Goal: Task Accomplishment & Management: Complete application form

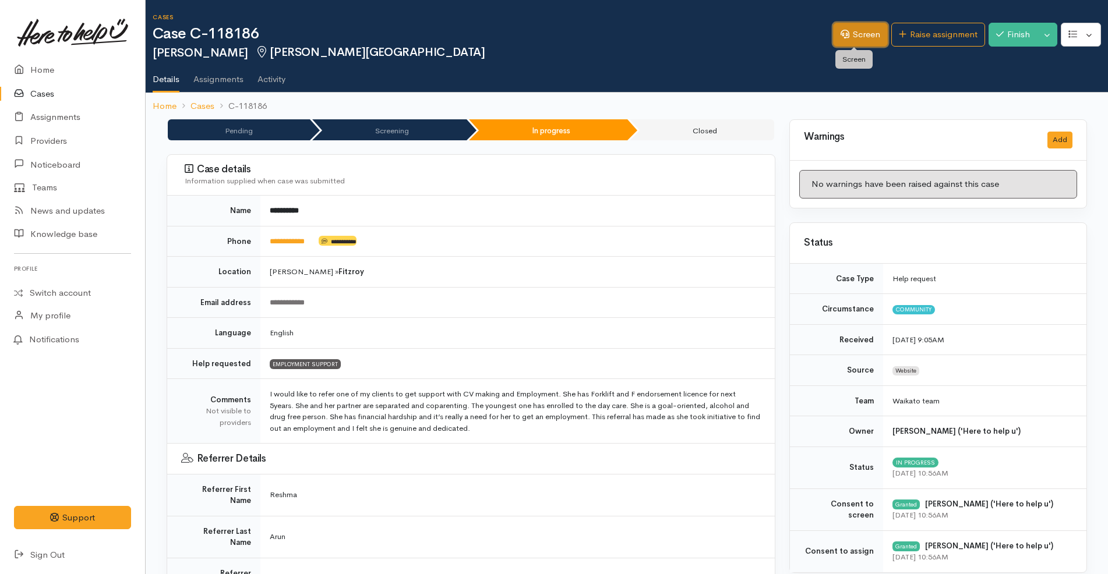
click at [861, 40] on link "Screen" at bounding box center [860, 35] width 55 height 24
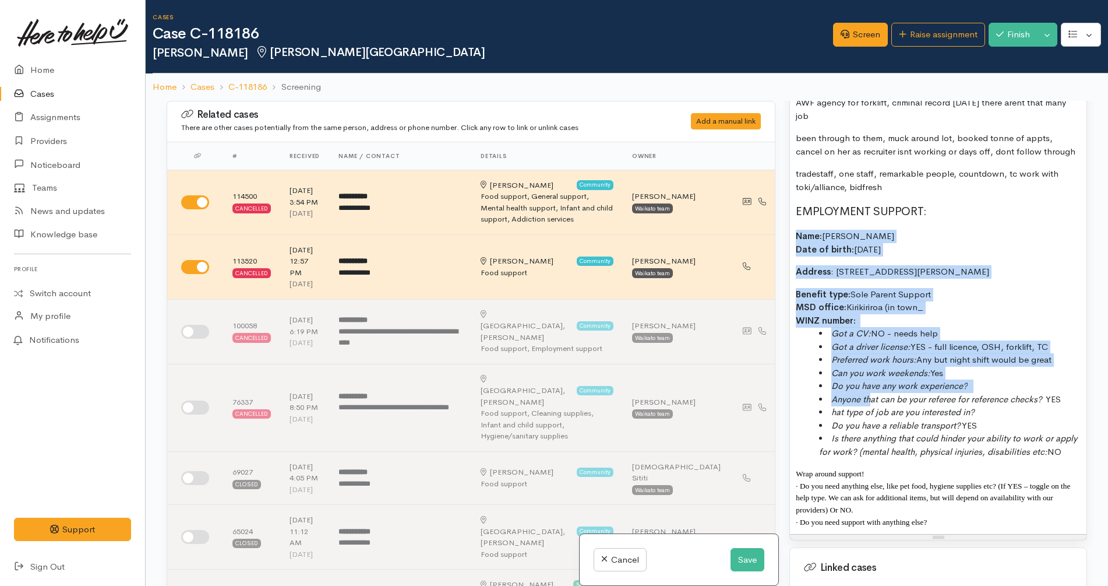
scroll to position [1020, 0]
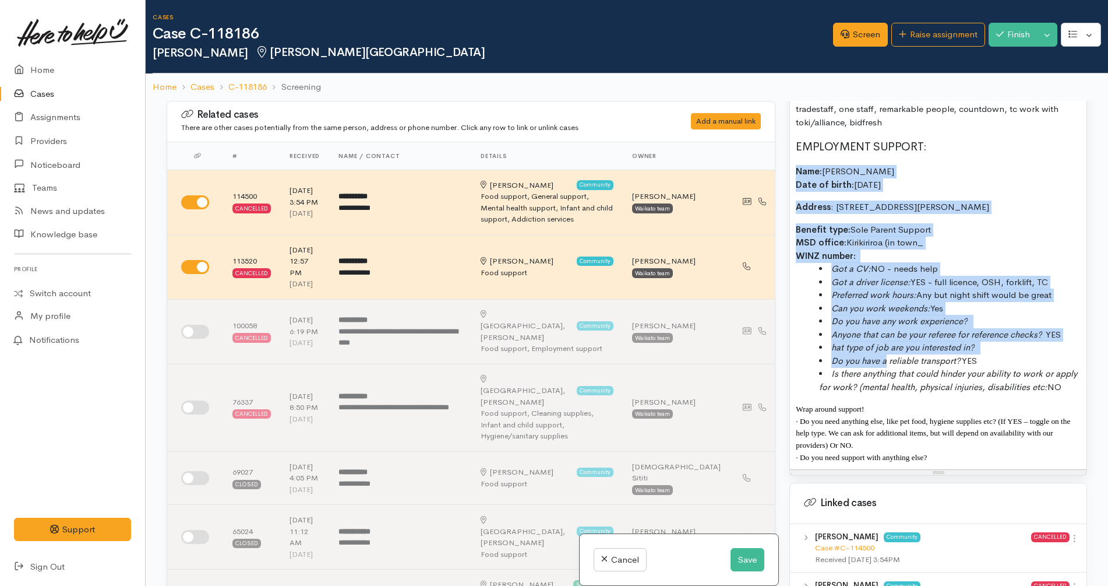
drag, startPoint x: 791, startPoint y: 319, endPoint x: 886, endPoint y: 357, distance: 102.2
click at [886, 357] on div "? why kaute referred to us? ? Sonja Pasifika? Maybe Solomon group or maybe self…" at bounding box center [938, 196] width 297 height 546
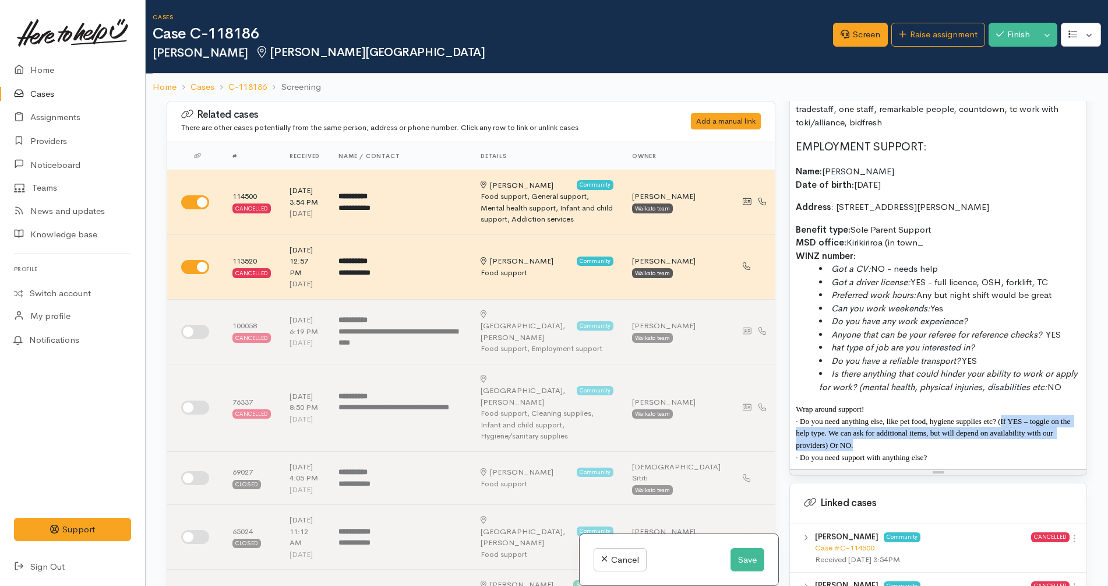
drag, startPoint x: 862, startPoint y: 454, endPoint x: 1002, endPoint y: 431, distance: 141.7
click at [1002, 431] on p "· Do you need anything else, like pet food, hygiene supplies etc? (If YES – tog…" at bounding box center [938, 433] width 285 height 36
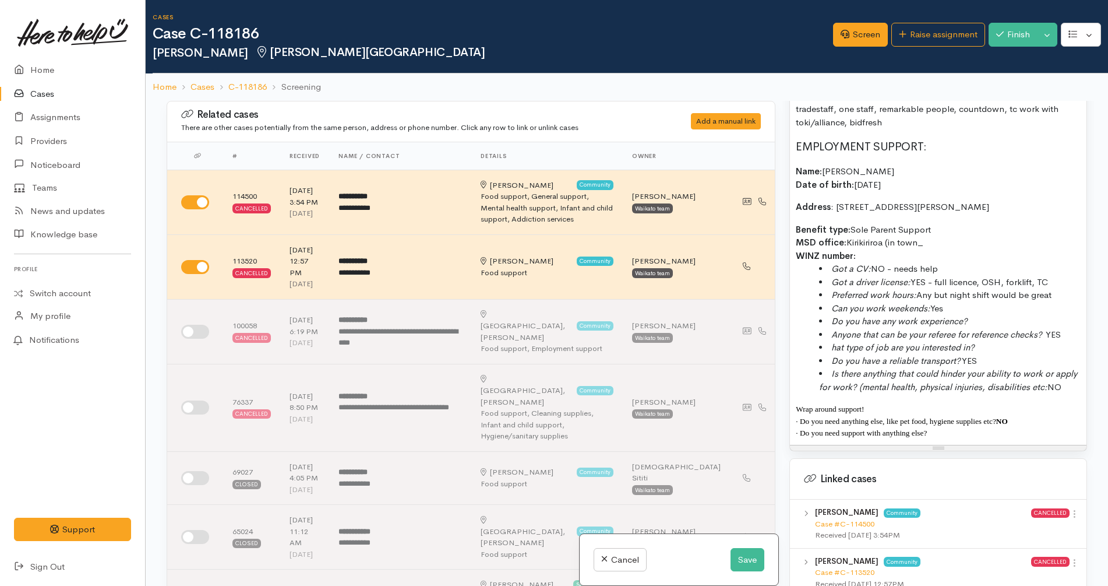
copy span "· D"
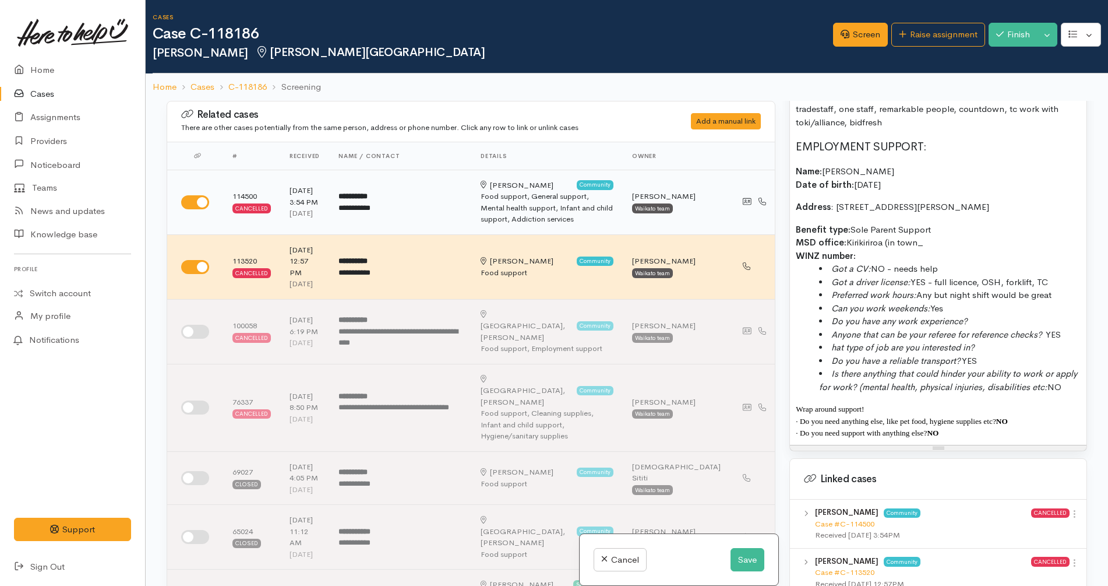
drag, startPoint x: 952, startPoint y: 445, endPoint x: 769, endPoint y: 171, distance: 328.8
click at [769, 171] on div "Related cases There are other cases potentially from the same person, address o…" at bounding box center [627, 394] width 934 height 586
copy div "Name: Sonja Haak Date of birth: 10/5/1986 Address : 215 Dixon Road, Fitzroy, Ha…"
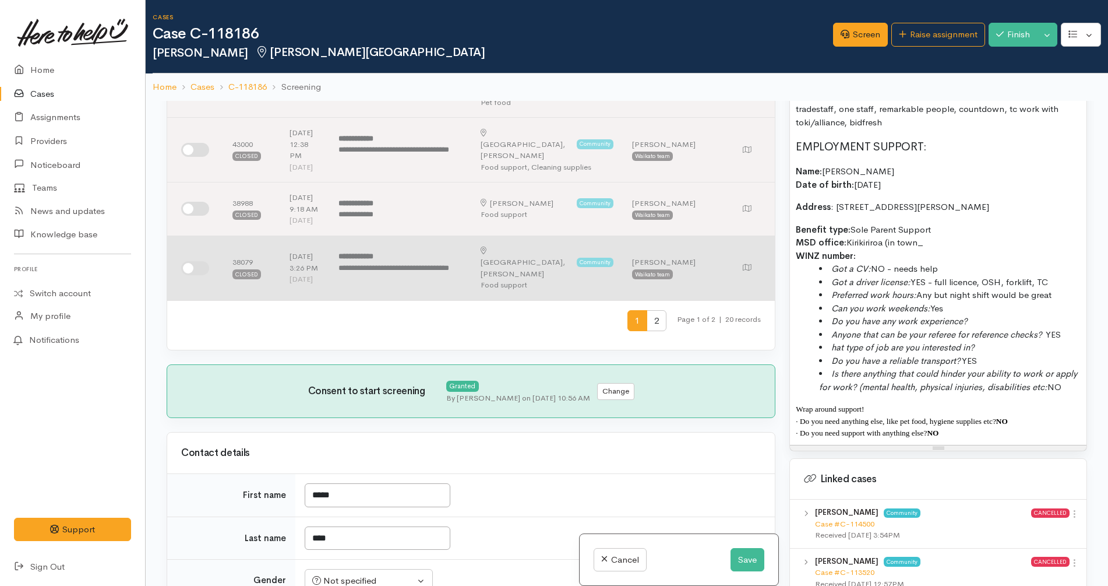
scroll to position [655, 0]
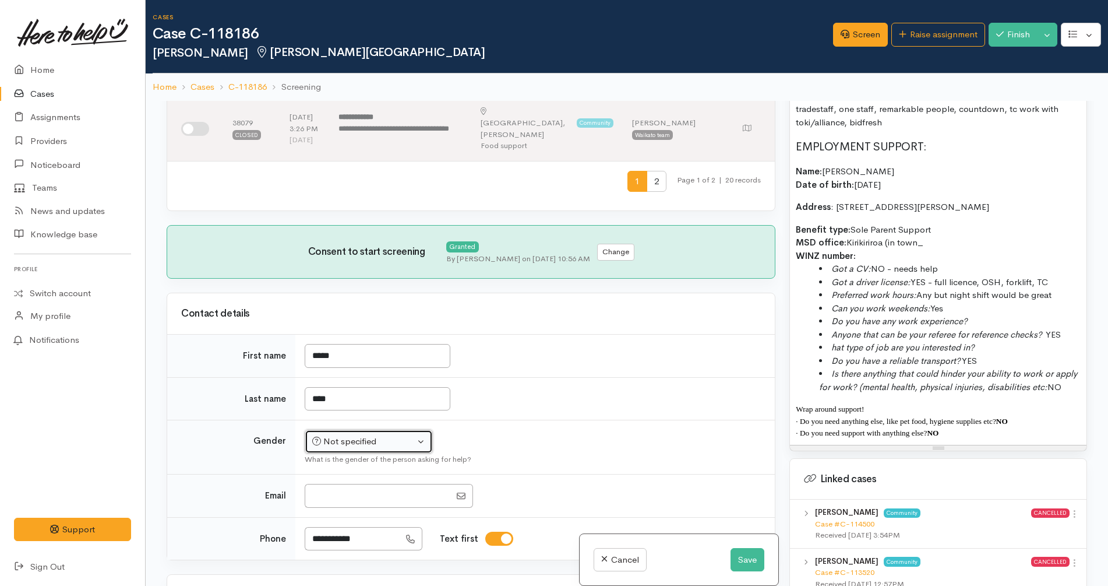
click at [340, 435] on div "Not specified" at bounding box center [363, 441] width 103 height 13
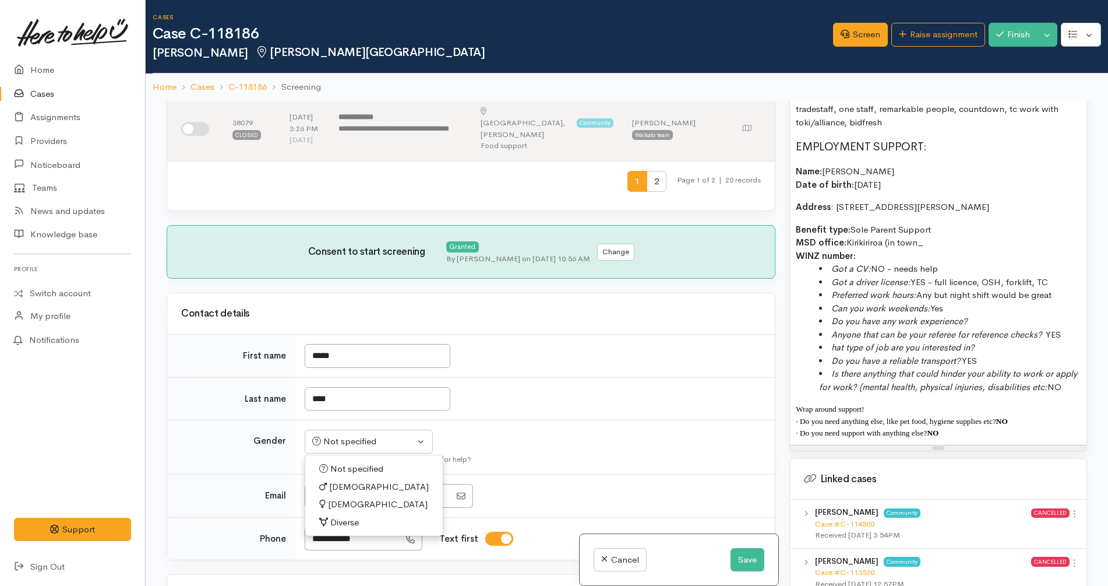
click at [338, 498] on span "[DEMOGRAPHIC_DATA]" at bounding box center [378, 504] width 100 height 13
select select "[DEMOGRAPHIC_DATA]"
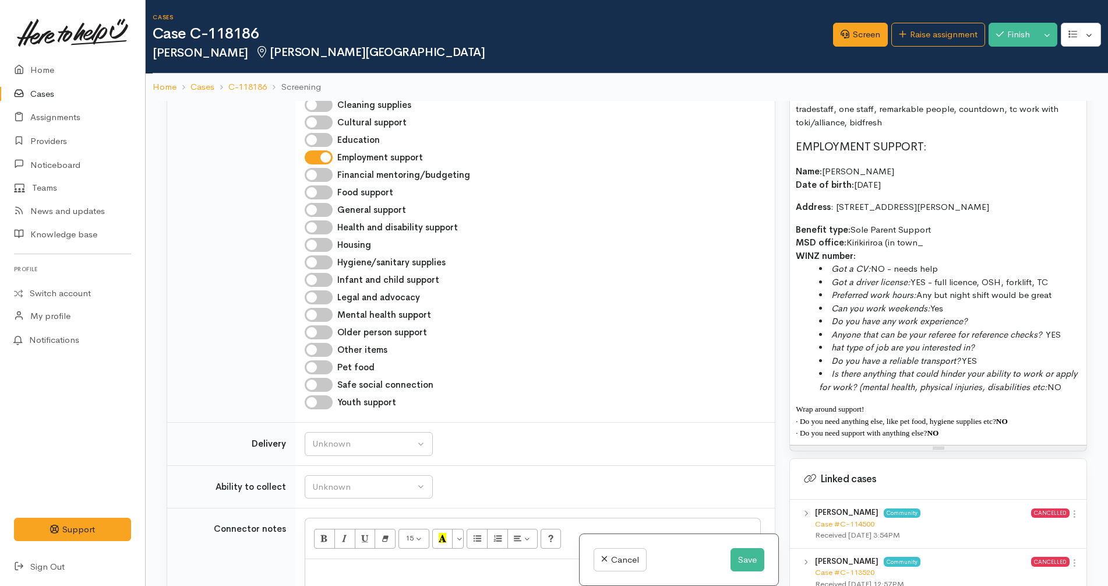
scroll to position [1311, 0]
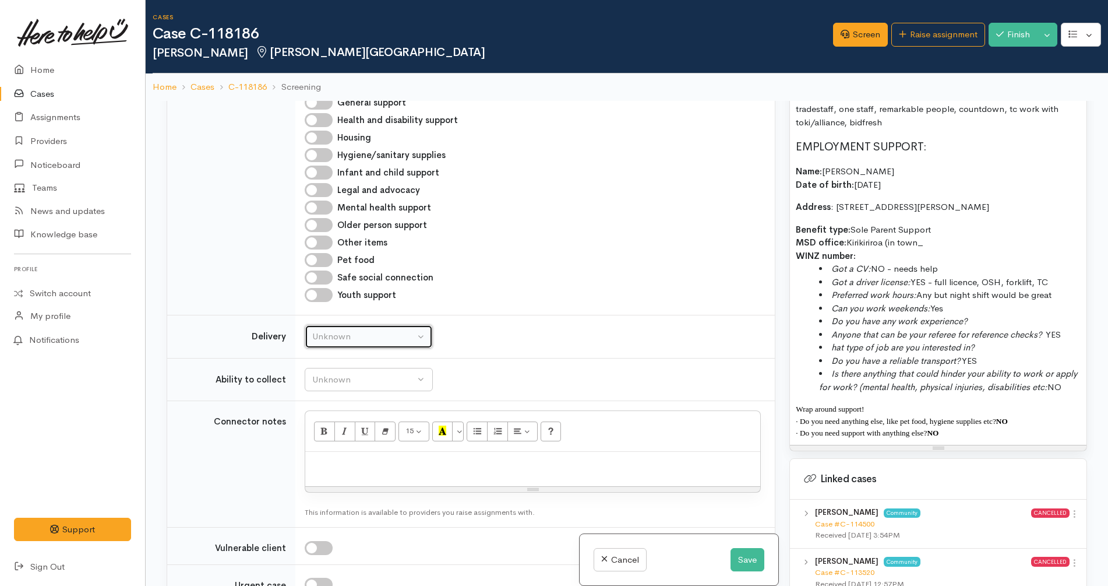
click at [421, 325] on button "Unknown" at bounding box center [369, 337] width 128 height 24
click at [371, 436] on link "No" at bounding box center [368, 445] width 127 height 18
select select "1"
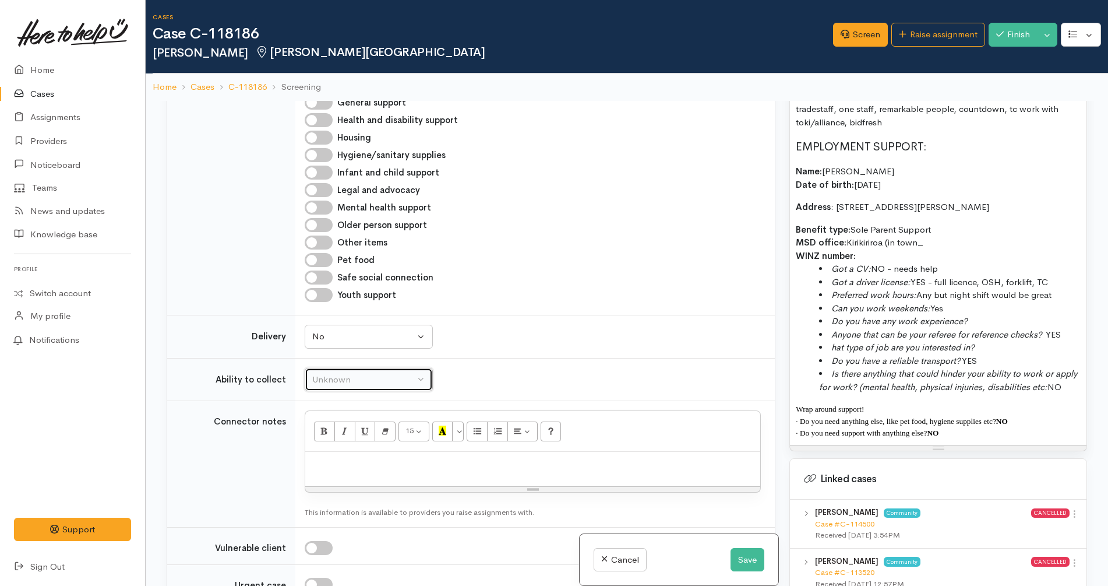
click at [393, 373] on div "Unknown" at bounding box center [363, 379] width 103 height 13
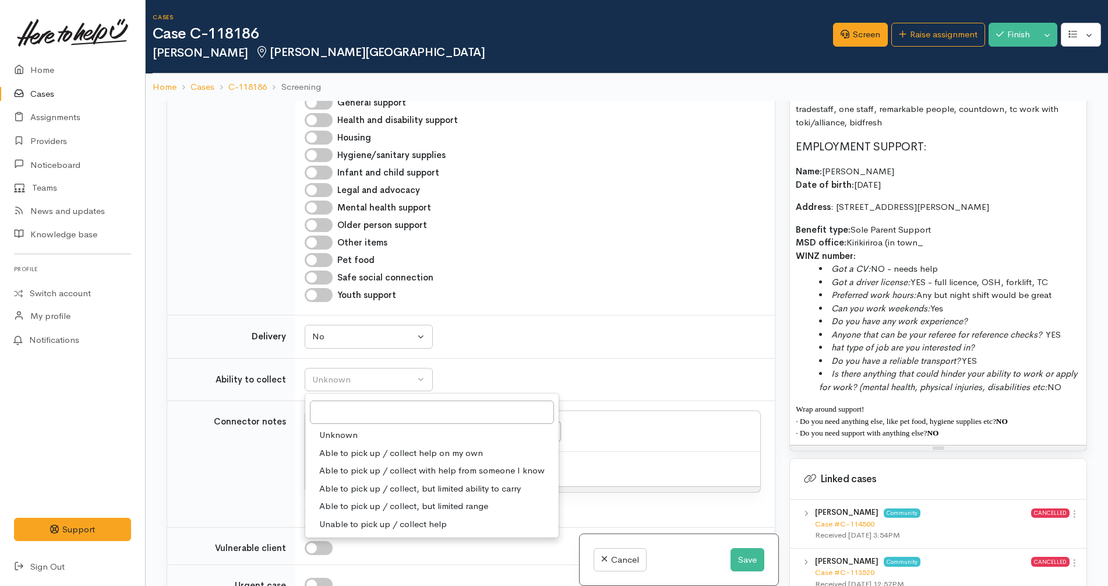
click at [370, 446] on span "Able to pick up / collect help on my own" at bounding box center [401, 452] width 164 height 13
select select "2"
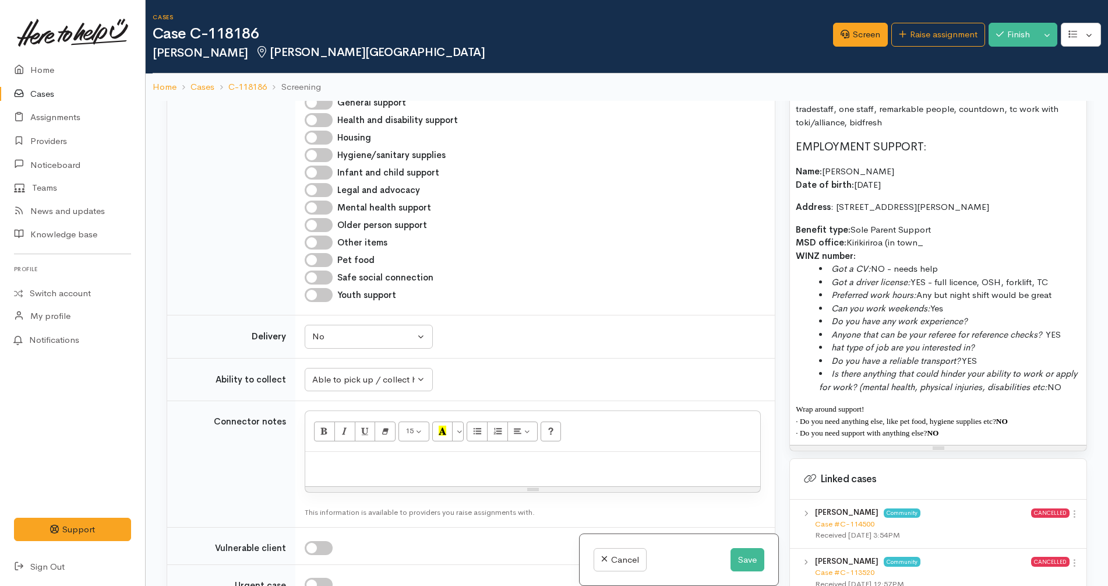
click at [375, 457] on p at bounding box center [532, 463] width 443 height 13
paste div
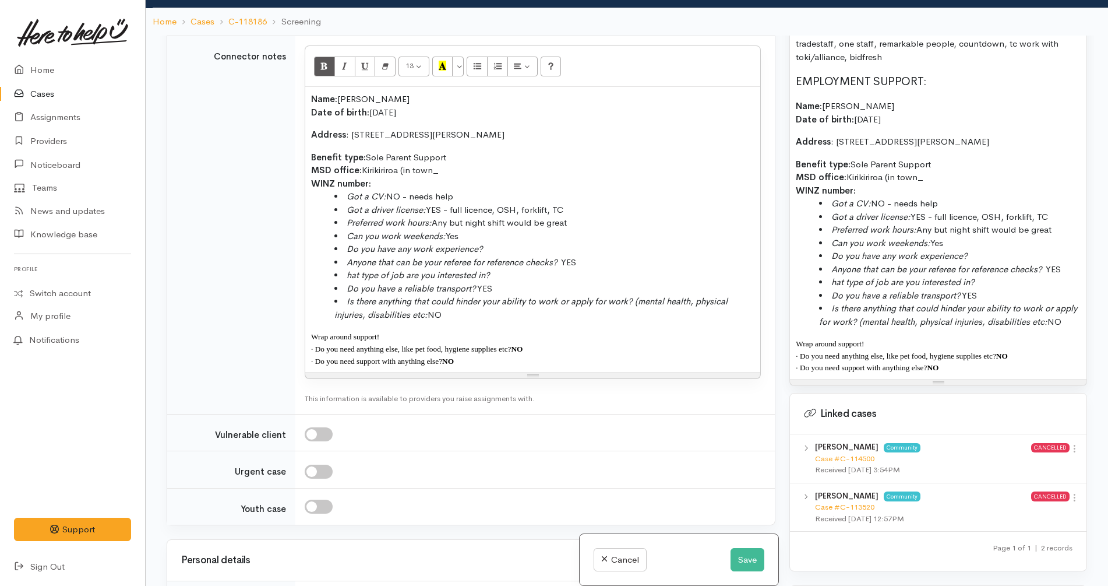
scroll to position [1602, 0]
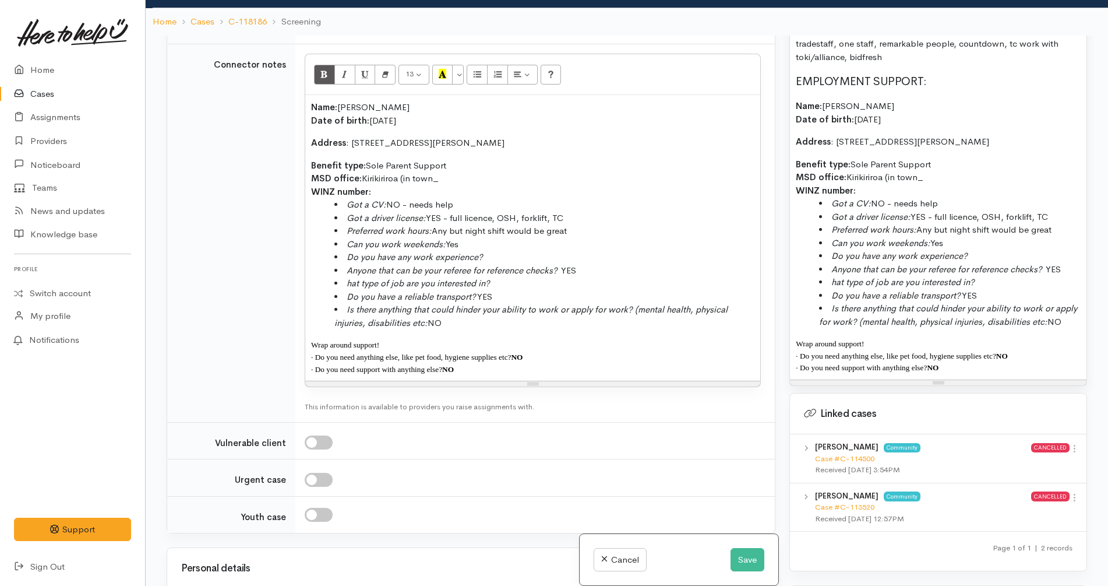
click at [477, 159] on p "Benefit type: Sole Parent Support MSD office: Kirikiriroa (in town_ WINZ number:" at bounding box center [532, 179] width 443 height 40
click at [935, 177] on p "Benefit type: Sole Parent Support MSD office: Kirikiriroa (in town_ WINZ number:" at bounding box center [938, 178] width 285 height 40
click at [463, 159] on p "Benefit type: Sole Parent Support MSD office: Kirikiriroa (in town) WINZ number:" at bounding box center [532, 179] width 443 height 40
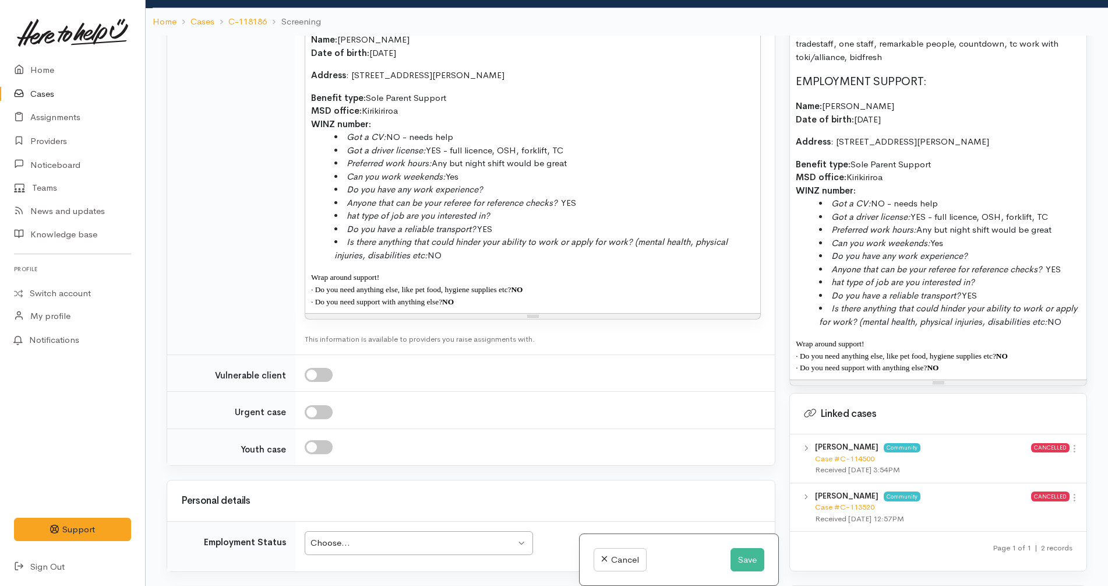
scroll to position [1893, 0]
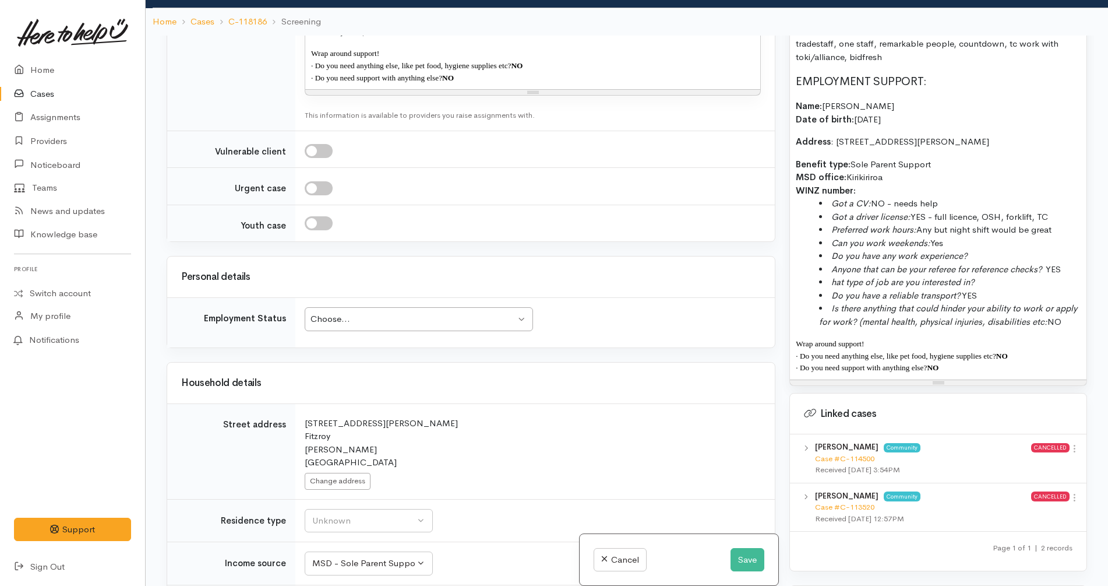
click at [447, 312] on div "Choose..." at bounding box center [414, 318] width 206 height 13
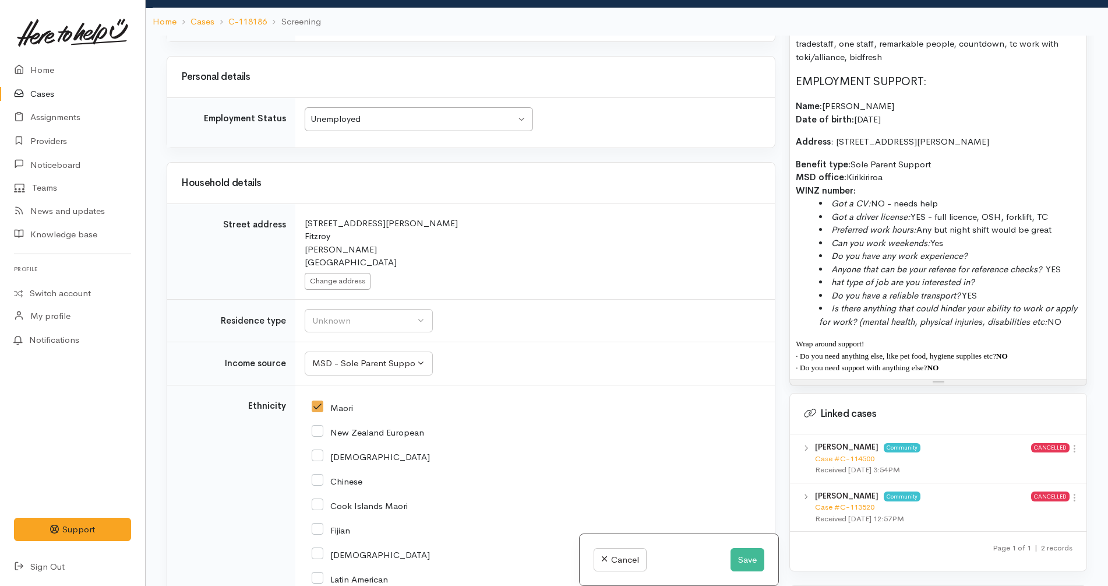
scroll to position [2112, 0]
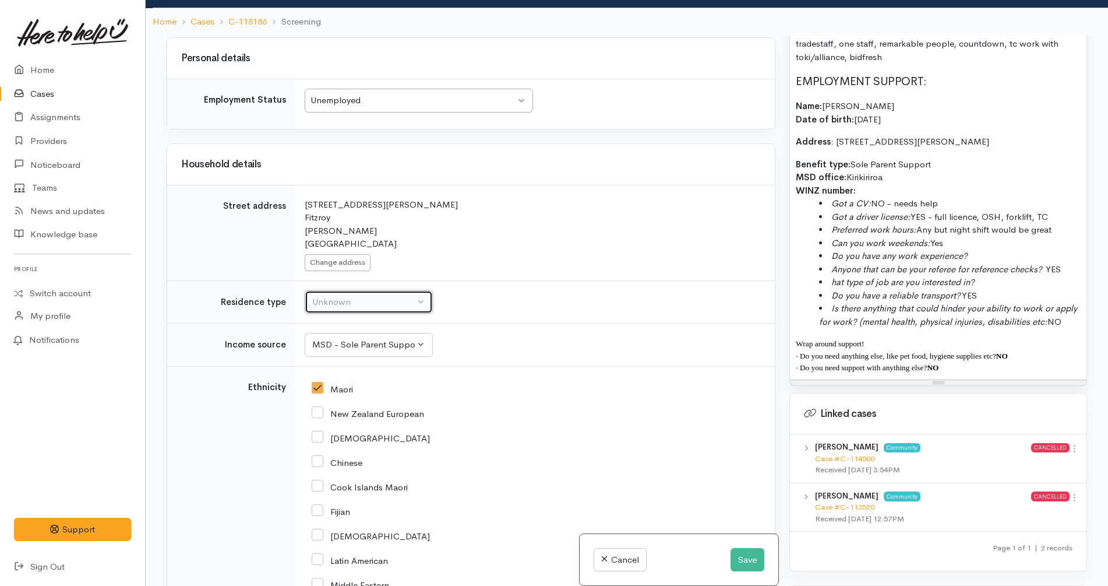
click at [399, 295] on div "Unknown" at bounding box center [363, 301] width 103 height 13
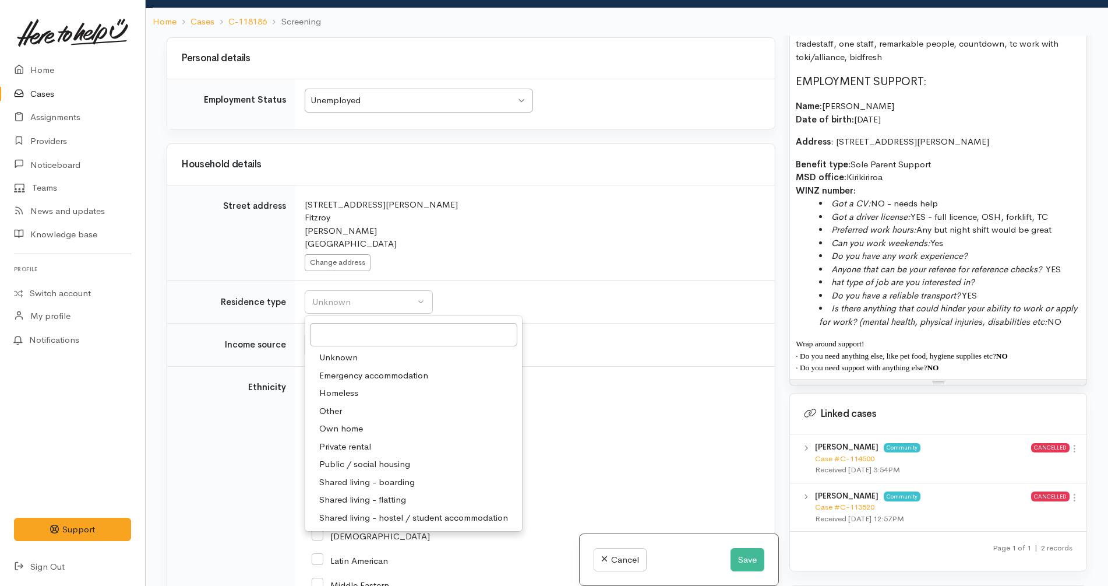
drag, startPoint x: 390, startPoint y: 369, endPoint x: 435, endPoint y: 329, distance: 60.2
click at [390, 438] on link "Private rental" at bounding box center [413, 447] width 217 height 18
select select "2"
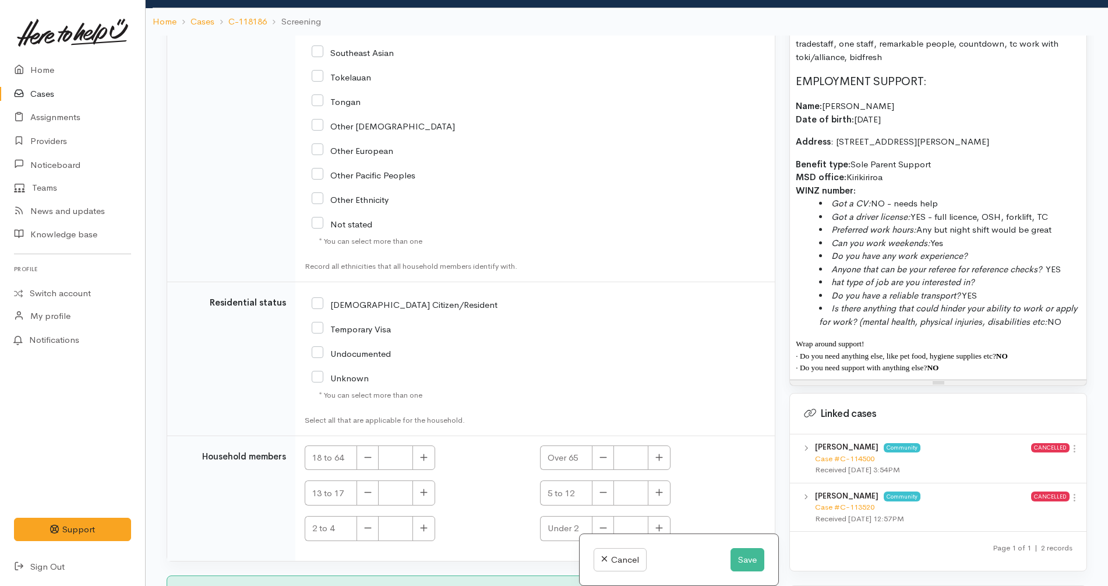
scroll to position [101, 0]
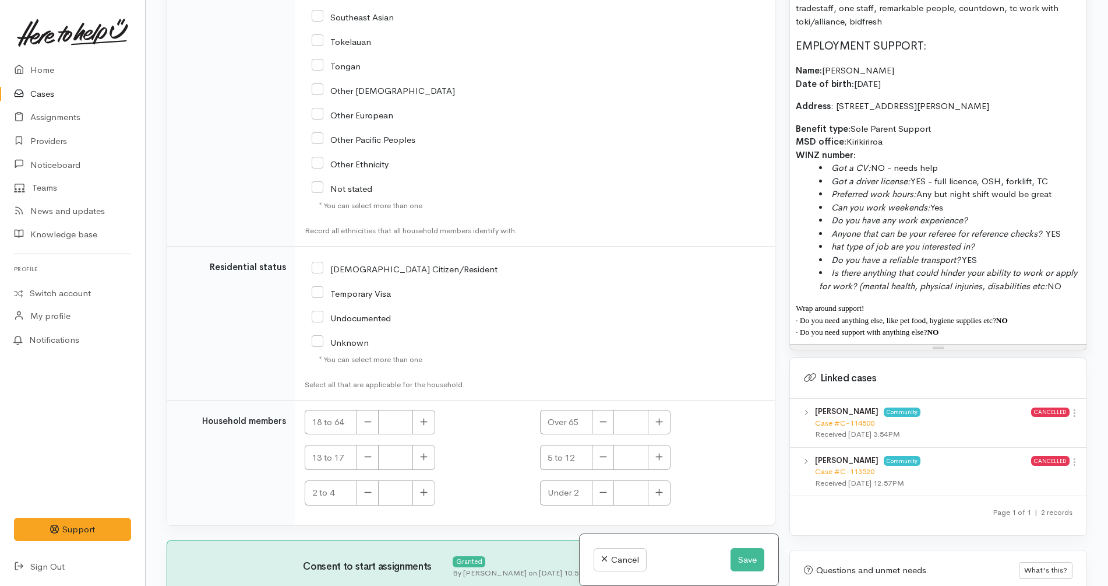
click at [380, 263] on input "[DEMOGRAPHIC_DATA] Citizen/Resident" at bounding box center [405, 268] width 186 height 10
checkbox input "true"
click at [425, 410] on button "button" at bounding box center [423, 422] width 23 height 25
type input "1"
click at [736, 559] on button "Save" at bounding box center [748, 560] width 34 height 24
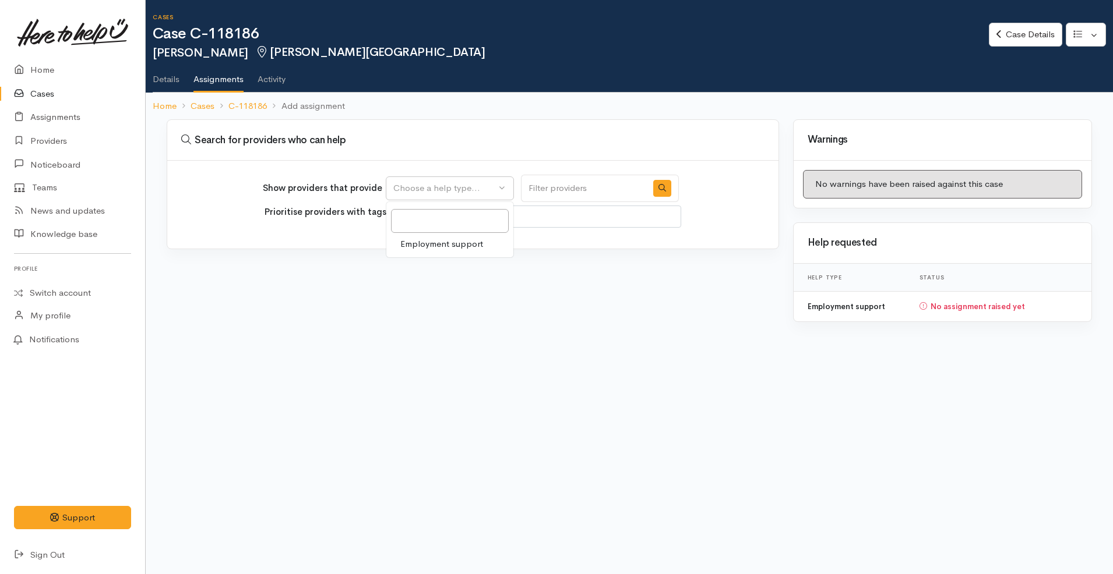
select select
click at [450, 253] on div "Employment support" at bounding box center [450, 230] width 128 height 57
click at [472, 198] on button "Choose a help type..." at bounding box center [450, 189] width 128 height 24
click at [449, 244] on span "Employment support" at bounding box center [441, 244] width 83 height 13
select select "10"
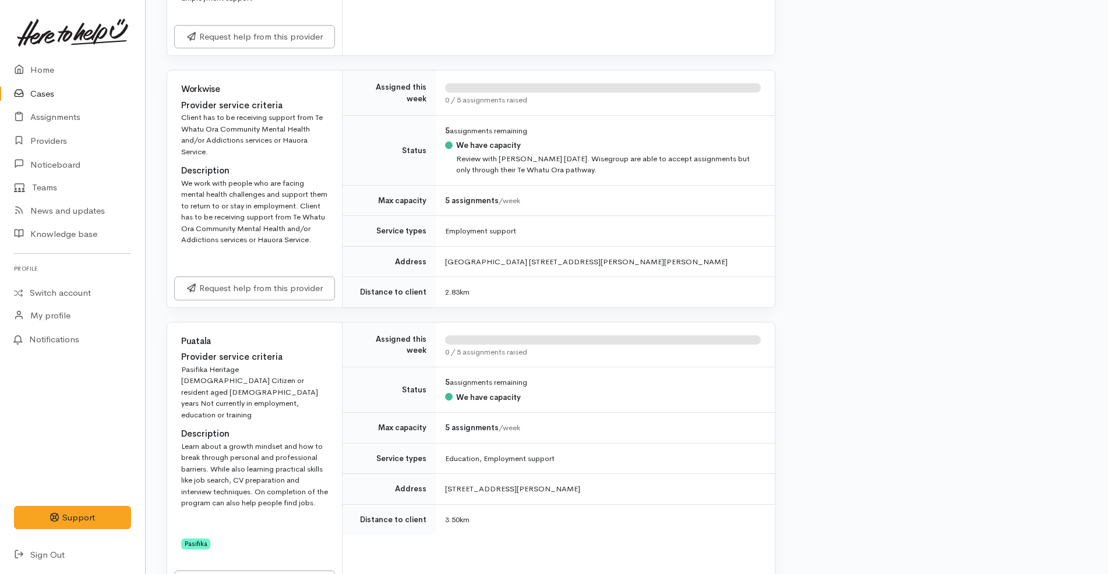
scroll to position [725, 0]
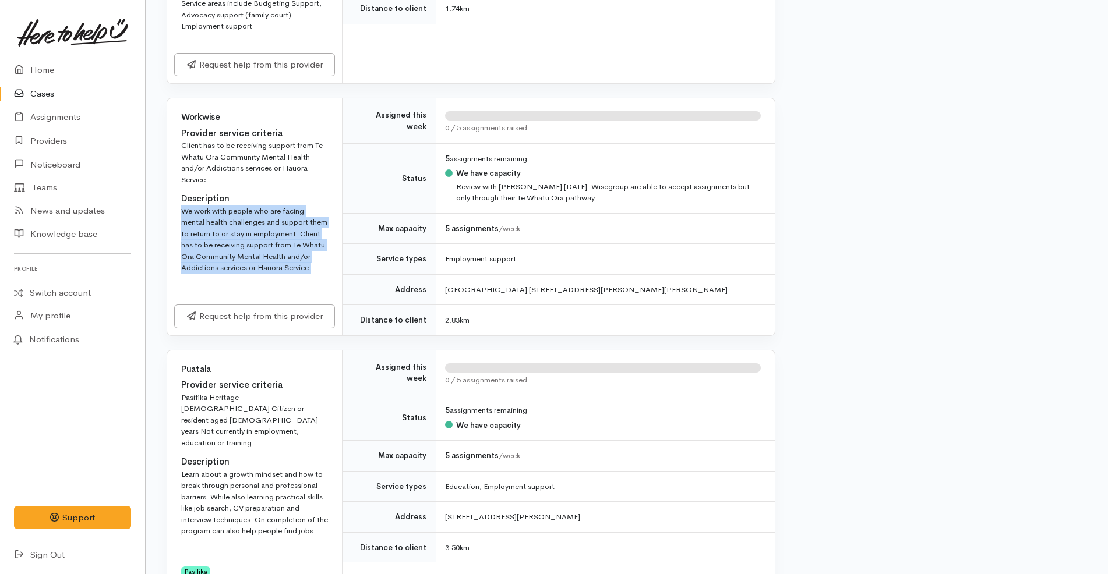
drag, startPoint x: 246, startPoint y: 228, endPoint x: 179, endPoint y: 155, distance: 99.4
click at [179, 155] on div "Workwise Provider service criteria Client has to be receiving support from Te W…" at bounding box center [254, 192] width 175 height 189
copy div "We work with people who are facing mental health challenges and support them to…"
click at [256, 303] on link "Request help from this provider" at bounding box center [254, 315] width 161 height 24
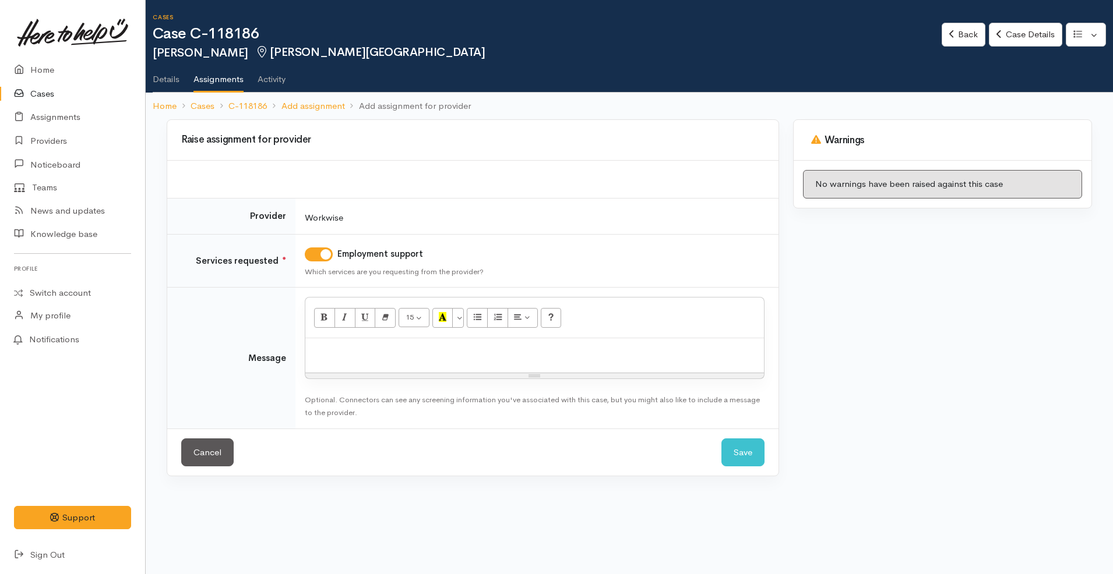
click at [396, 352] on p at bounding box center [534, 350] width 447 height 13
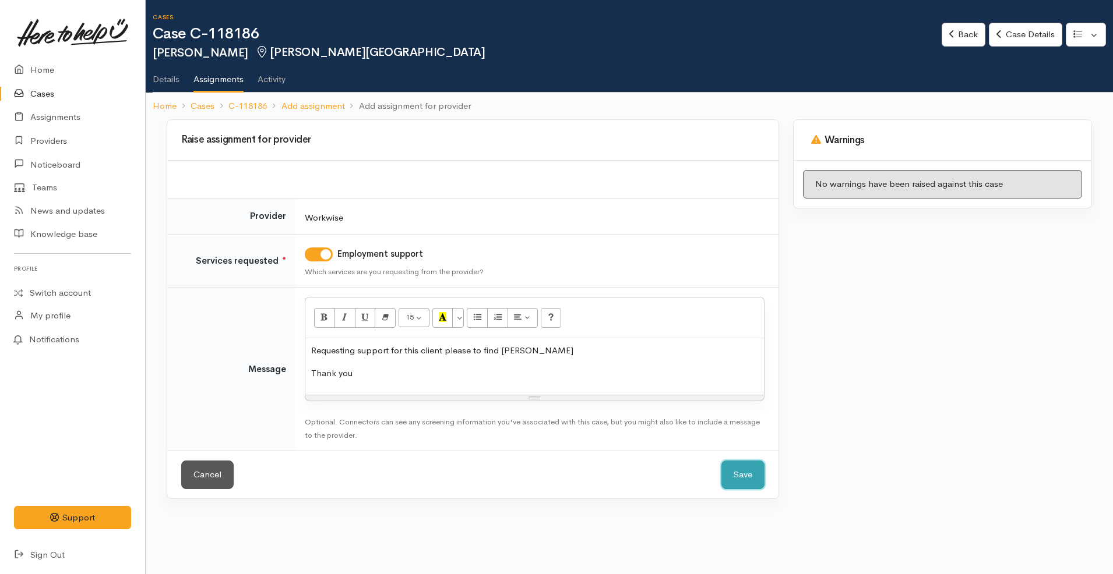
click at [738, 467] on button "Save" at bounding box center [742, 475] width 43 height 29
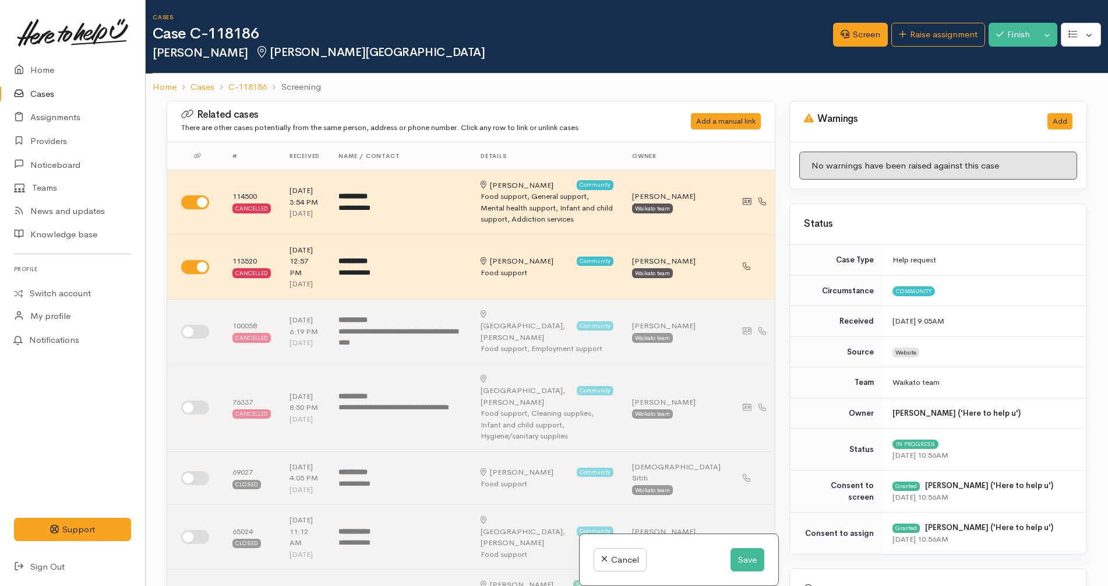
scroll to position [1674, 0]
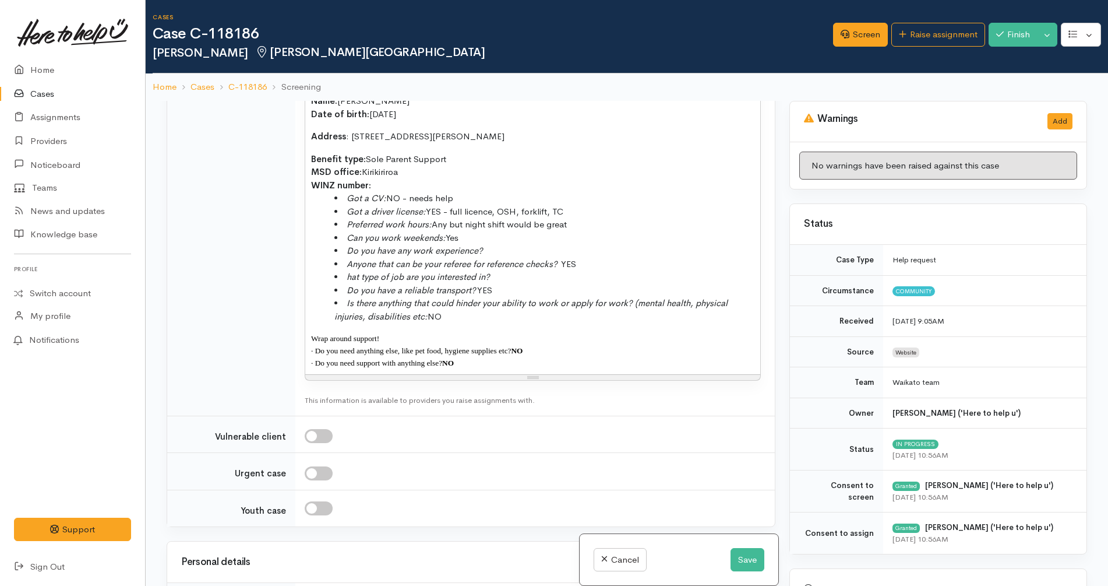
click at [530, 357] on p "· Do you need support with anything else? NO" at bounding box center [532, 363] width 443 height 12
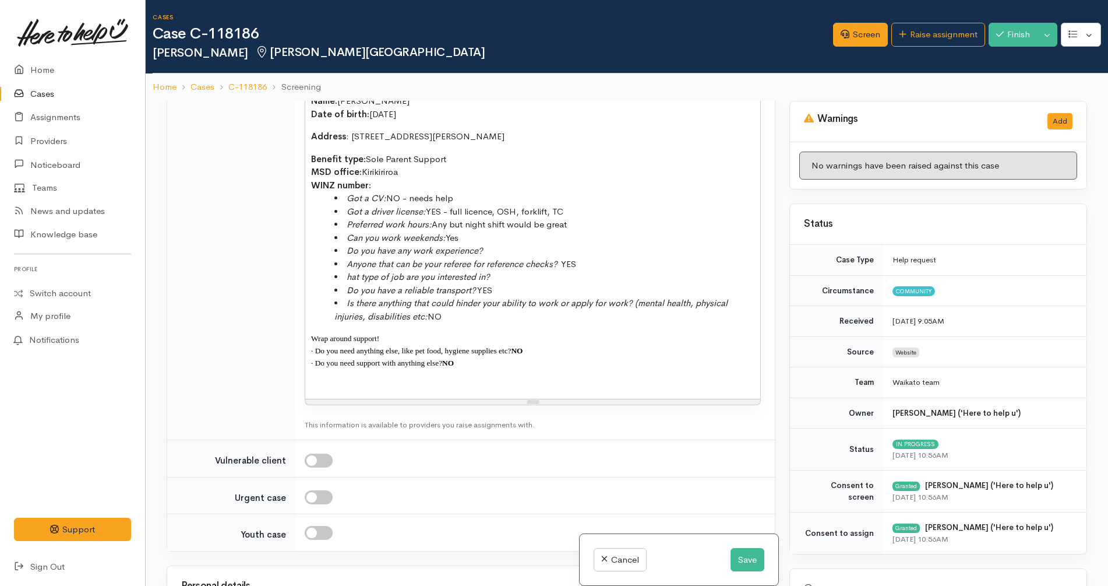
paste div
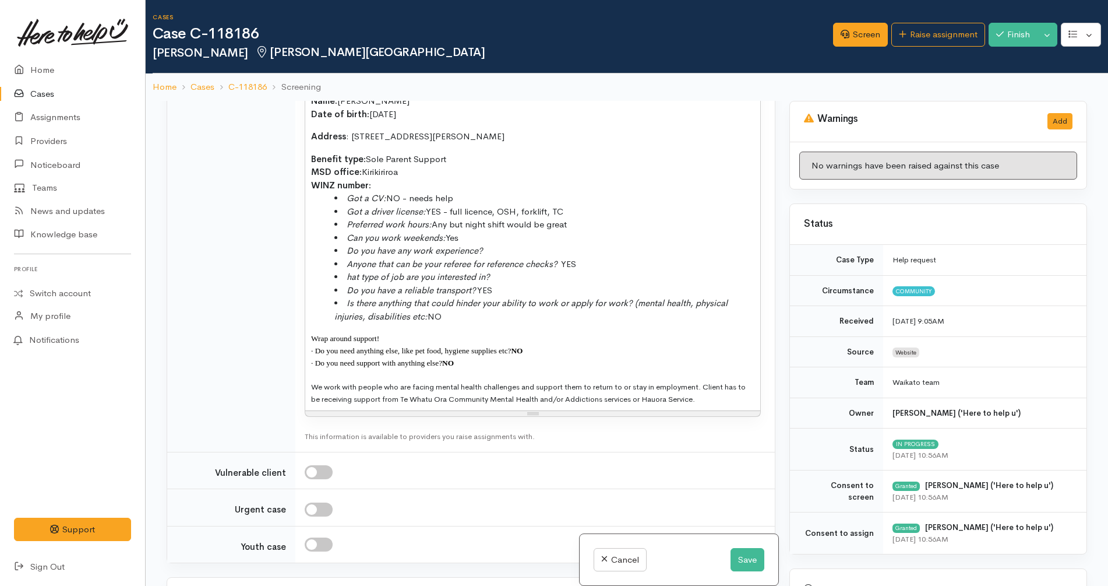
click at [447, 368] on p at bounding box center [532, 374] width 443 height 12
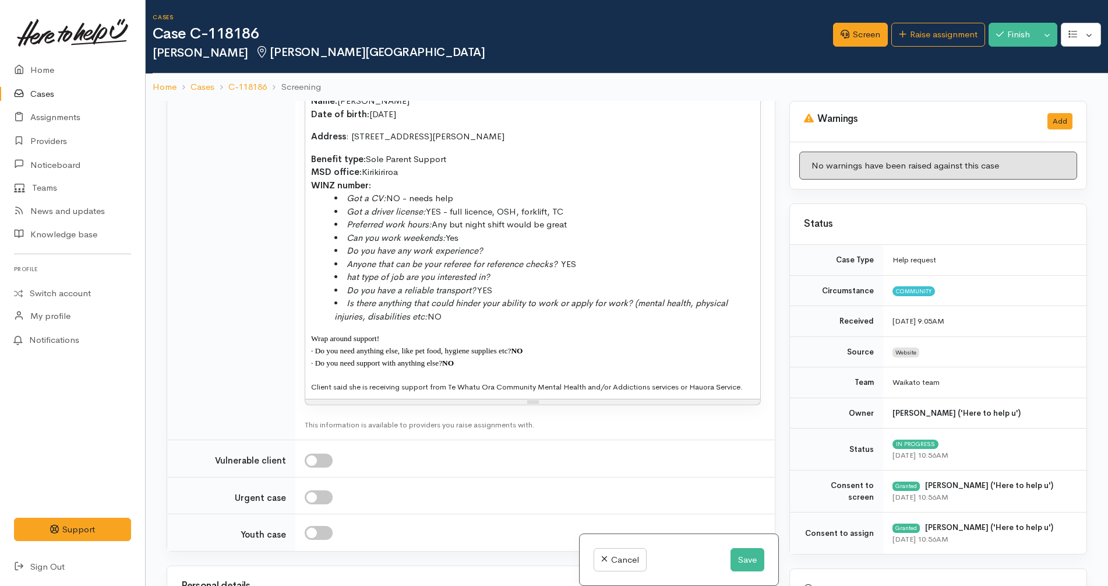
click at [591, 382] on span "Client said she is receiving support from Te Whatu Ora Community Mental Health …" at bounding box center [527, 387] width 432 height 10
copy b "**Client said she is receiving support from Te Whatu Ora Community Mental Healt…"
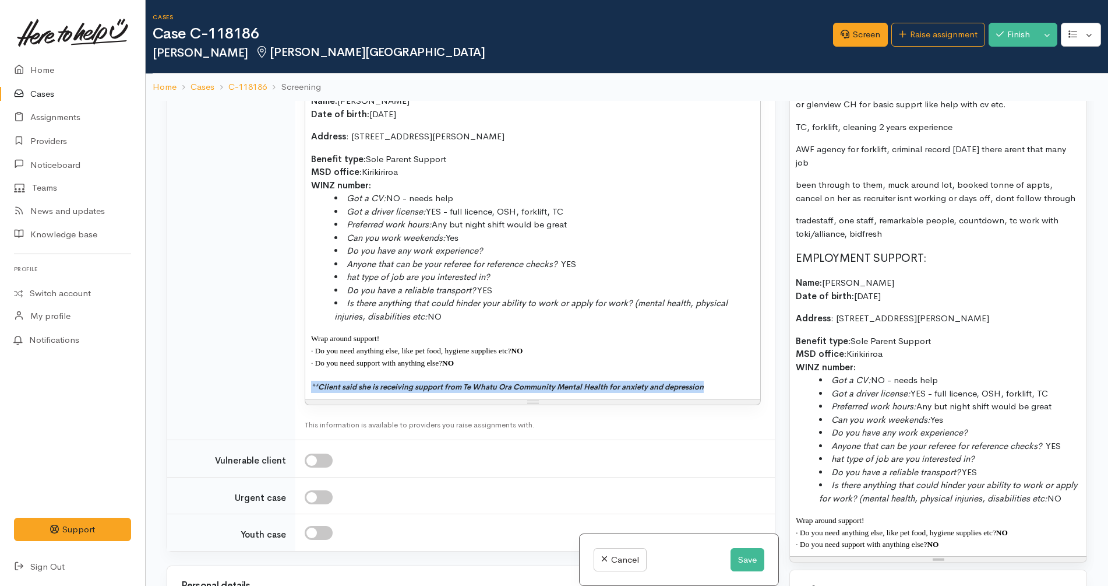
scroll to position [1020, 0]
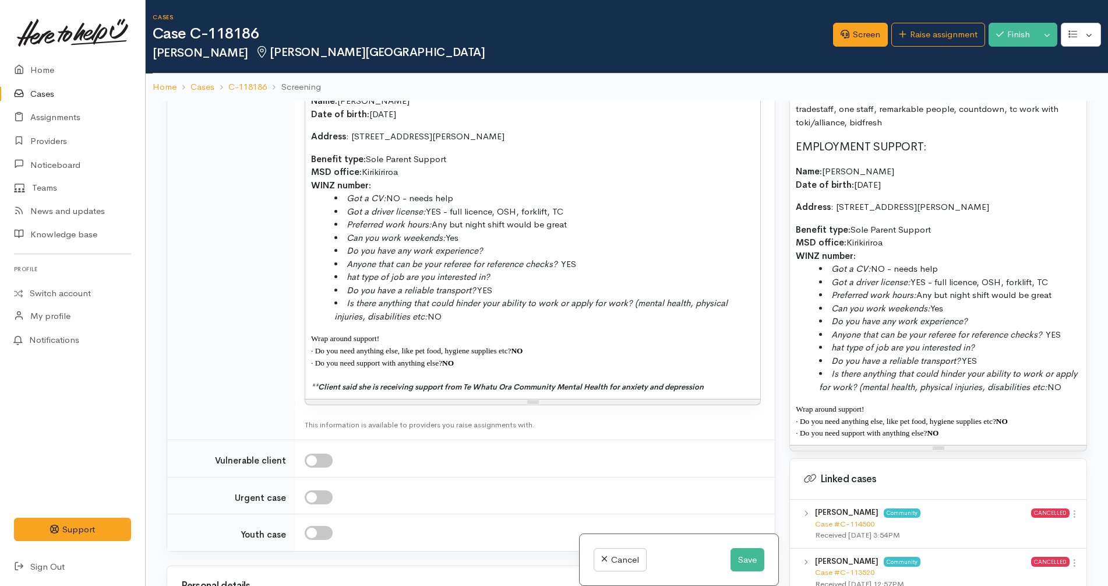
click at [972, 439] on p "· Do you need support with anything else? NO" at bounding box center [938, 432] width 285 height 12
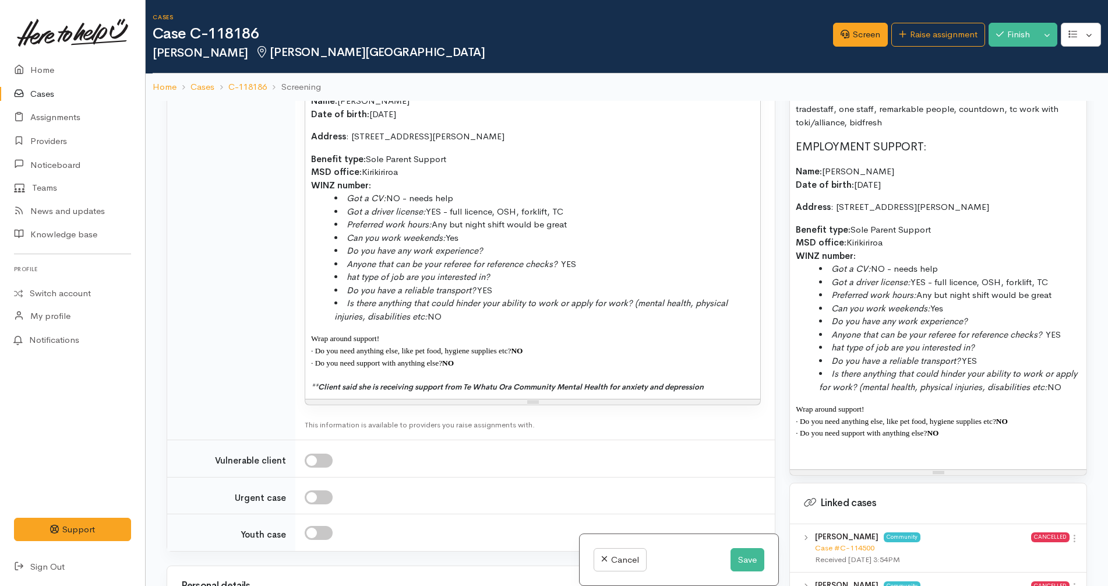
paste div
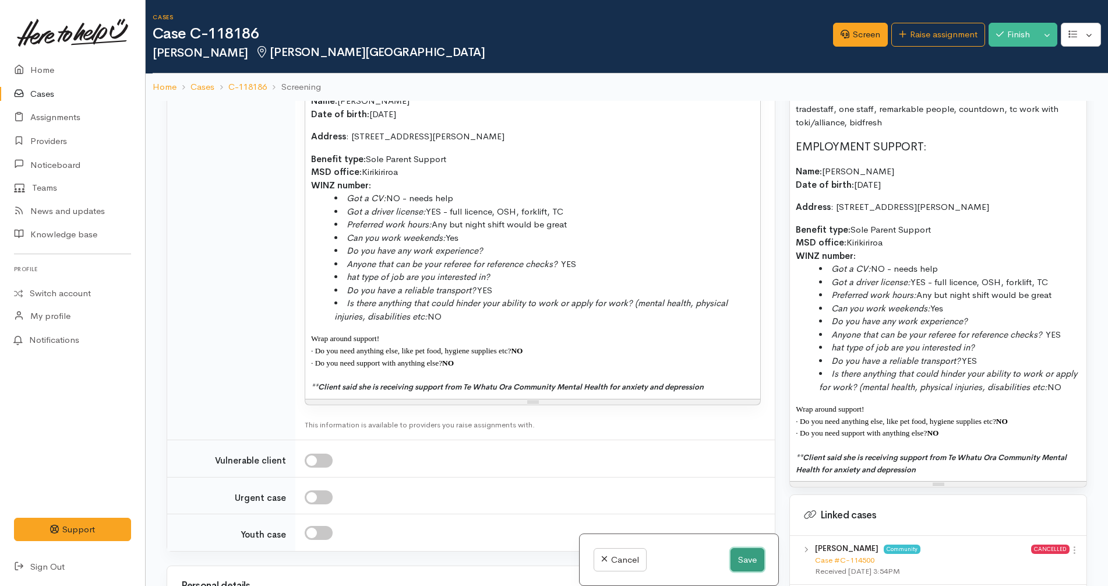
click at [750, 555] on button "Save" at bounding box center [748, 560] width 34 height 24
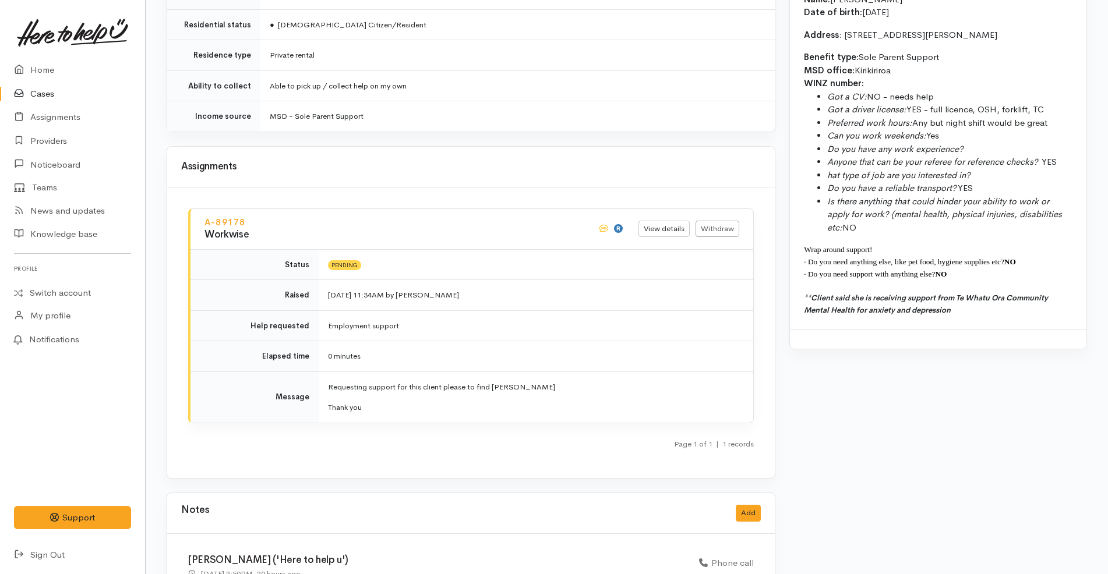
scroll to position [1734, 0]
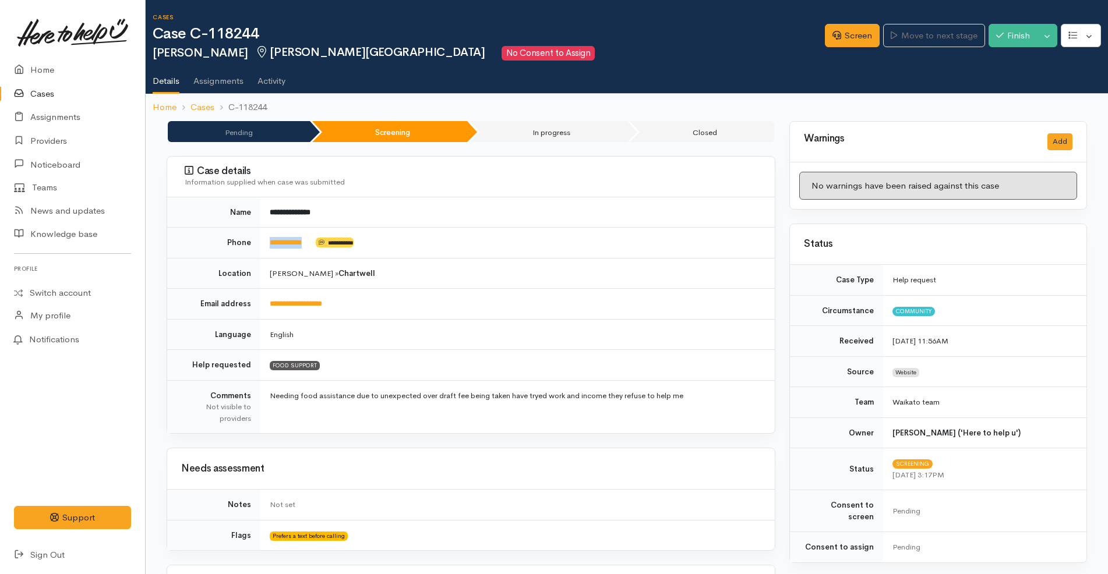
drag, startPoint x: 320, startPoint y: 235, endPoint x: 267, endPoint y: 239, distance: 53.2
click at [267, 239] on td "**********" at bounding box center [517, 243] width 514 height 31
copy td "**********"
click at [322, 241] on td "**********" at bounding box center [517, 243] width 514 height 31
drag, startPoint x: 320, startPoint y: 244, endPoint x: 244, endPoint y: 242, distance: 76.3
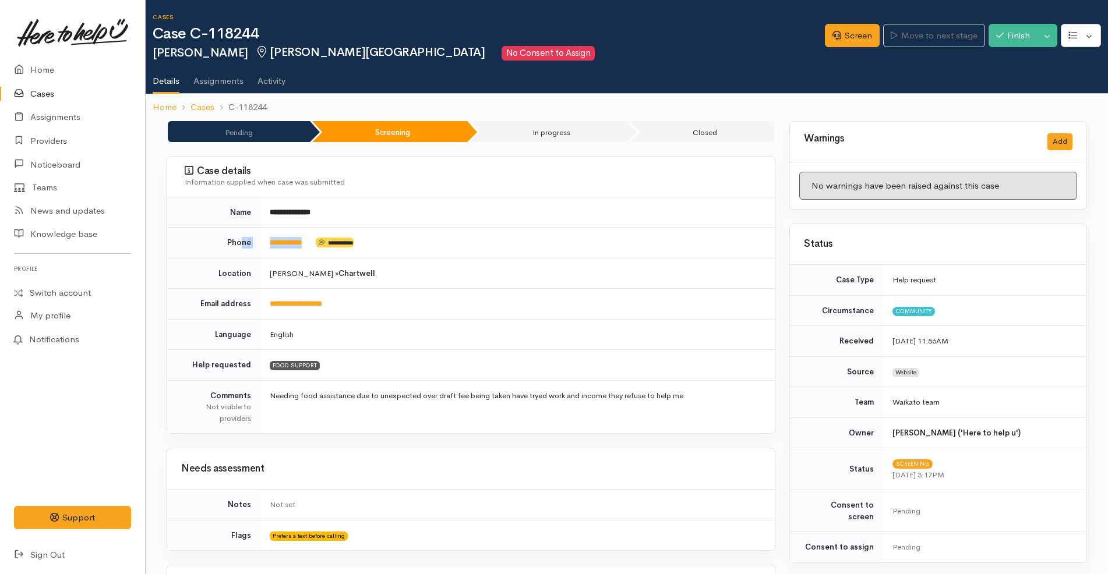
click at [244, 242] on tr "**********" at bounding box center [471, 243] width 608 height 31
drag, startPoint x: 330, startPoint y: 254, endPoint x: 322, endPoint y: 251, distance: 8.7
click at [330, 253] on td "**********" at bounding box center [517, 243] width 514 height 31
drag, startPoint x: 319, startPoint y: 239, endPoint x: 254, endPoint y: 244, distance: 64.8
click at [254, 244] on tr "**********" at bounding box center [471, 243] width 608 height 31
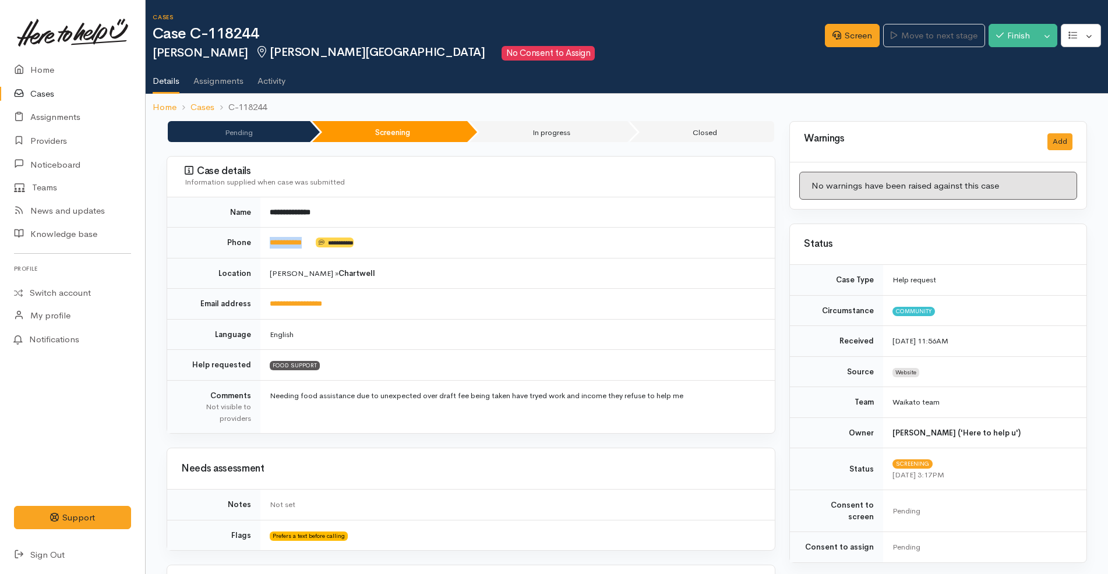
copy tr "**********"
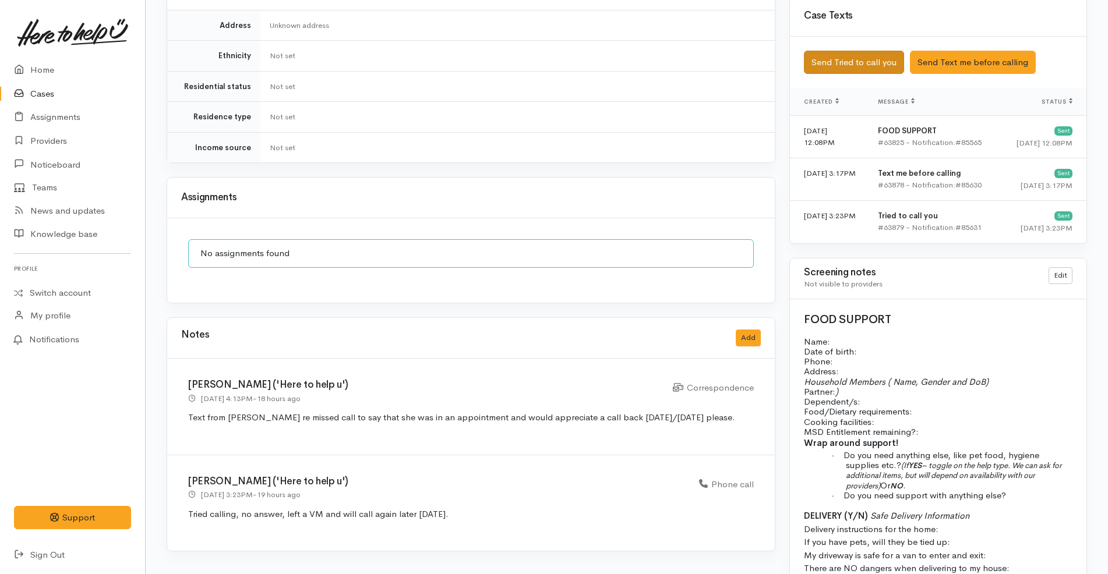
scroll to position [649, 0]
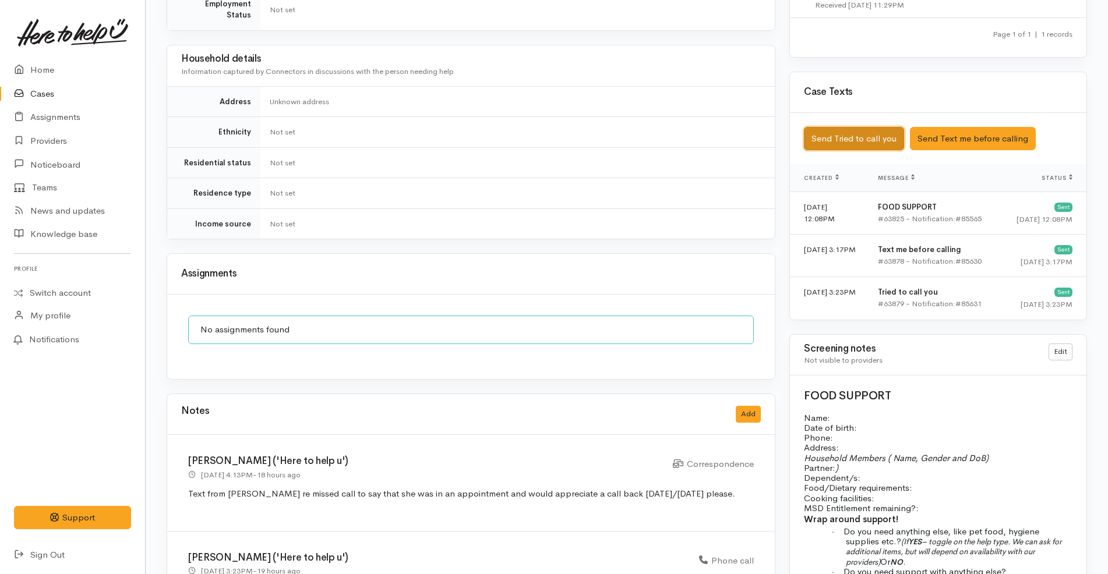
click at [863, 131] on button "Send Tried to call you" at bounding box center [854, 139] width 100 height 24
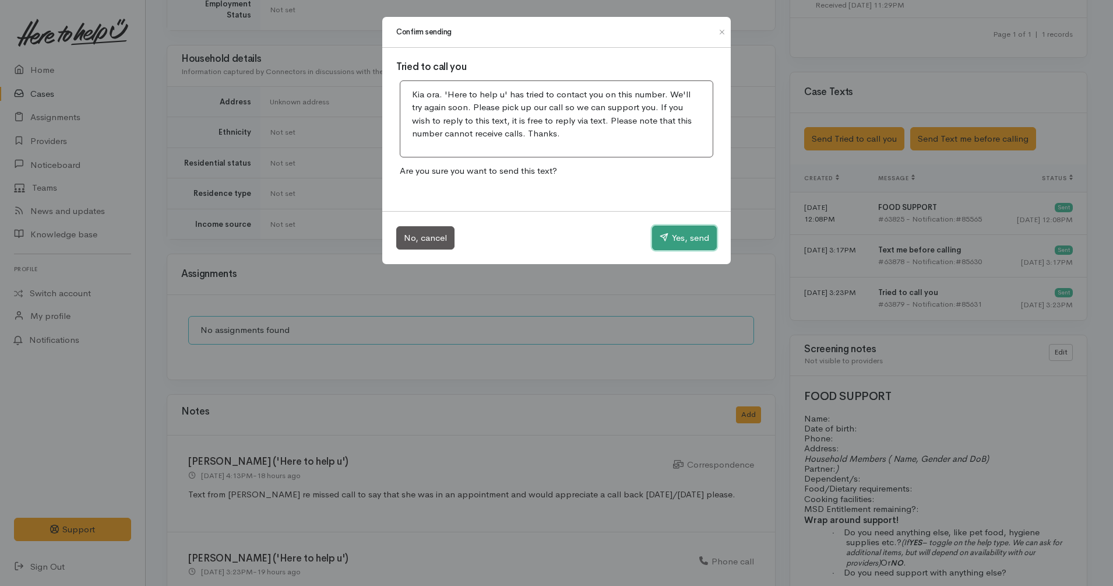
click at [697, 239] on button "Yes, send" at bounding box center [684, 237] width 65 height 24
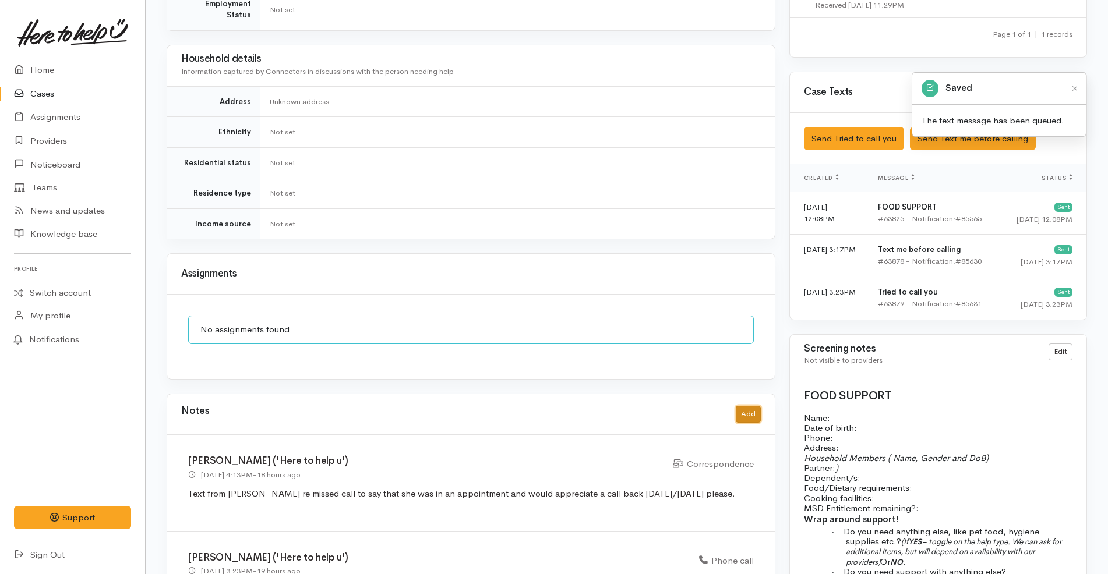
click at [752, 406] on button "Add" at bounding box center [748, 414] width 25 height 17
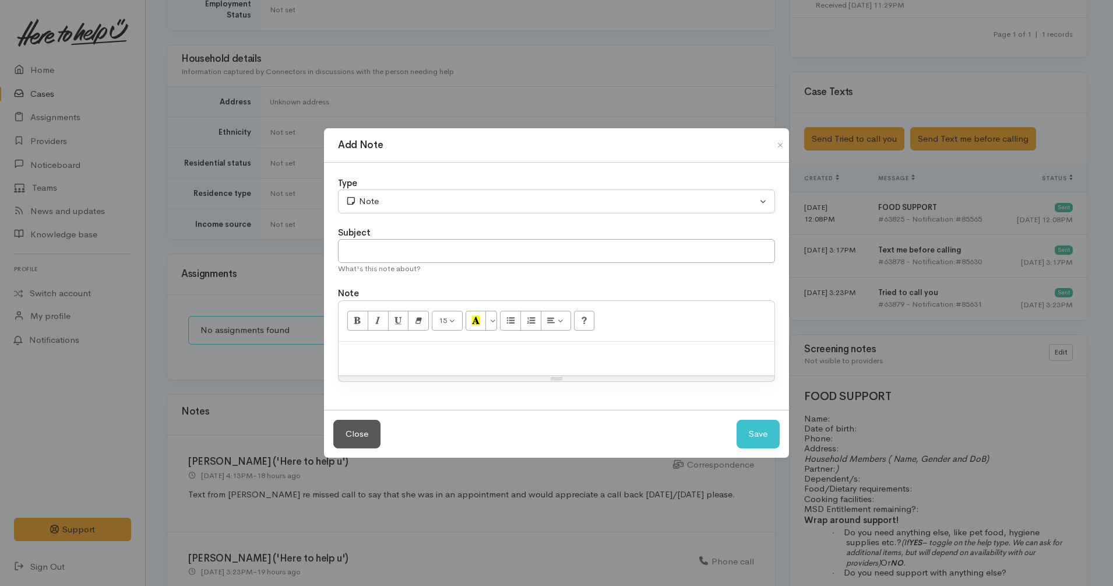
click at [481, 362] on div at bounding box center [556, 358] width 436 height 34
paste div
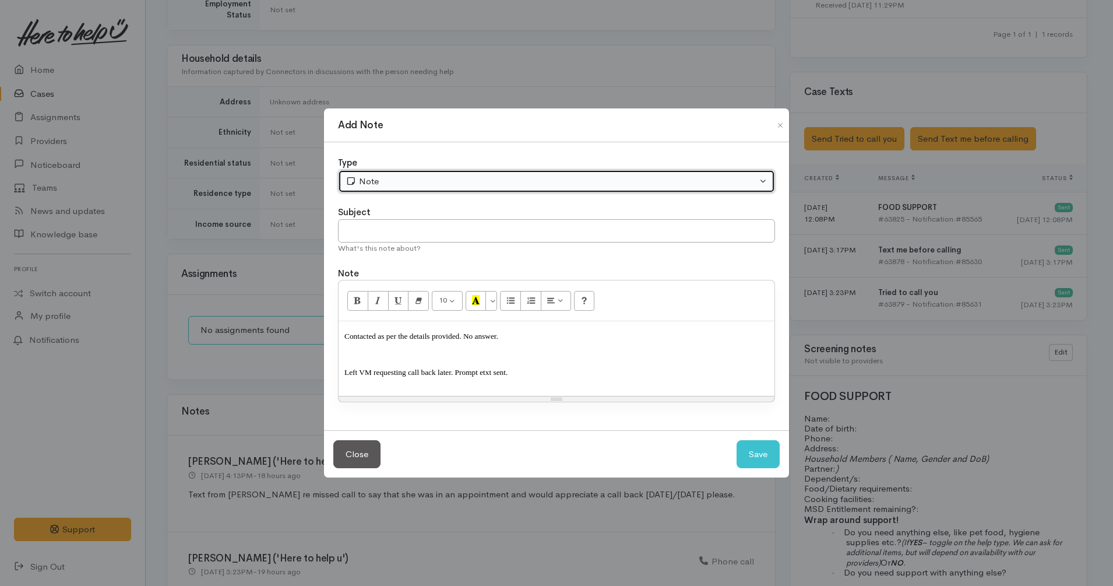
click at [385, 183] on div "Note" at bounding box center [550, 181] width 411 height 13
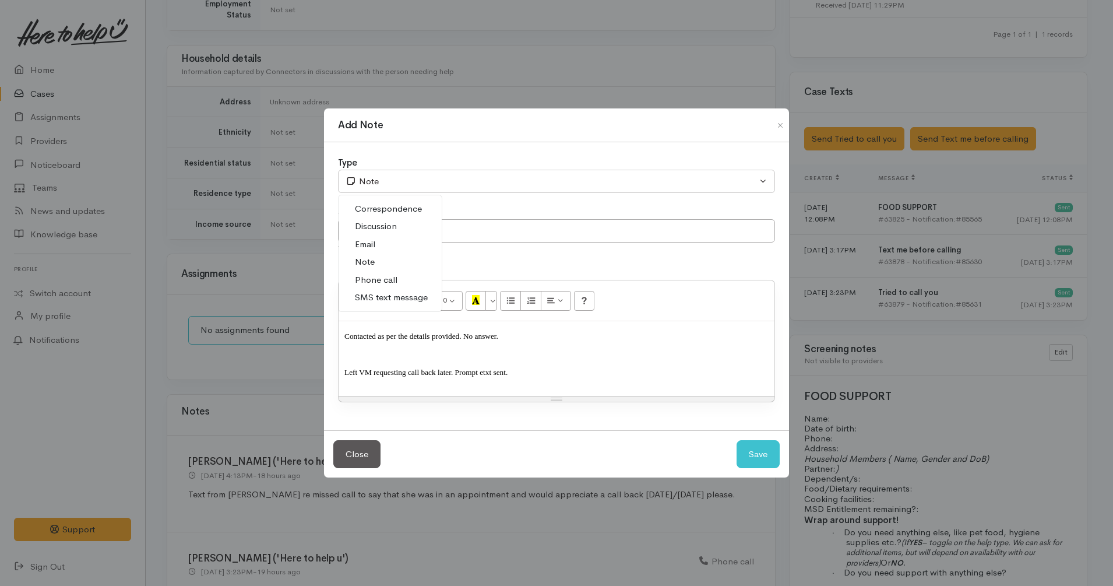
click at [387, 285] on span "Phone call" at bounding box center [376, 279] width 43 height 13
click at [765, 454] on button "Save" at bounding box center [757, 454] width 43 height 29
select select "1"
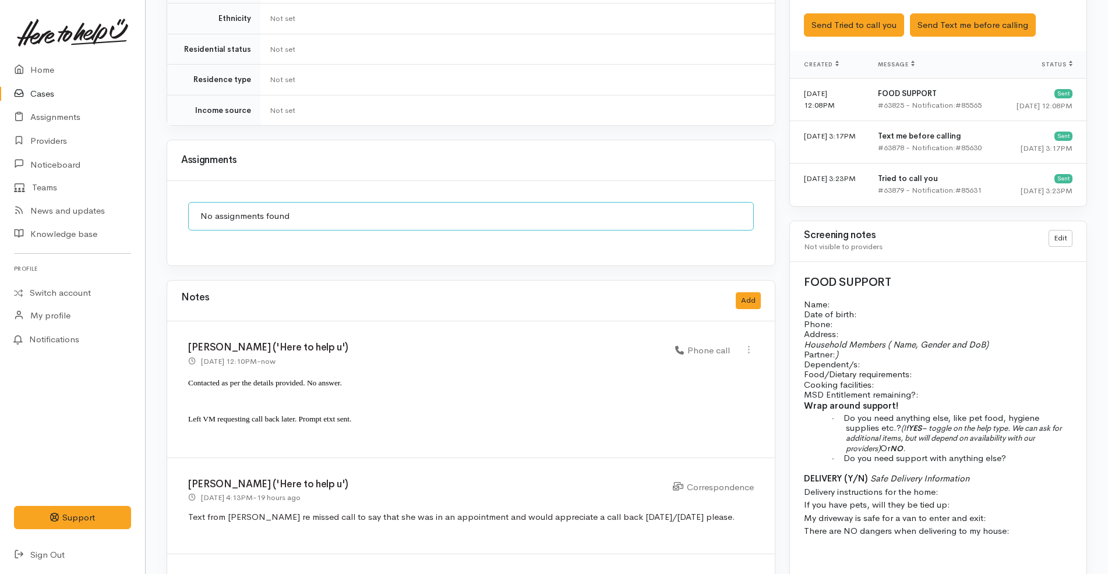
scroll to position [842, 0]
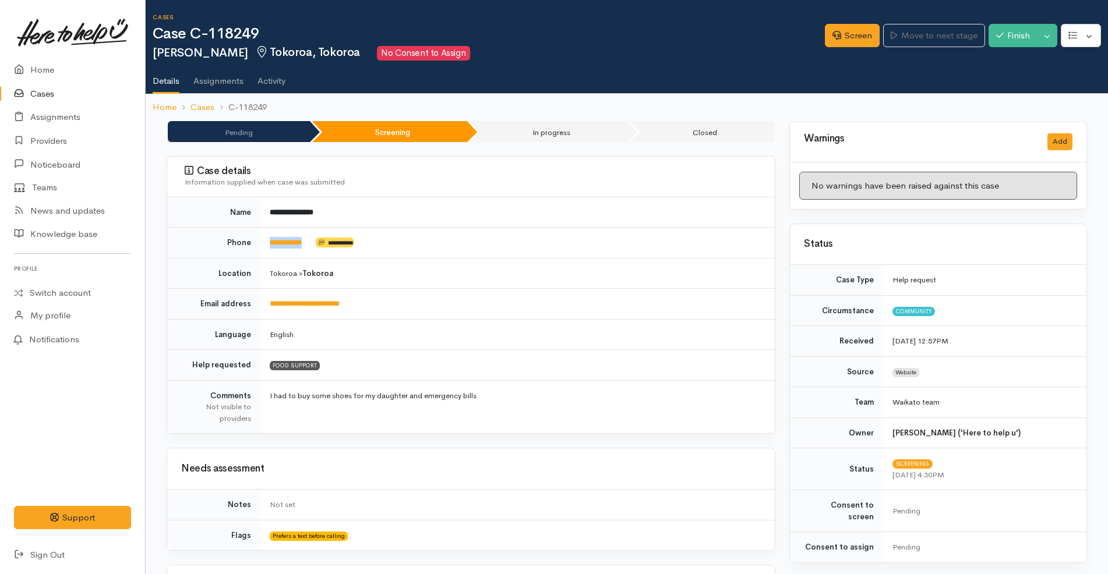
drag, startPoint x: 313, startPoint y: 245, endPoint x: 270, endPoint y: 250, distance: 42.8
click at [270, 250] on td "**********" at bounding box center [517, 243] width 514 height 31
copy link "**********"
click at [558, 273] on td "Tokoroa » Tokoroa" at bounding box center [517, 273] width 514 height 31
click at [842, 37] on link "Screen" at bounding box center [852, 36] width 55 height 24
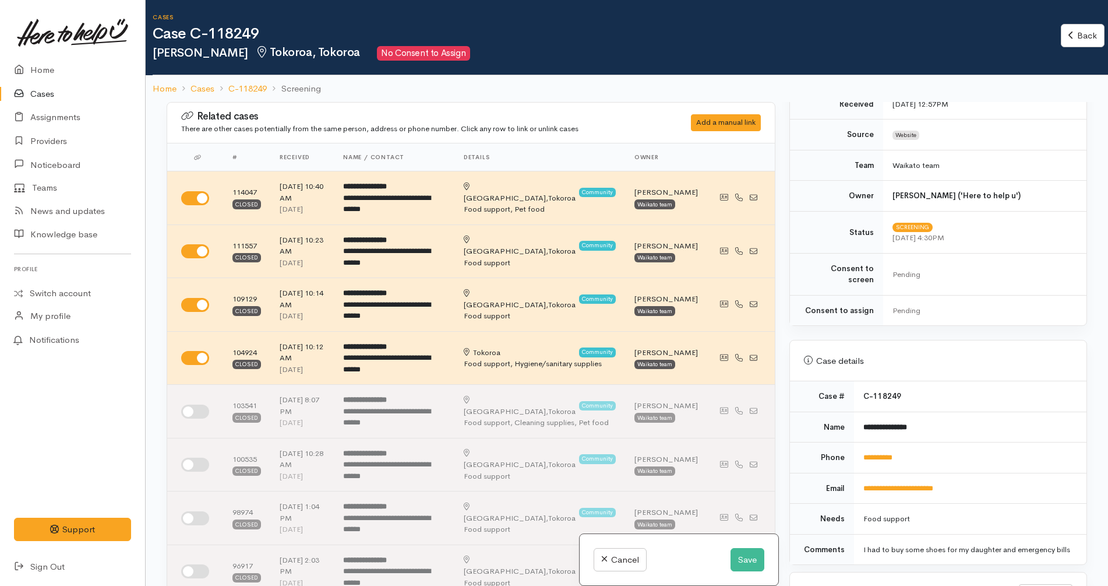
scroll to position [583, 0]
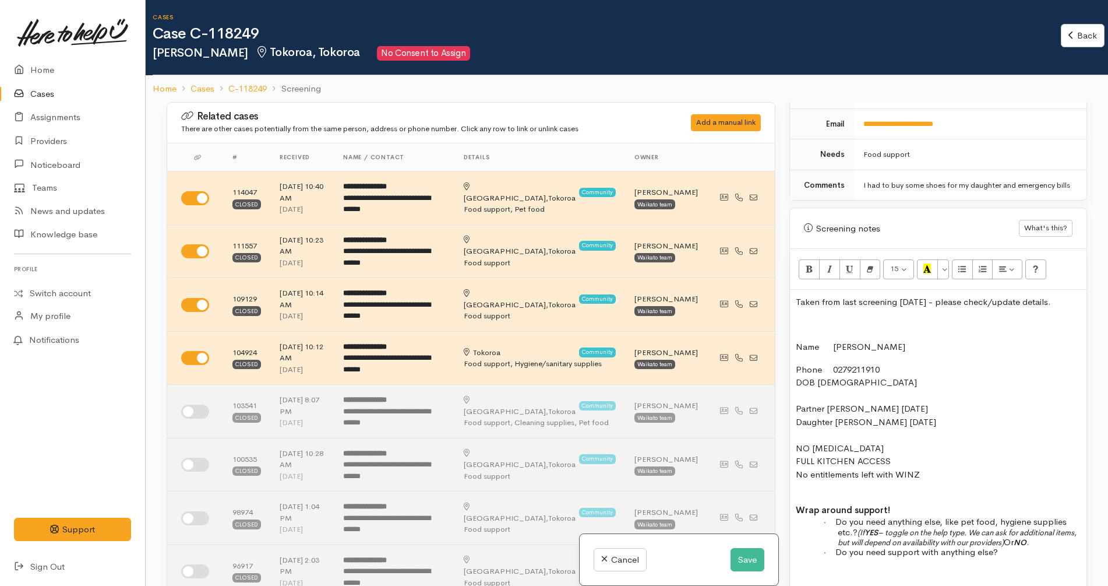
click at [832, 371] on span at bounding box center [827, 369] width 11 height 11
copy p ":"
click at [820, 382] on p "Phone: [PHONE_NUMBER] DOB [DEMOGRAPHIC_DATA] Partner [PERSON_NAME] [DATE] Daugh…" at bounding box center [938, 428] width 285 height 131
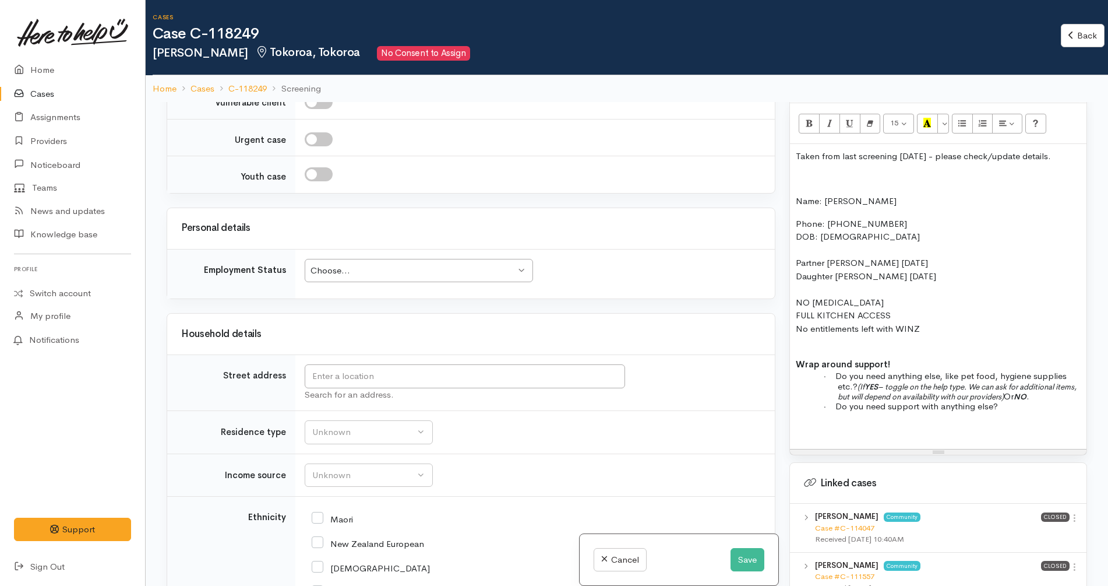
scroll to position [1675, 0]
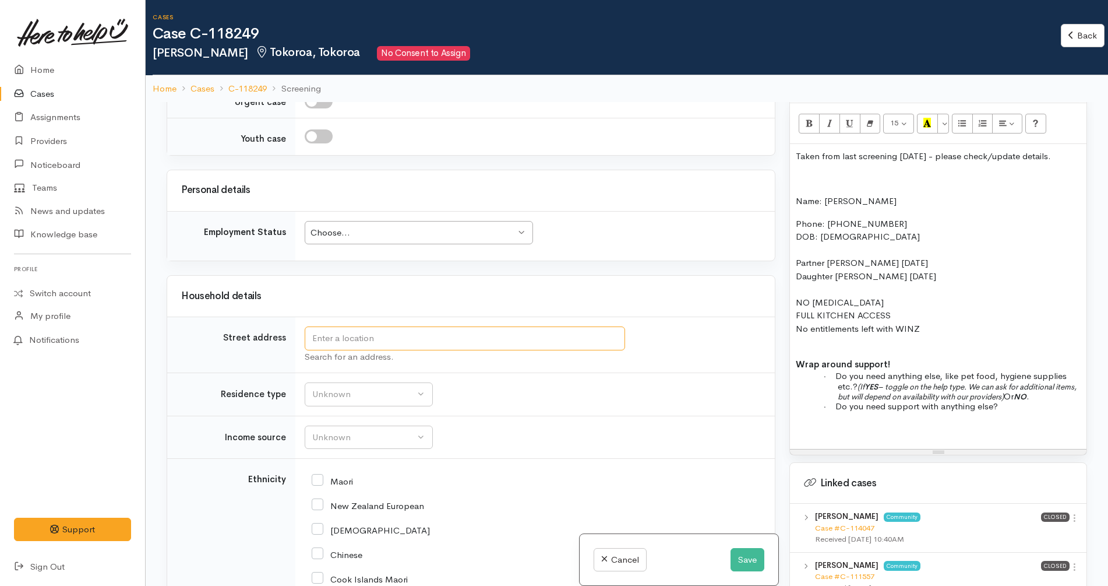
click at [484, 326] on input "text" at bounding box center [465, 338] width 320 height 24
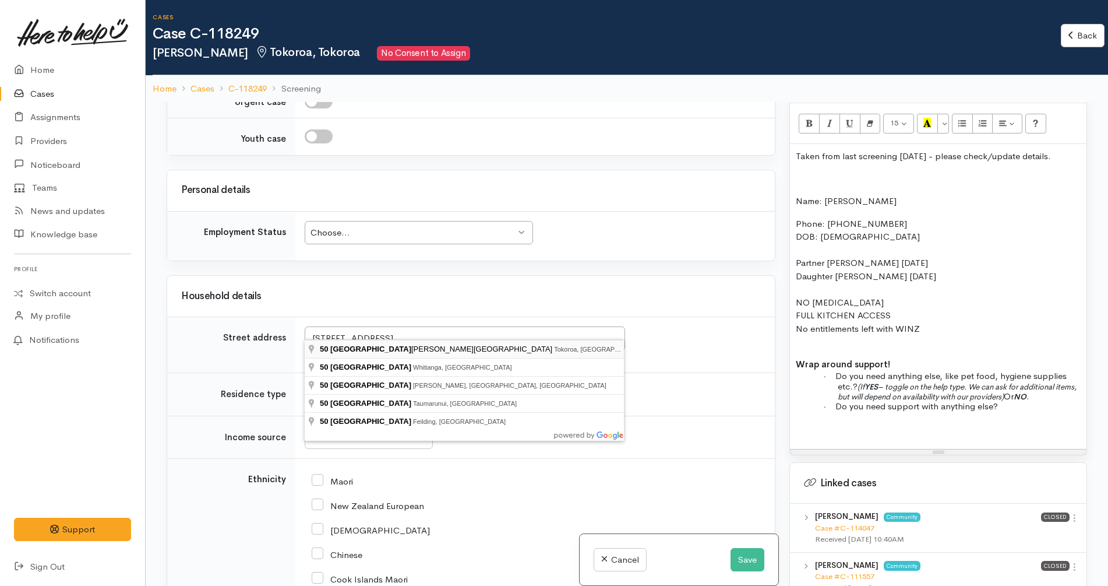
type input "[STREET_ADDRESS]"
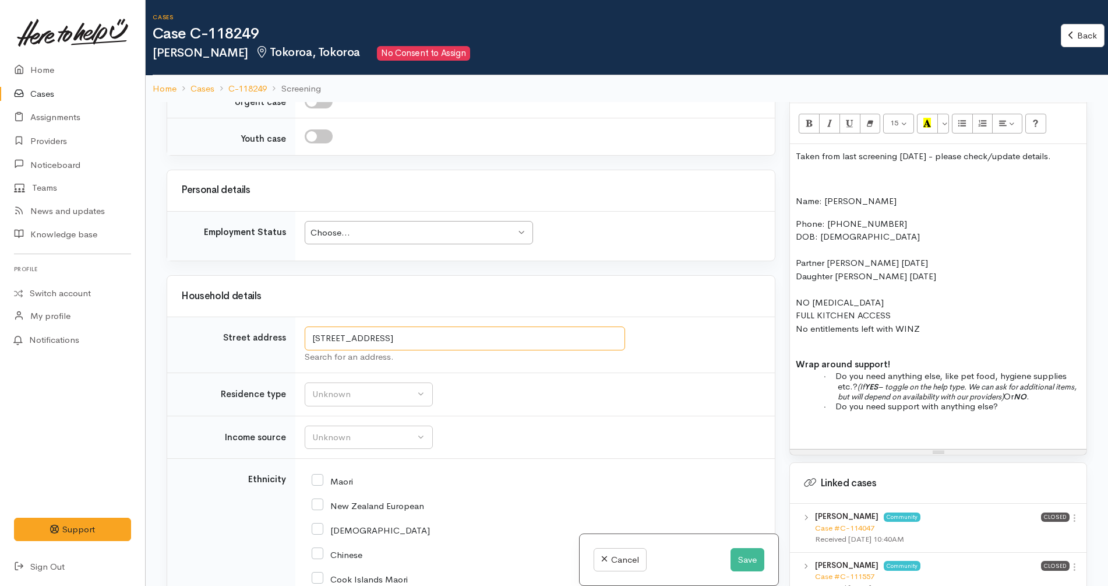
drag, startPoint x: 519, startPoint y: 330, endPoint x: 331, endPoint y: 317, distance: 188.0
click at [331, 326] on input "[STREET_ADDRESS]" at bounding box center [465, 338] width 320 height 24
click at [907, 237] on p "Phone: [PHONE_NUMBER] DOB: [DEMOGRAPHIC_DATA] Partner [PERSON_NAME] [DATE] Daug…" at bounding box center [938, 282] width 285 height 131
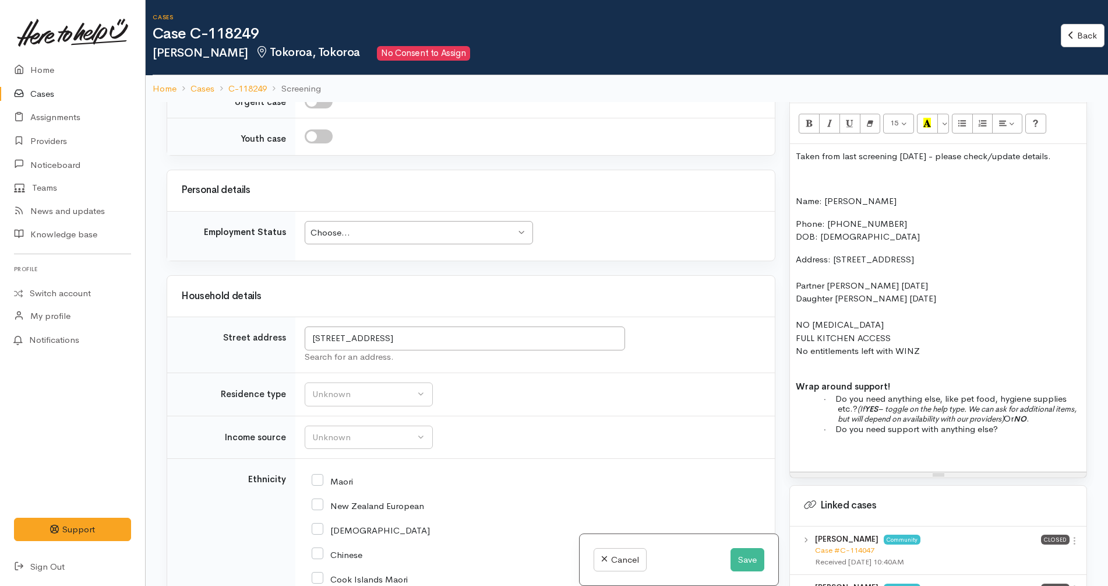
click at [833, 259] on p "Address: [STREET_ADDRESS] Partner [PERSON_NAME] [DATE] Daughter [PERSON_NAME] […" at bounding box center [938, 312] width 285 height 118
click at [957, 295] on p "Address: [STREET_ADDRESS] Partner [PERSON_NAME] [DATE] Daughter [PERSON_NAME] […" at bounding box center [938, 312] width 285 height 118
click at [966, 122] on icon "Unordered list (CTRL+SHIFT+NUM7)" at bounding box center [962, 123] width 8 height 10
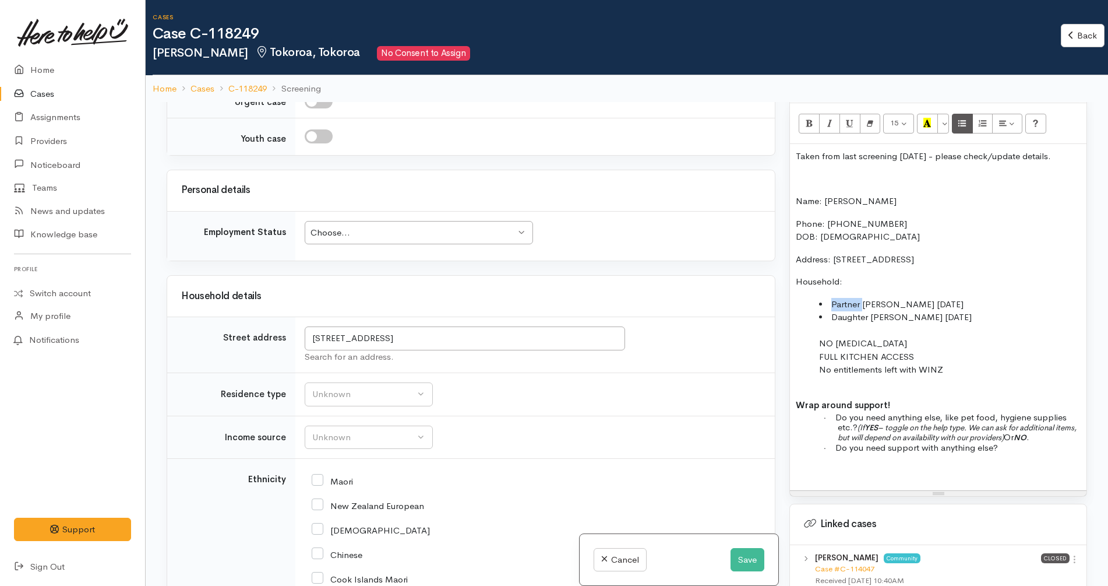
copy li "Partner"
copy li "Daughter"
click at [884, 317] on li "[PERSON_NAME] [DATE], Daughter NO [MEDICAL_DATA] FULL KITCHEN ACCESS No entitle…" at bounding box center [950, 350] width 262 height 79
copy li ","
click at [816, 347] on ul "[PERSON_NAME], [DATE], Partner [PERSON_NAME], [DATE], Daughter NO [MEDICAL_DATA…" at bounding box center [938, 344] width 285 height 92
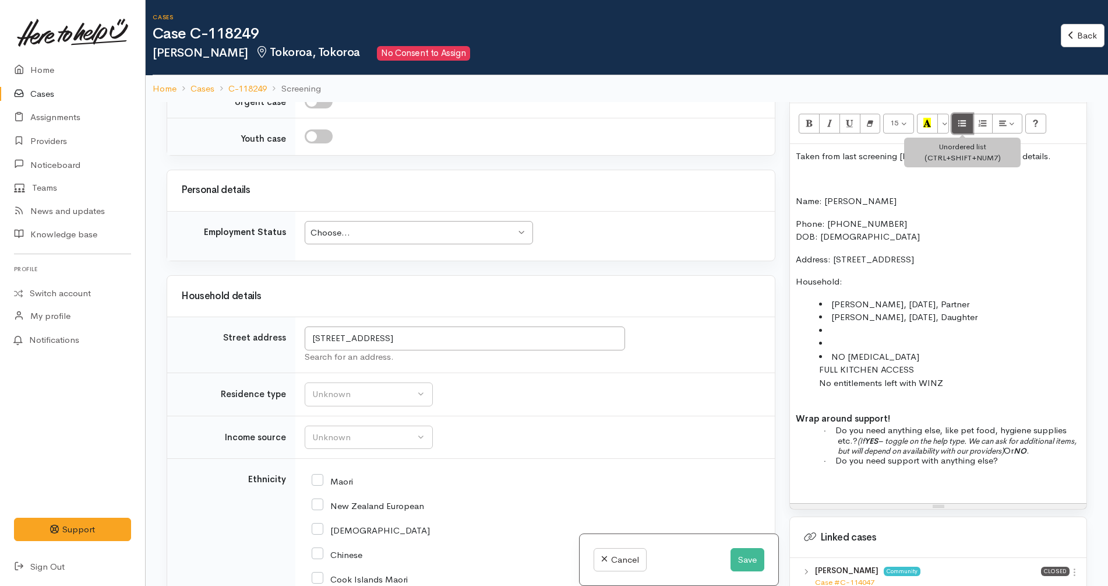
click at [960, 126] on icon "Unordered list (CTRL+SHIFT+NUM7)" at bounding box center [962, 123] width 8 height 10
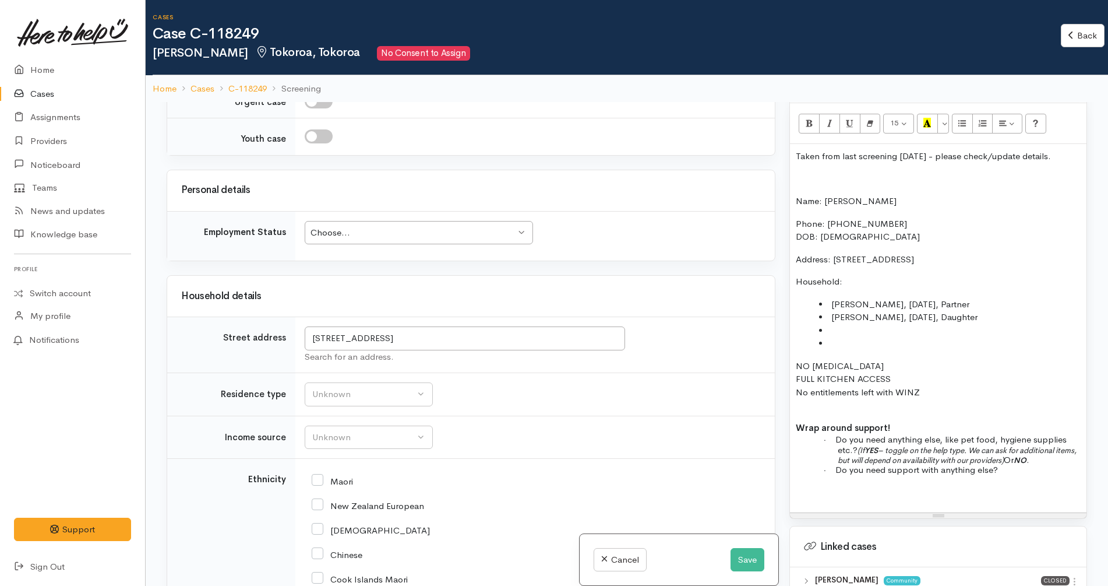
click at [879, 341] on li at bounding box center [950, 343] width 262 height 13
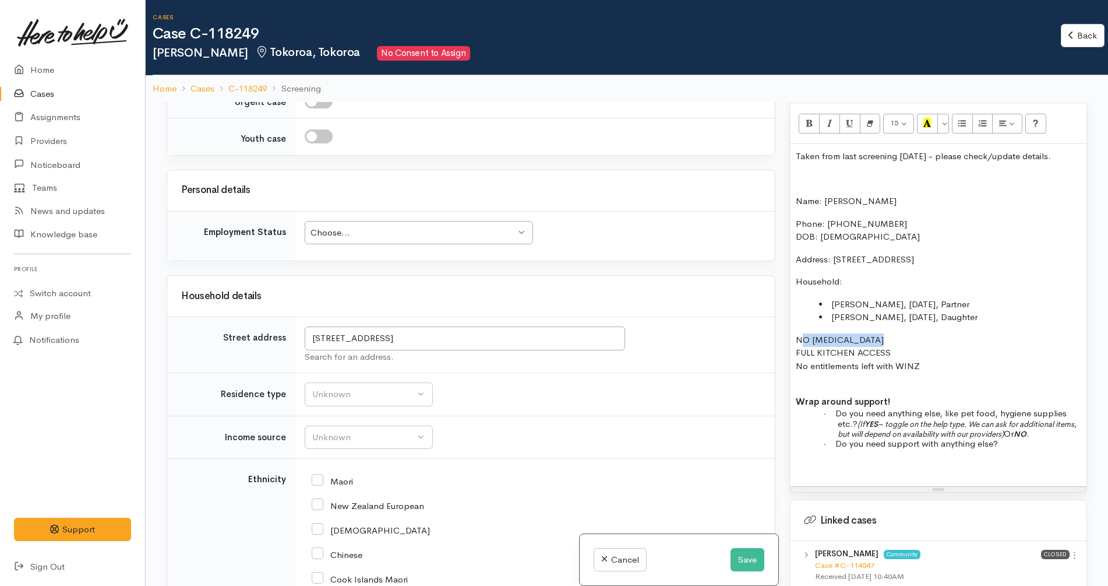
drag, startPoint x: 902, startPoint y: 339, endPoint x: 801, endPoint y: 341, distance: 100.8
click at [801, 341] on p "NO FOOD ALLERGIES FULL KITCHEN ACCESS No entitlements left with WINZ" at bounding box center [938, 359] width 285 height 52
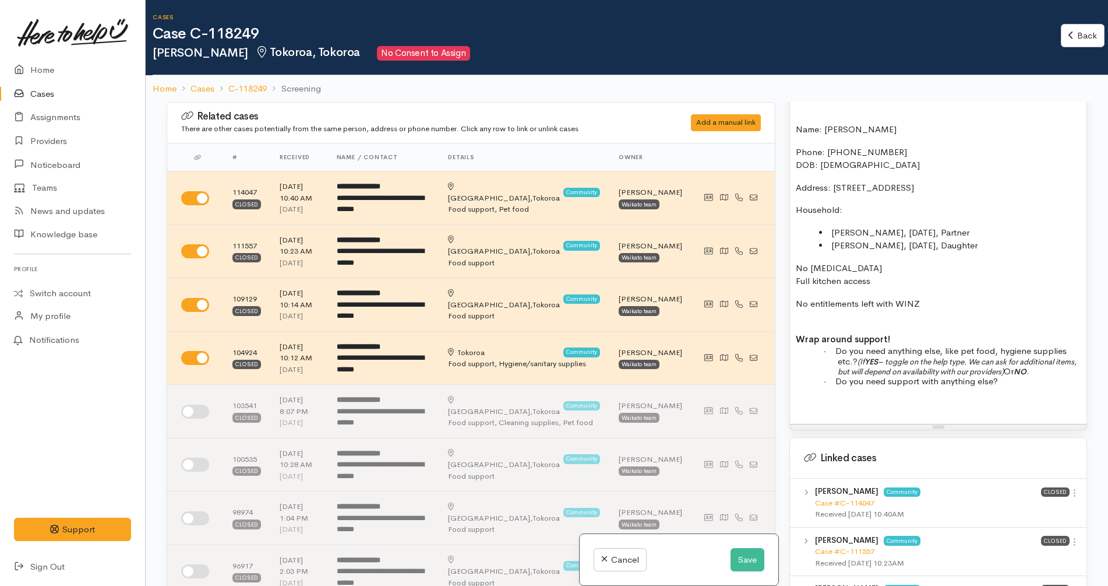
scroll to position [805, 0]
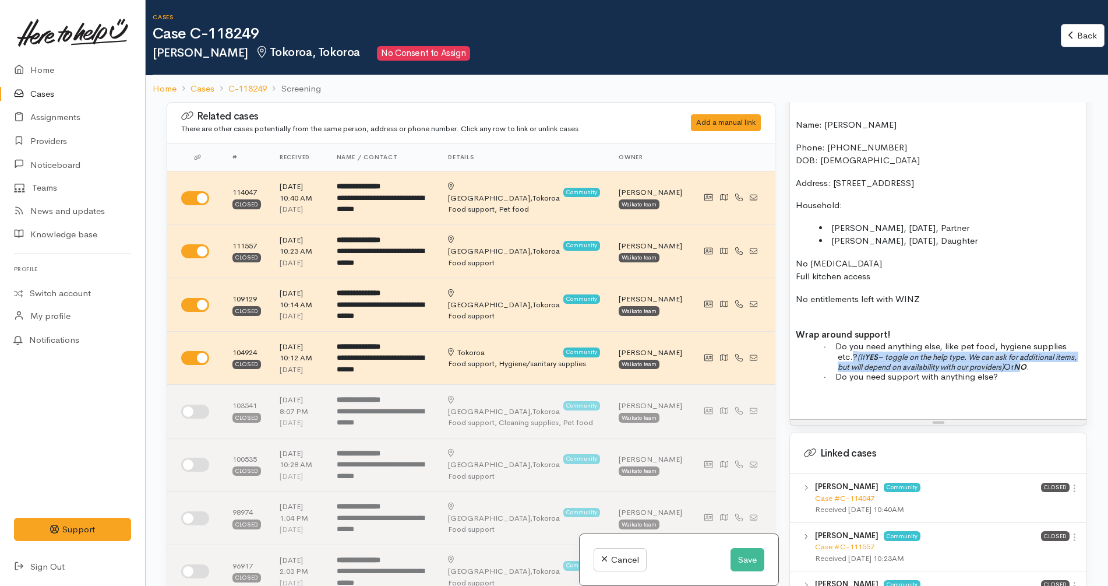
drag, startPoint x: 1054, startPoint y: 370, endPoint x: 854, endPoint y: 359, distance: 200.7
click at [854, 359] on p "· Do you need anything else, like pet food, hygiene supplies etc.? (If YES – to…" at bounding box center [959, 356] width 243 height 30
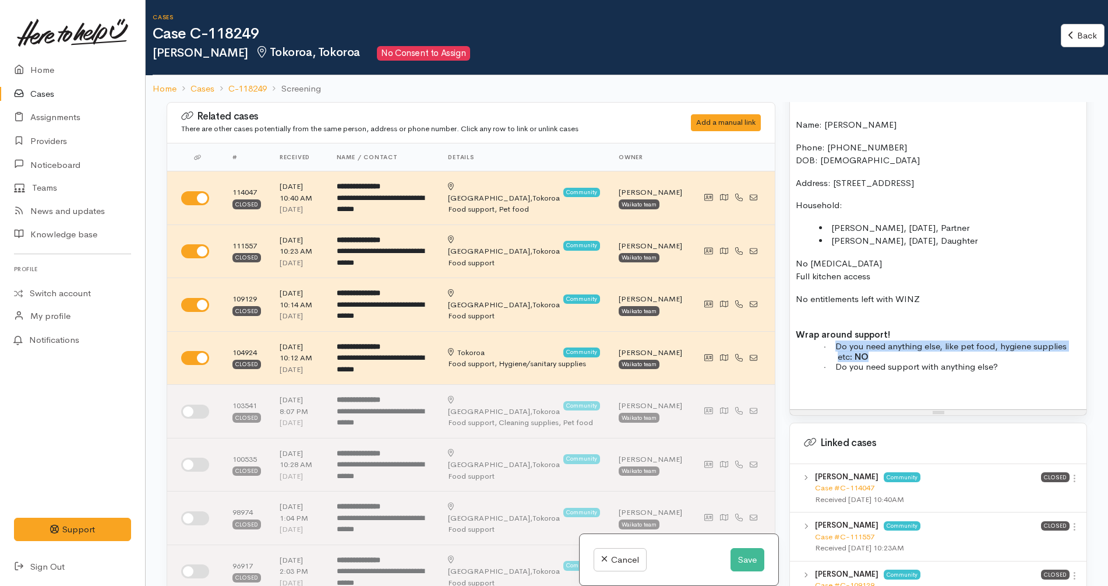
copy span "Do y"
click at [1065, 369] on p "· Do you need support with anything else?" at bounding box center [959, 366] width 243 height 10
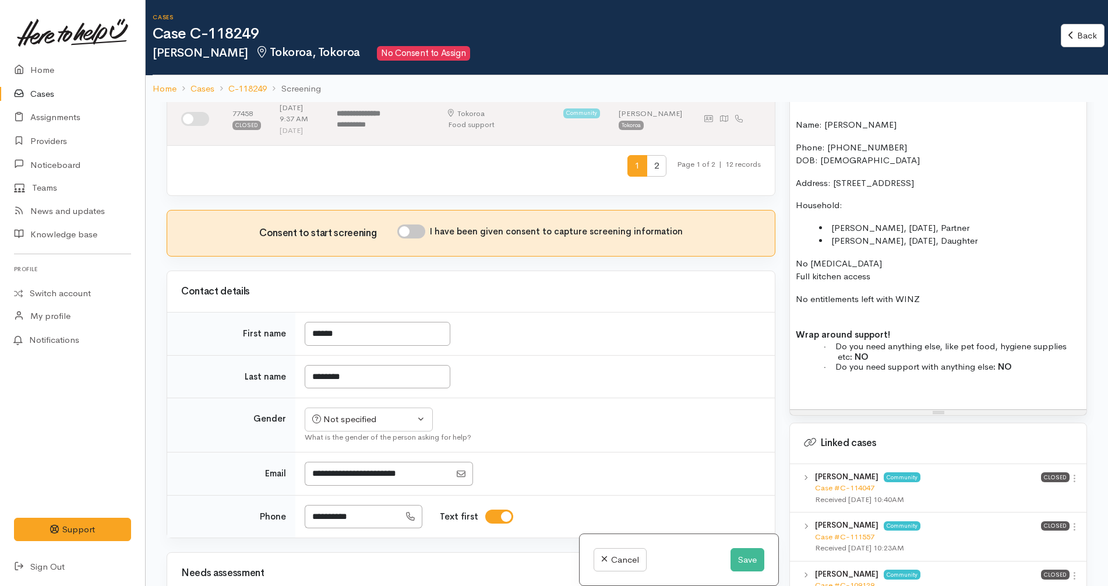
scroll to position [563, 0]
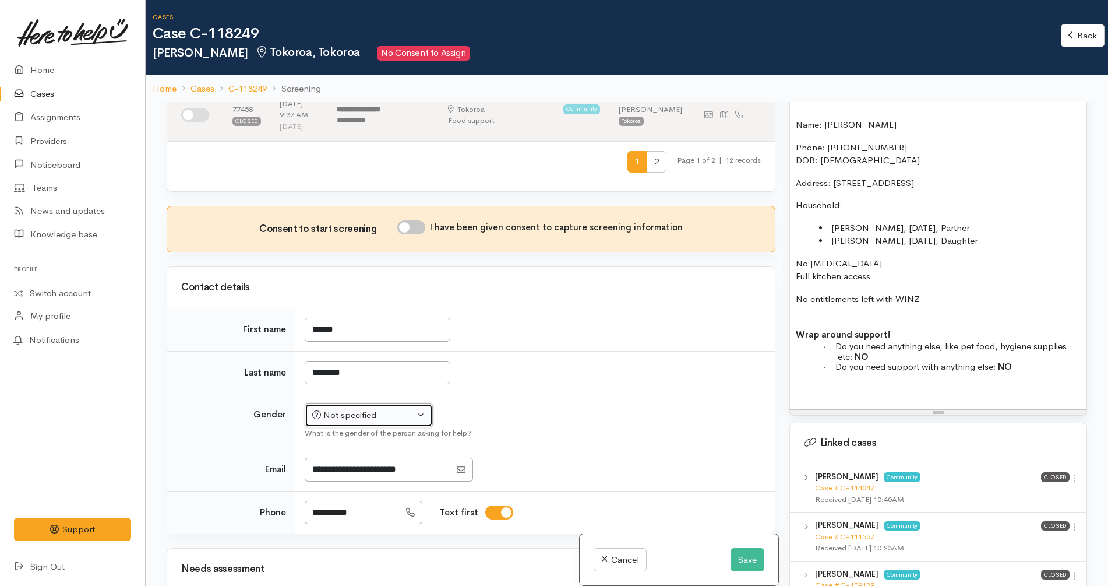
click at [362, 403] on button "Not specified" at bounding box center [369, 415] width 128 height 24
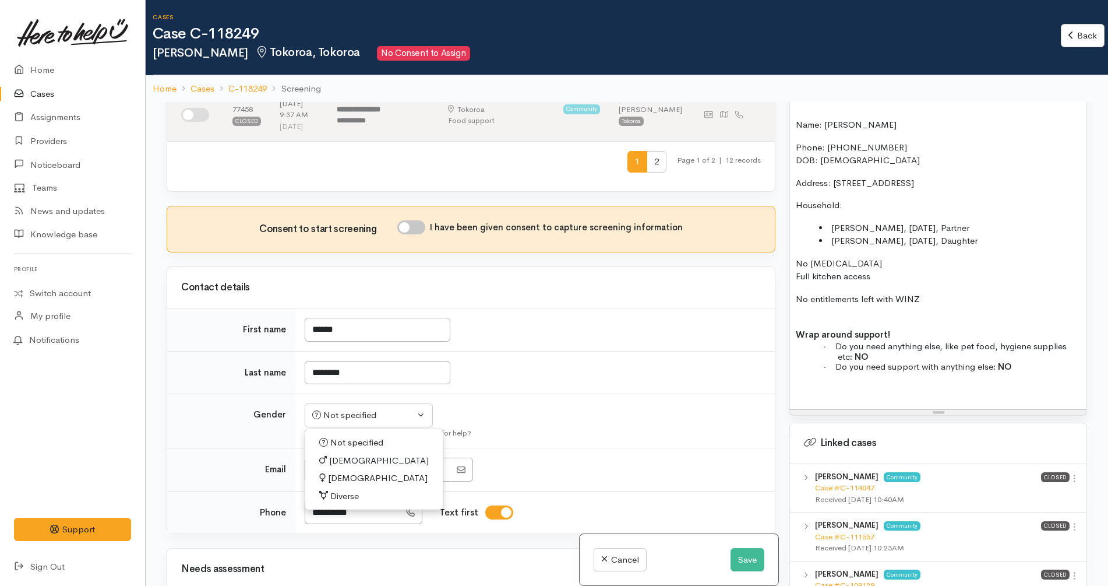
click at [345, 471] on span "[DEMOGRAPHIC_DATA]" at bounding box center [378, 477] width 100 height 13
select select "[DEMOGRAPHIC_DATA]"
click at [553, 402] on td "Not specified Male Female Diverse Female Not specified Male Female Diverse What…" at bounding box center [534, 421] width 479 height 54
click at [753, 551] on button "Save" at bounding box center [748, 560] width 34 height 24
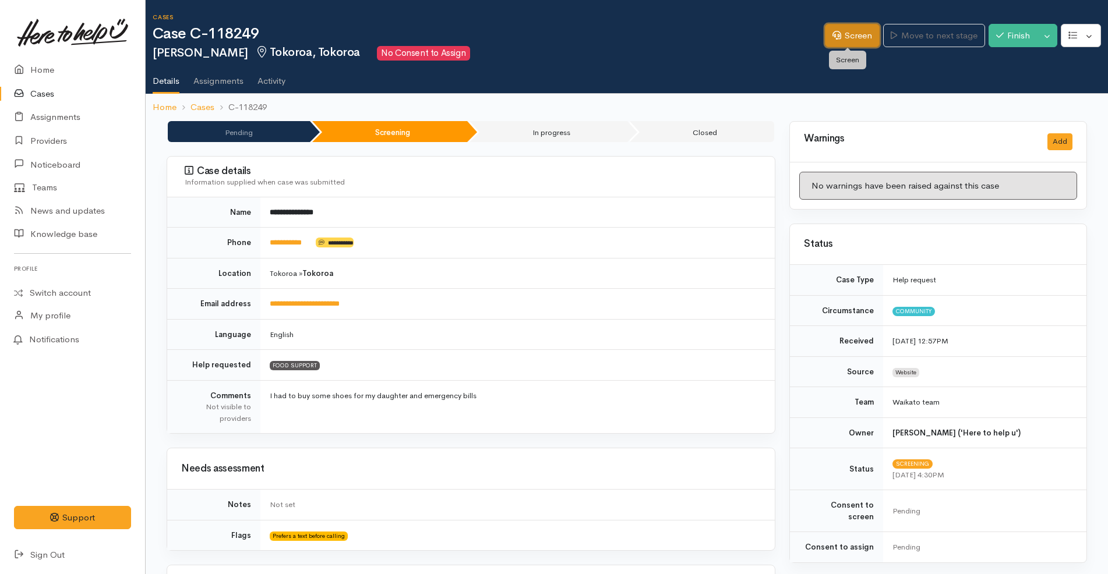
click at [863, 34] on link "Screen" at bounding box center [852, 36] width 55 height 24
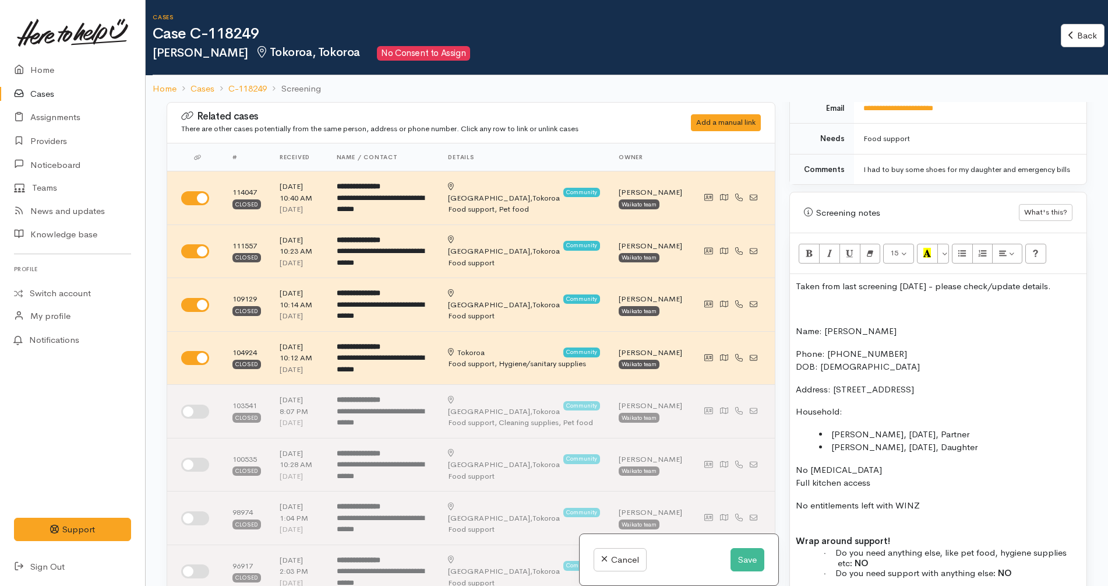
scroll to position [655, 0]
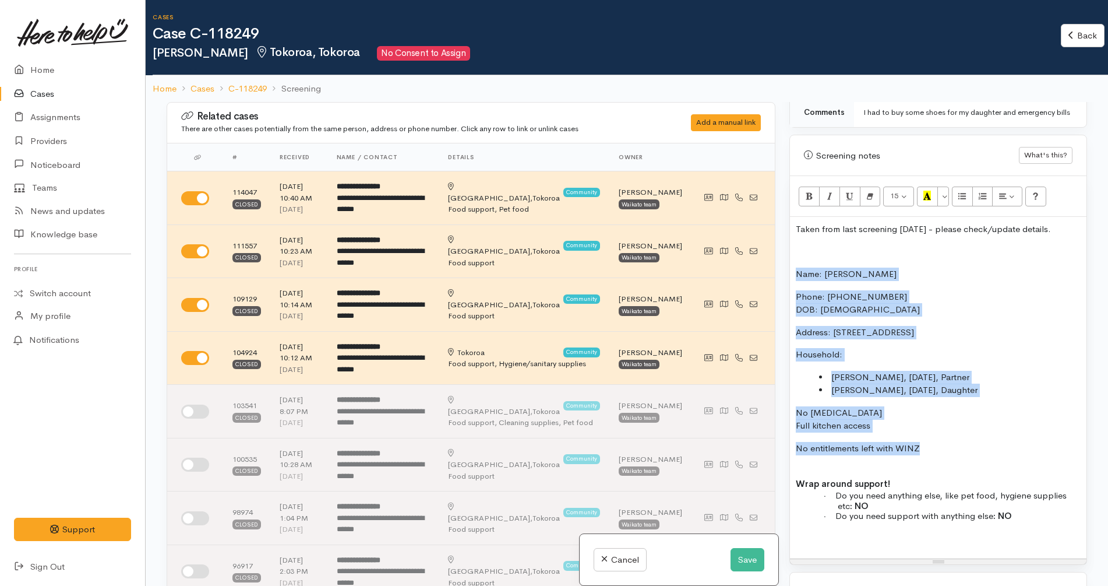
drag, startPoint x: 796, startPoint y: 273, endPoint x: 960, endPoint y: 445, distance: 237.4
click at [960, 445] on div "Taken from last screening [DATE] - please check/update details. Name: [PERSON_N…" at bounding box center [938, 387] width 297 height 341
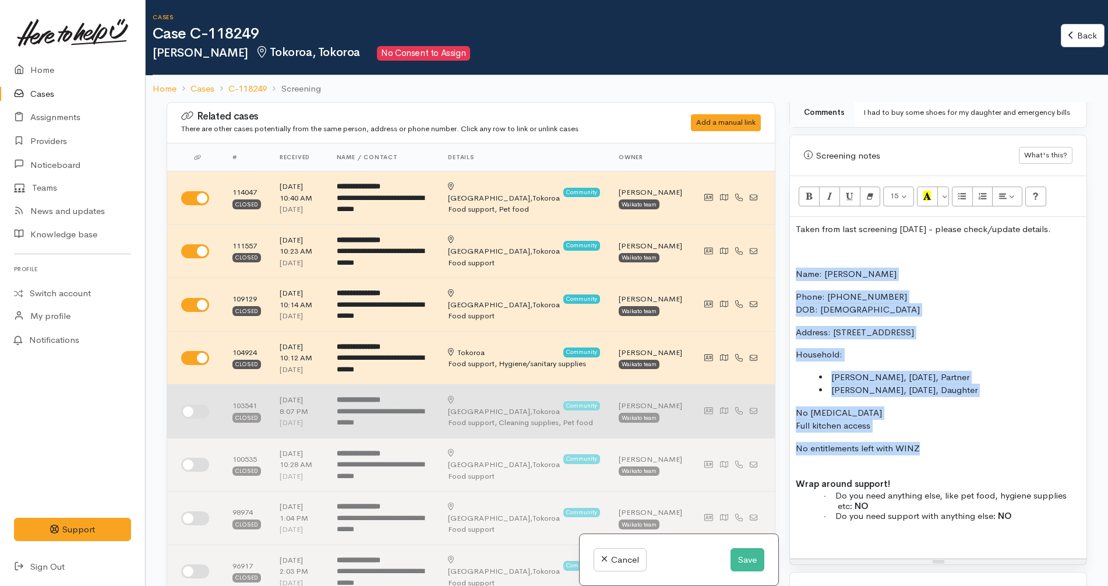
copy div "Name: [PERSON_NAME] Phone: [PHONE_NUMBER] DOB: [DEMOGRAPHIC_DATA] Address: [STR…"
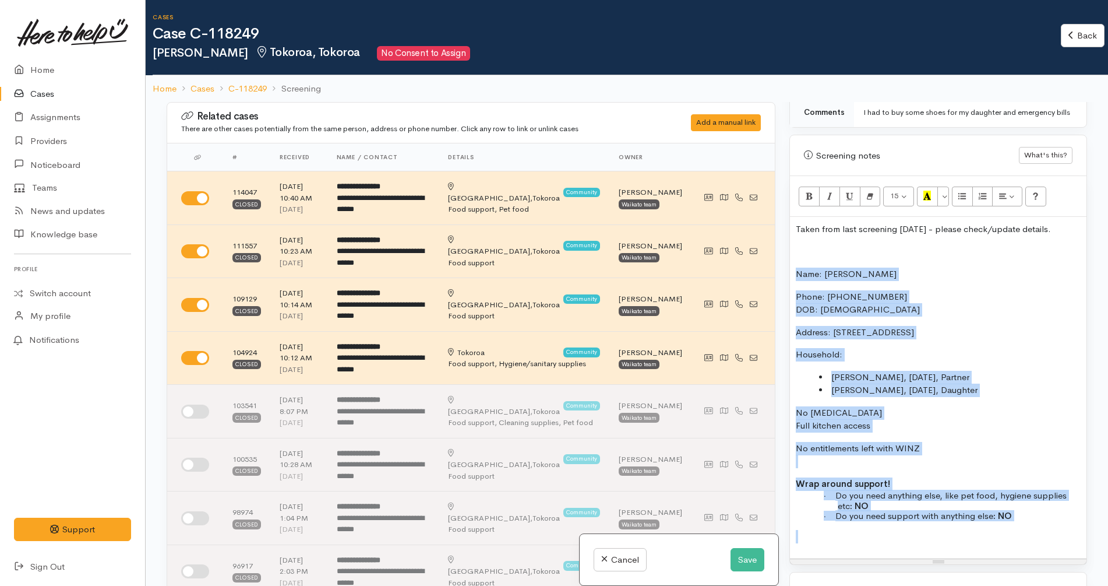
drag, startPoint x: 1026, startPoint y: 521, endPoint x: 788, endPoint y: 278, distance: 339.9
click at [788, 278] on div "Warnings Add No warnings have been raised against this case Add Warning Title ●…" at bounding box center [938, 395] width 312 height 586
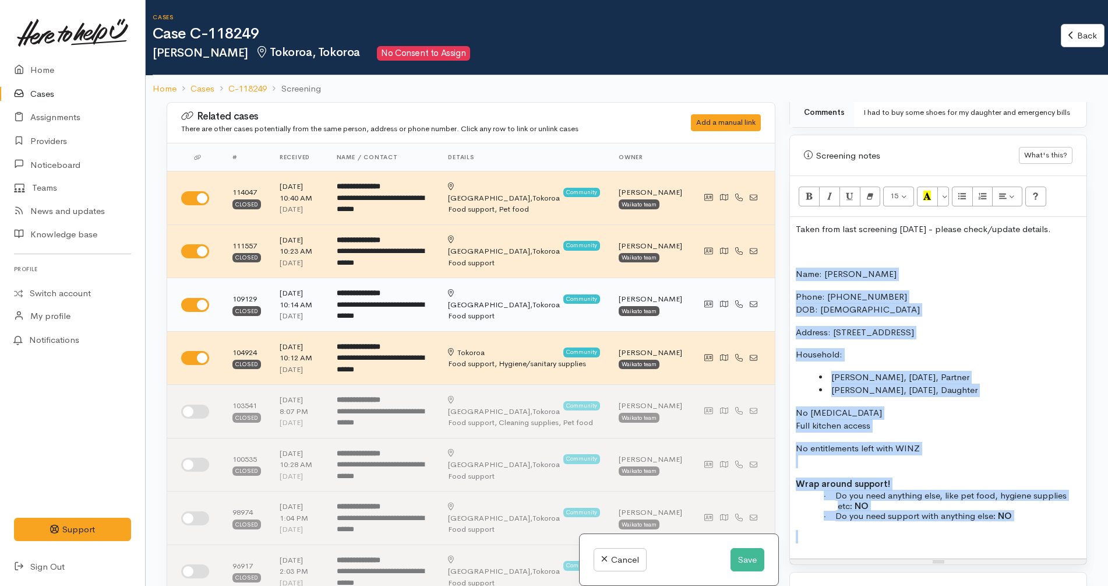
copy div "Name: Angela Shardlow Phone: 0279211910 DOB: 30/03/1976 Address: 50 East Parkda…"
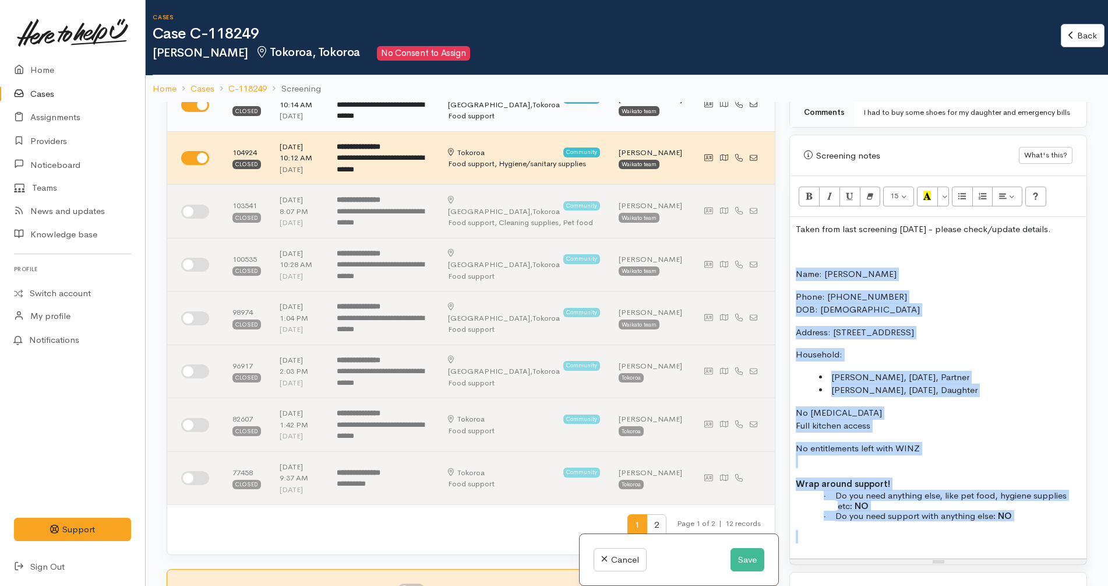
scroll to position [437, 0]
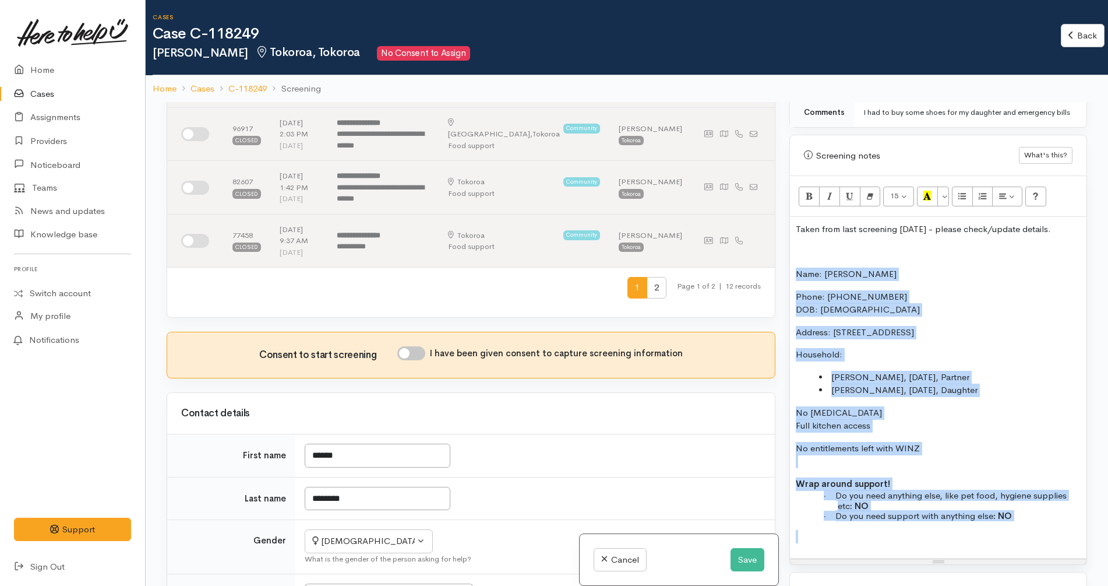
click at [425, 346] on input "I have been given consent to capture screening information" at bounding box center [411, 353] width 28 height 14
checkbox input "true"
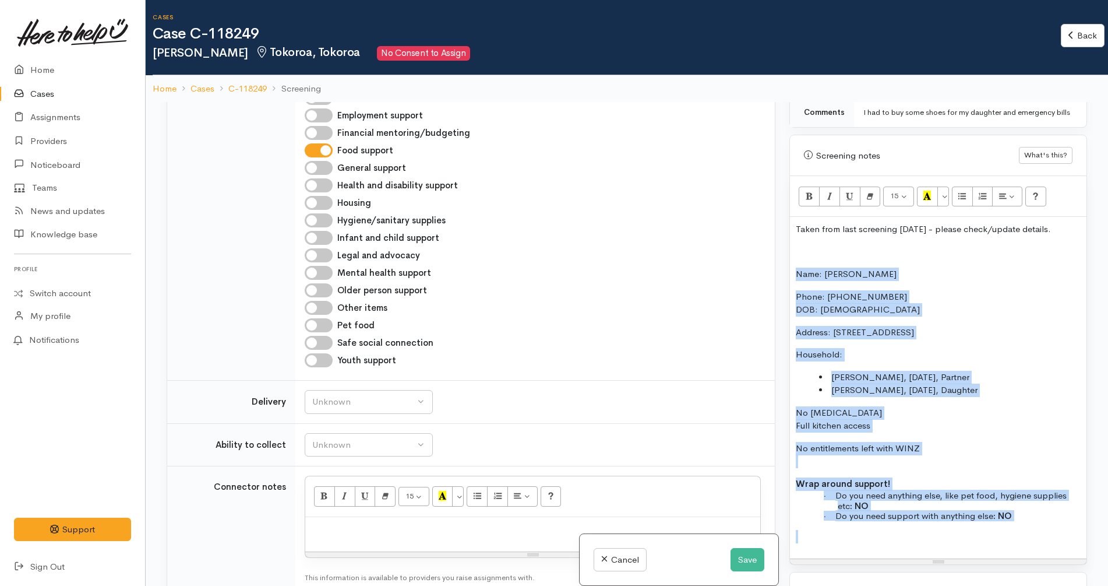
scroll to position [1311, 0]
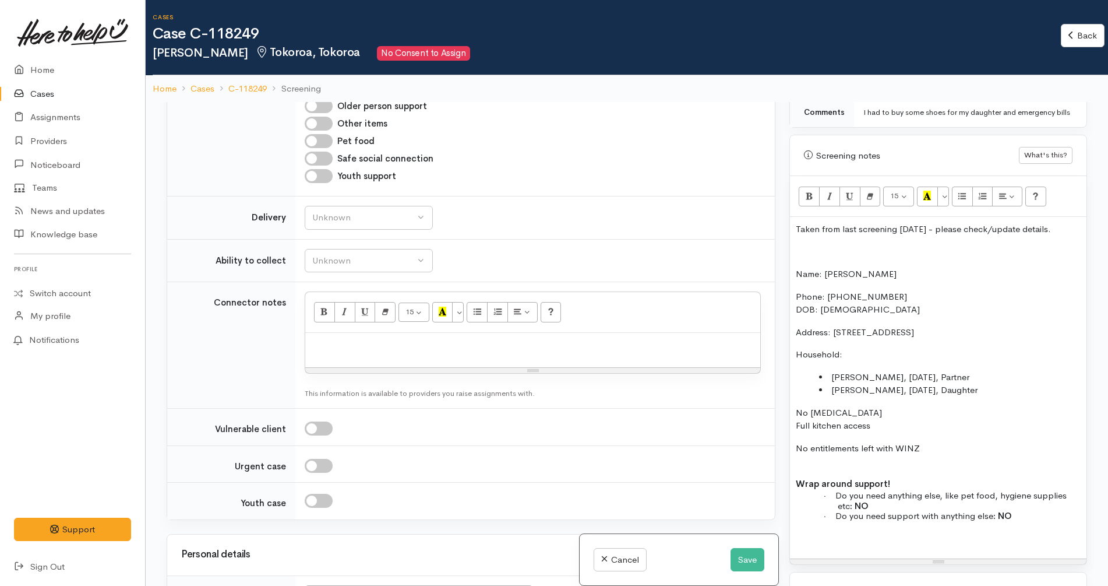
click at [438, 355] on div at bounding box center [532, 350] width 455 height 34
paste div
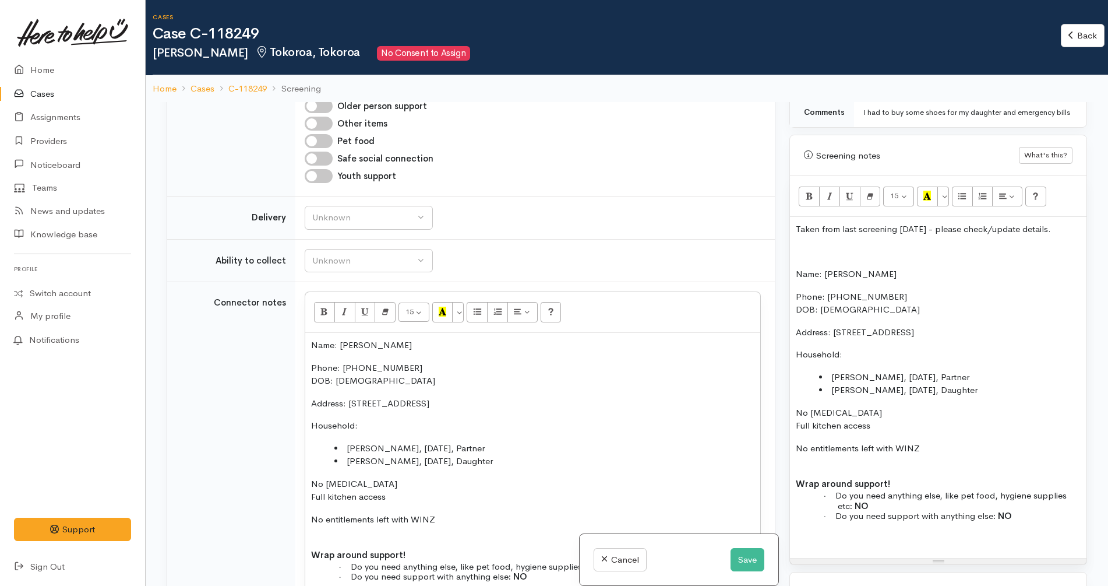
scroll to position [6, 0]
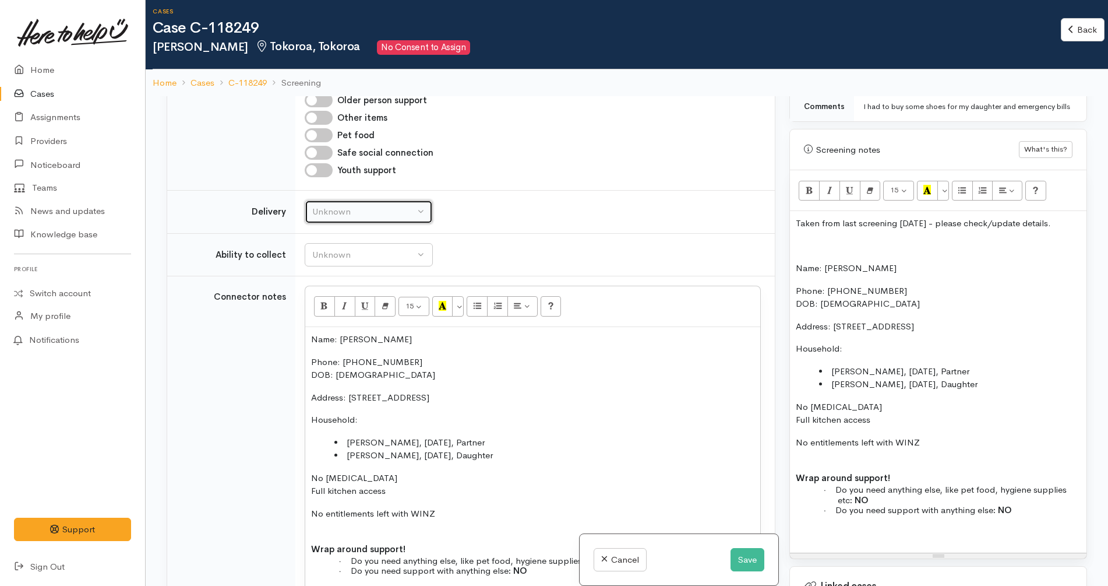
click at [375, 205] on div "Unknown" at bounding box center [363, 211] width 103 height 13
click at [339, 312] on link "No" at bounding box center [368, 321] width 127 height 18
select select "1"
click at [378, 248] on div "Unknown" at bounding box center [363, 254] width 103 height 13
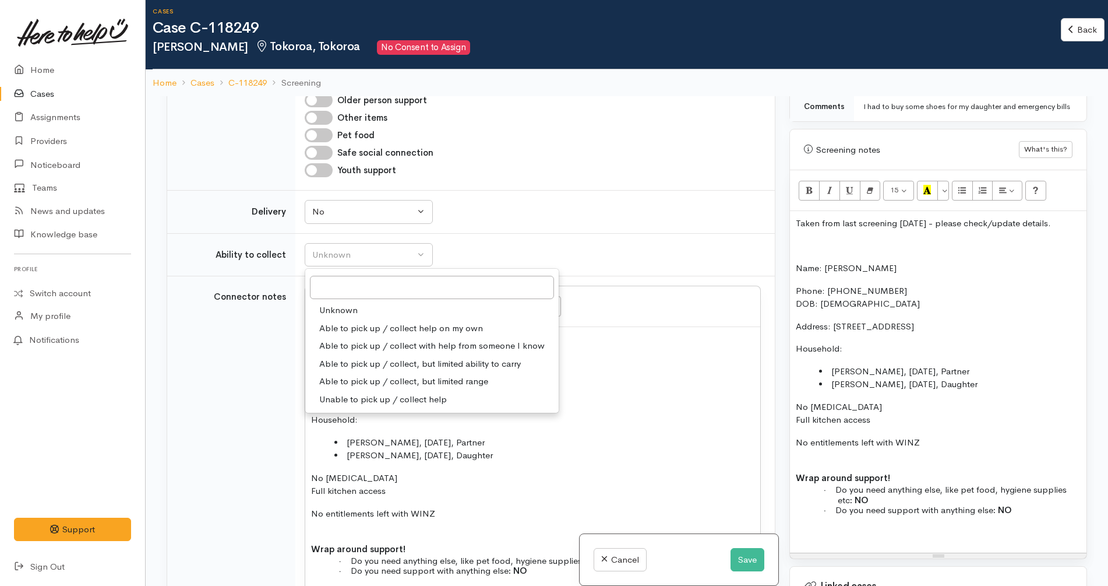
click at [382, 322] on span "Able to pick up / collect help on my own" at bounding box center [401, 328] width 164 height 13
select select "2"
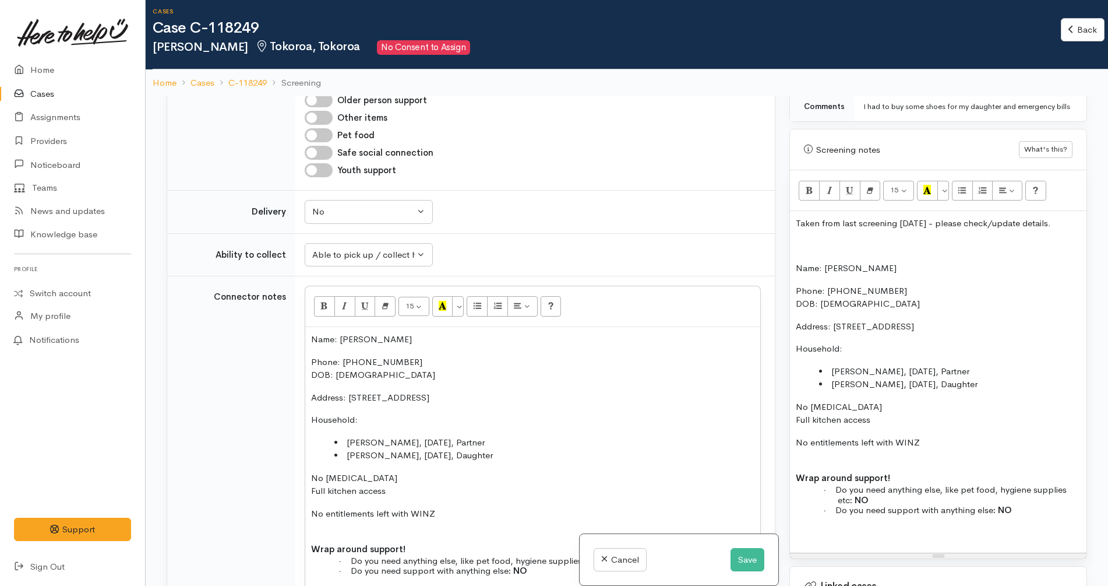
click at [601, 209] on div "Unknown Delivery needed Delivery preferred No No Unknown Delivery needed Delive…" at bounding box center [533, 212] width 456 height 24
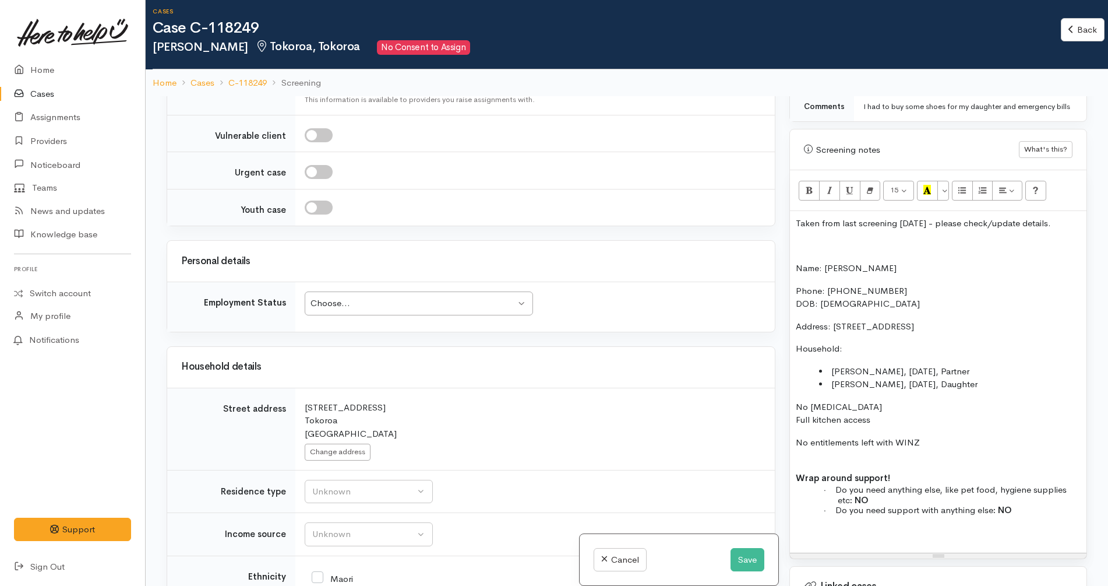
scroll to position [1966, 0]
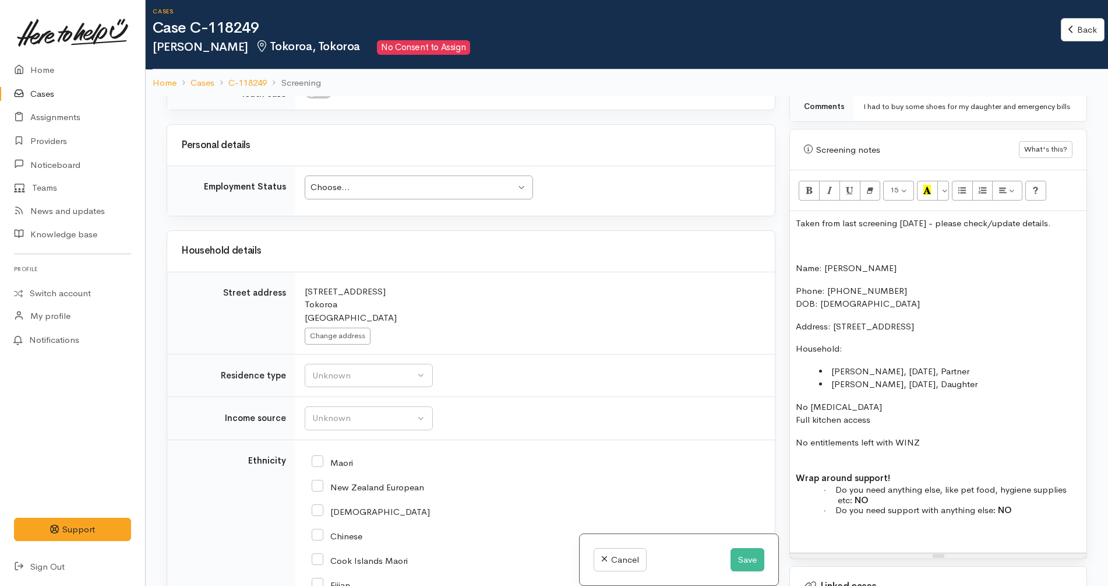
click at [421, 181] on div "Choose..." at bounding box center [414, 187] width 206 height 13
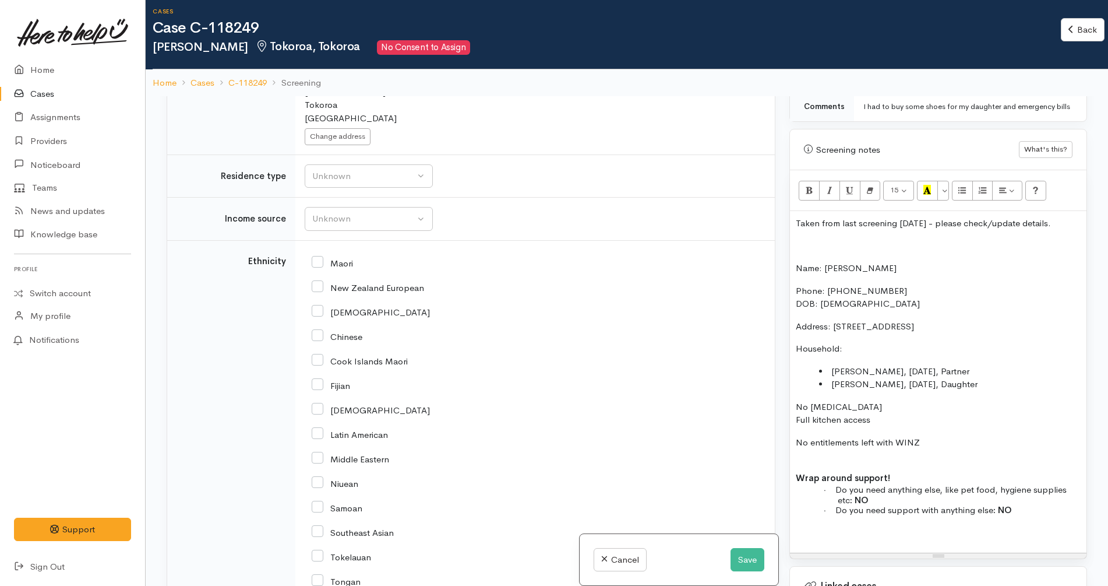
scroll to position [2185, 0]
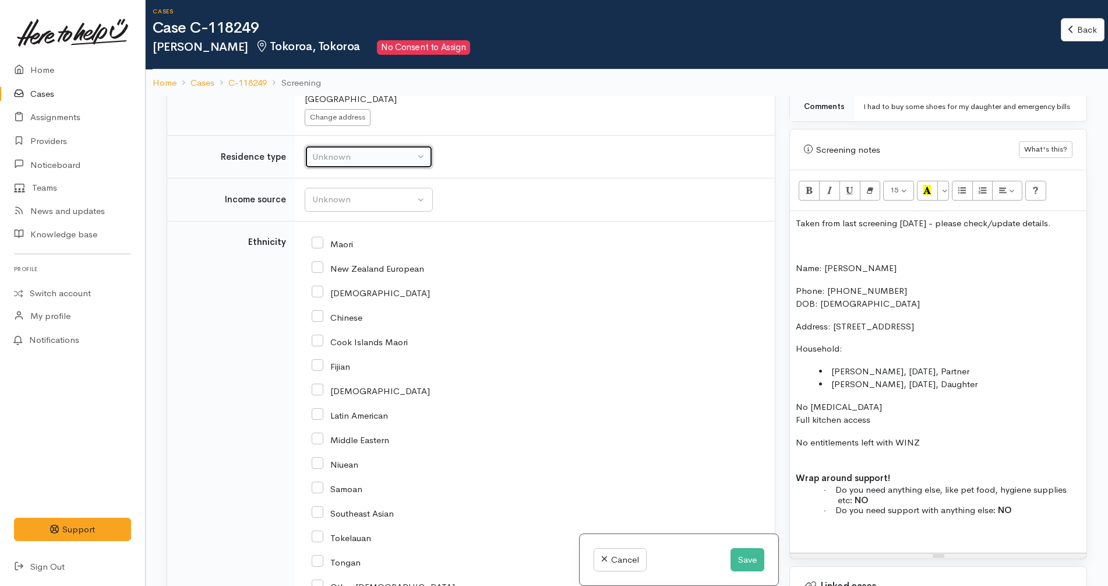
click at [388, 153] on button "Unknown" at bounding box center [369, 157] width 128 height 24
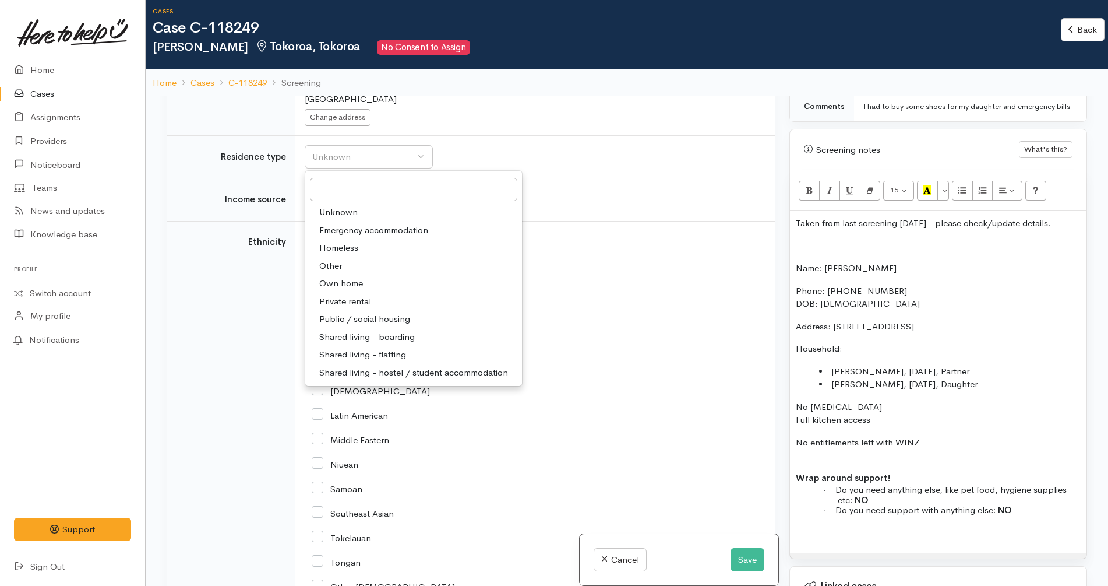
click at [366, 295] on span "Private rental" at bounding box center [345, 301] width 52 height 13
select select "2"
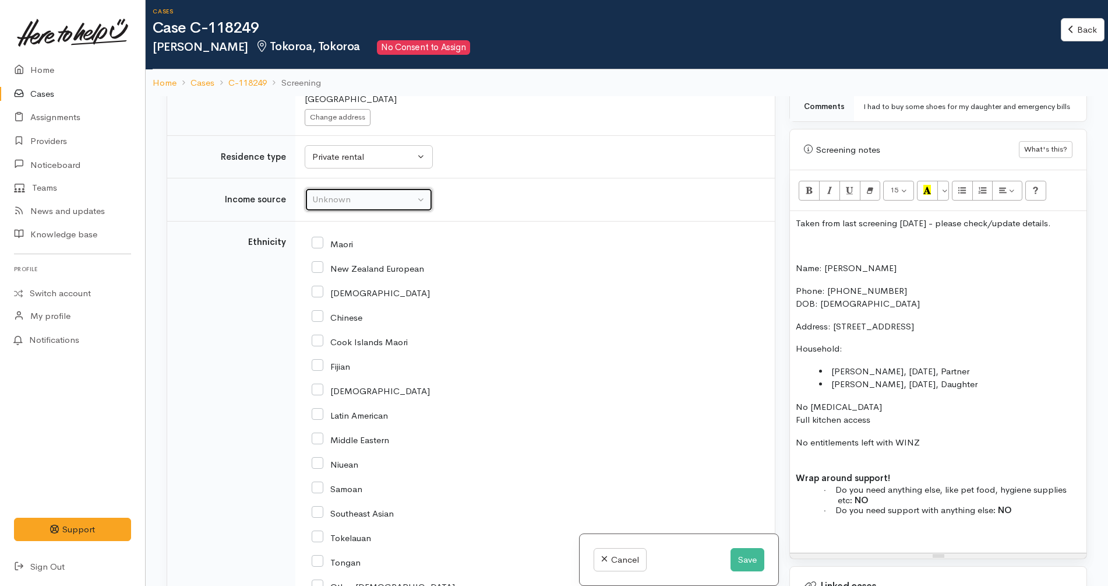
click at [389, 193] on div "Unknown" at bounding box center [363, 199] width 103 height 13
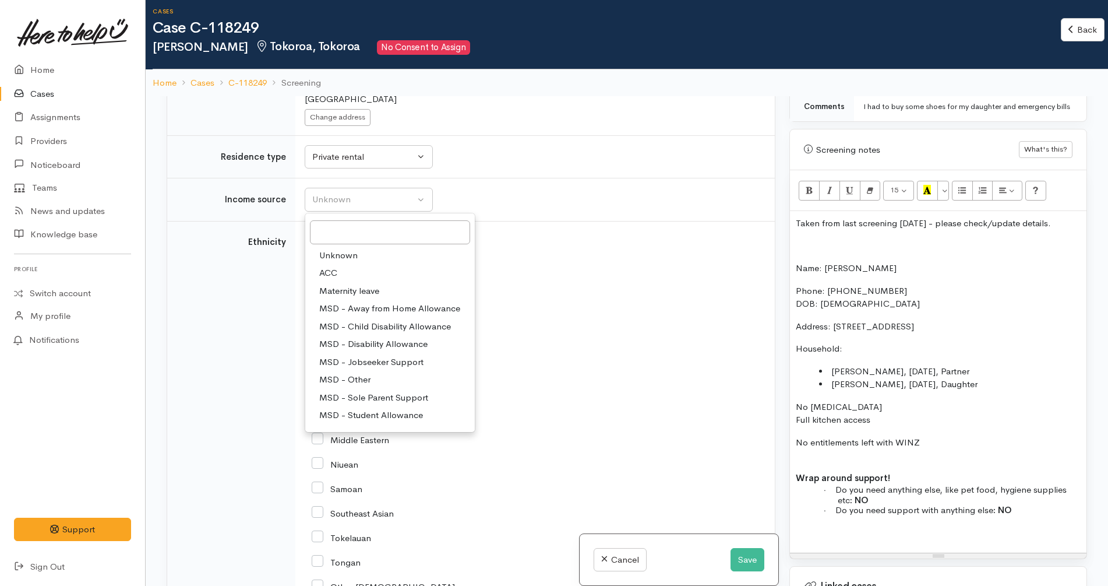
click at [384, 355] on span "MSD - Jobseeker Support" at bounding box center [371, 361] width 104 height 13
select select "4"
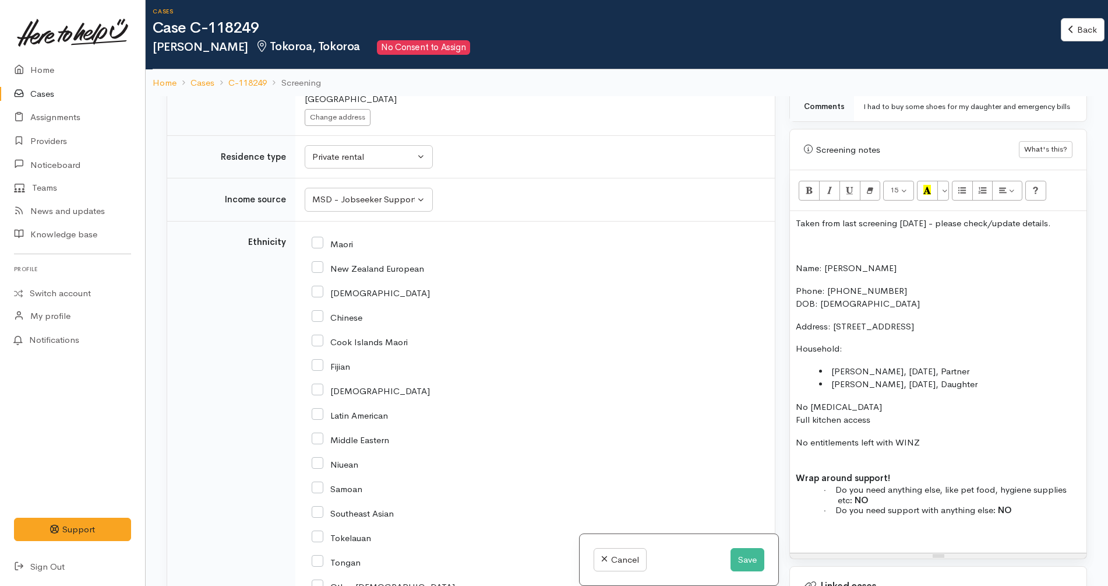
click at [356, 262] on input "New Zealand European" at bounding box center [368, 267] width 112 height 10
checkbox input "true"
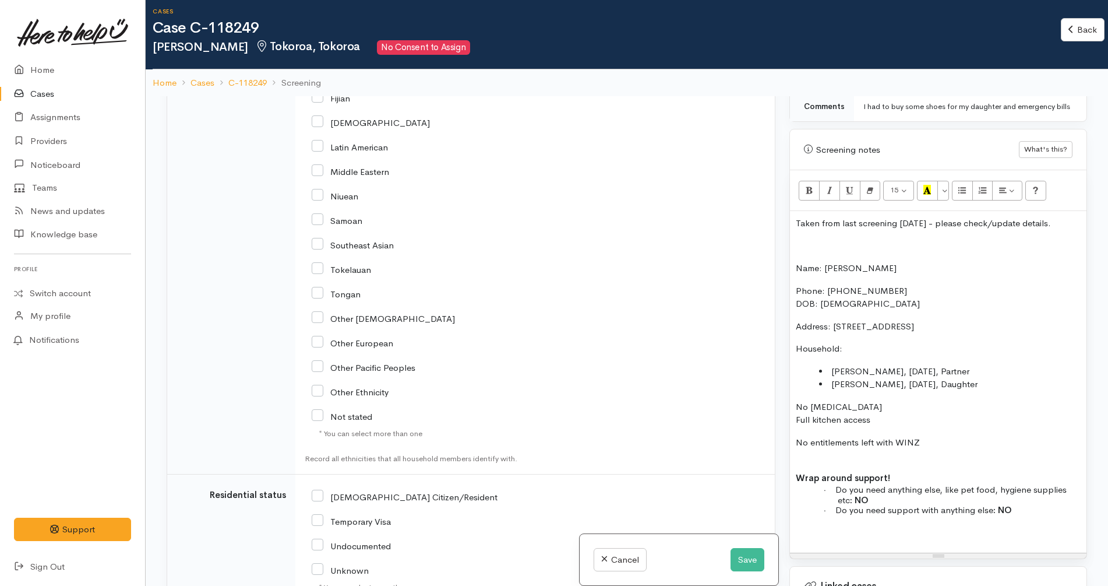
scroll to position [2646, 0]
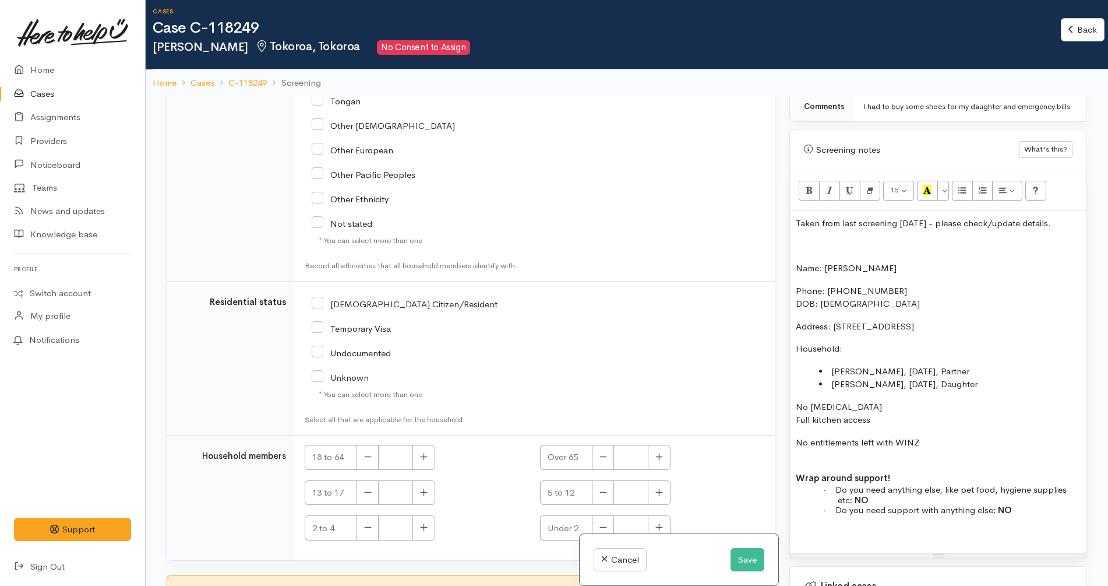
click at [367, 291] on div "NZ Citizen/Resident" at bounding box center [457, 303] width 290 height 24
click at [366, 291] on div "NZ Citizen/Resident" at bounding box center [457, 303] width 290 height 24
click at [366, 298] on input "NZ Citizen/Resident" at bounding box center [405, 303] width 186 height 10
checkbox input "true"
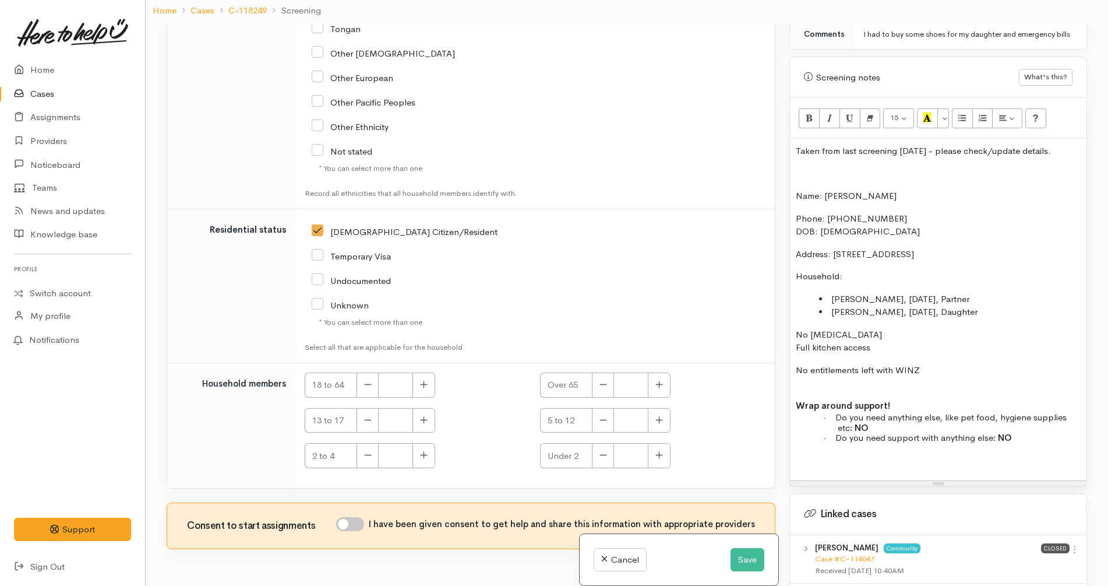
click at [552, 347] on td "NZ Citizen/Resident" at bounding box center [534, 286] width 479 height 154
click at [428, 372] on button "button" at bounding box center [423, 384] width 23 height 25
type input "2"
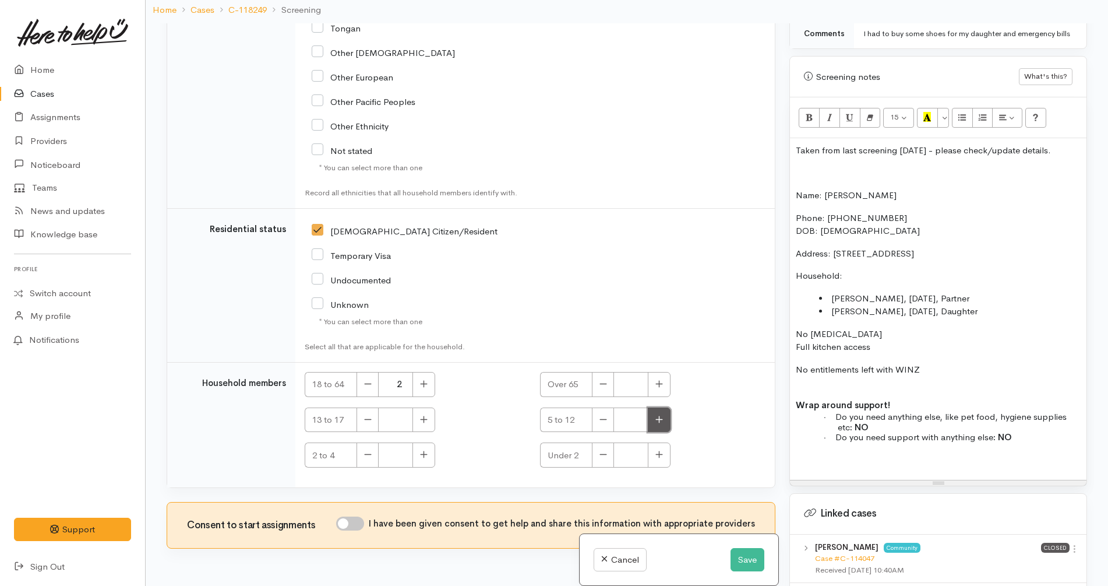
click at [656, 415] on icon "button" at bounding box center [659, 419] width 8 height 9
type input "1"
click at [358, 516] on input "I have been given consent to get help and share this information with appropria…" at bounding box center [350, 523] width 28 height 14
checkbox input "true"
click at [751, 565] on button "Save" at bounding box center [748, 560] width 34 height 24
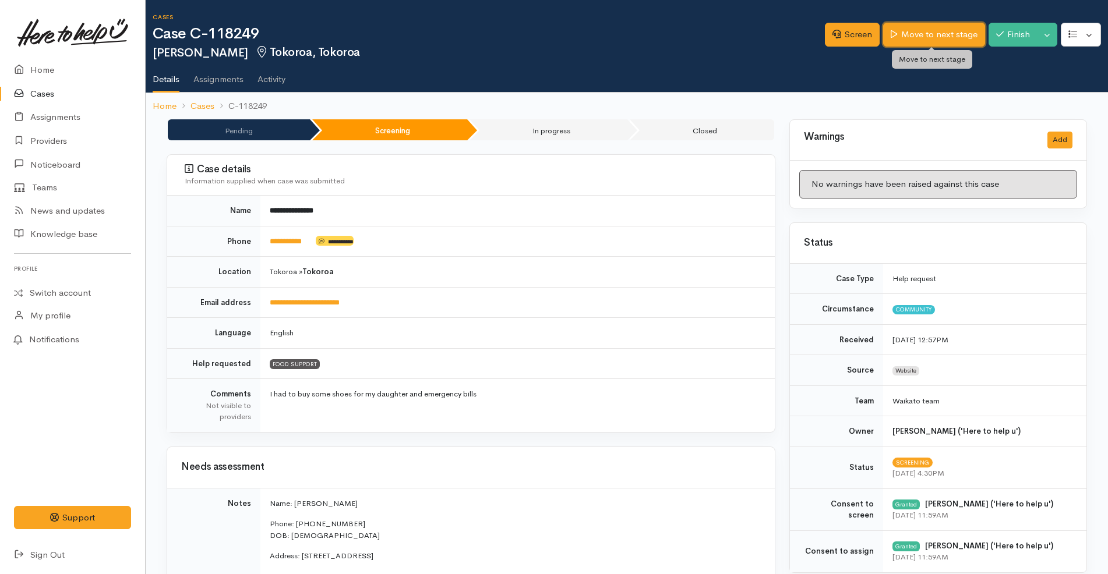
click at [969, 37] on link "Move to next stage" at bounding box center [933, 35] width 101 height 24
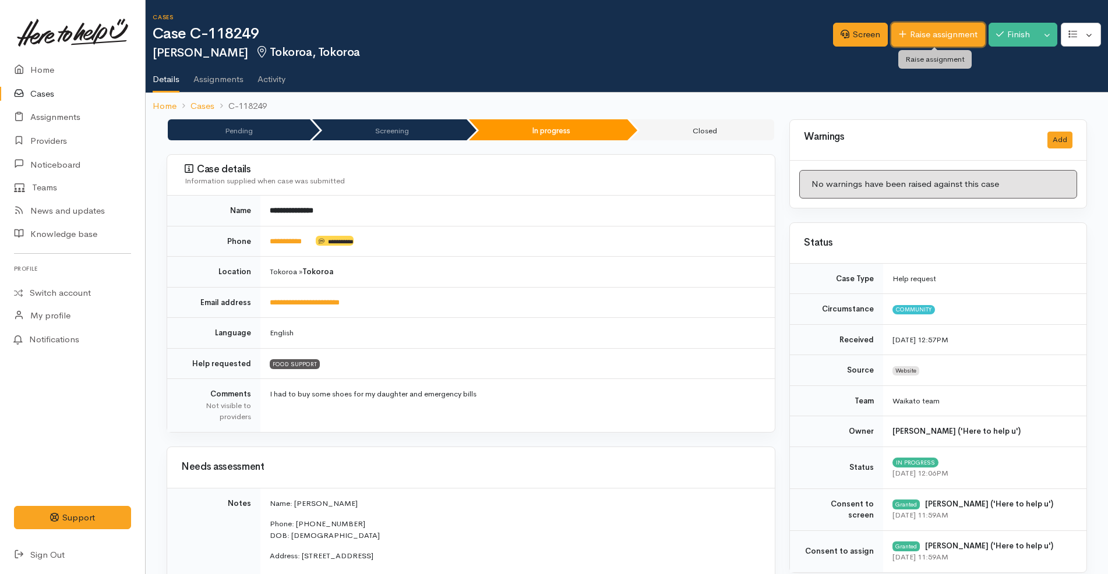
click at [918, 23] on link "Raise assignment" at bounding box center [938, 35] width 94 height 24
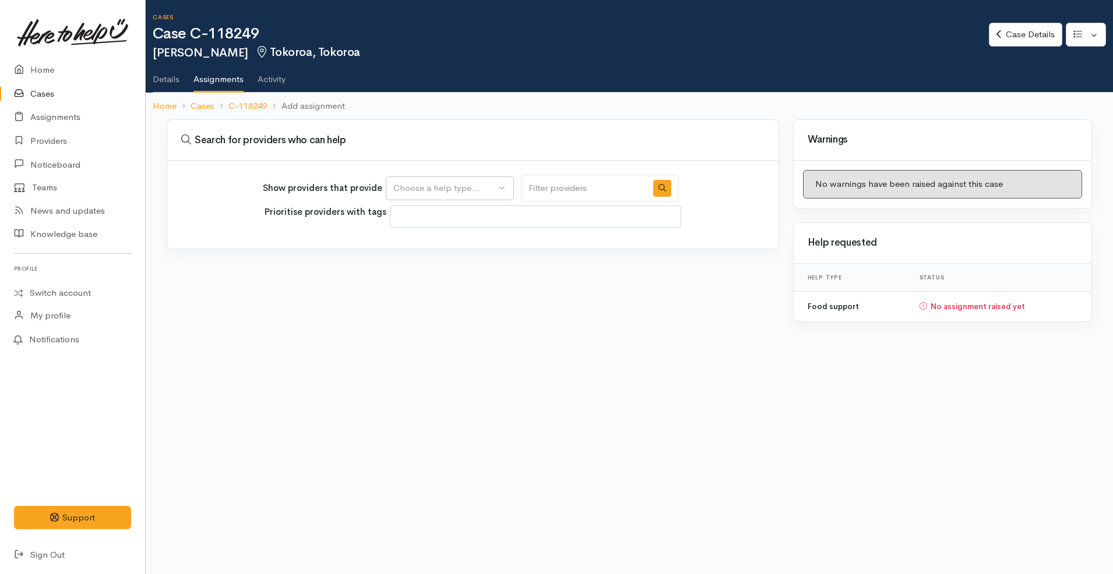
select select
click at [440, 175] on div "Show providers that provide Food support Choose a help type..." at bounding box center [471, 188] width 416 height 27
click at [432, 185] on div "Choose a help type..." at bounding box center [444, 188] width 103 height 13
click at [429, 244] on span "Food support" at bounding box center [427, 244] width 54 height 13
select select "3"
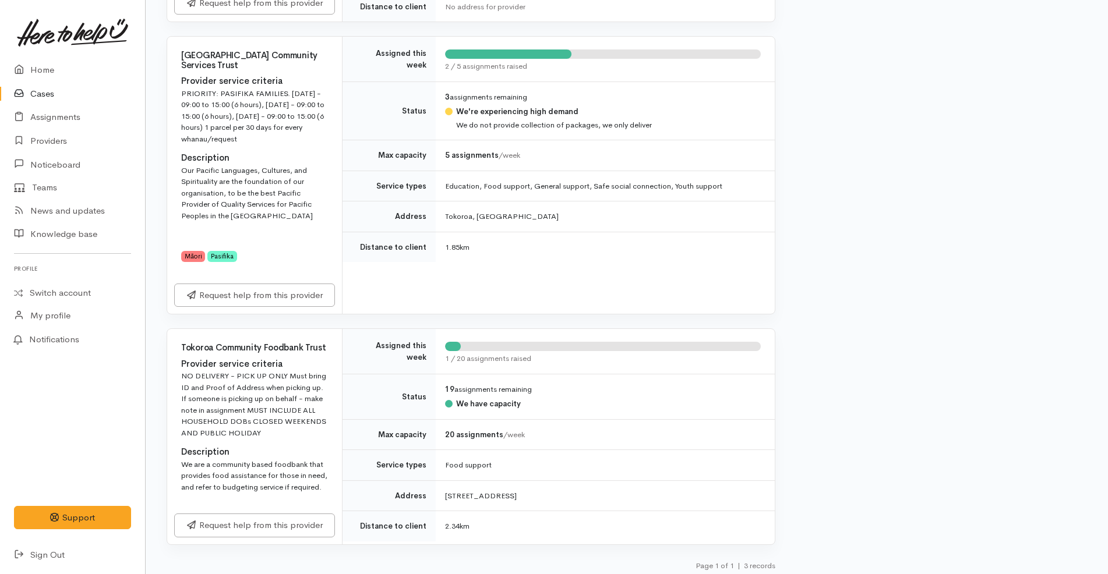
scroll to position [459, 0]
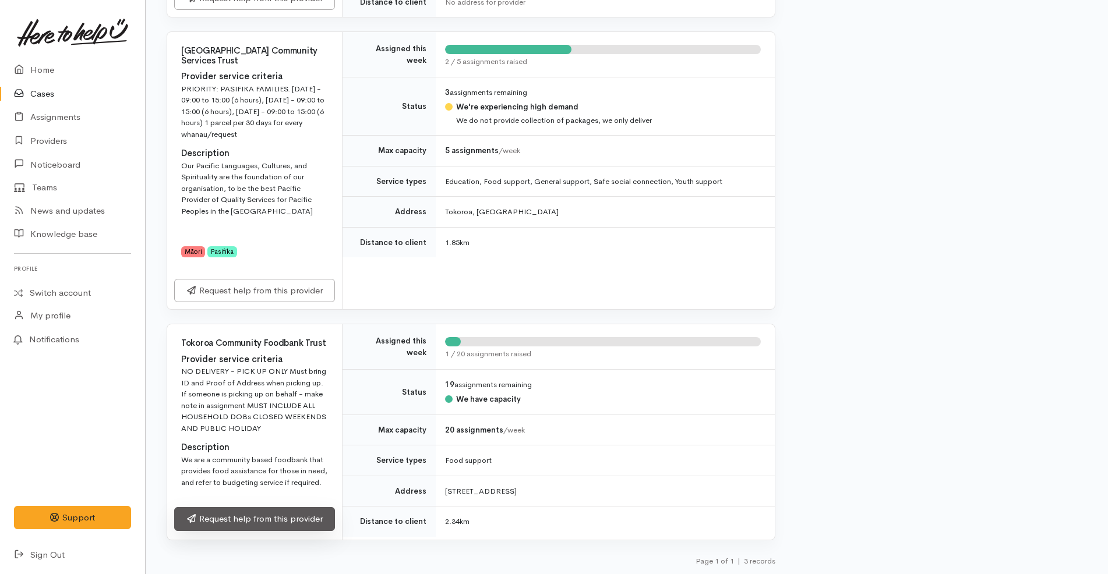
click at [304, 520] on link "Request help from this provider" at bounding box center [254, 519] width 161 height 24
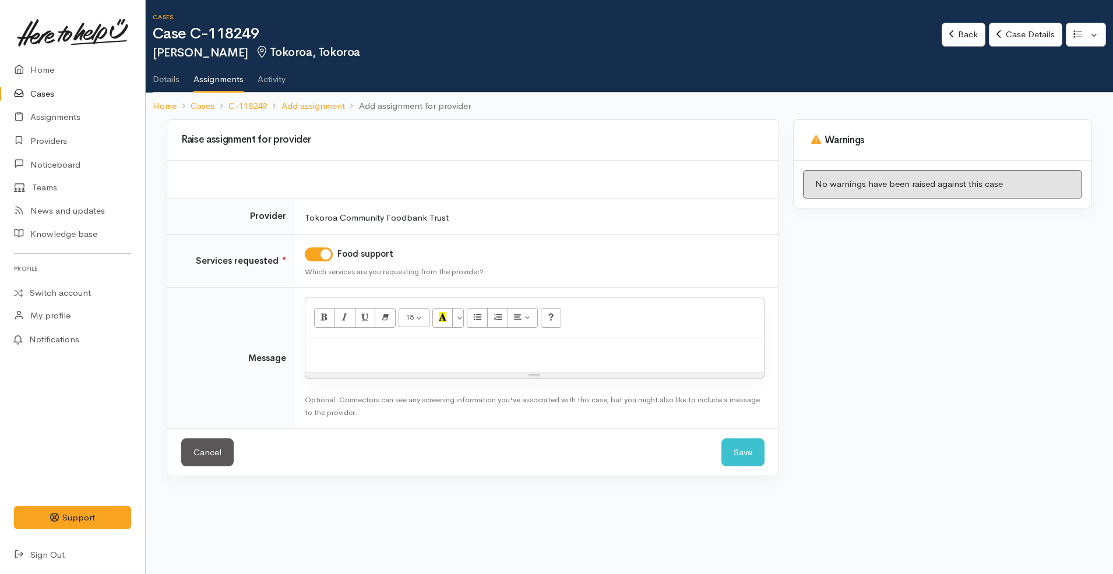
click at [433, 365] on div at bounding box center [534, 355] width 458 height 34
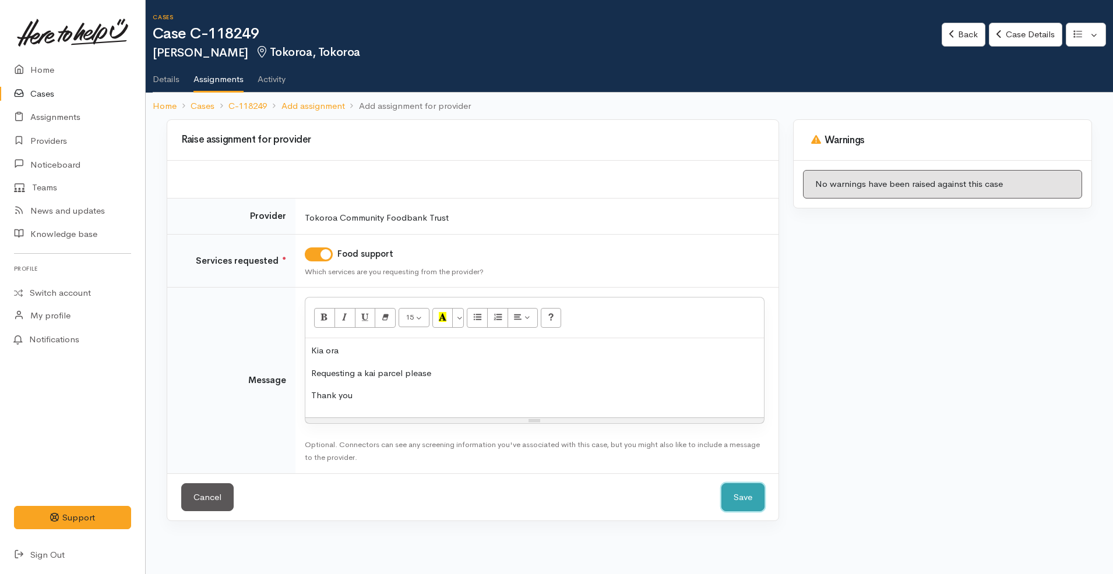
click at [742, 496] on button "Save" at bounding box center [742, 498] width 43 height 29
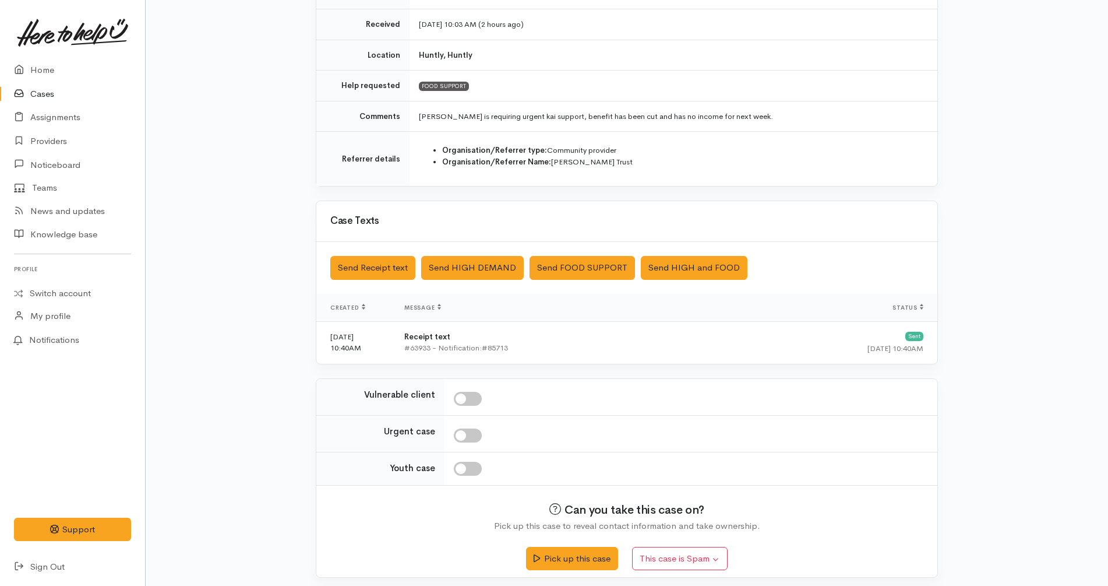
scroll to position [201, 0]
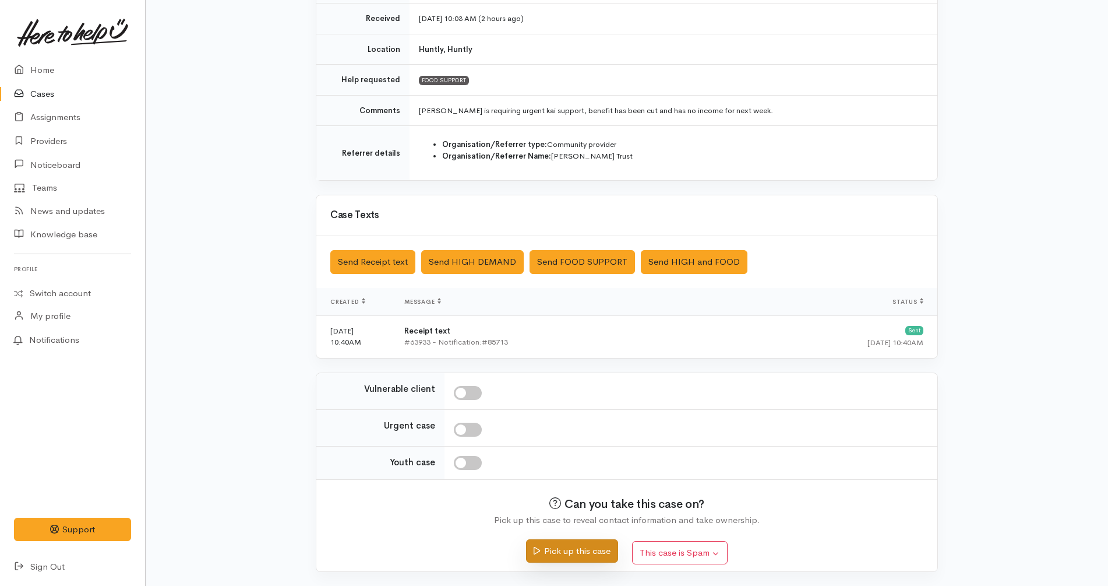
click at [577, 550] on button "Pick up this case" at bounding box center [571, 551] width 91 height 24
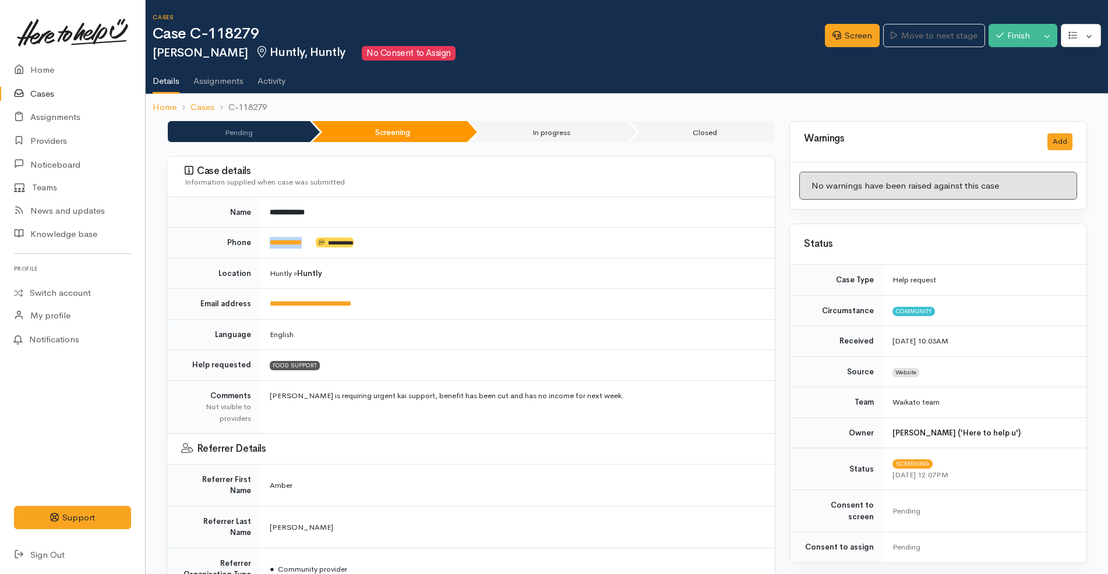
drag, startPoint x: 325, startPoint y: 242, endPoint x: 265, endPoint y: 243, distance: 59.4
click at [265, 243] on td "**********" at bounding box center [517, 243] width 514 height 31
copy td "**********"
click at [518, 246] on td "**********" at bounding box center [517, 243] width 514 height 31
click at [841, 27] on link "Screen" at bounding box center [852, 36] width 55 height 24
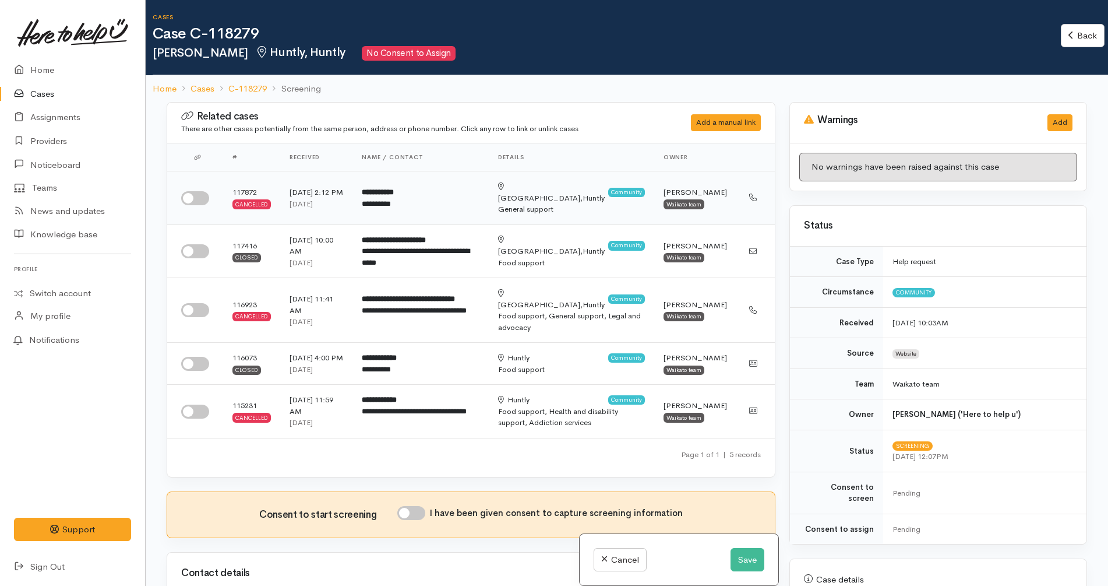
click at [191, 191] on input "checkbox" at bounding box center [195, 198] width 28 height 14
checkbox input "true"
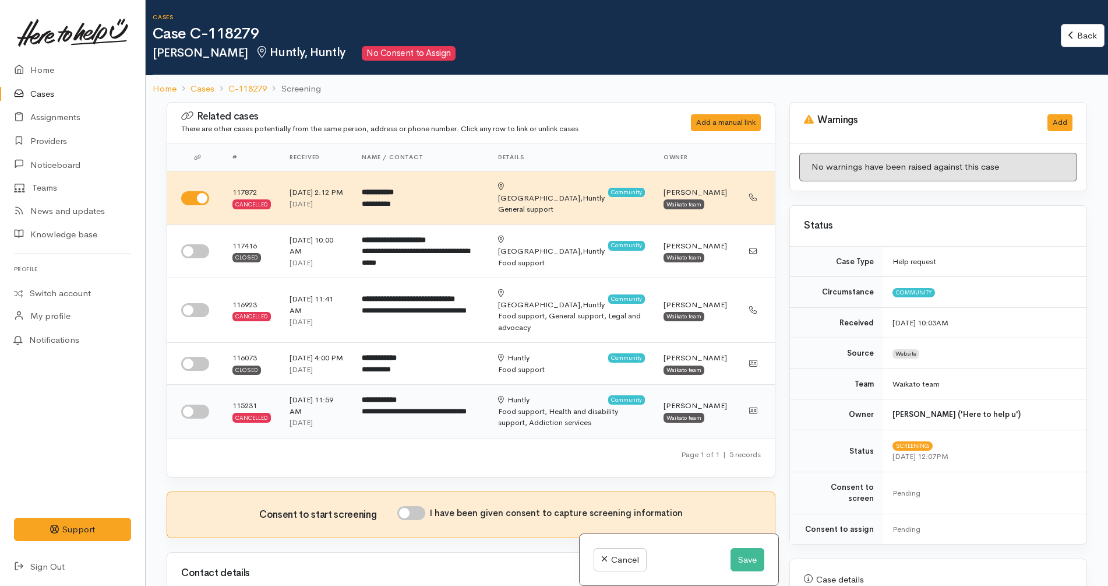
click at [185, 410] on input "checkbox" at bounding box center [195, 411] width 28 height 14
checkbox input "true"
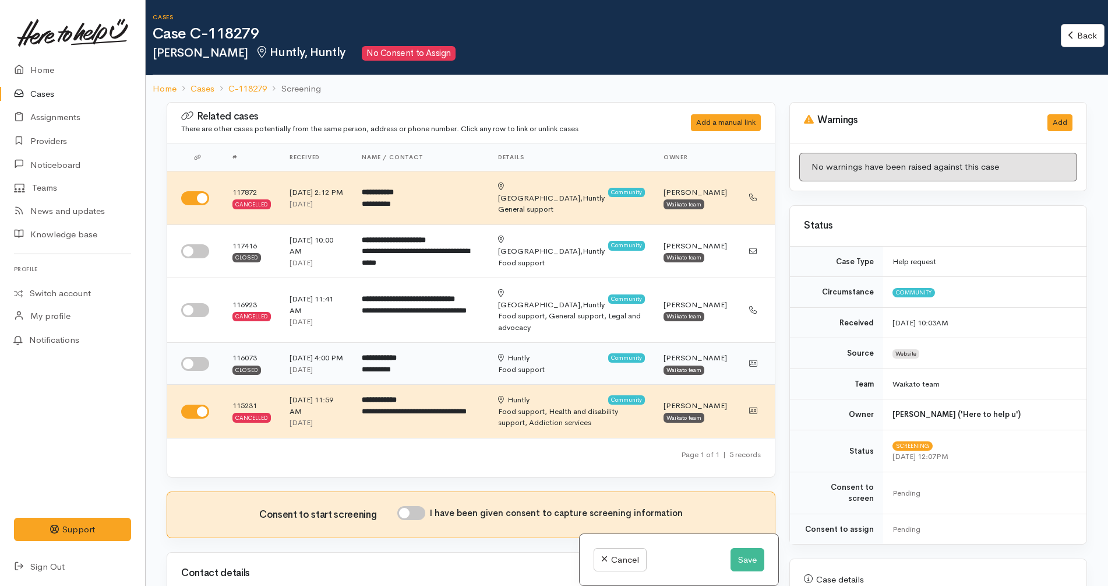
click at [199, 361] on input "checkbox" at bounding box center [195, 364] width 28 height 14
checkbox input "true"
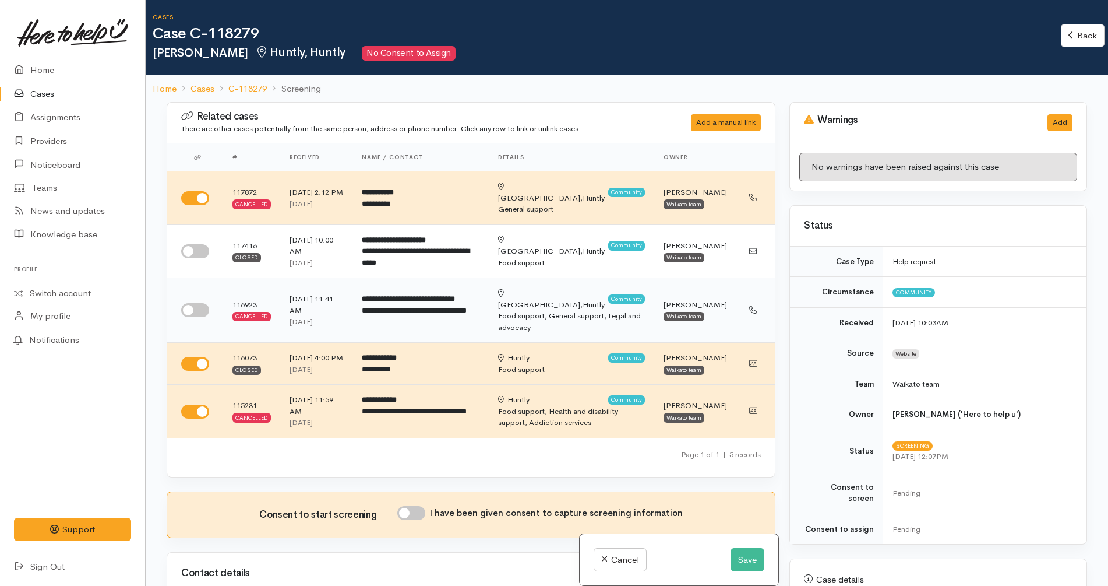
click at [197, 303] on input "checkbox" at bounding box center [195, 310] width 28 height 14
checkbox input "true"
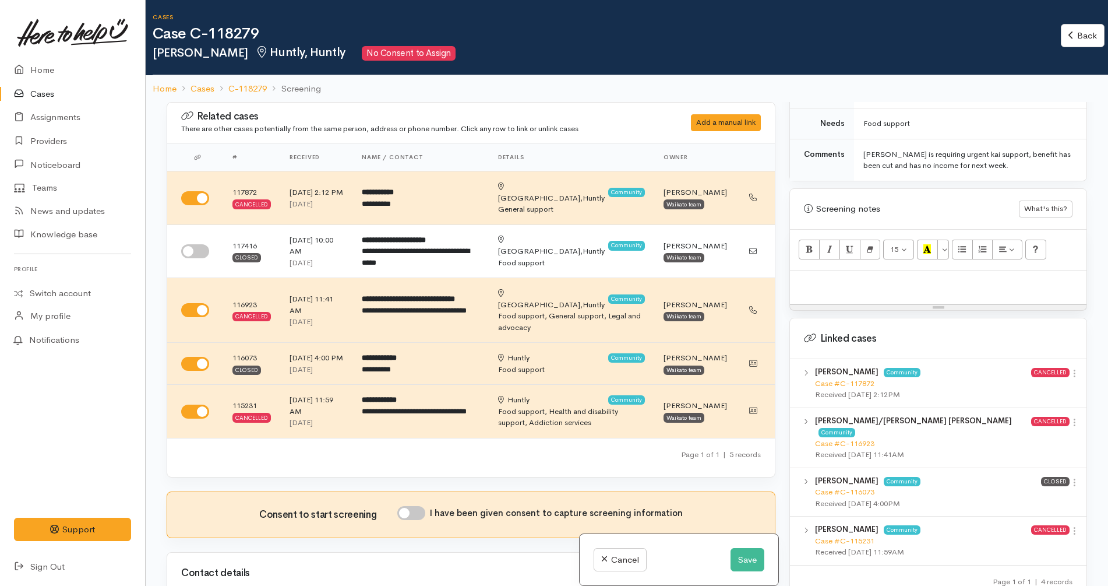
scroll to position [655, 0]
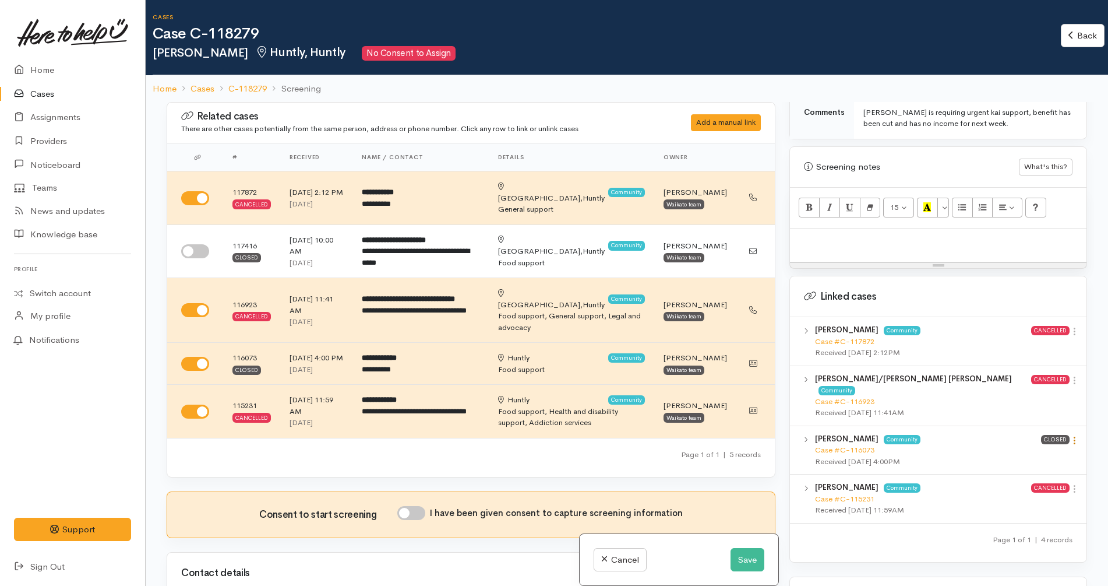
click at [1070, 435] on icon at bounding box center [1075, 440] width 10 height 10
click at [1045, 454] on link "View case" at bounding box center [1033, 463] width 92 height 18
click at [925, 234] on p at bounding box center [938, 240] width 285 height 13
paste div
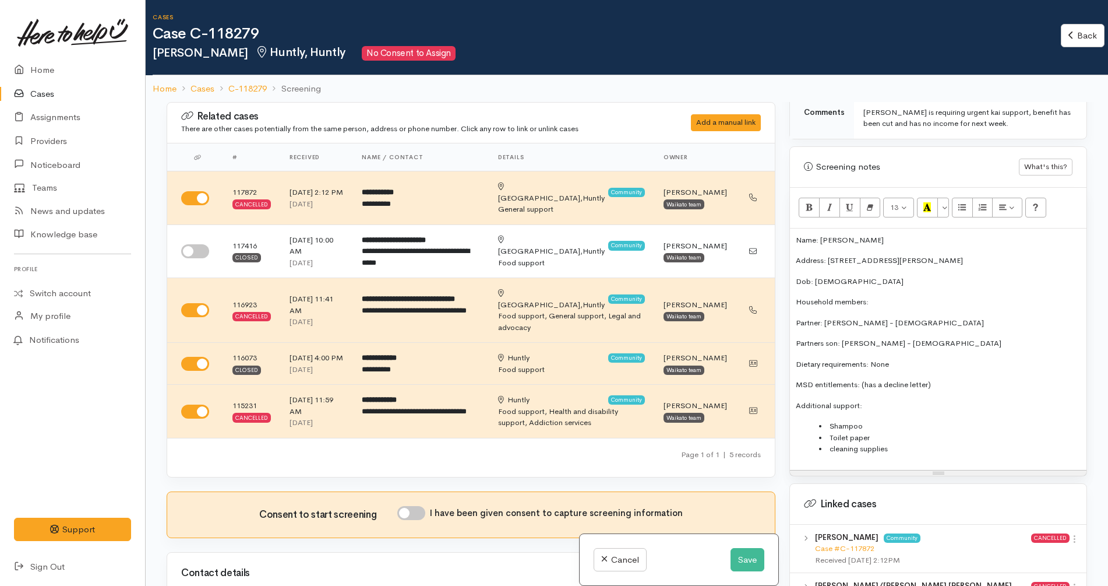
click at [828, 255] on p "Address: 24 Burke Street, Huntly" at bounding box center [938, 261] width 285 height 12
copy p "Partner:"
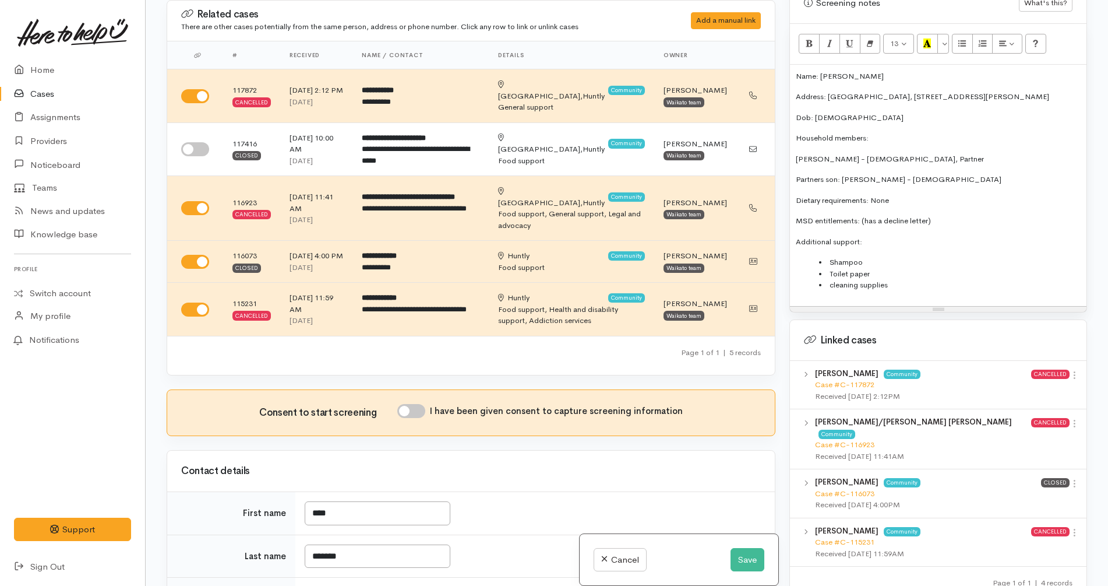
scroll to position [712, 0]
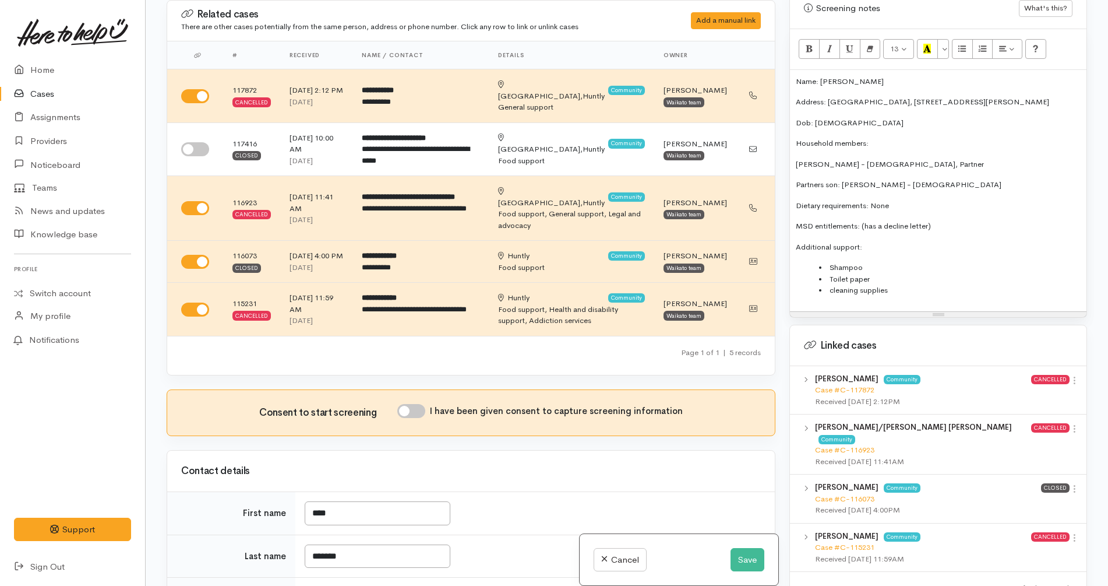
click at [796, 179] on p "Partners son: James Burton - 9 years old" at bounding box center [938, 185] width 285 height 12
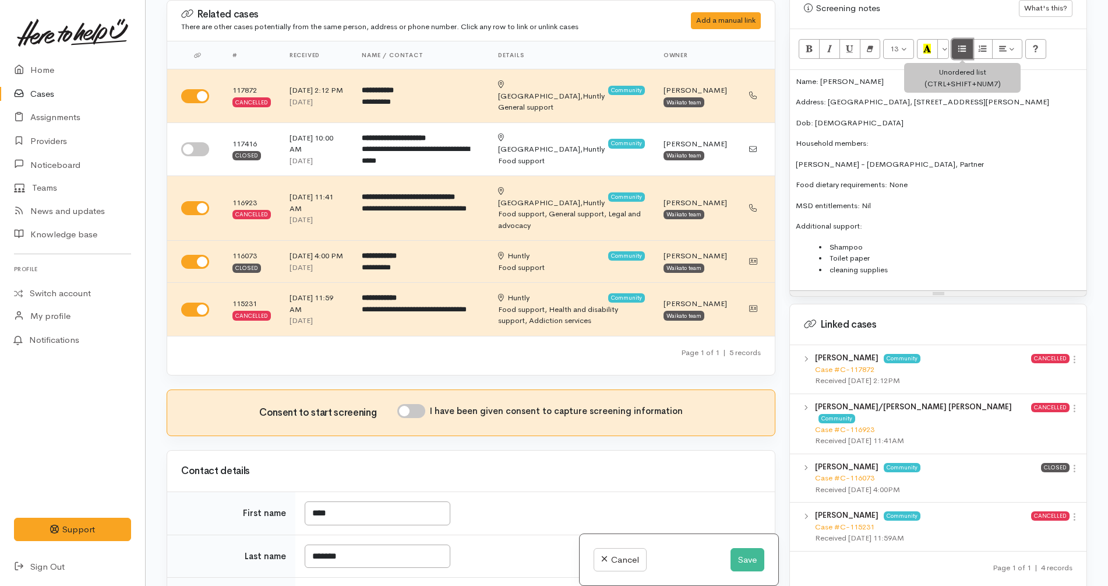
click at [958, 39] on button "Unordered list (CTRL+SHIFT+NUM7)" at bounding box center [962, 49] width 21 height 20
click at [885, 158] on li "Dimara Burton - 43 years old, Partner" at bounding box center [950, 164] width 262 height 12
click at [920, 200] on p "MSD entitlements: Nil" at bounding box center [938, 206] width 285 height 12
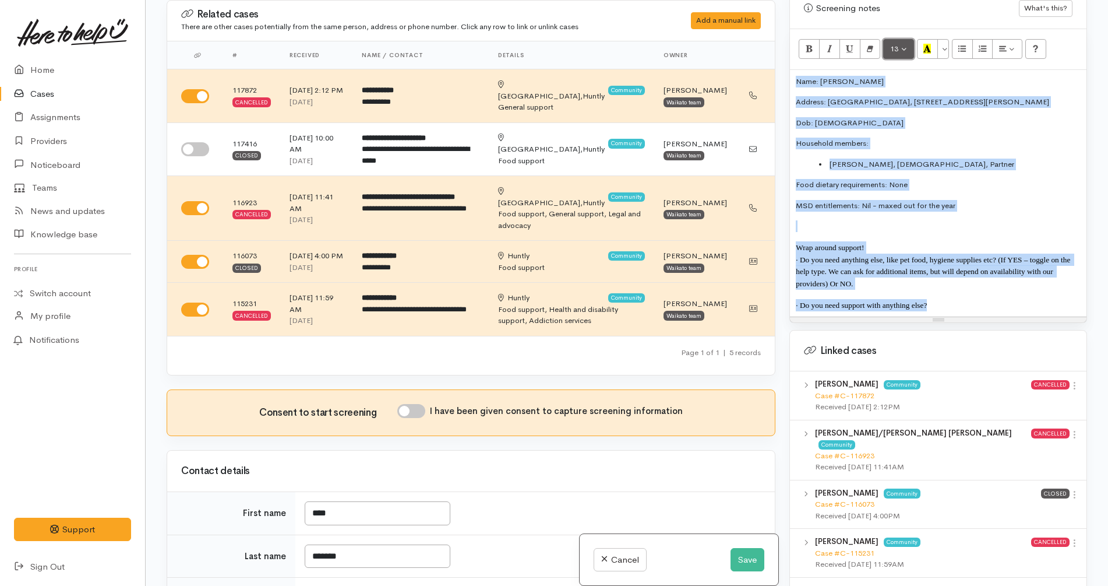
click at [895, 44] on span "13" at bounding box center [894, 49] width 8 height 10
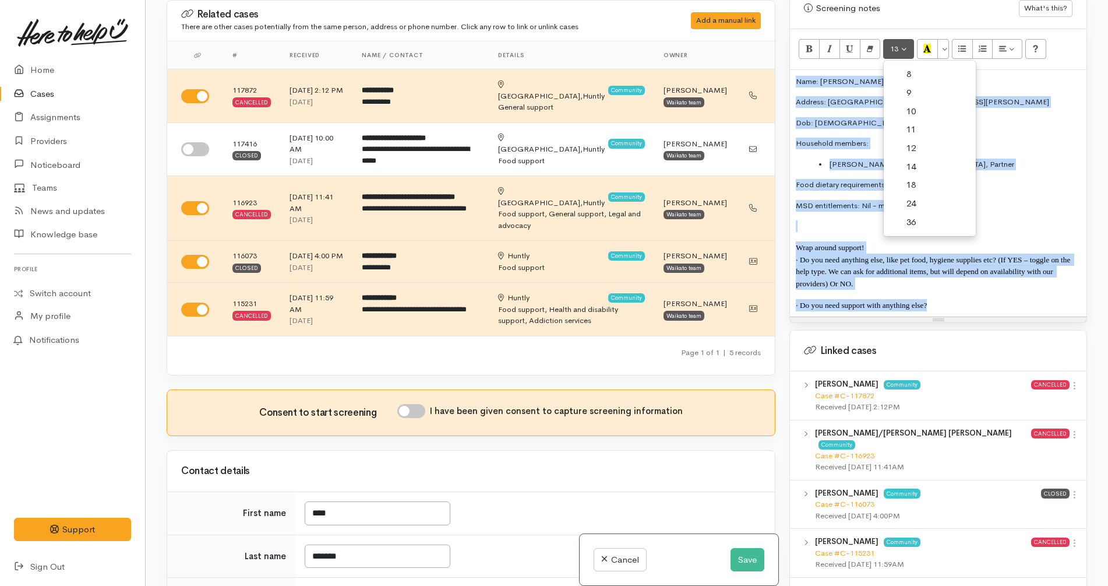
click at [918, 158] on link "14" at bounding box center [930, 167] width 92 height 19
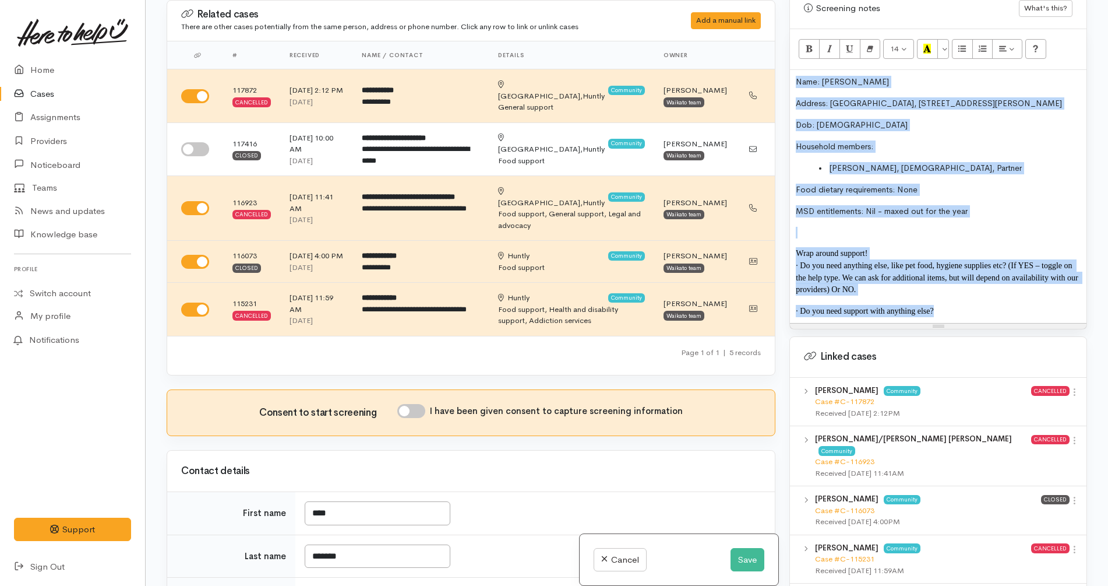
click at [942, 275] on p "· Do you need anything else, like pet food, hygiene supplies etc? (If YES – tog…" at bounding box center [938, 277] width 285 height 36
click at [893, 273] on p "· Do you need anything else, like pet food, hygiene supplies etc? (If YES – tog…" at bounding box center [938, 277] width 285 height 36
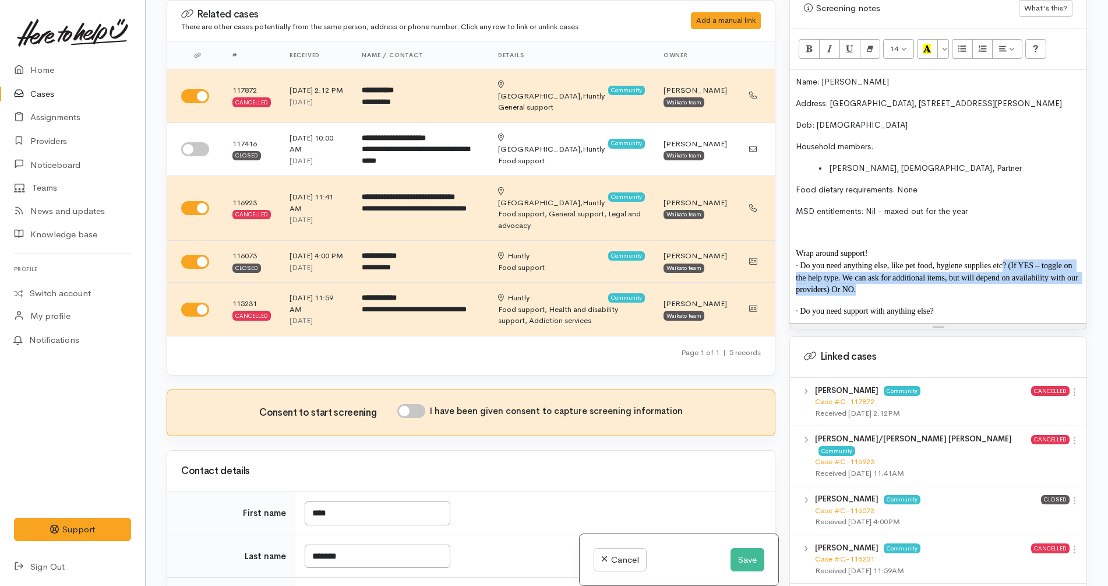
drag, startPoint x: 885, startPoint y: 278, endPoint x: 1004, endPoint y: 255, distance: 121.1
click at [1004, 259] on p "· Do you need anything else, like pet food, hygiene supplies etc? (If YES – tog…" at bounding box center [938, 277] width 285 height 36
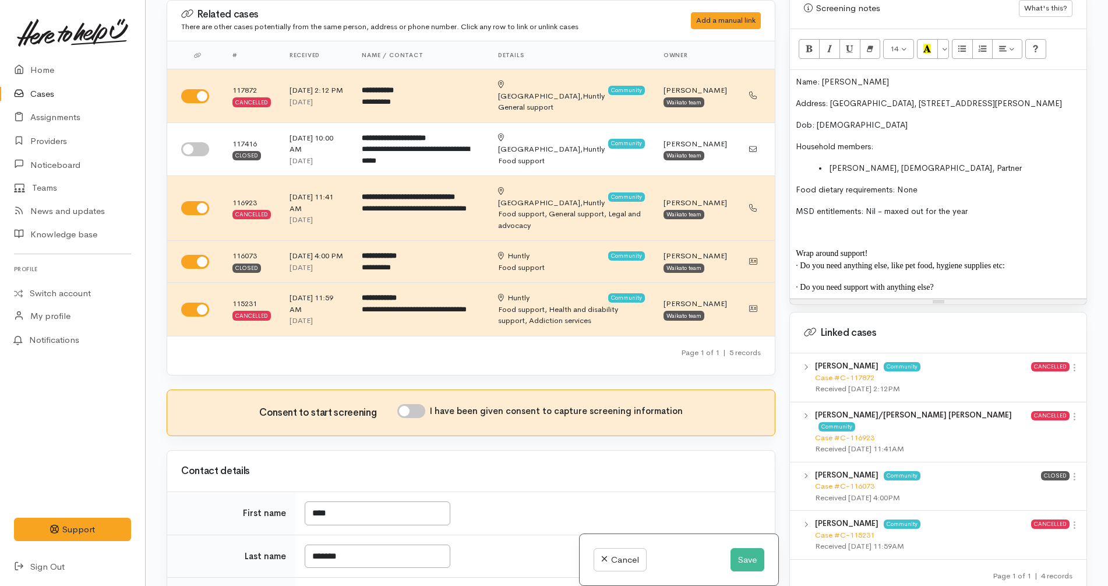
copy span ":"
click at [1021, 247] on p "Wrap around support!" at bounding box center [938, 253] width 285 height 12
click at [1027, 259] on p "· Do you need anything else, like pet food, hygiene supplies etc:" at bounding box center [938, 265] width 285 height 12
click at [830, 163] on span "Dimara Burton, 43 years old, Partner" at bounding box center [926, 168] width 192 height 10
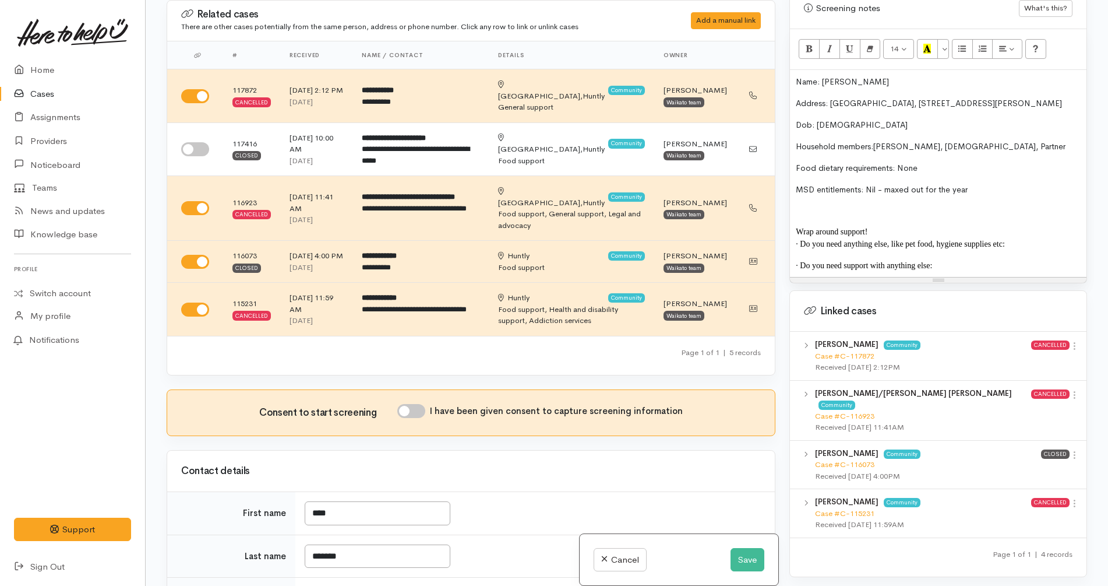
click at [873, 120] on div "Name: Chad Prenter Address: Rawhiti Lodge, 24 Burke Street, Huntly Dob: 20/04/1…" at bounding box center [938, 173] width 297 height 207
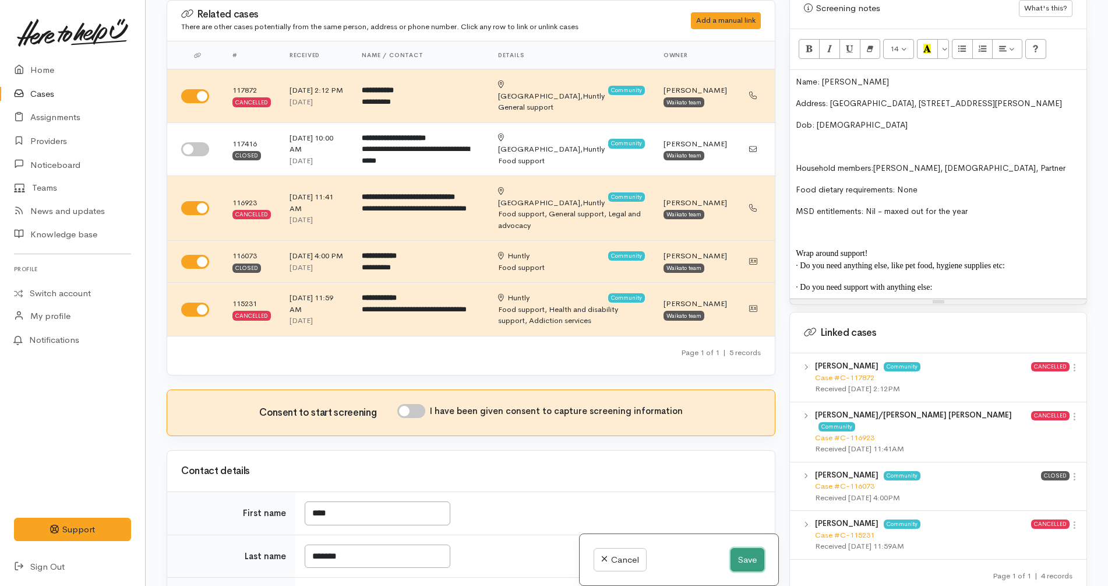
click at [742, 550] on button "Save" at bounding box center [748, 560] width 34 height 24
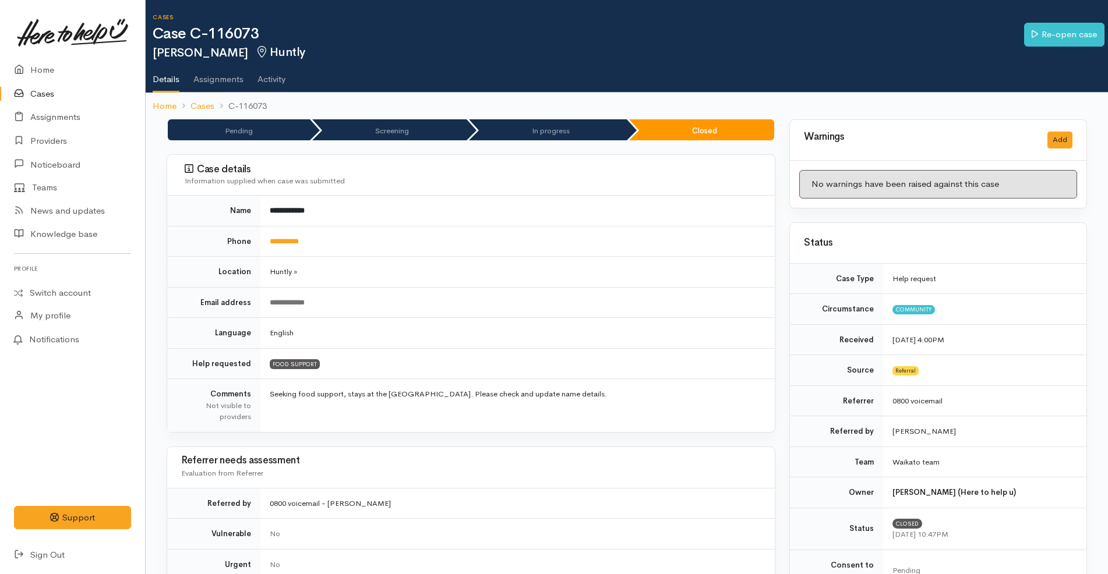
scroll to position [437, 0]
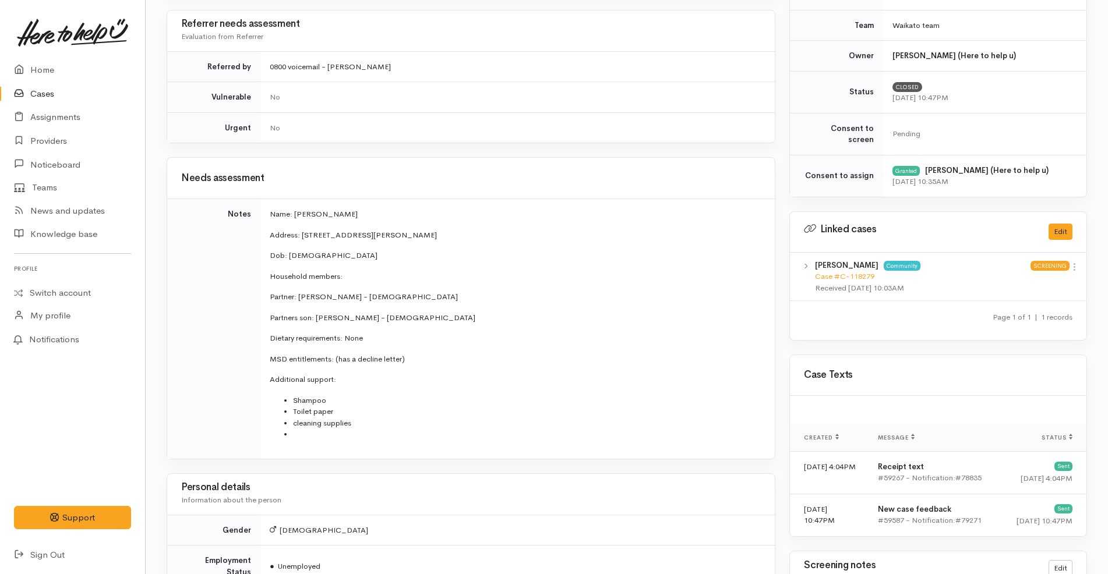
drag, startPoint x: 267, startPoint y: 214, endPoint x: 369, endPoint y: 428, distance: 237.2
click at [369, 428] on td "Name: [PERSON_NAME] Address: [STREET_ADDRESS][PERSON_NAME] Dob: [DEMOGRAPHIC_DA…" at bounding box center [517, 329] width 514 height 260
copy td "Name: [PERSON_NAME] Address: [STREET_ADDRESS][PERSON_NAME] Dob: [DEMOGRAPHIC_DA…"
click at [557, 237] on p "Address: [STREET_ADDRESS][PERSON_NAME]" at bounding box center [515, 236] width 491 height 12
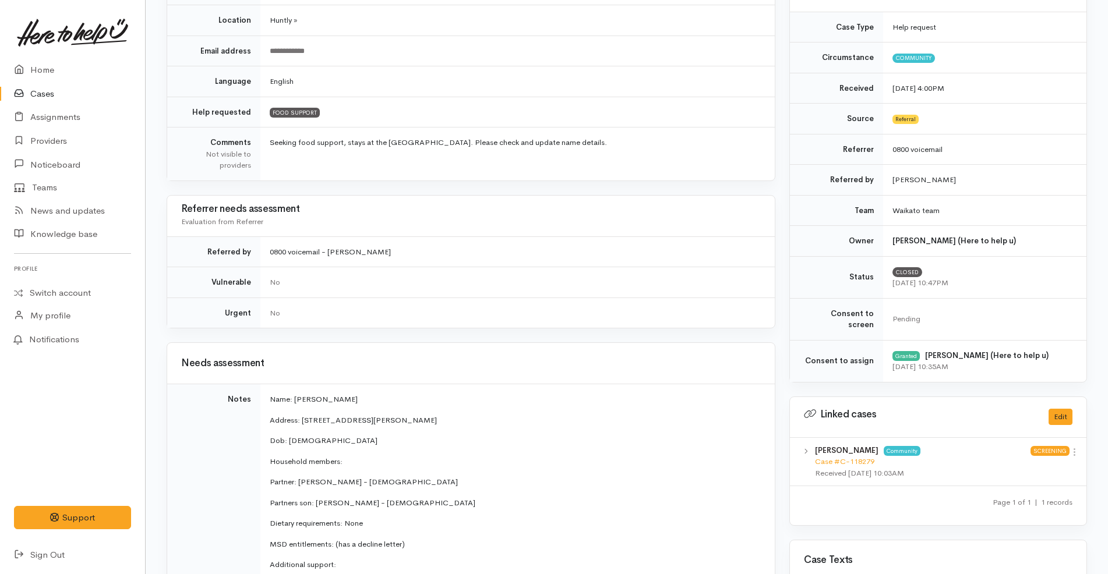
scroll to position [0, 0]
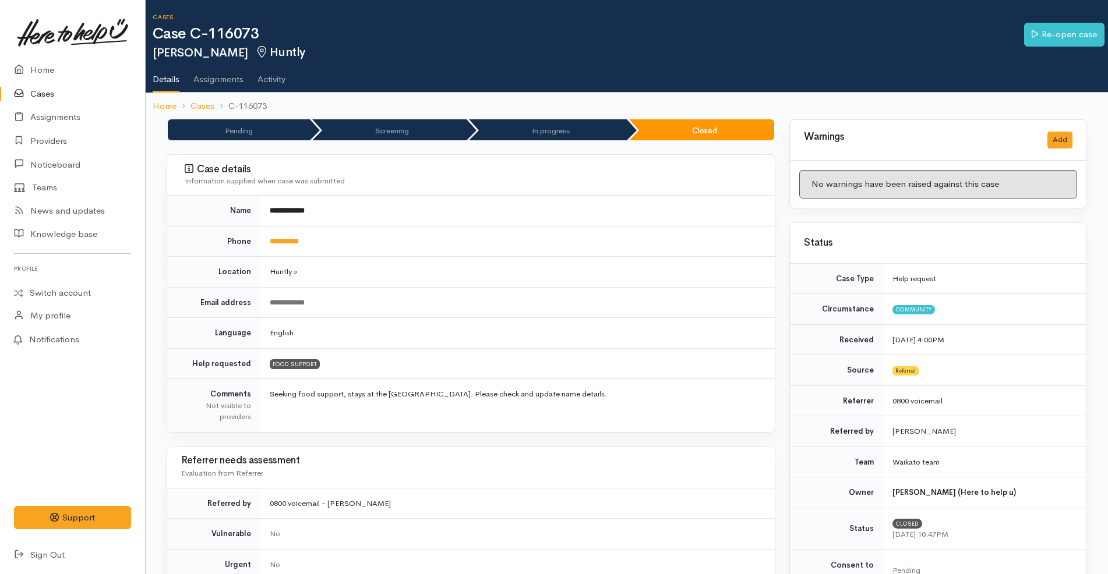
click at [59, 86] on link "Cases" at bounding box center [72, 94] width 145 height 24
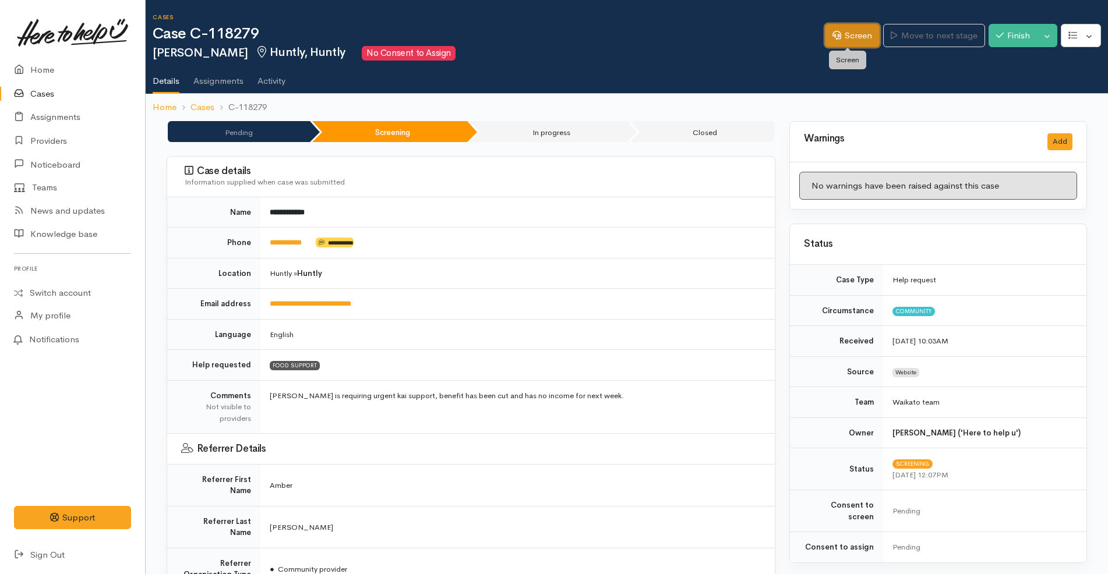
click at [866, 38] on link "Screen" at bounding box center [852, 36] width 55 height 24
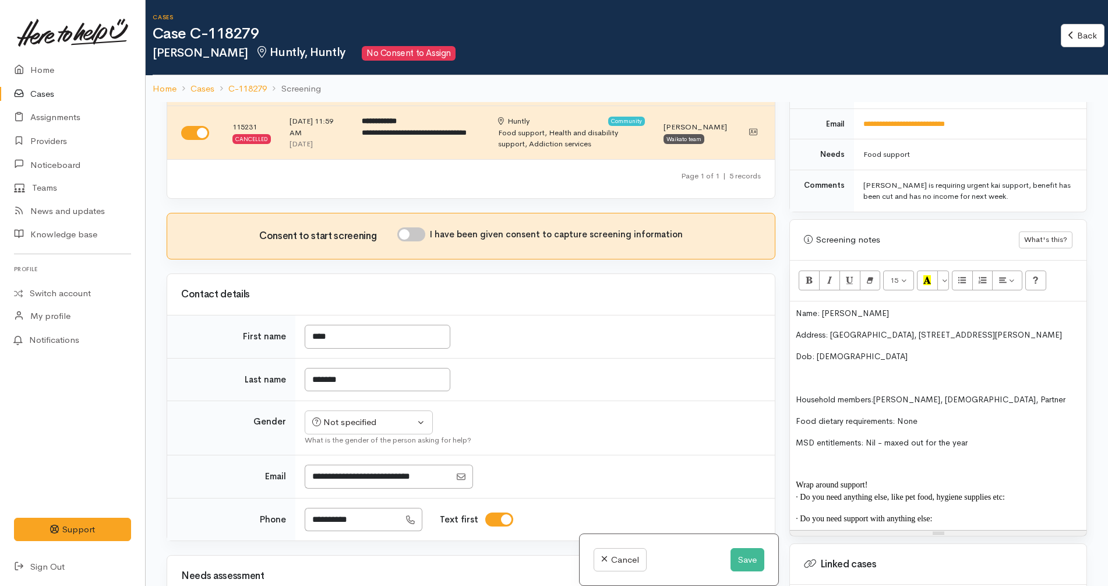
scroll to position [364, 0]
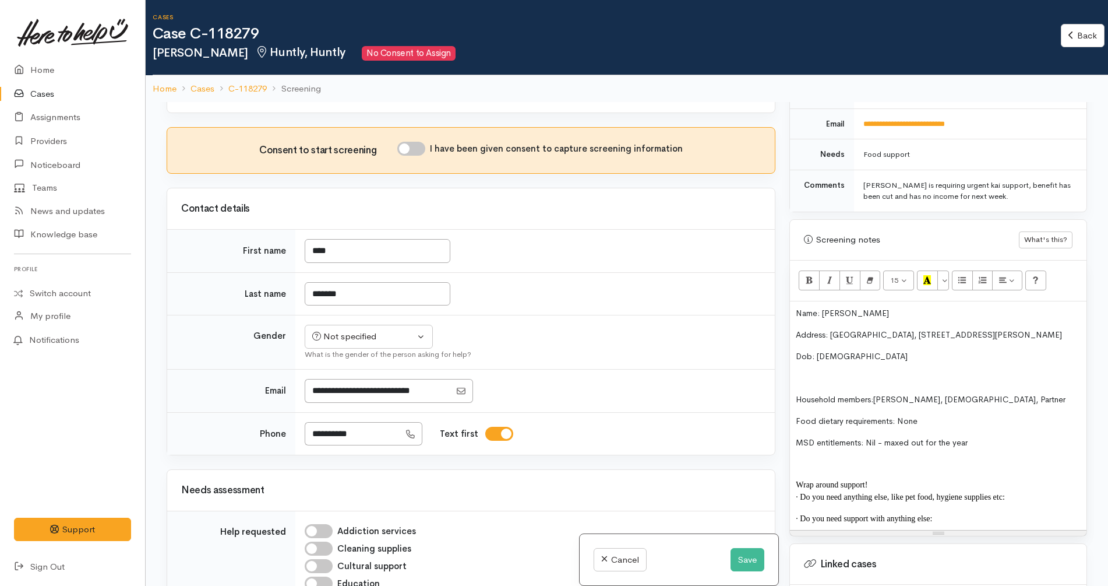
click at [417, 148] on input "I have been given consent to capture screening information" at bounding box center [411, 149] width 28 height 14
checkbox input "true"
click at [386, 332] on div "Not specified" at bounding box center [363, 336] width 103 height 13
click at [353, 403] on span "[DEMOGRAPHIC_DATA]" at bounding box center [378, 399] width 100 height 13
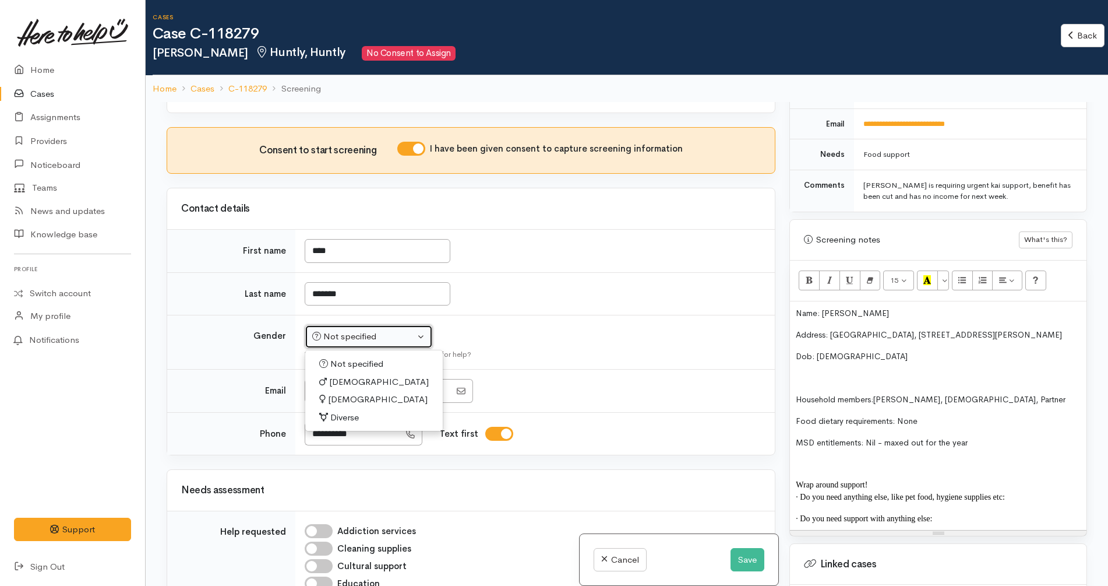
select select "[DEMOGRAPHIC_DATA]"
click at [512, 339] on td "Not specified [DEMOGRAPHIC_DATA] [DEMOGRAPHIC_DATA] Diverse [DEMOGRAPHIC_DATA] …" at bounding box center [534, 342] width 479 height 54
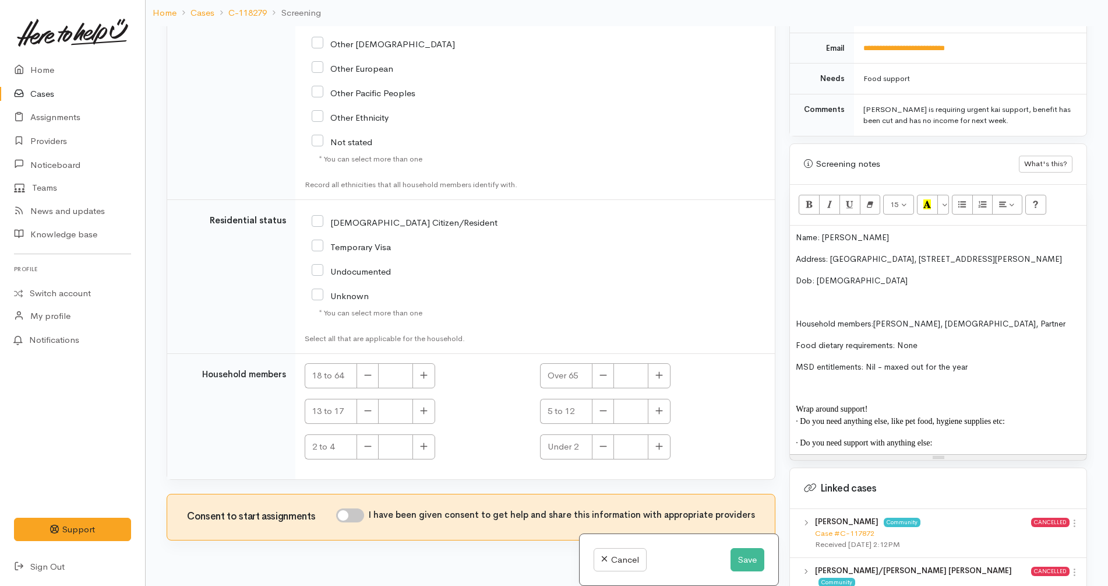
scroll to position [102, 0]
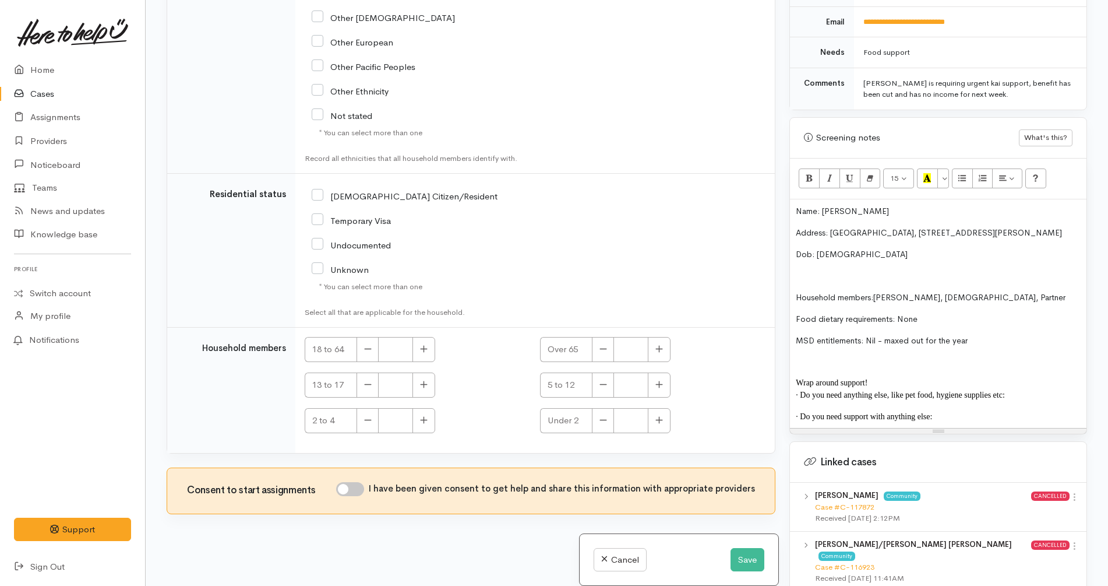
click at [352, 487] on input "I have been given consent to get help and share this information with appropria…" at bounding box center [350, 489] width 28 height 14
checkbox input "true"
click at [525, 293] on div "NZ Citizen/Resident" at bounding box center [457, 245] width 304 height 124
click at [969, 410] on p "· Do you need support with anything else :" at bounding box center [938, 416] width 285 height 12
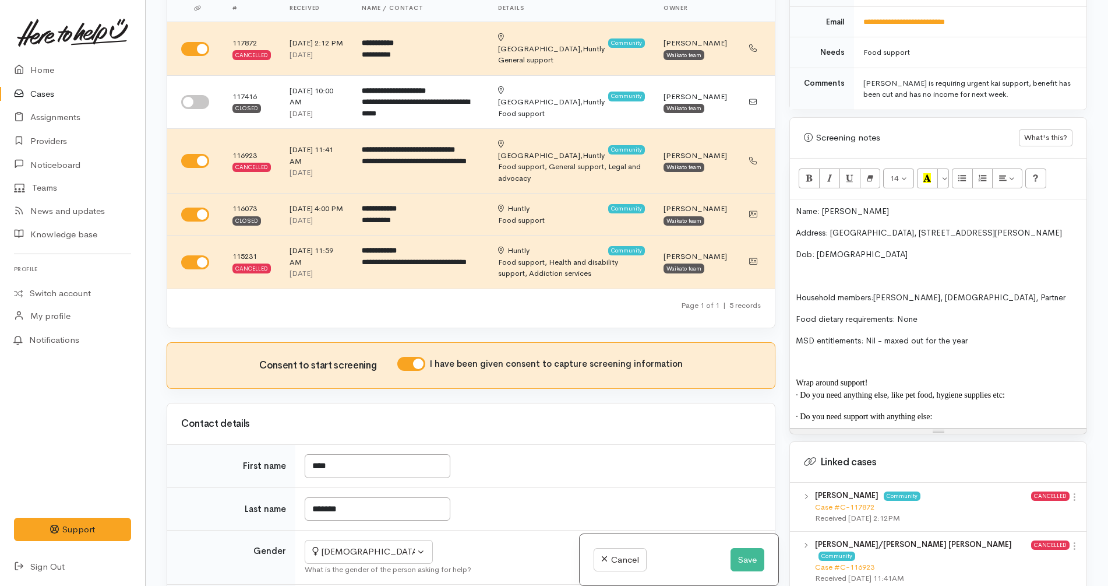
scroll to position [0, 0]
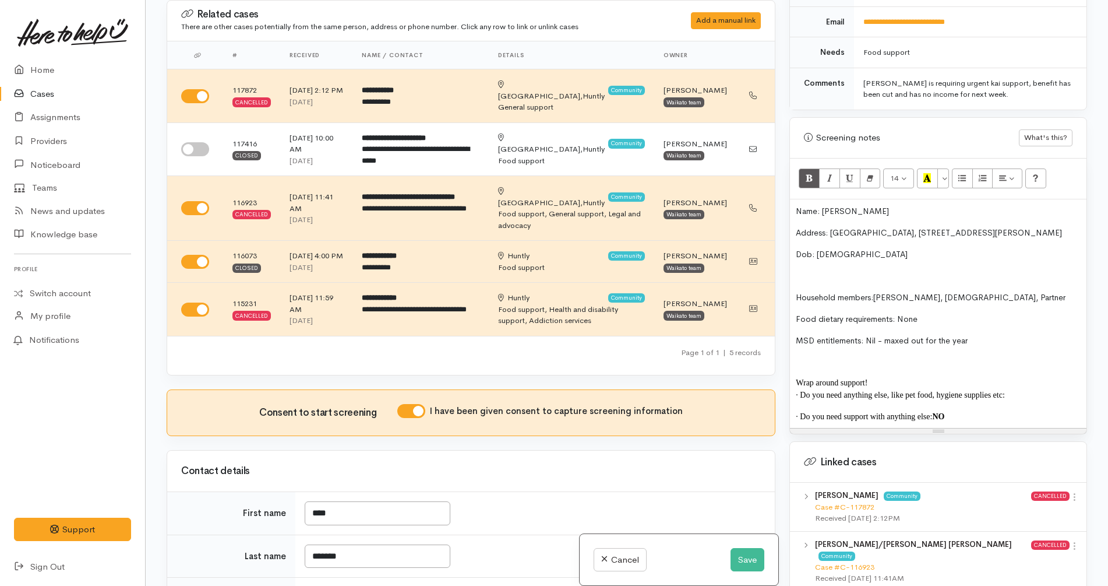
copy span ": N"
click at [1004, 390] on span "· Do you need anything else, like pet food, hygiene supplies etc:" at bounding box center [900, 394] width 209 height 9
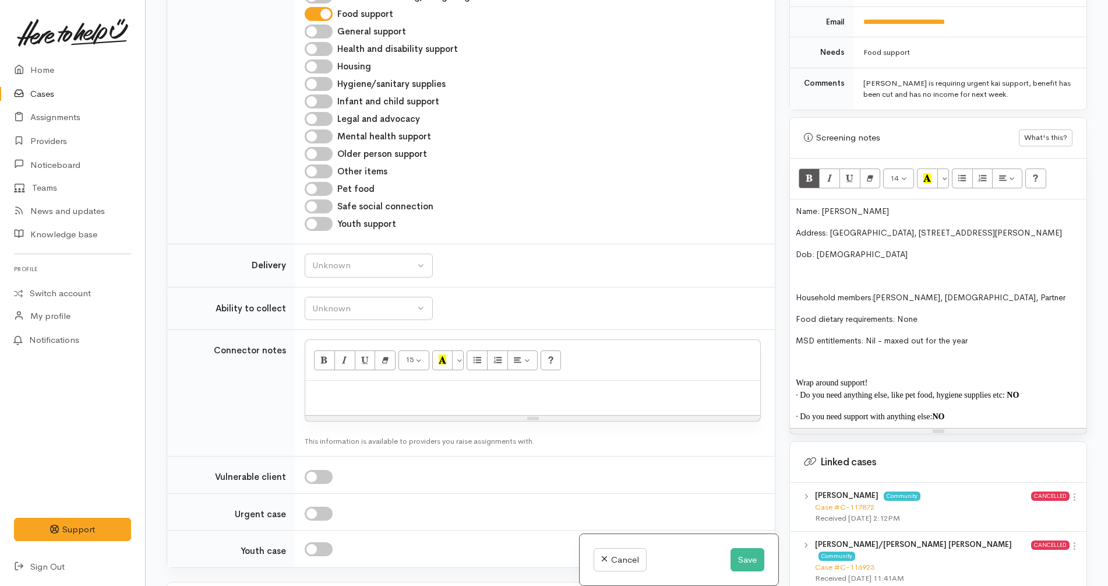
scroll to position [947, 0]
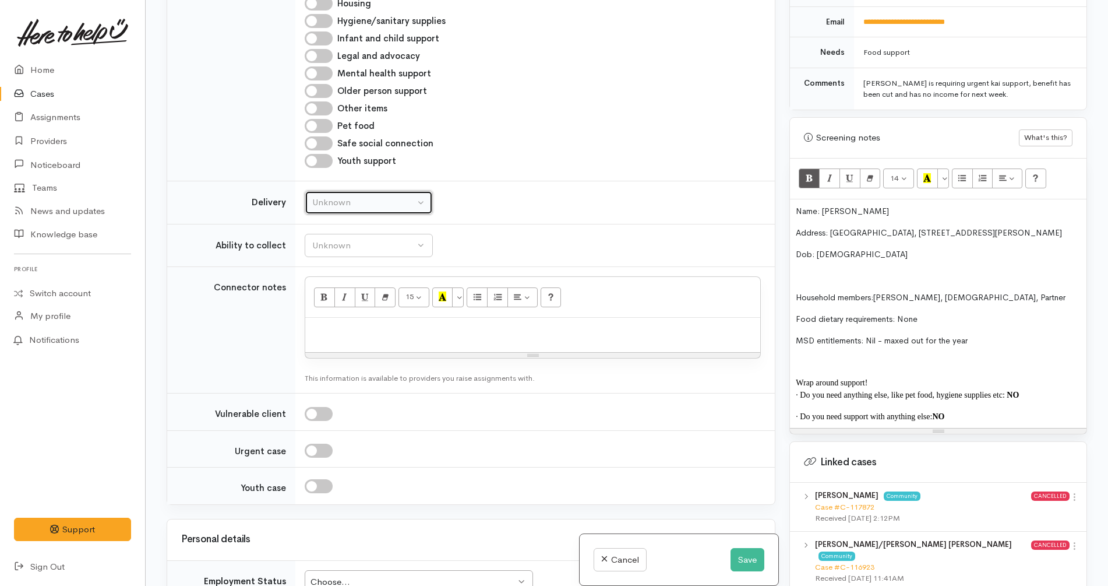
click at [344, 201] on div "Unknown" at bounding box center [363, 202] width 103 height 13
click at [336, 307] on link "No" at bounding box center [368, 311] width 127 height 18
select select "1"
click at [379, 244] on div "Unknown" at bounding box center [363, 245] width 103 height 13
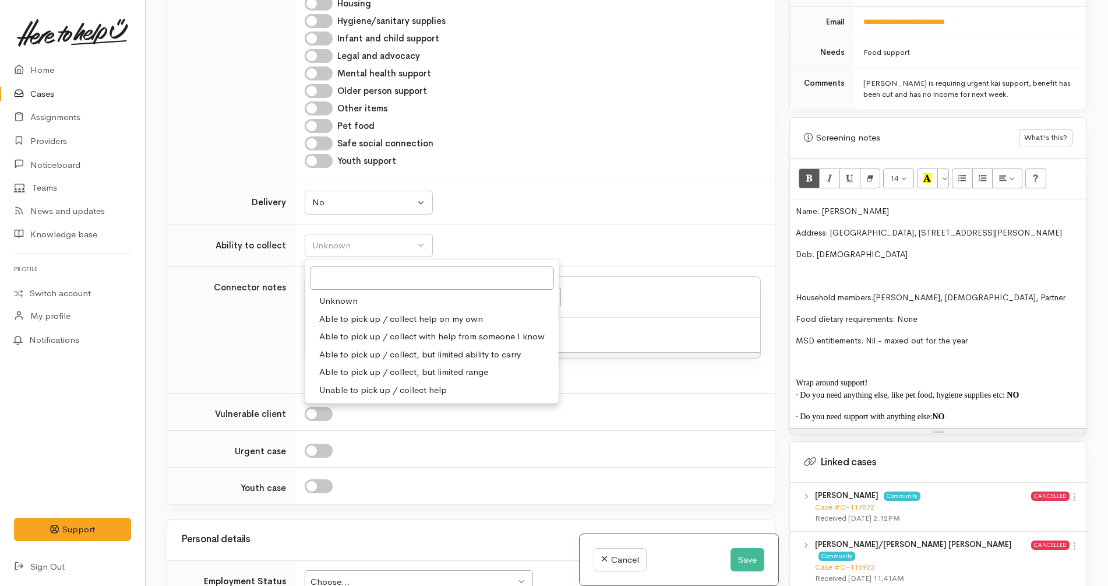
click at [397, 323] on span "Able to pick up / collect help on my own" at bounding box center [401, 318] width 164 height 13
select select "2"
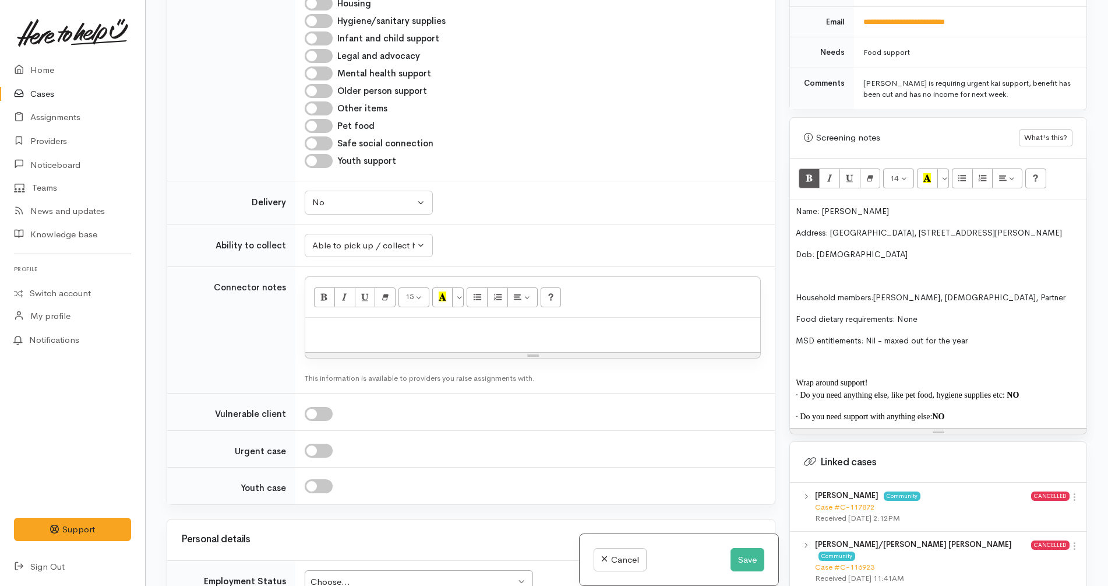
click at [560, 234] on td "Unknown Able to pick up / collect help on my own Able to pick up / collect with…" at bounding box center [534, 245] width 479 height 43
drag, startPoint x: 976, startPoint y: 412, endPoint x: 783, endPoint y: 194, distance: 291.4
click at [783, 194] on div "Warnings Add No warnings have been raised against this case Add Warning Title ●…" at bounding box center [938, 293] width 312 height 586
copy div "Name: Chad Prenter Address: Rawhiti Lodge, 24 Burke Street, Huntly Dob: 20/04/1…"
click at [586, 328] on p at bounding box center [532, 329] width 443 height 13
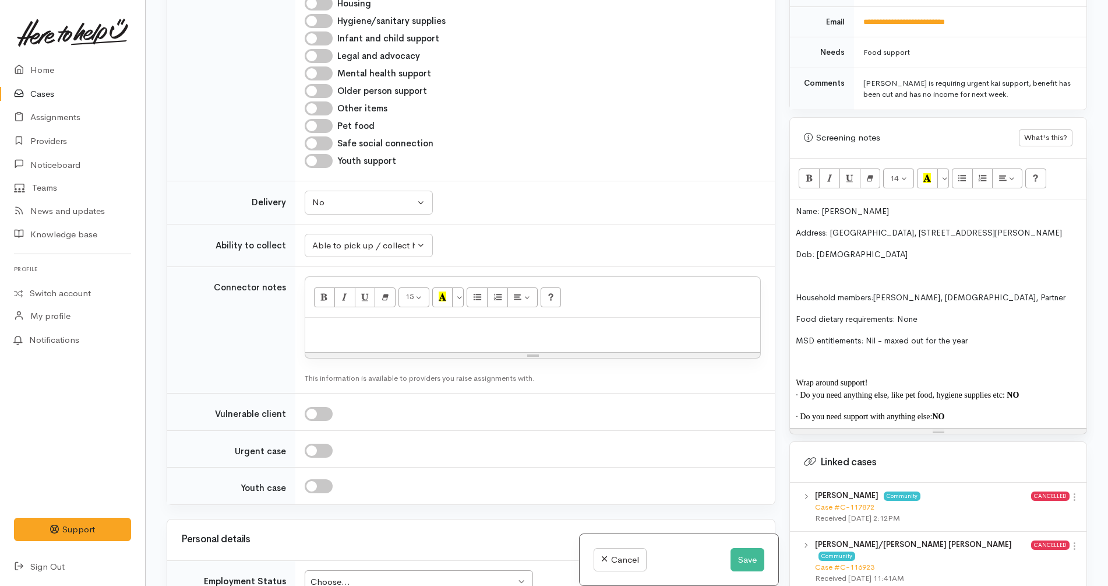
paste div
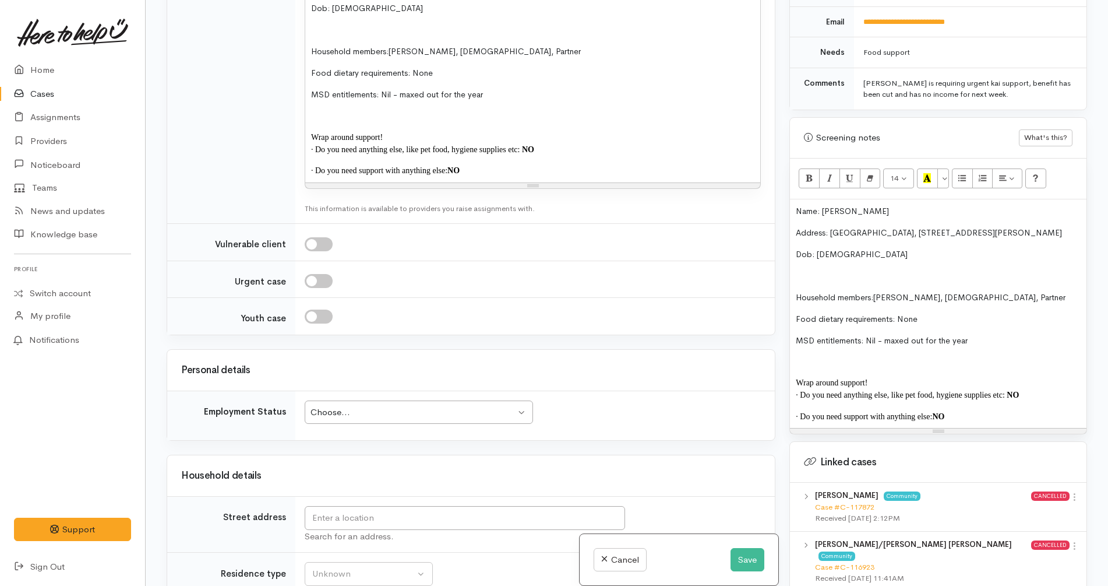
scroll to position [1529, 0]
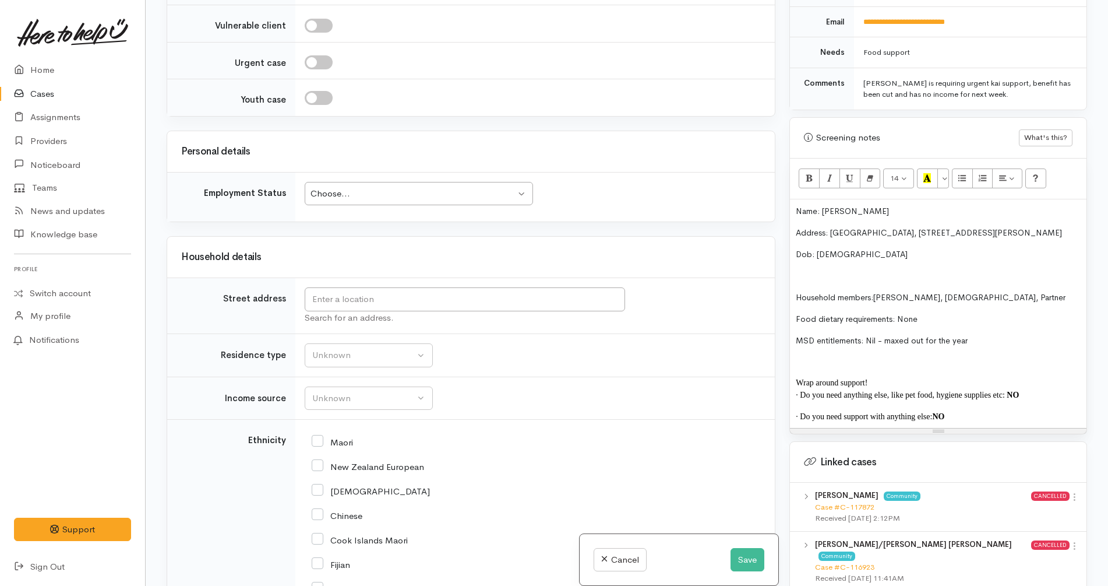
click at [394, 186] on div "Choose... Choose..." at bounding box center [419, 194] width 228 height 24
click at [396, 303] on input "text" at bounding box center [465, 299] width 320 height 24
drag, startPoint x: 983, startPoint y: 225, endPoint x: 833, endPoint y: 224, distance: 149.7
click at [833, 227] on p "Address: Rawhiti Lodge, 24 Burke Street, Huntly" at bounding box center [938, 233] width 285 height 12
click at [833, 227] on span "Address: Rawhiti Lodge, 24 Burke Street, Huntly" at bounding box center [929, 232] width 266 height 10
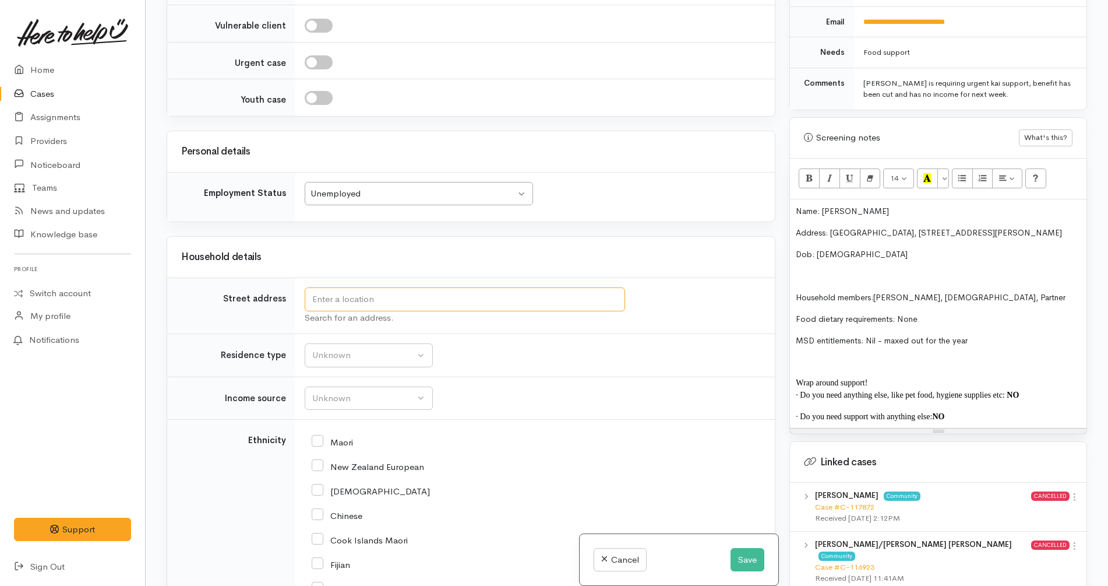
click at [463, 309] on input "text" at bounding box center [465, 299] width 320 height 24
paste input "Name: Chad Prenter Address: Rawhiti Lodge, 24 Burke Street, Huntly Dob: 20/04/1…"
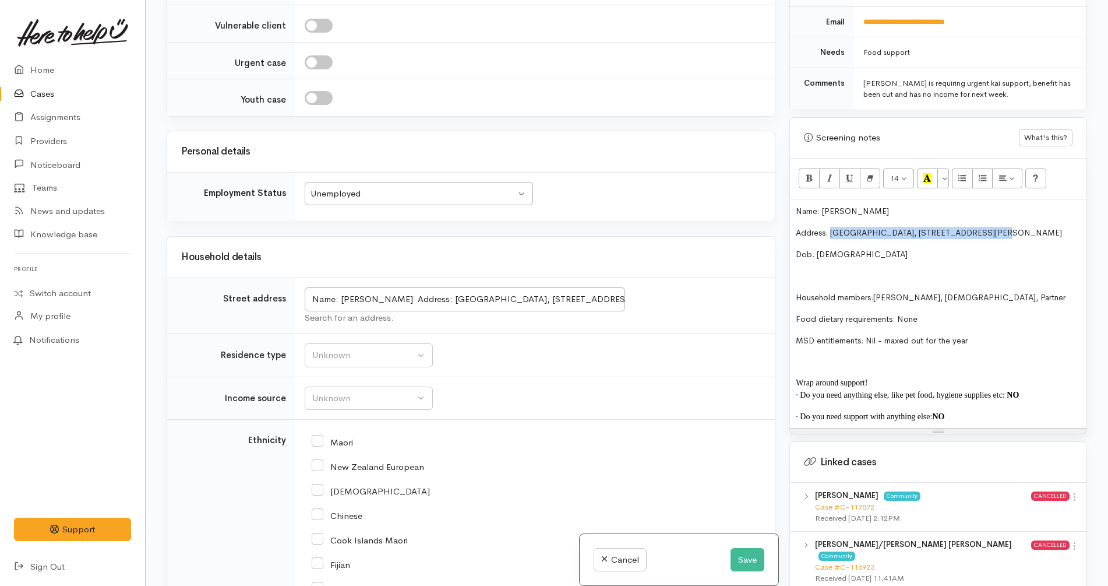
drag, startPoint x: 986, startPoint y: 223, endPoint x: 831, endPoint y: 223, distance: 155.0
click at [831, 227] on p "Address: Rawhiti Lodge, 24 Burke Street, Huntly" at bounding box center [938, 233] width 285 height 12
copy span "Rawhiti Lodge, 24 Burke Street, Huntly"
click at [597, 297] on input "Name: Chad Prenter Address: Rawhiti Lodge, 24 Burke Street, Huntly Dob: 20/04/1…" at bounding box center [465, 299] width 320 height 24
paste input "Rawhiti Lodge, 24 Burke Street, Huntly"
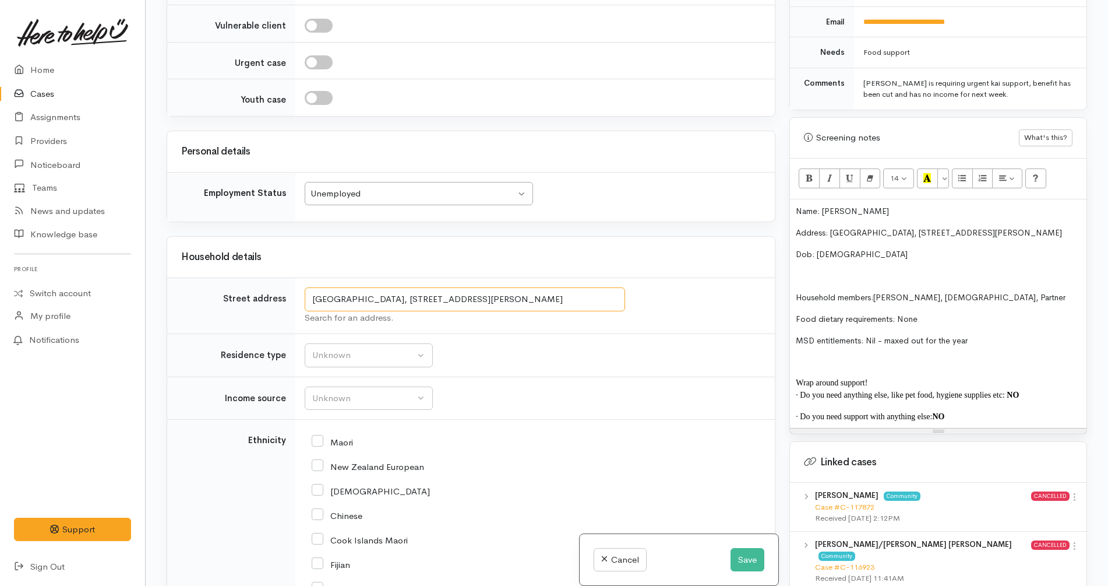
drag, startPoint x: 372, startPoint y: 296, endPoint x: 211, endPoint y: 269, distance: 162.5
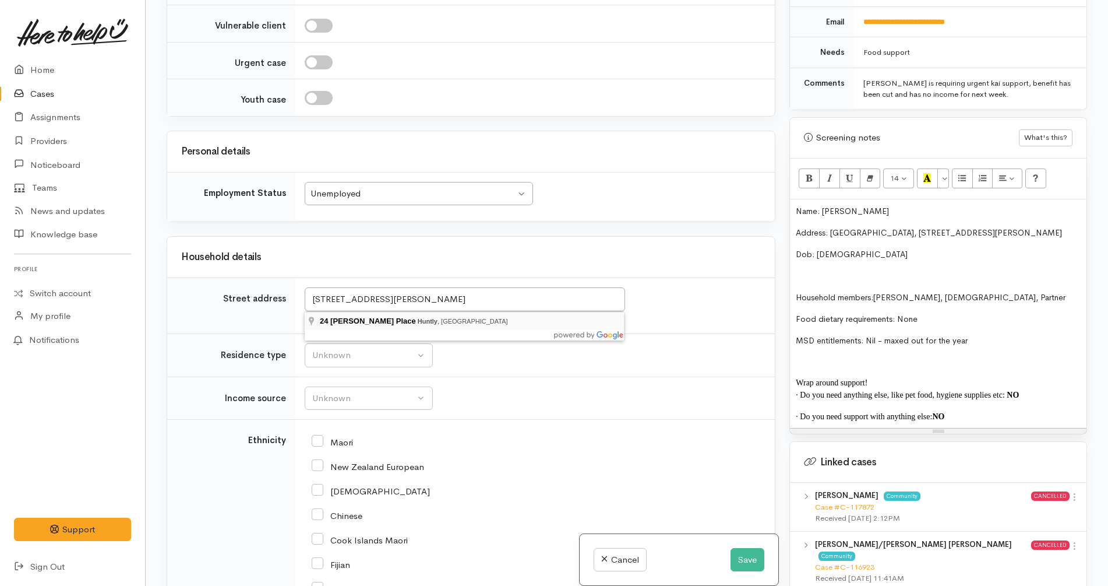
type input "24 Burke Place, Huntly, New Zealand"
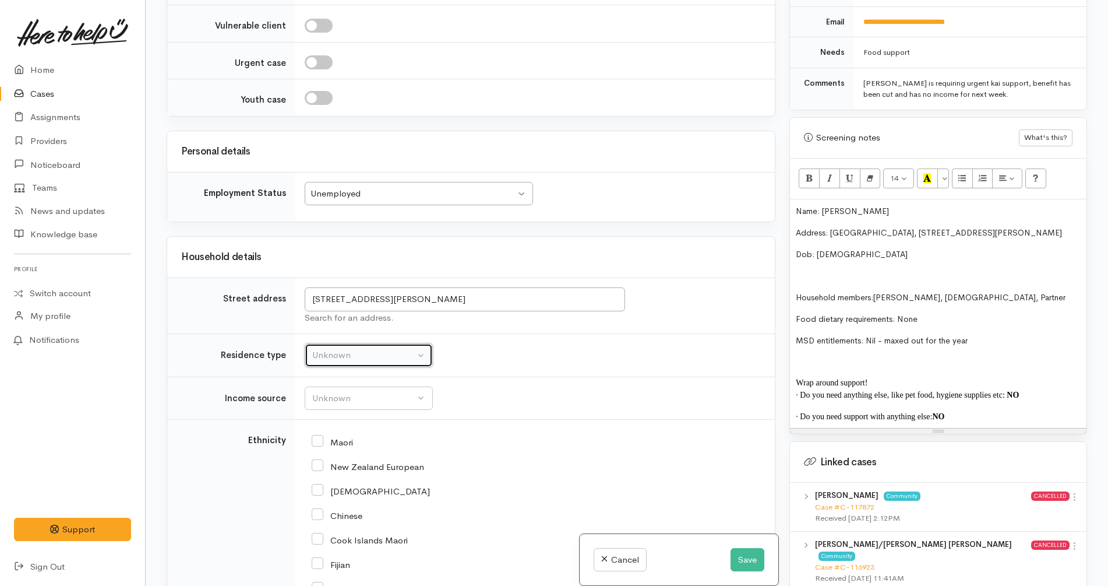
click at [354, 351] on div "Unknown" at bounding box center [363, 354] width 103 height 13
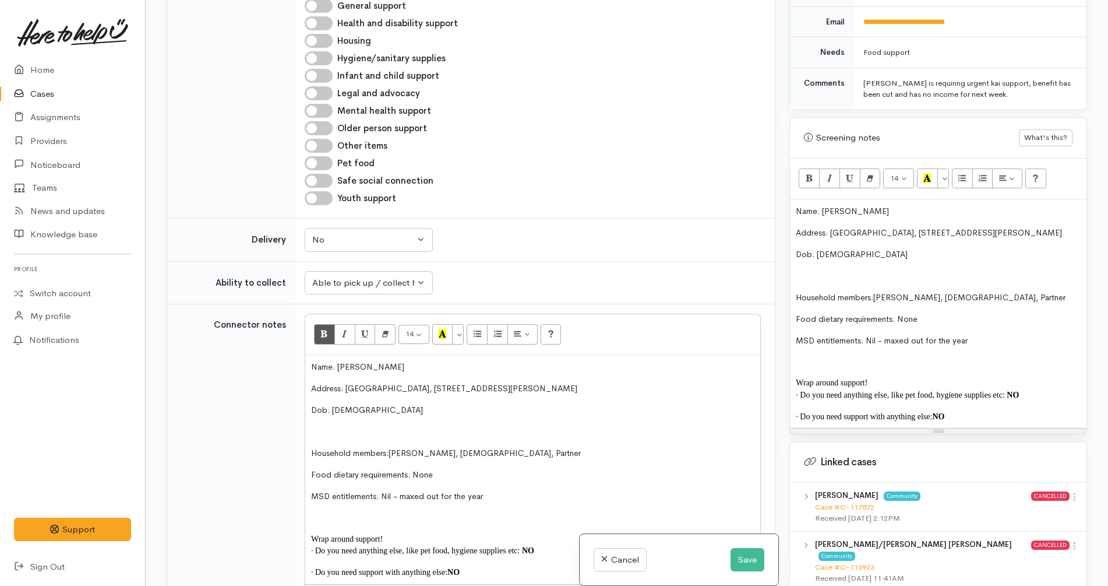
scroll to position [1761, 0]
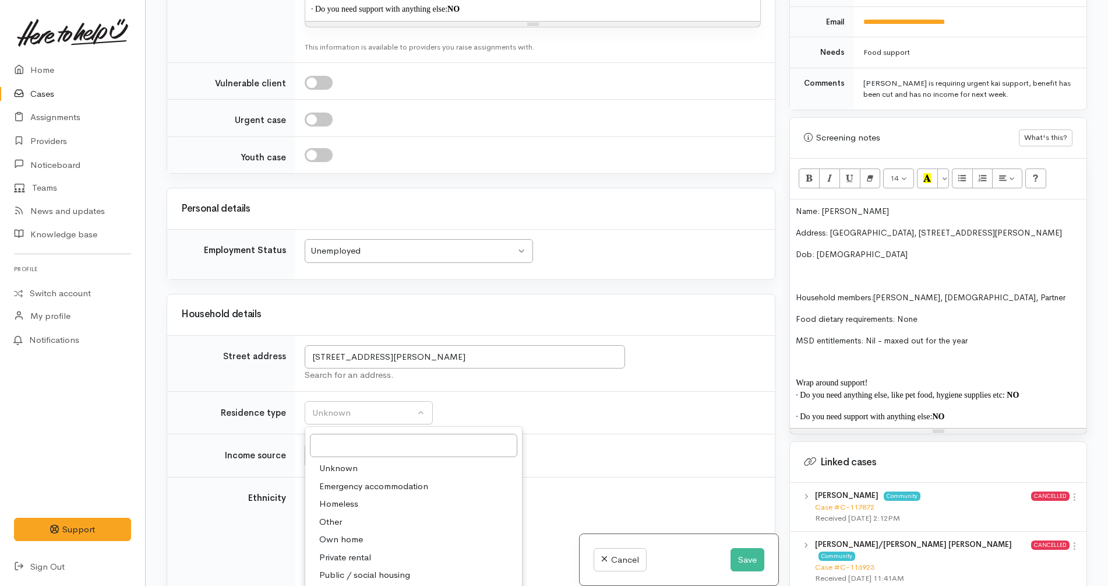
click at [375, 568] on span "Public / social housing" at bounding box center [364, 574] width 91 height 13
select select "3"
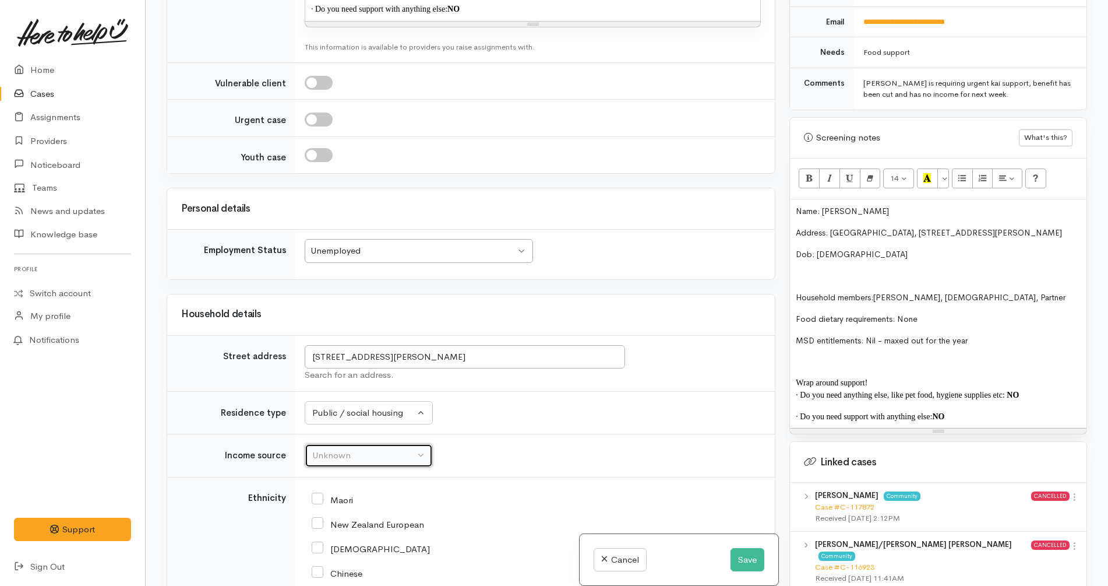
click at [381, 449] on div "Unknown" at bounding box center [363, 455] width 103 height 13
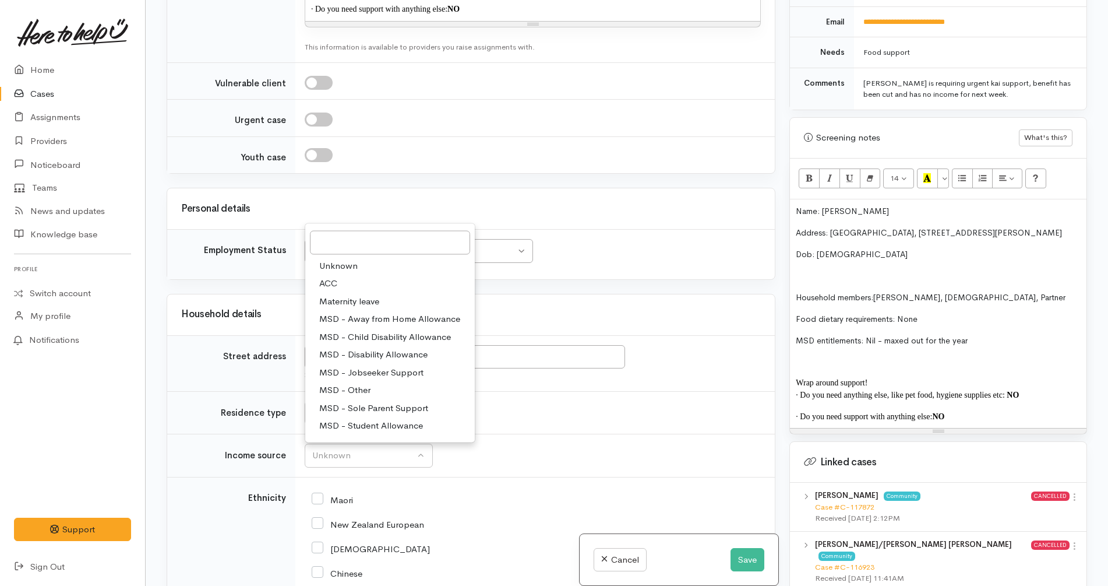
click at [382, 365] on span "MSD - Jobseeker Support" at bounding box center [371, 371] width 104 height 13
select select "4"
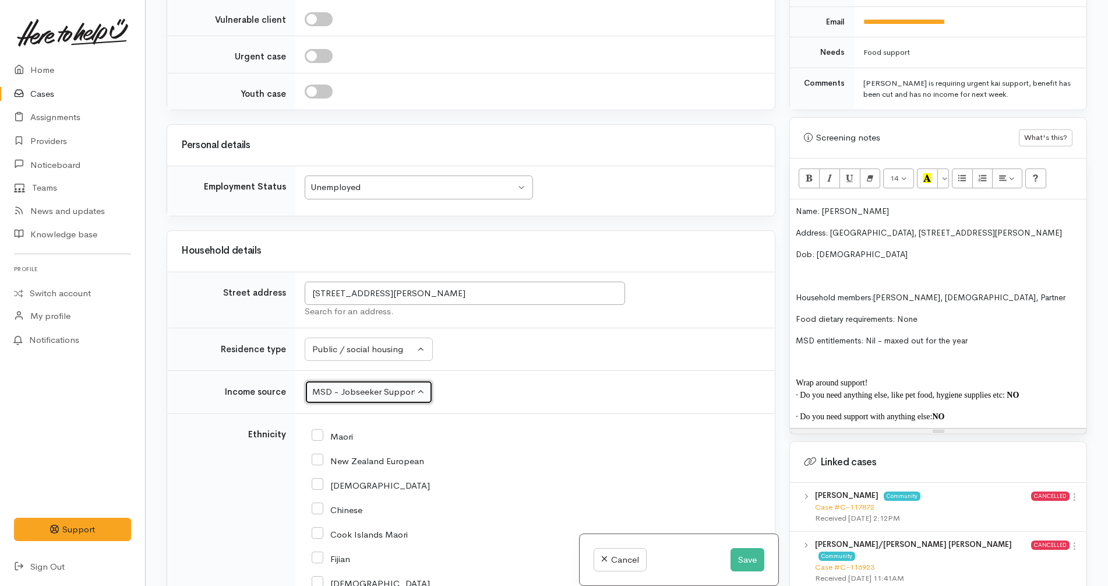
scroll to position [1906, 0]
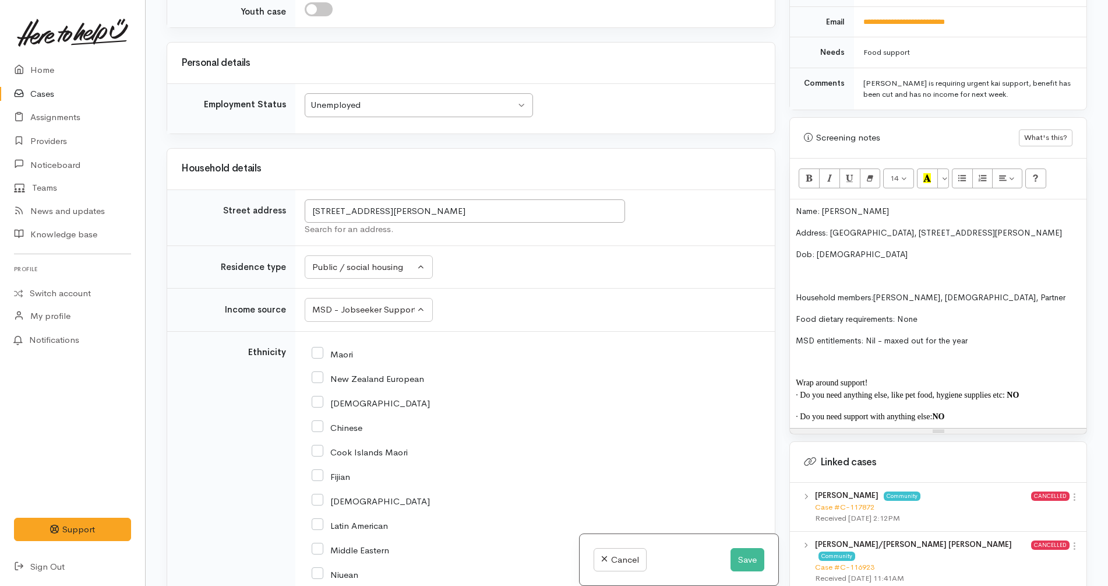
click at [337, 348] on input "Maori" at bounding box center [332, 353] width 41 height 10
checkbox input "true"
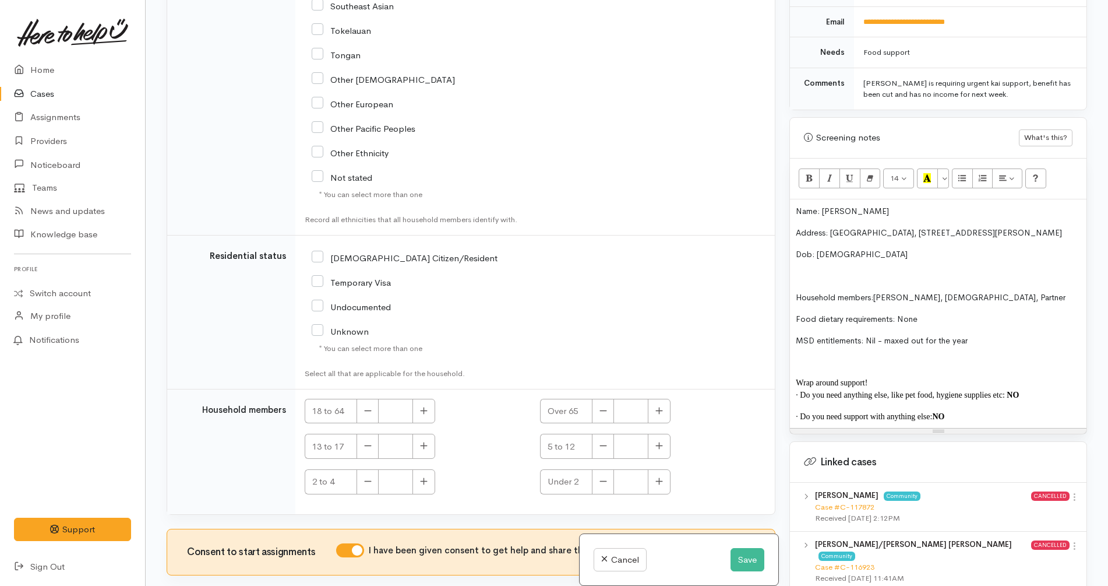
scroll to position [2528, 0]
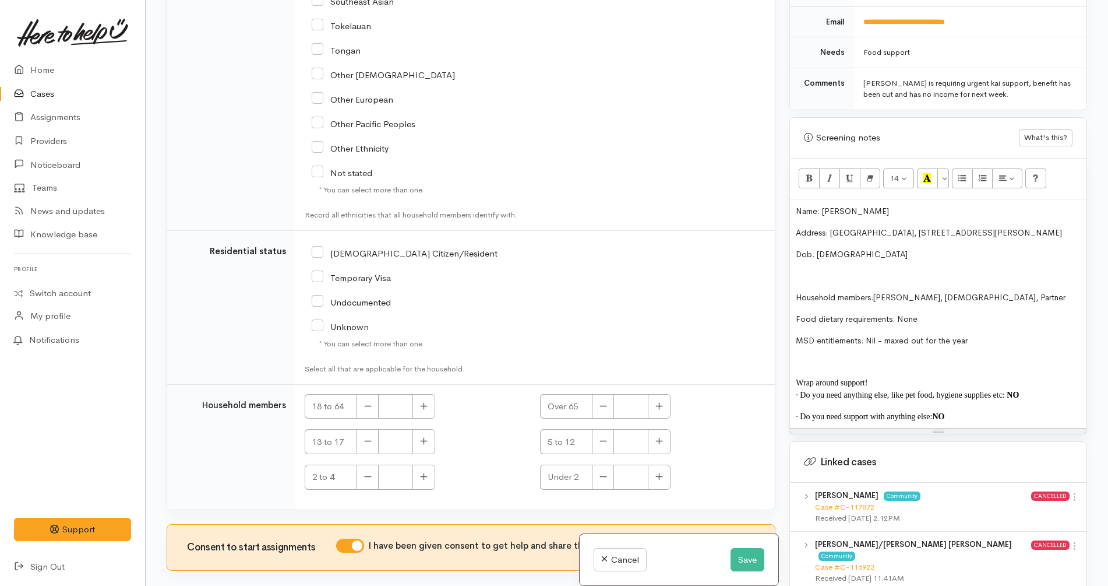
click at [396, 247] on input "[DEMOGRAPHIC_DATA] Citizen/Resident" at bounding box center [405, 252] width 186 height 10
checkbox input "true"
click at [424, 402] on icon "button" at bounding box center [424, 405] width 7 height 7
type input "1"
click at [740, 554] on button "Save" at bounding box center [748, 560] width 34 height 24
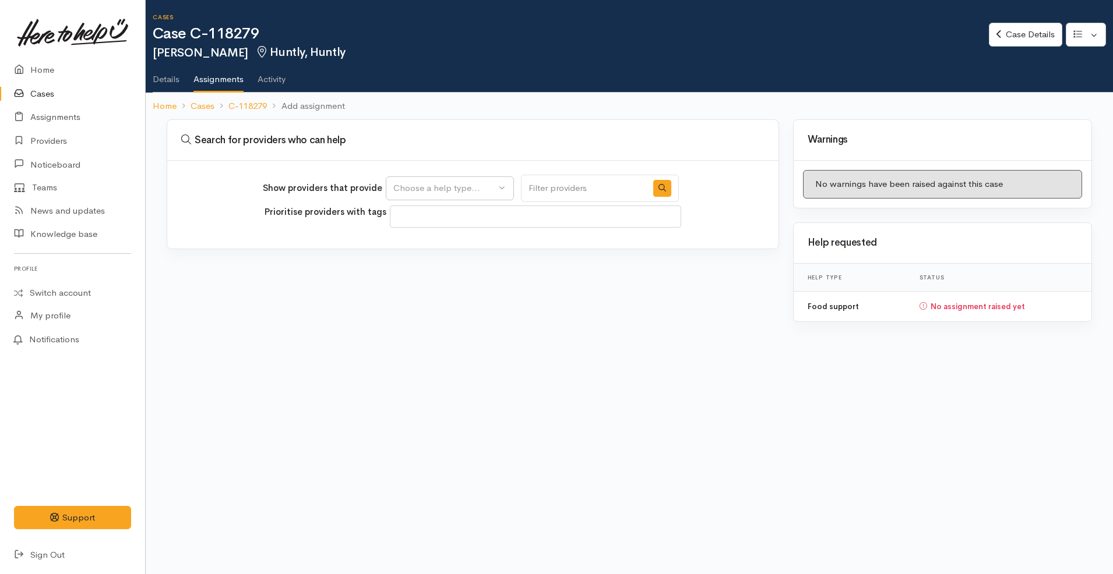
select select
click at [505, 192] on button "Choose a help type..." at bounding box center [450, 189] width 128 height 24
click at [485, 248] on link "Food support" at bounding box center [449, 244] width 127 height 18
select select "3"
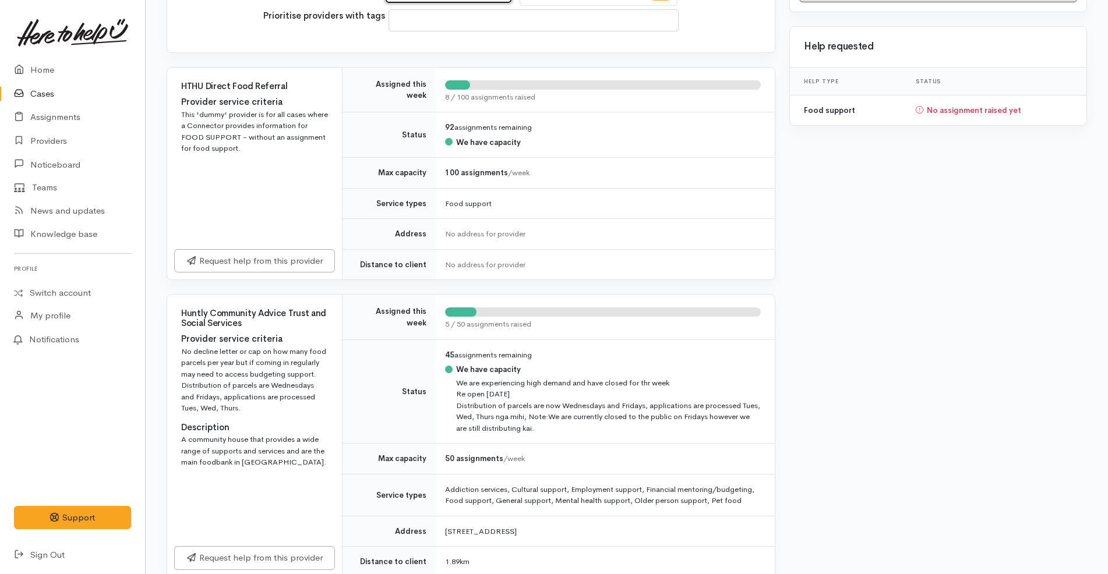
scroll to position [364, 0]
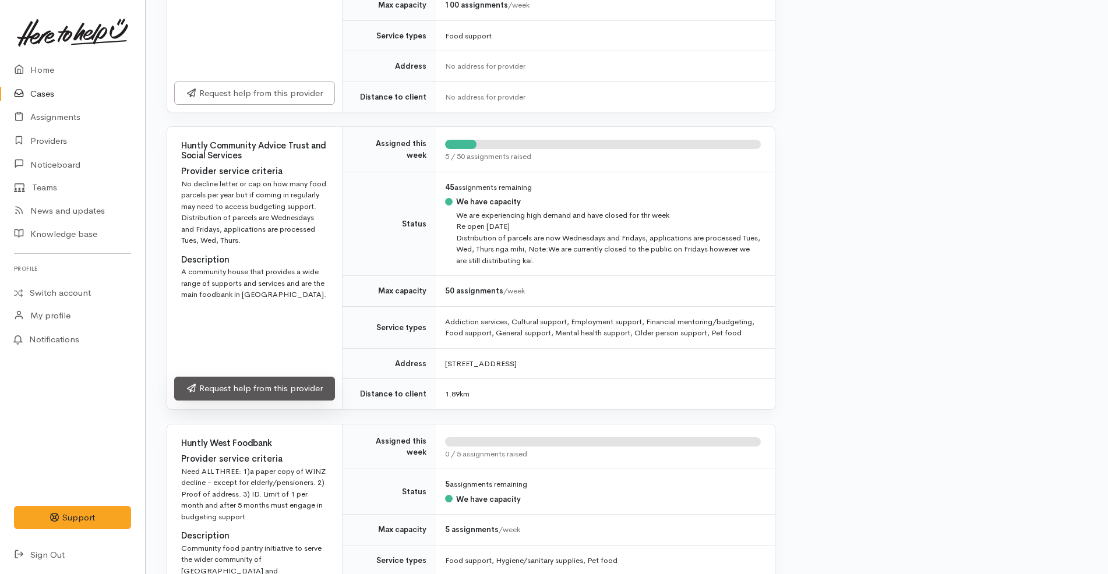
click at [264, 387] on link "Request help from this provider" at bounding box center [254, 389] width 161 height 24
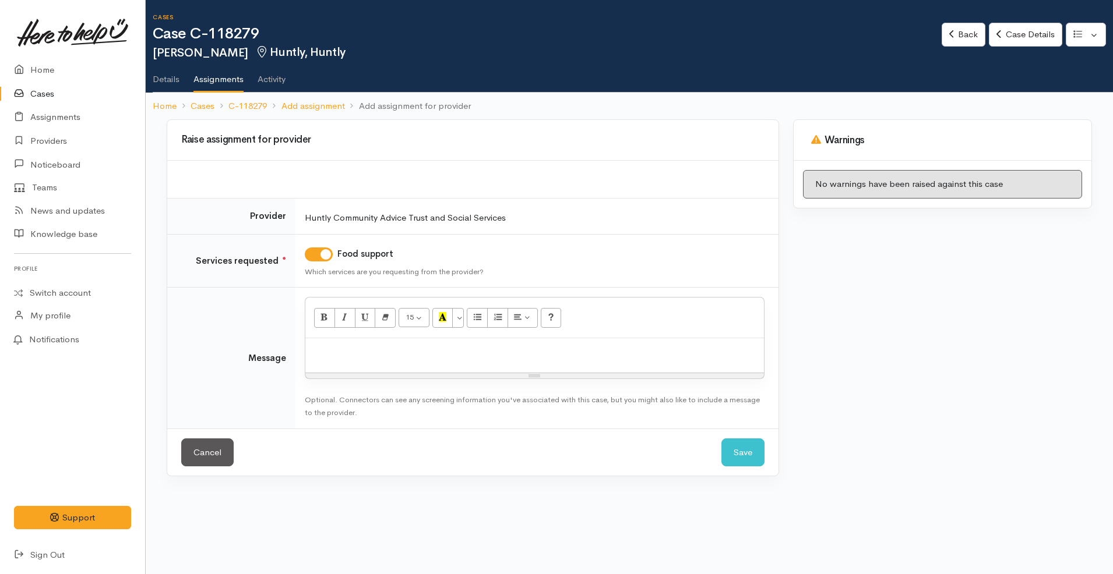
click at [556, 368] on div at bounding box center [534, 355] width 458 height 34
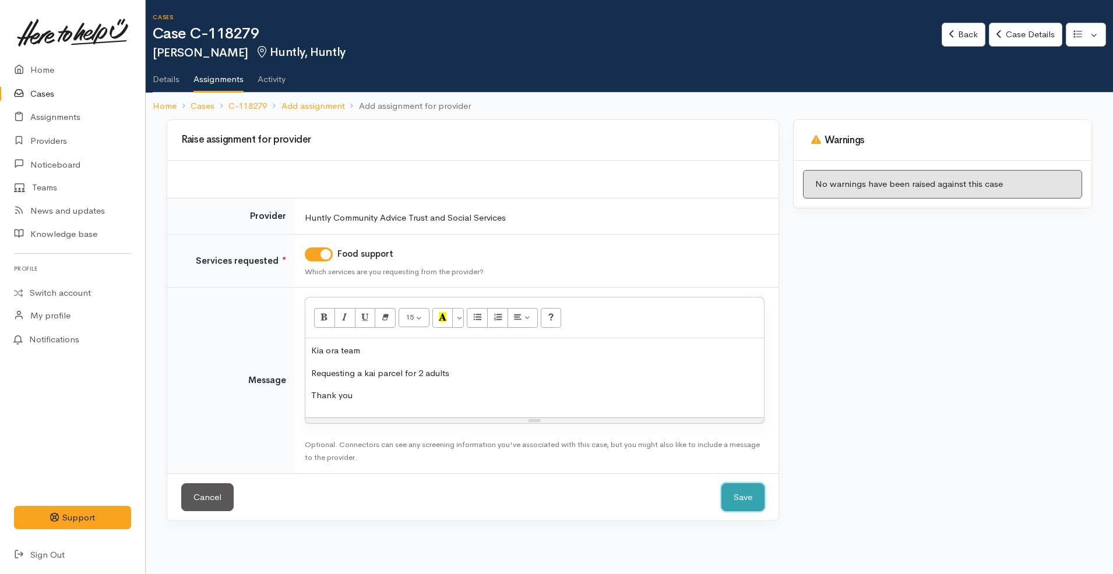
click at [732, 485] on button "Save" at bounding box center [742, 498] width 43 height 29
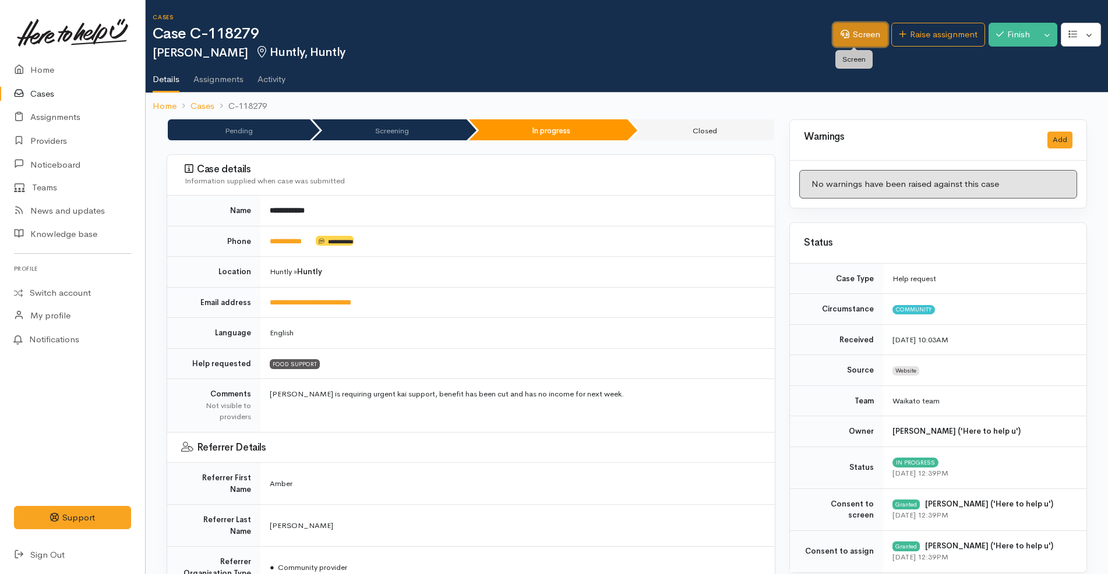
click at [869, 35] on link "Screen" at bounding box center [860, 35] width 55 height 24
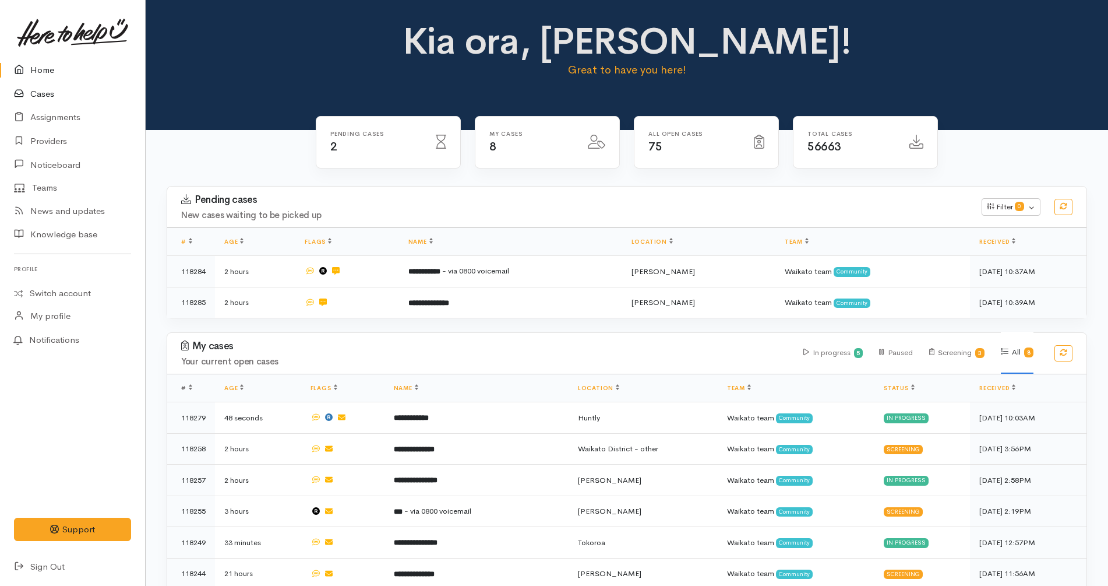
click at [40, 97] on link "Cases" at bounding box center [72, 94] width 145 height 24
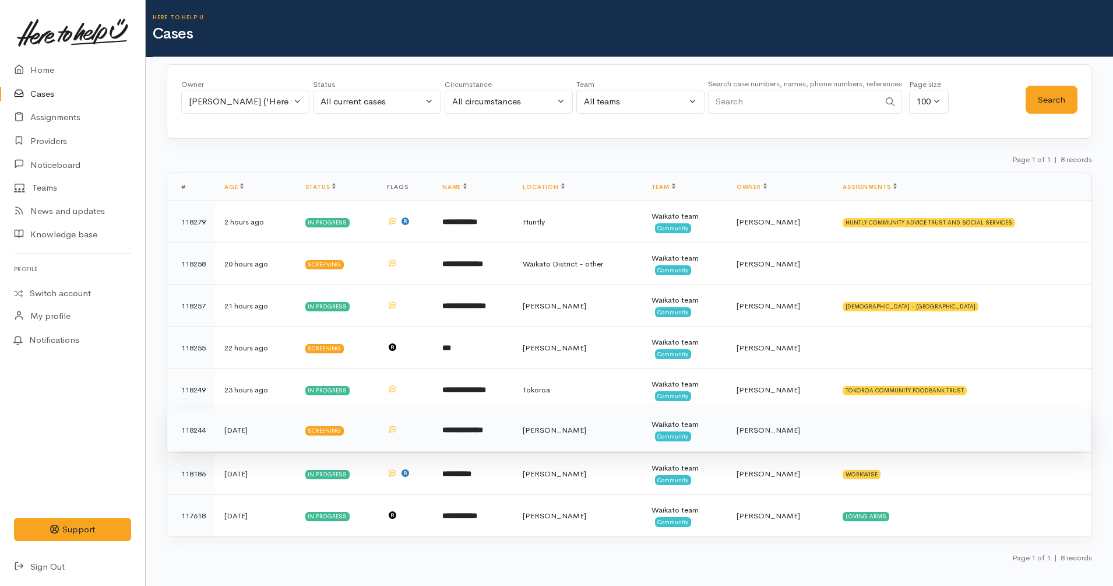
click at [476, 437] on td "**********" at bounding box center [473, 430] width 81 height 42
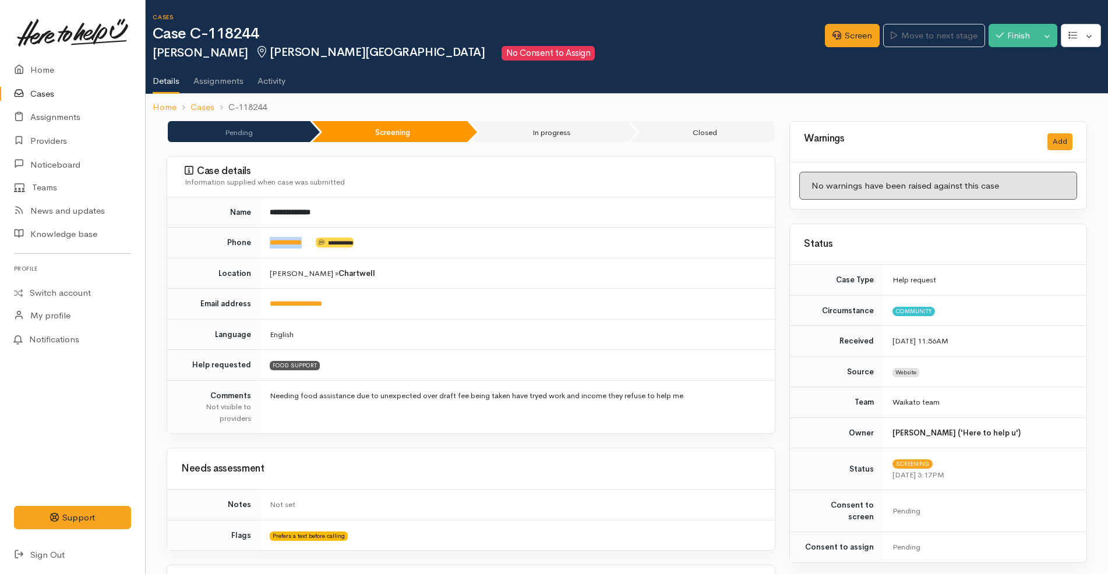
drag, startPoint x: 319, startPoint y: 238, endPoint x: 267, endPoint y: 244, distance: 52.8
click at [267, 244] on td "**********" at bounding box center [517, 243] width 514 height 31
copy td "**********"
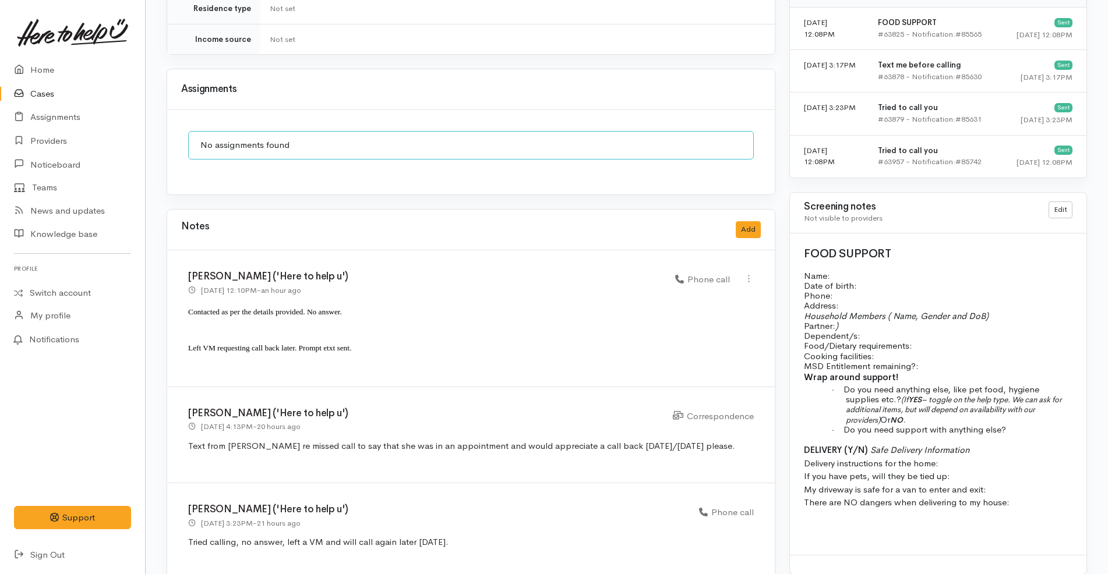
scroll to position [842, 0]
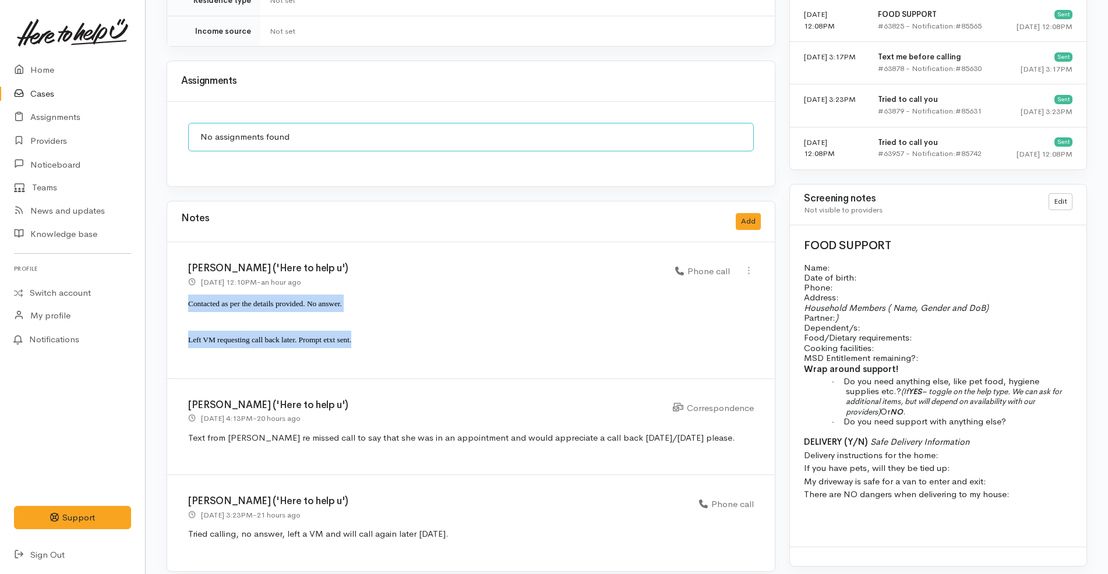
drag, startPoint x: 380, startPoint y: 315, endPoint x: 177, endPoint y: 294, distance: 204.4
click at [177, 294] on div "[PERSON_NAME] ('Here to help u') [DATE] 12:10PM - an hour ago Phone call" at bounding box center [471, 310] width 608 height 137
copy div "Contacted as per the details provided. No answer. Left VM requesting call back …"
click at [754, 213] on button "Add" at bounding box center [748, 221] width 25 height 17
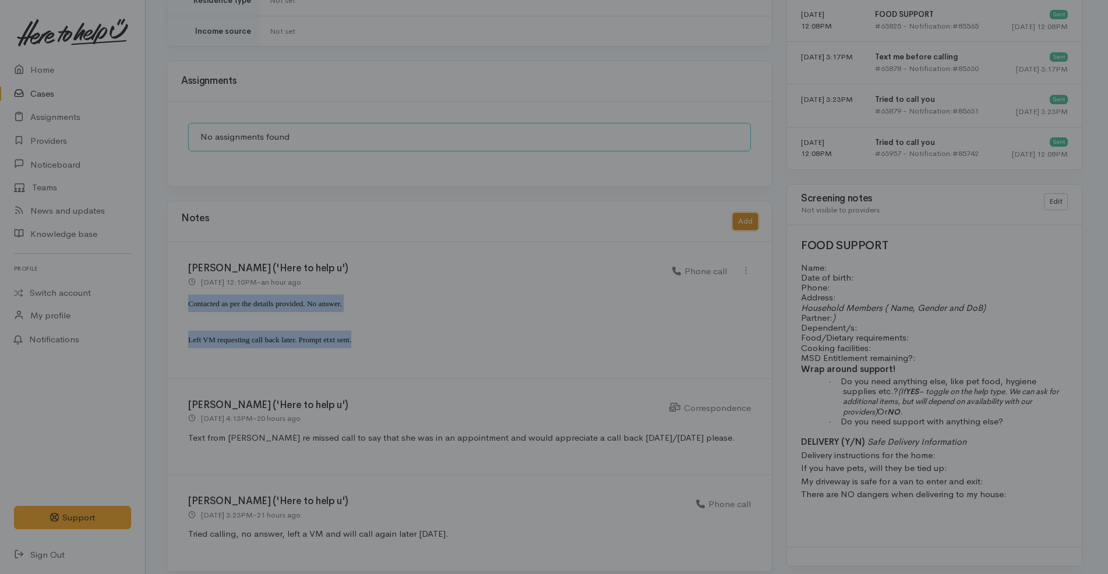
scroll to position [831, 0]
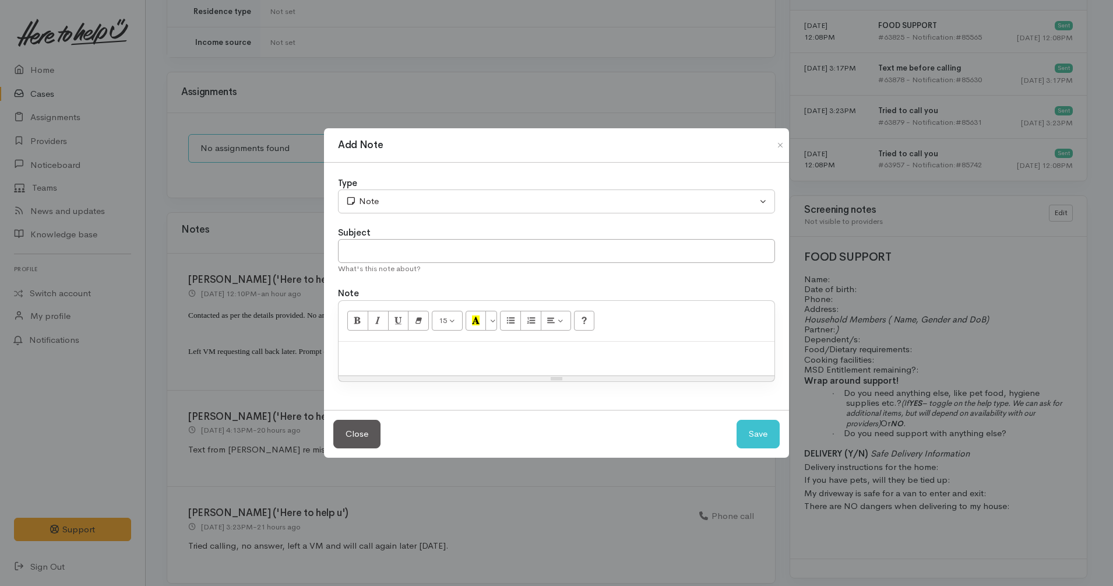
click at [405, 346] on div at bounding box center [556, 358] width 436 height 34
paste div
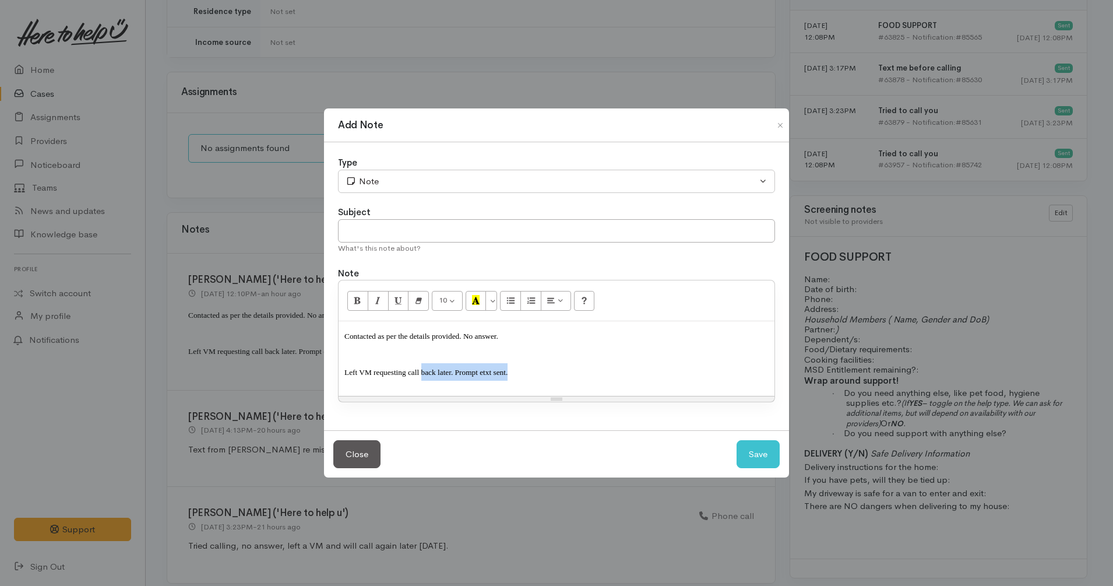
drag, startPoint x: 534, startPoint y: 369, endPoint x: 422, endPoint y: 375, distance: 112.6
click at [422, 375] on p "Left VM requesting call back later. Prompt etxt sent." at bounding box center [556, 371] width 424 height 17
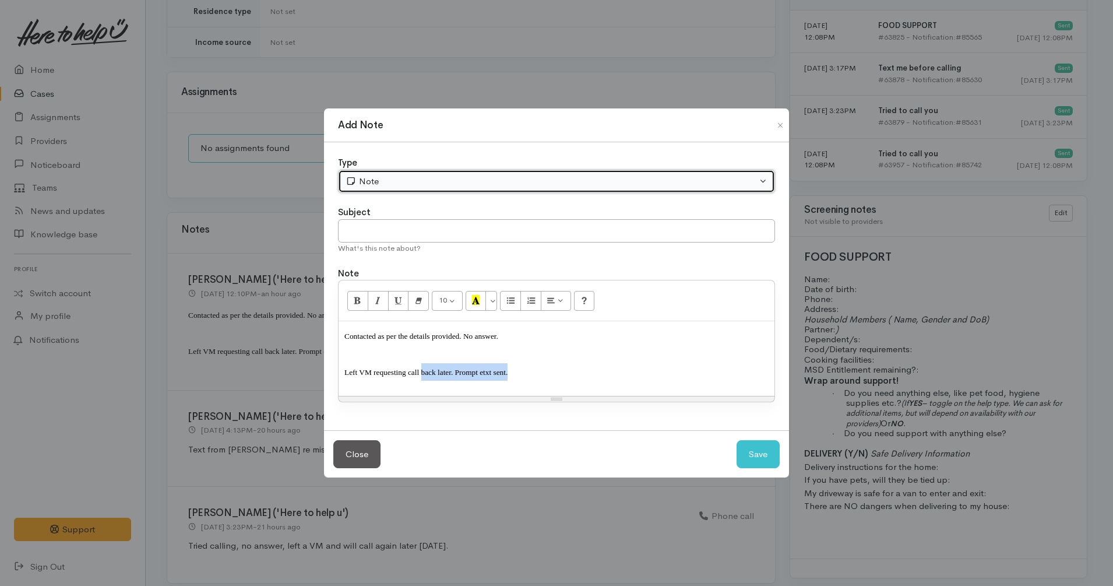
click at [453, 185] on div "Note" at bounding box center [550, 181] width 411 height 13
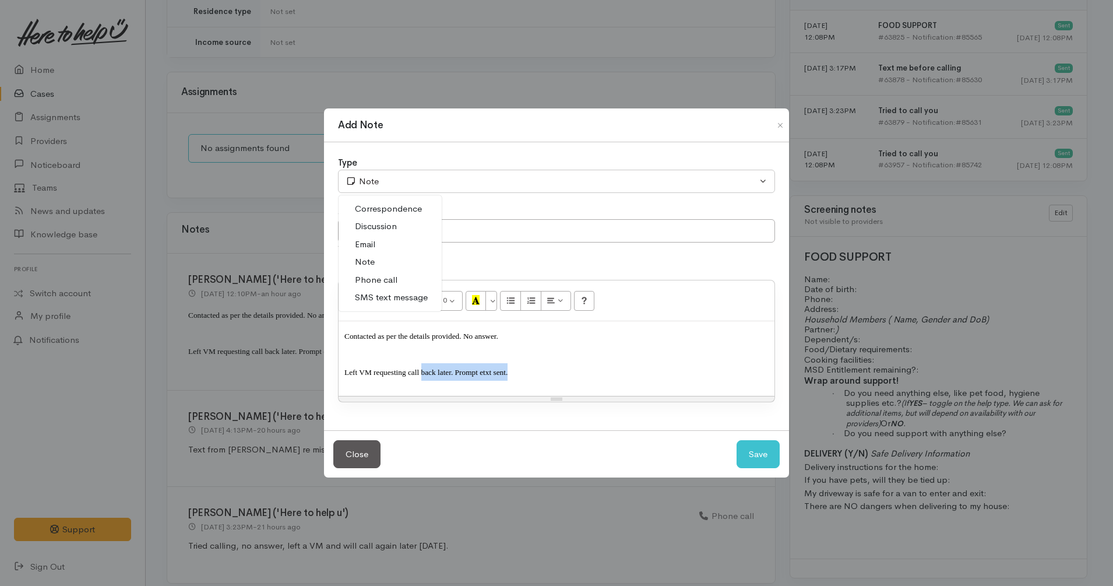
click at [392, 279] on span "Phone call" at bounding box center [376, 279] width 43 height 13
click at [751, 454] on button "Save" at bounding box center [757, 454] width 43 height 29
select select "1"
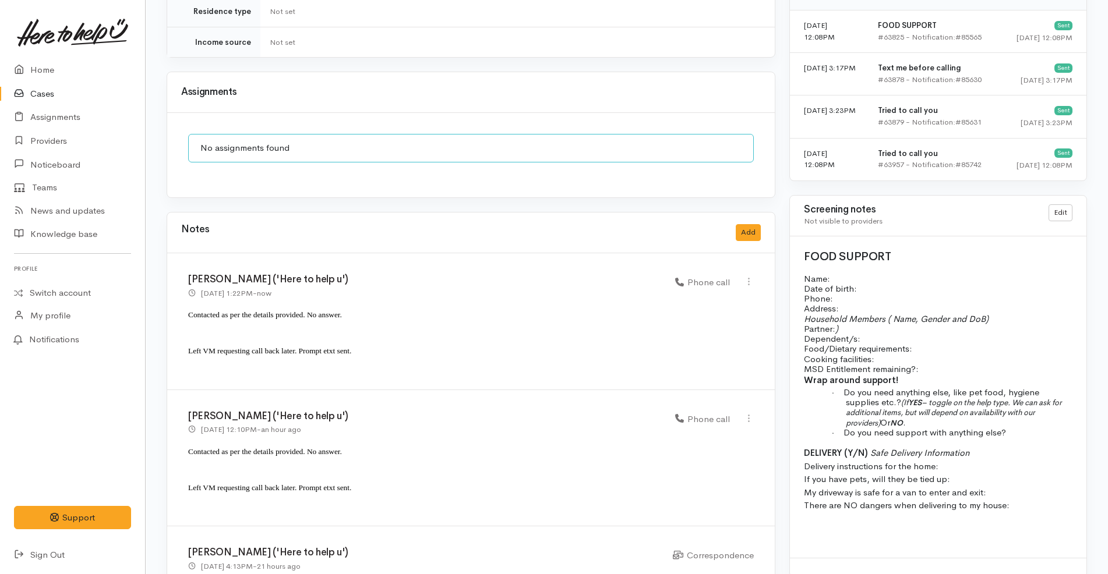
scroll to position [394, 0]
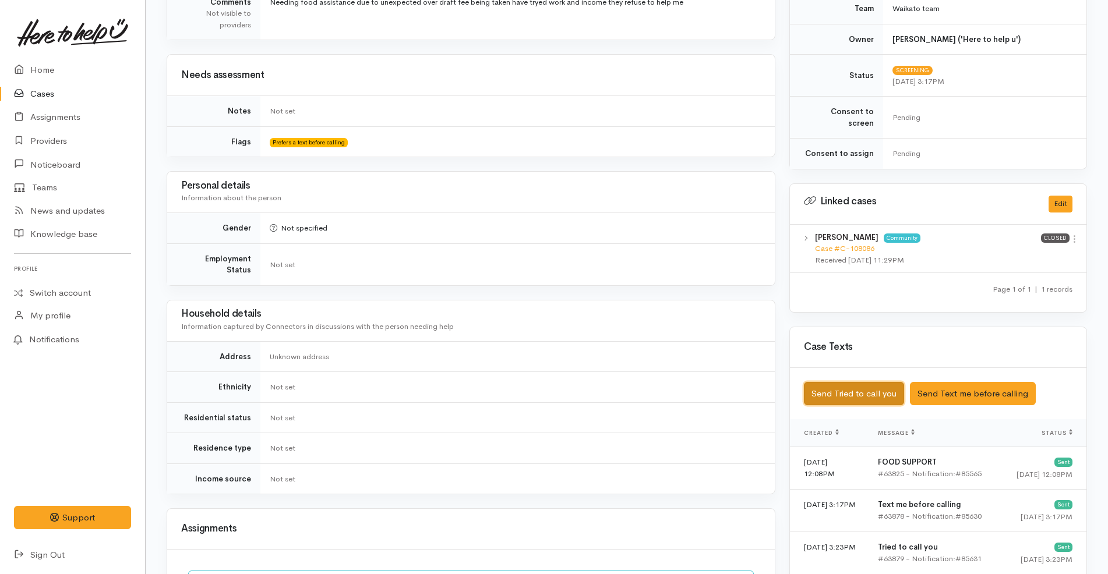
click at [879, 382] on button "Send Tried to call you" at bounding box center [854, 394] width 100 height 24
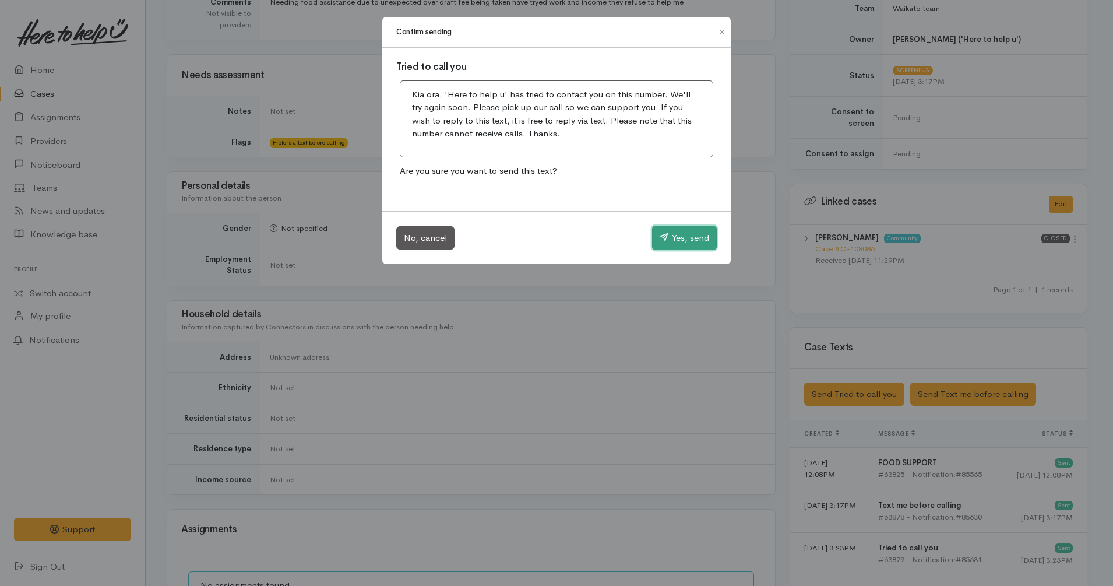
click at [699, 231] on button "Yes, send" at bounding box center [684, 237] width 65 height 24
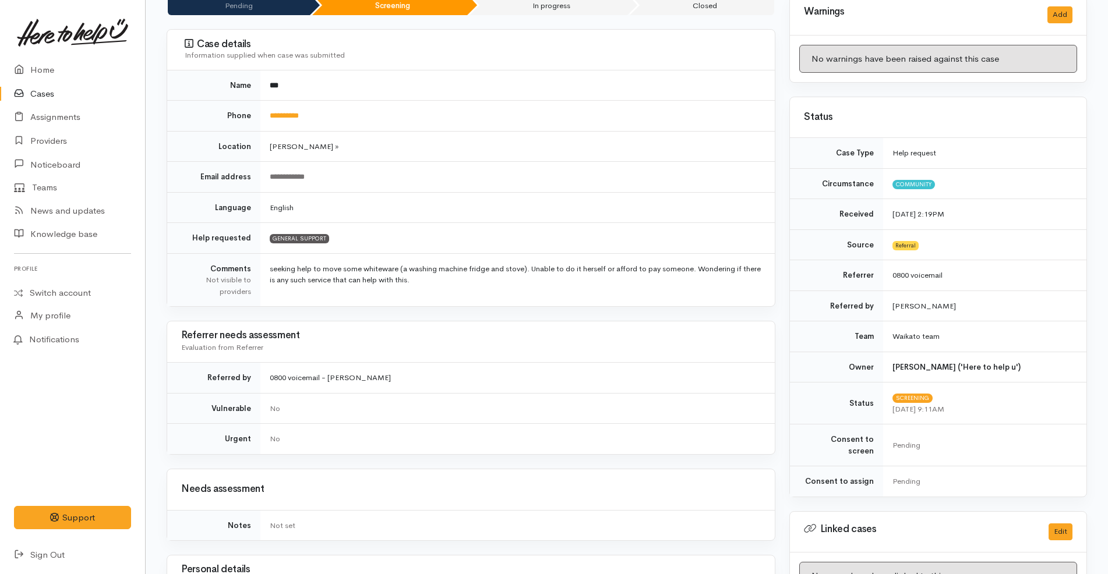
scroll to position [38, 0]
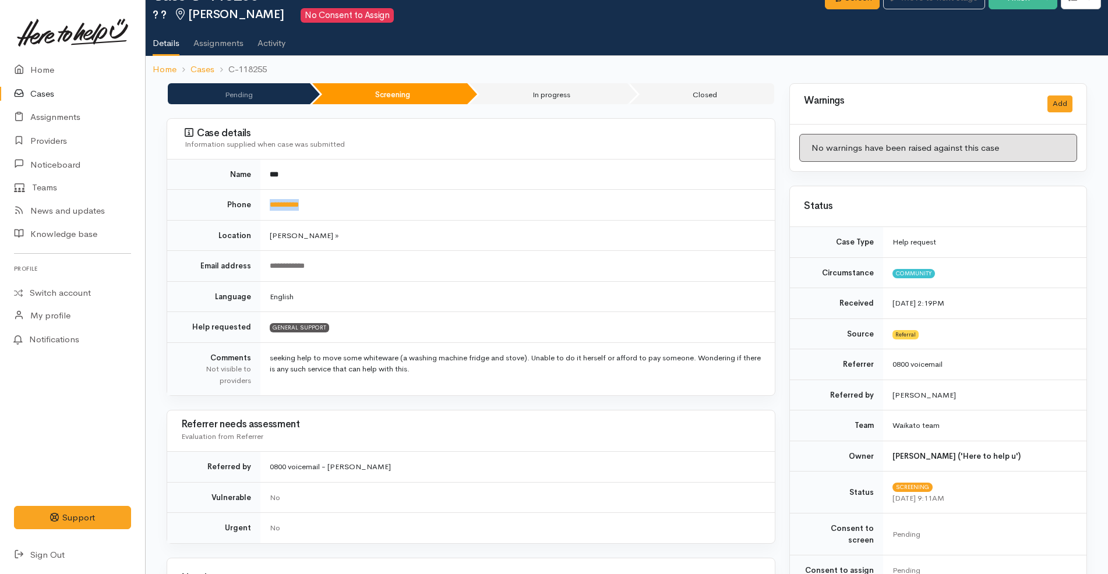
drag, startPoint x: 331, startPoint y: 214, endPoint x: 264, endPoint y: 209, distance: 67.3
click at [265, 211] on td "**********" at bounding box center [517, 205] width 514 height 31
copy link "**********"
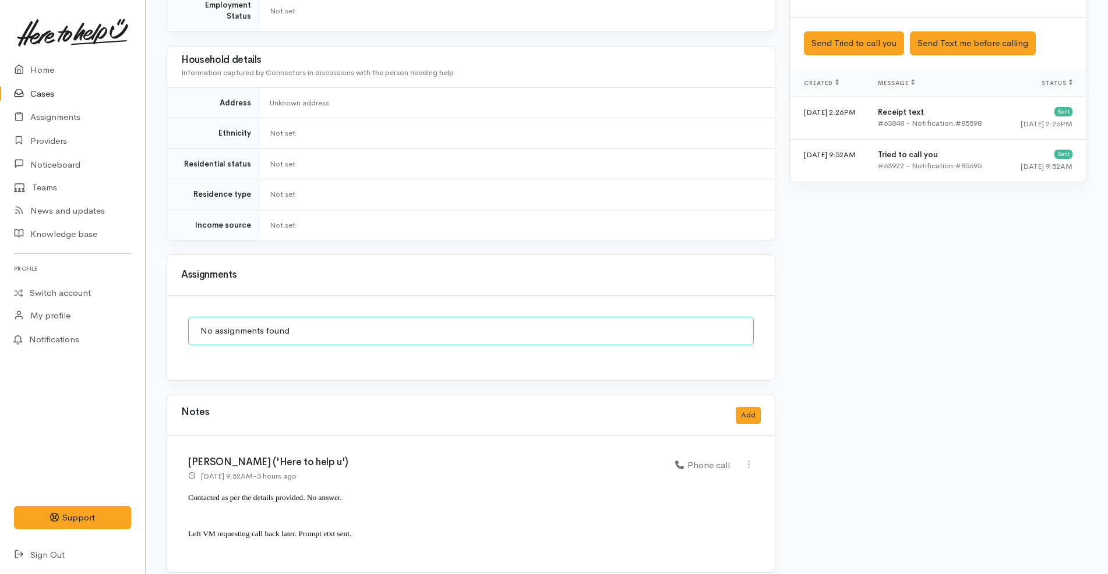
scroll to position [766, 0]
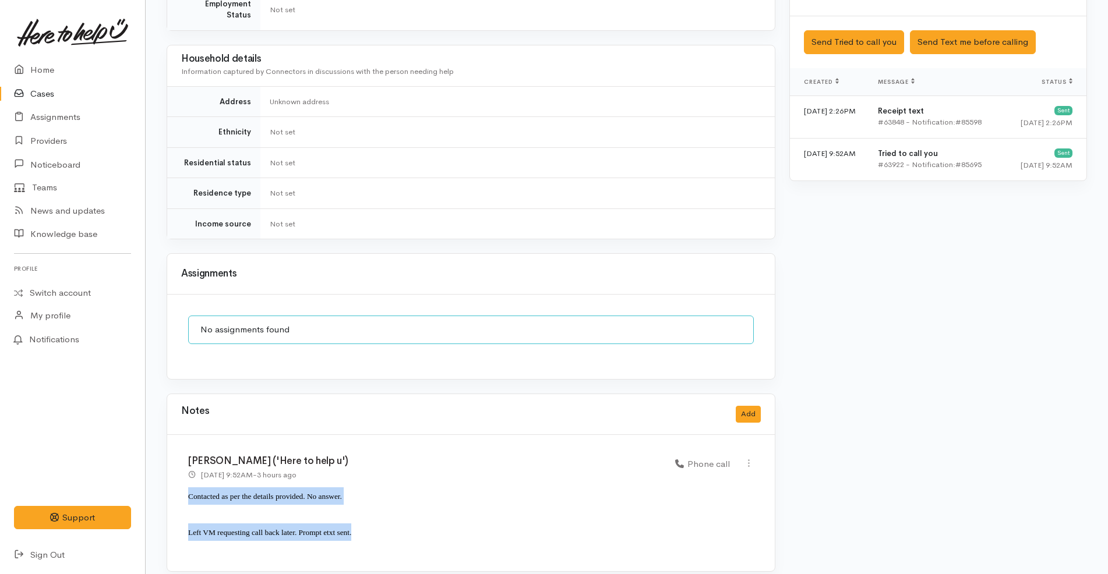
drag, startPoint x: 370, startPoint y: 530, endPoint x: 181, endPoint y: 482, distance: 195.3
click at [181, 482] on div "Katarina Daly ('Here to help u') 26 Sep 2025 9:52AM - 3 hours ago Phone call" at bounding box center [471, 503] width 608 height 136
copy div "Contacted as per the details provided. No answer. Left VM requesting call back …"
click at [759, 406] on button "Add" at bounding box center [748, 414] width 25 height 17
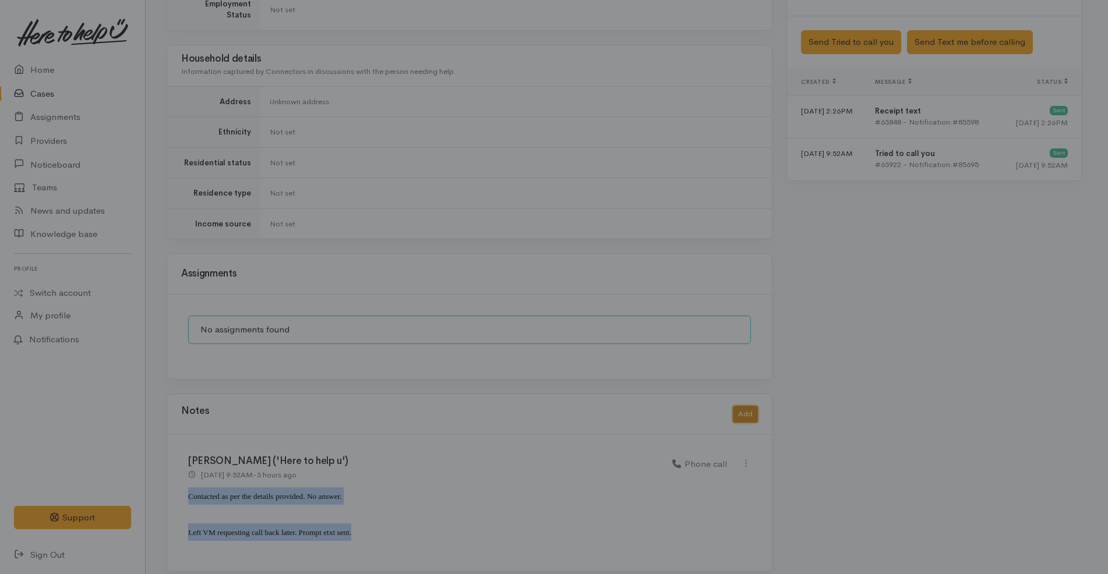
scroll to position [755, 0]
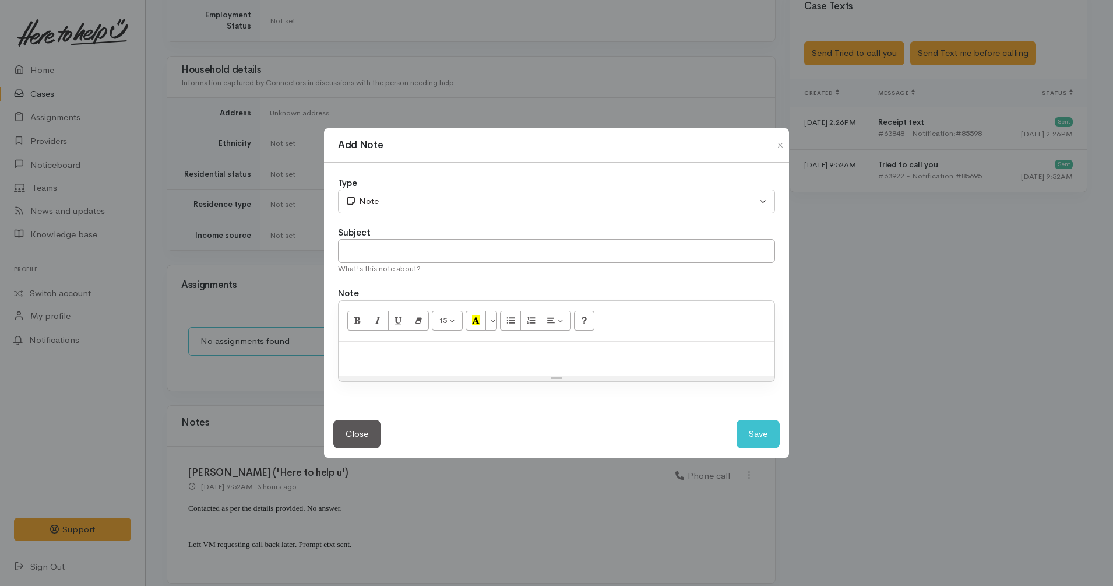
click at [566, 354] on p at bounding box center [556, 353] width 424 height 13
paste div
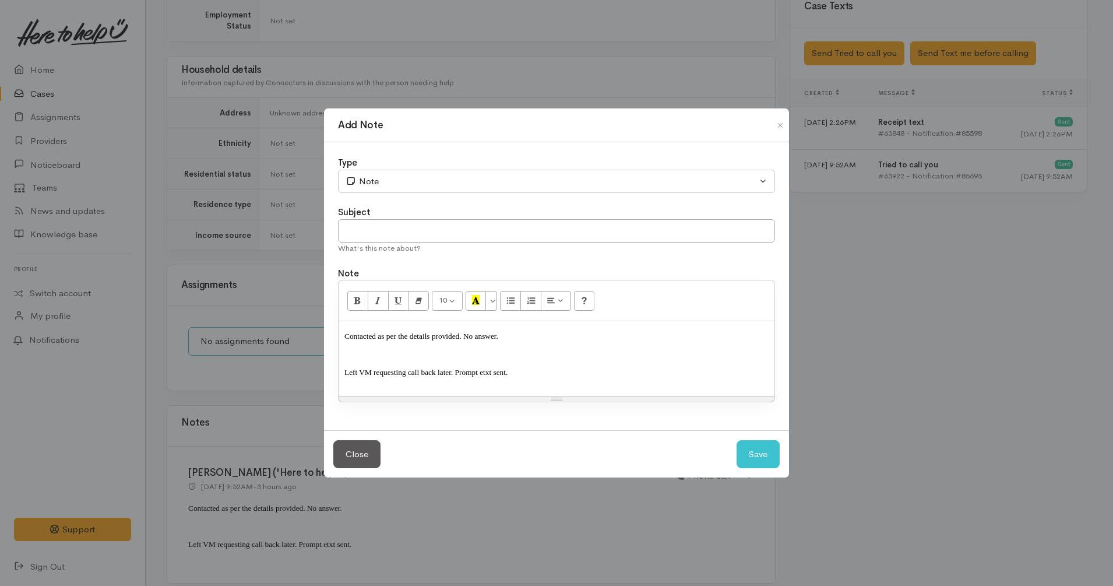
click at [443, 373] on span "Left VM requesting call back later. Prompt etxt sent." at bounding box center [425, 372] width 163 height 9
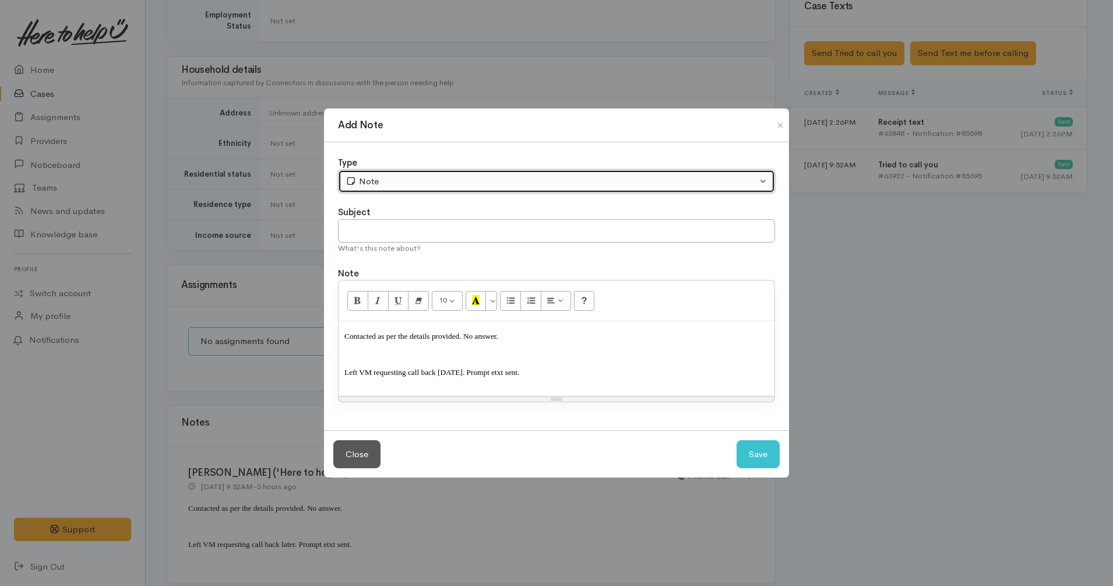
click at [514, 184] on div "Note" at bounding box center [550, 181] width 411 height 13
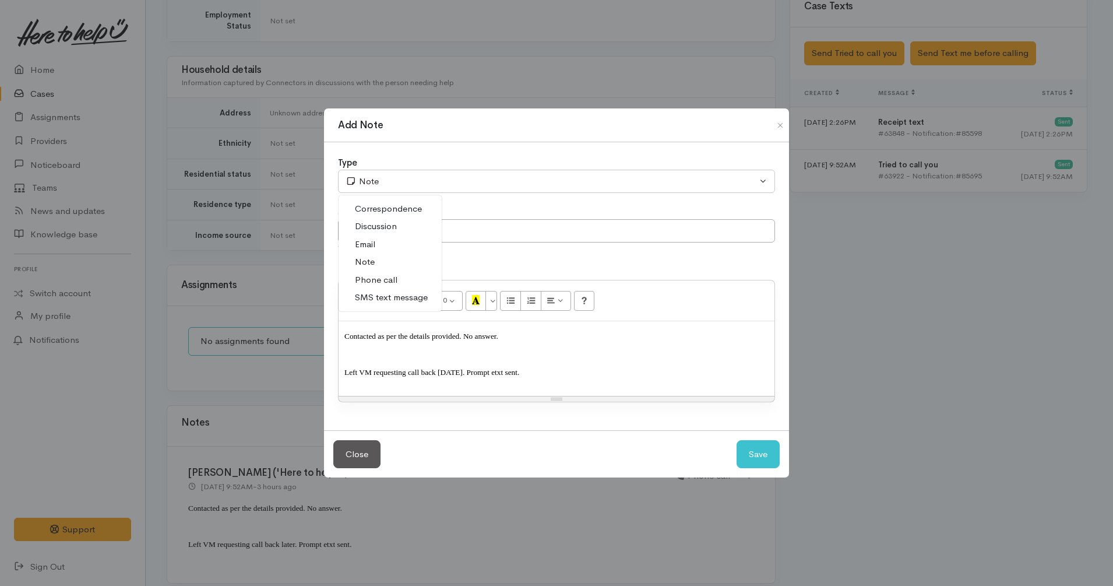
click at [392, 279] on span "Phone call" at bounding box center [376, 279] width 43 height 13
click at [749, 450] on button "Save" at bounding box center [757, 454] width 43 height 29
select select "1"
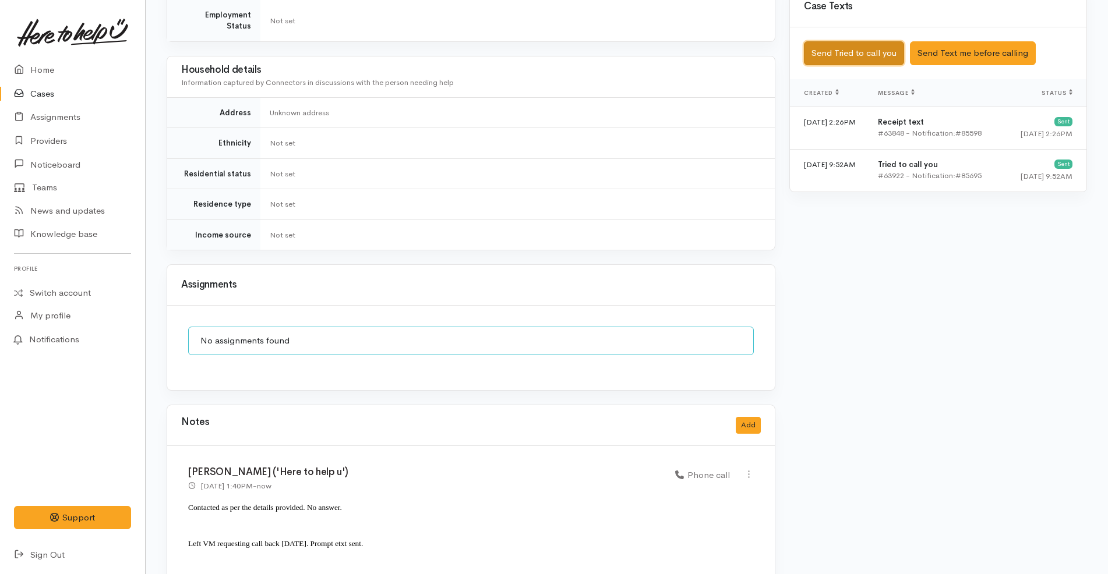
click at [841, 41] on button "Send Tried to call you" at bounding box center [854, 53] width 100 height 24
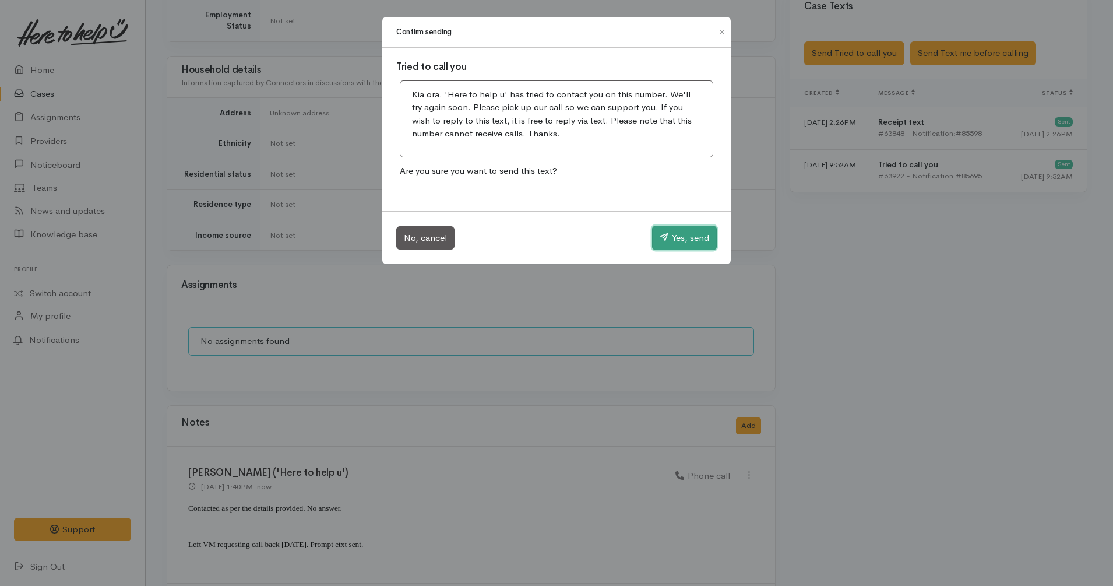
drag, startPoint x: 682, startPoint y: 238, endPoint x: 682, endPoint y: 199, distance: 39.0
click at [682, 237] on button "Yes, send" at bounding box center [684, 237] width 65 height 24
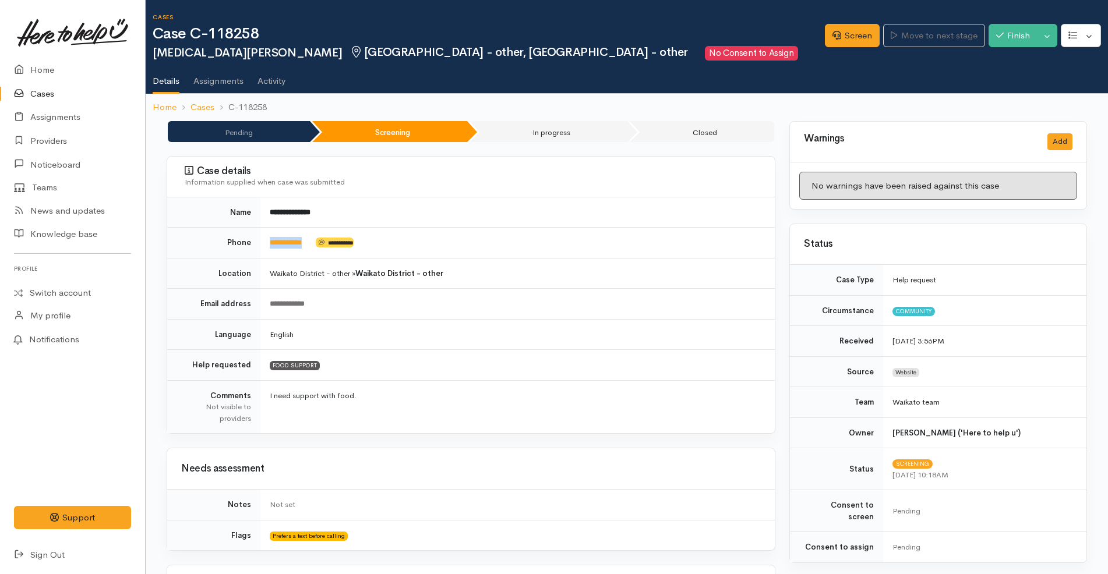
drag, startPoint x: 315, startPoint y: 239, endPoint x: 262, endPoint y: 242, distance: 52.5
click at [262, 242] on td "**********" at bounding box center [517, 243] width 514 height 31
copy td "**********"
click at [616, 241] on td "**********" at bounding box center [517, 243] width 514 height 31
click at [853, 26] on link "Screen" at bounding box center [852, 36] width 55 height 24
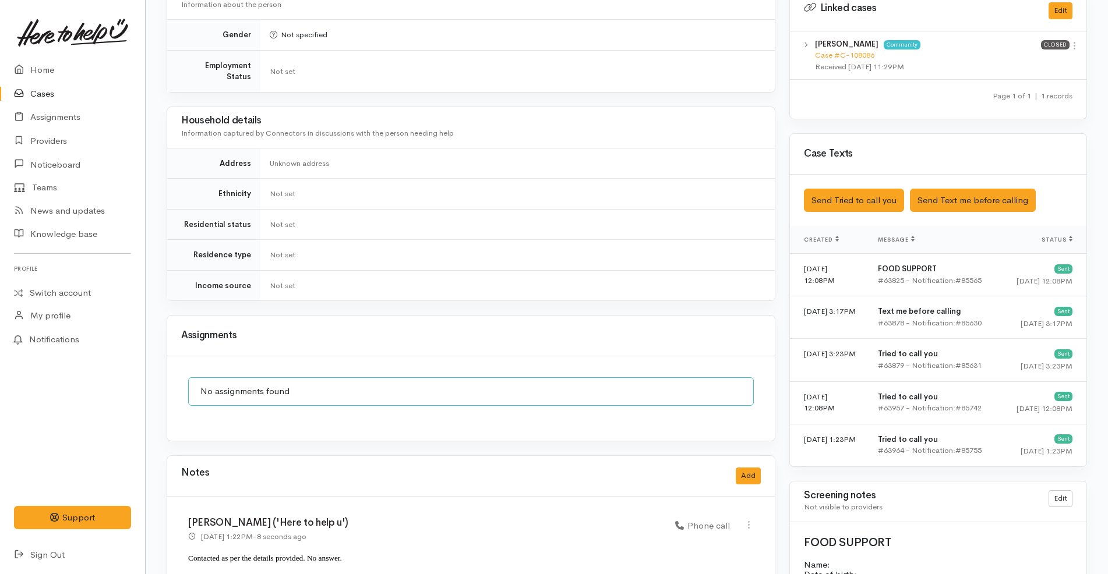
scroll to position [979, 0]
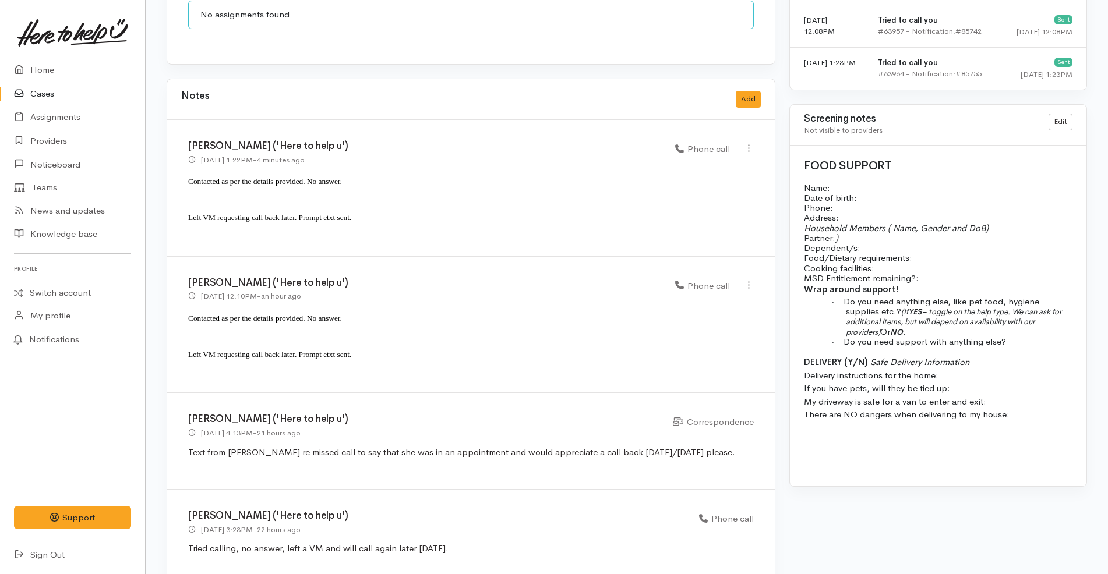
scroll to position [979, 0]
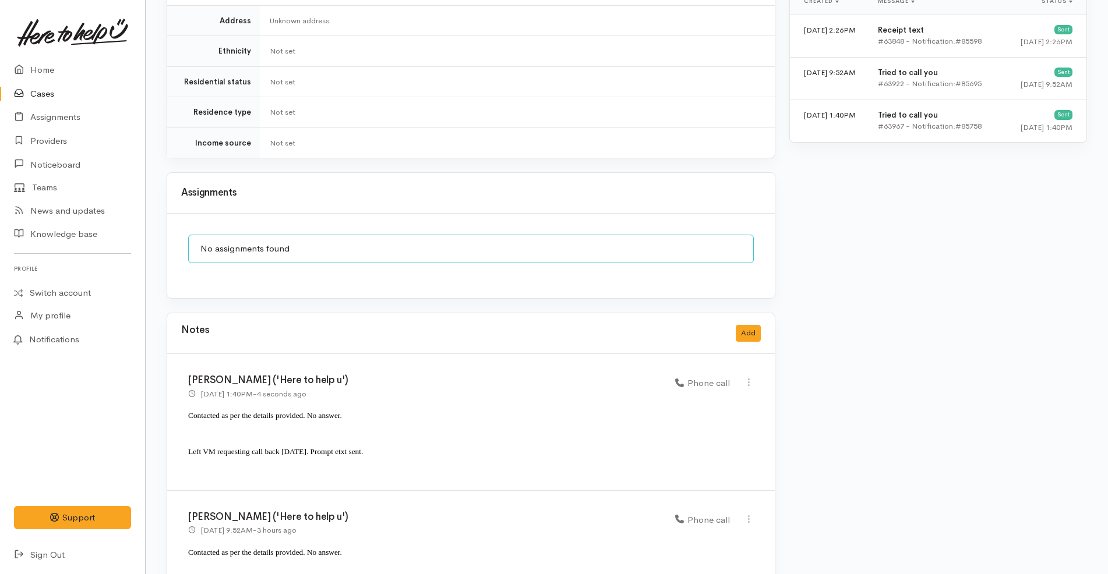
scroll to position [903, 0]
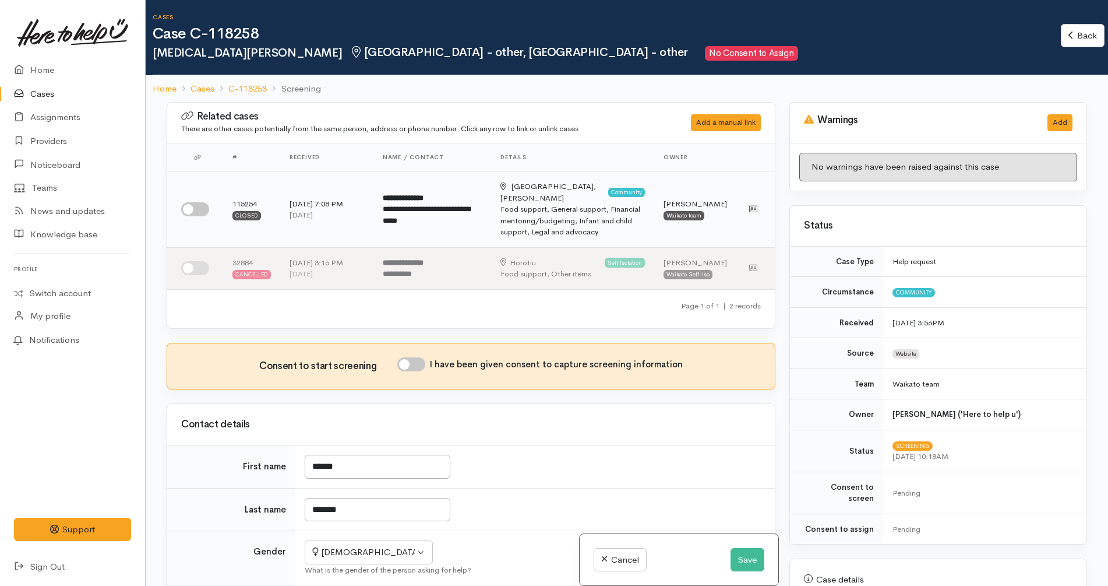
click at [197, 202] on input "checkbox" at bounding box center [195, 209] width 28 height 14
checkbox input "true"
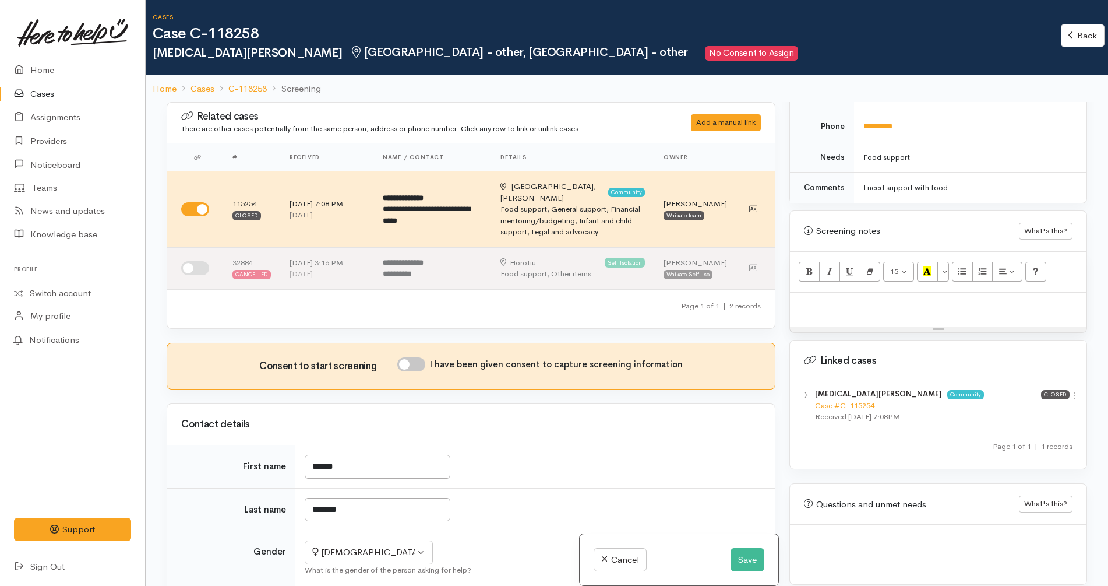
scroll to position [550, 0]
click at [1070, 390] on icon at bounding box center [1075, 395] width 10 height 10
click at [1038, 408] on link "View case" at bounding box center [1033, 417] width 92 height 18
click at [873, 298] on p at bounding box center [938, 304] width 285 height 13
paste div
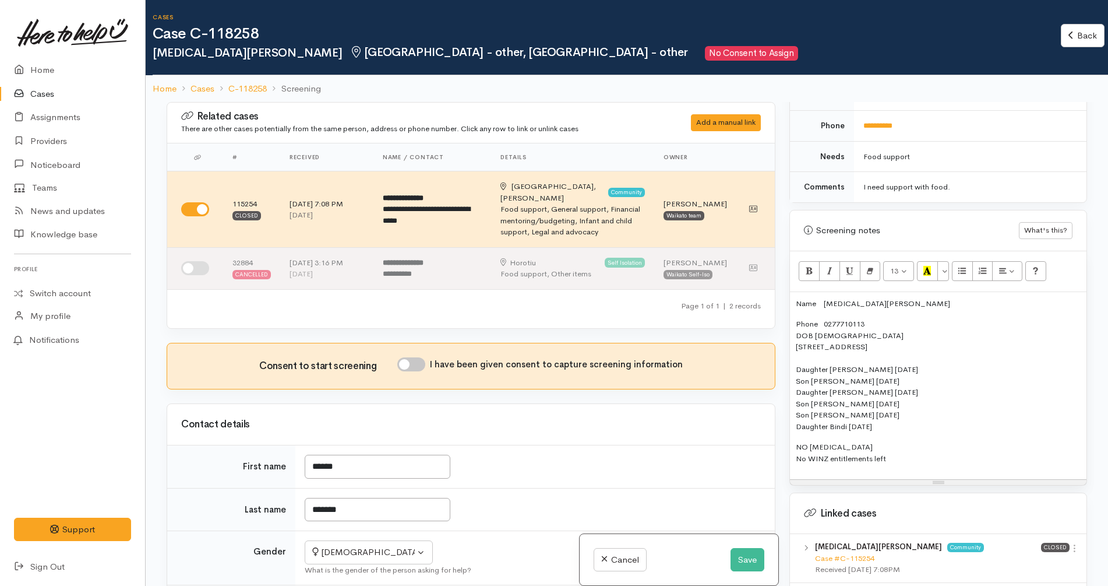
click at [828, 298] on p "Name [MEDICAL_DATA][PERSON_NAME]" at bounding box center [938, 304] width 285 height 12
click at [811, 329] on p "Phone: [PHONE_NUMBER] DOB [DEMOGRAPHIC_DATA] [STREET_ADDRESS] Daughter Rose [DA…" at bounding box center [938, 375] width 285 height 114
click at [812, 359] on p "Phone: [PHONE_NUMBER] Date of birth: [DEMOGRAPHIC_DATA] [STREET_ADDRESS] Daught…" at bounding box center [938, 375] width 285 height 114
copy p "Daughter"
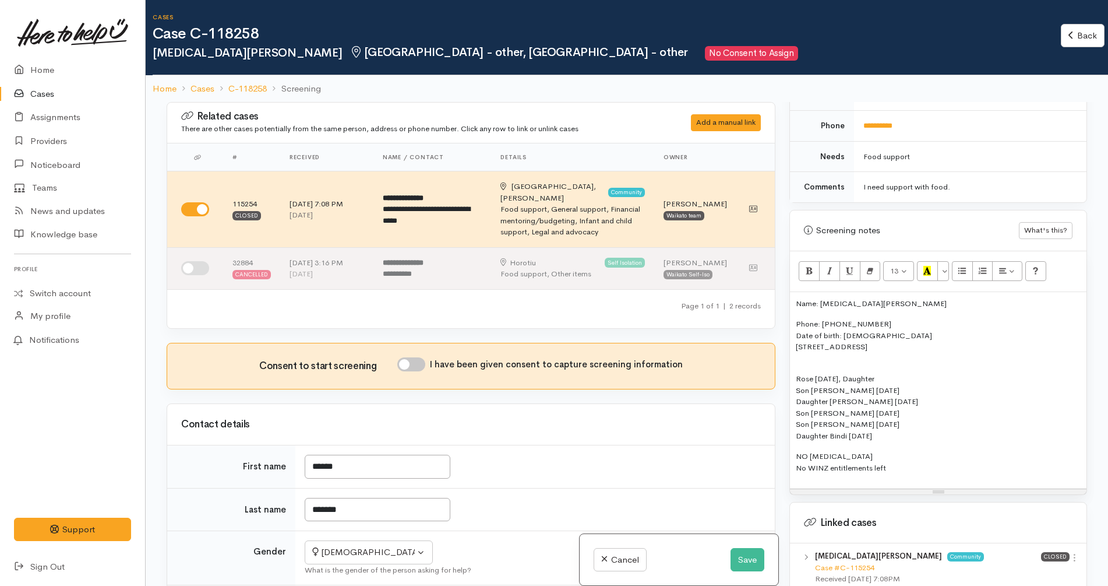
click at [802, 376] on p "Rose [DATE], Daughter Son [PERSON_NAME] [DATE] Daughter [PERSON_NAME] [DATE] [P…" at bounding box center [938, 407] width 285 height 68
copy p "Son"
click at [810, 389] on p "Rose [DATE], Daughter [PERSON_NAME] [DATE], Son Daughter [PERSON_NAME] [DATE] […" at bounding box center [938, 407] width 285 height 68
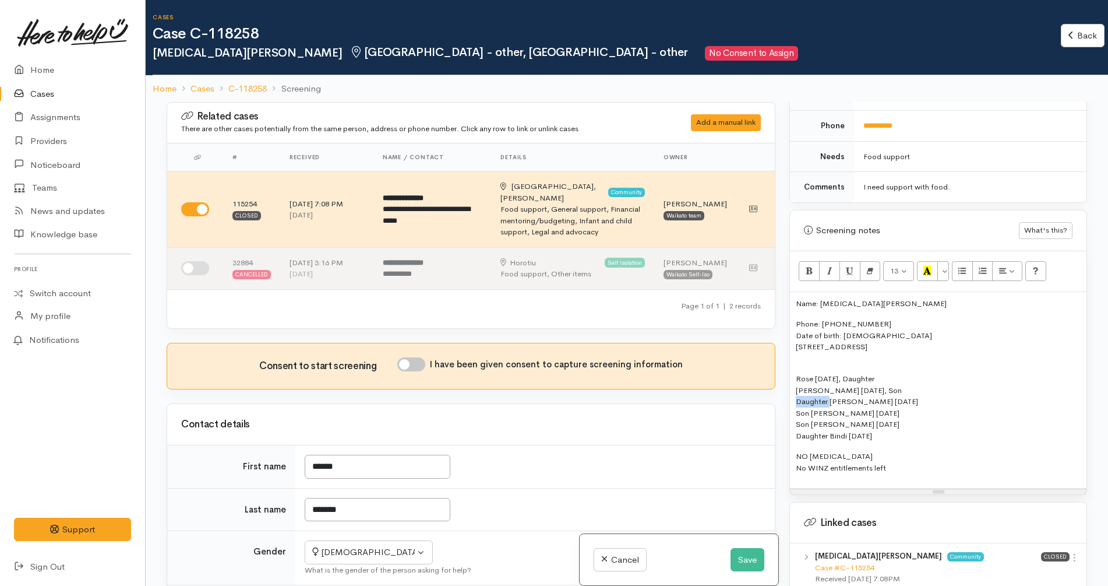
copy p "Daughter"
click at [806, 403] on p "Rose [DATE], Daughter [PERSON_NAME] [DATE], [PERSON_NAME] [DATE], Daughter [PER…" at bounding box center [938, 407] width 285 height 68
copy p "Son"
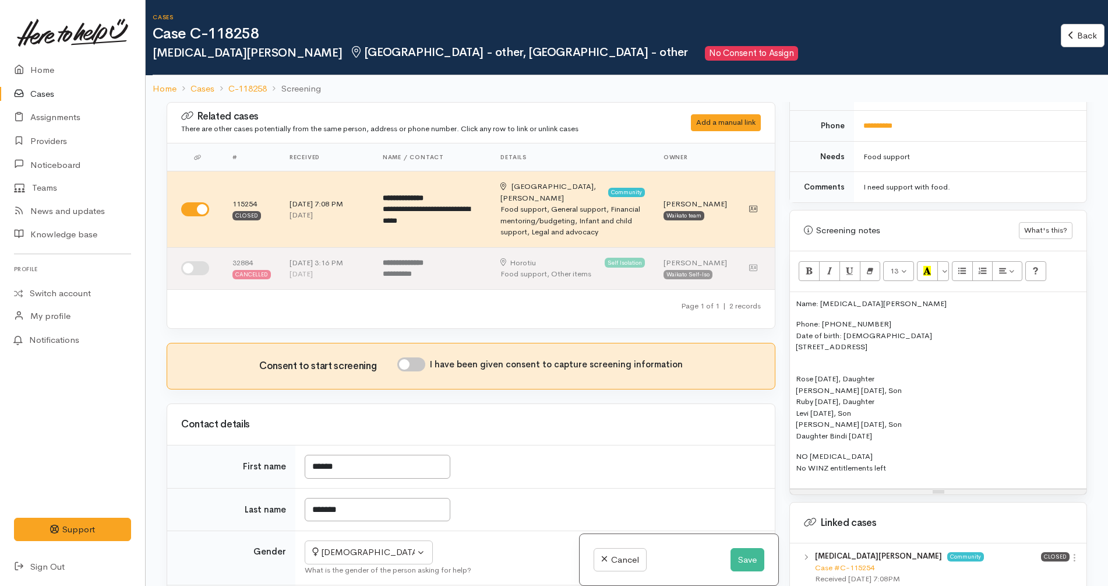
click at [806, 424] on p "Rose [DATE], Daughter [PERSON_NAME] [DATE], Son [PERSON_NAME] [DATE], Daughter …" at bounding box center [938, 407] width 285 height 68
copy p "Daughter"
click at [886, 354] on div "Name: [MEDICAL_DATA][PERSON_NAME] Phone: [PHONE_NUMBER] Date of birth: [DEMOGRA…" at bounding box center [938, 390] width 297 height 197
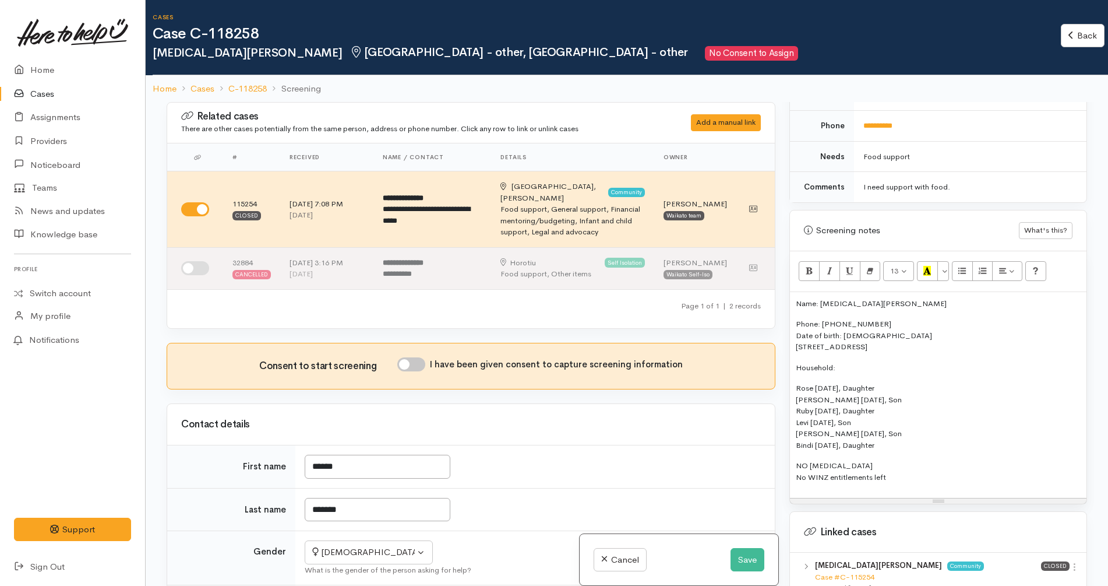
click at [897, 466] on p "NO [MEDICAL_DATA] No WINZ entitlements left" at bounding box center [938, 471] width 285 height 23
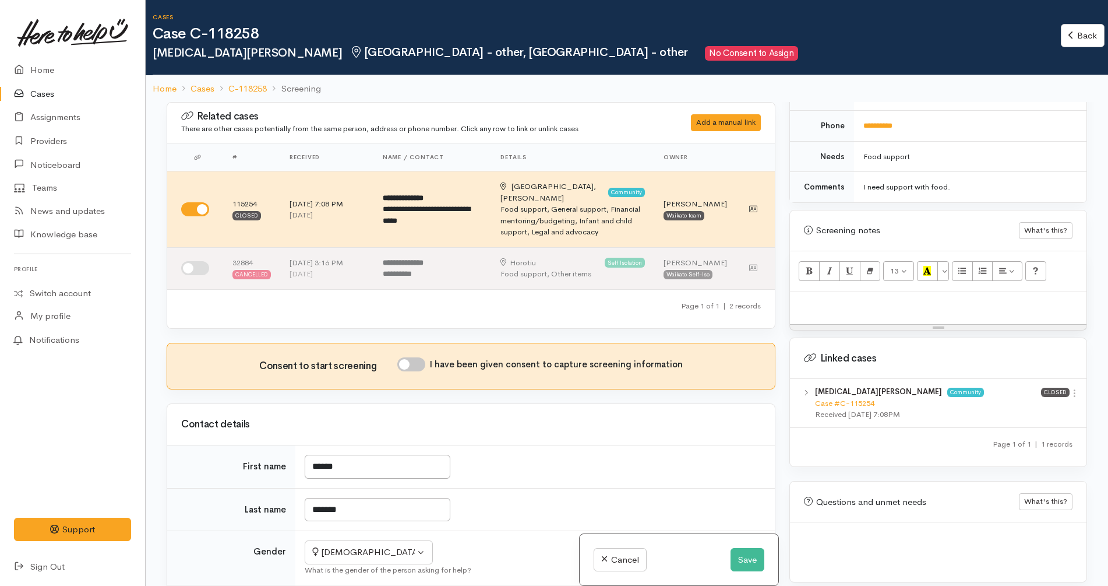
scroll to position [548, 0]
click at [748, 560] on button "Save" at bounding box center [748, 560] width 34 height 24
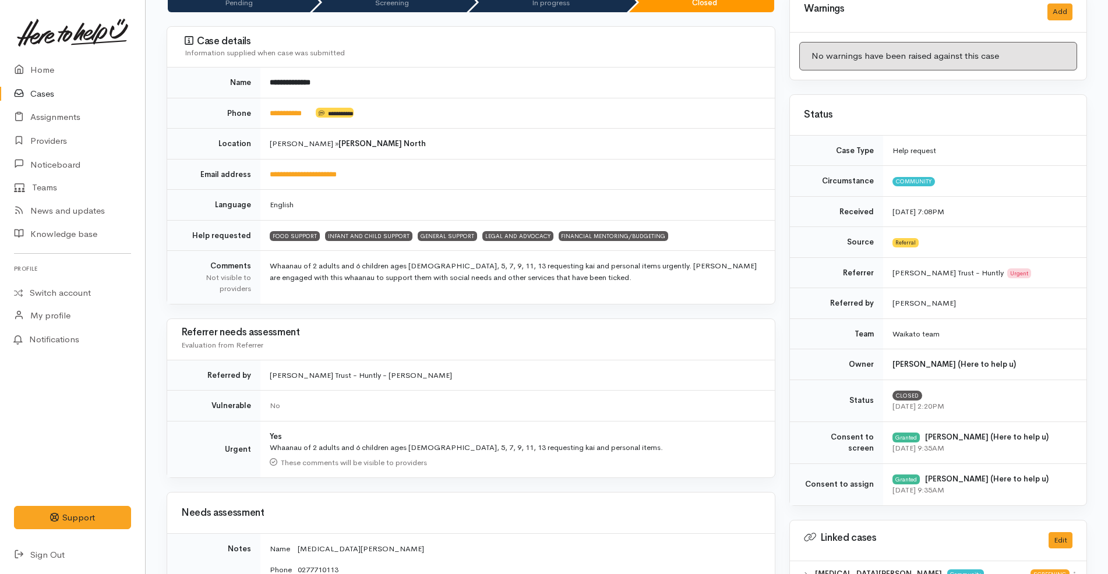
scroll to position [437, 0]
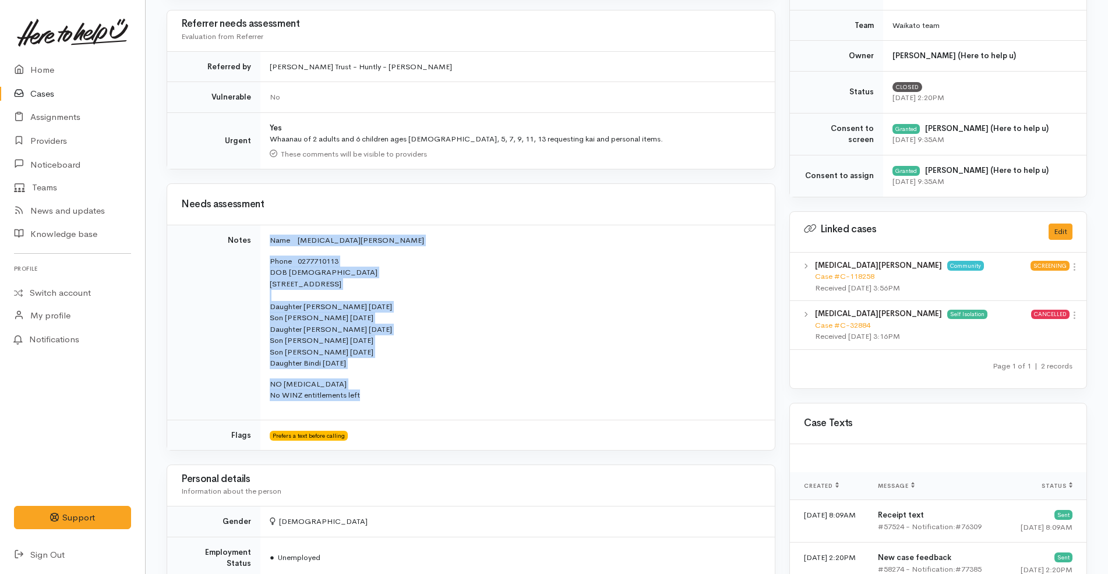
drag, startPoint x: 375, startPoint y: 393, endPoint x: 266, endPoint y: 241, distance: 186.6
click at [266, 241] on td "Name NIKITA HEASLIP Phone 0277710113 DOB 20/05/1992 752 Horsham Downs Road, Hor…" at bounding box center [517, 322] width 514 height 195
copy td "Name NIKITA HEASLIP Phone 0277710113 DOB 20/05/1992 752 Horsham Downs Road, Hor…"
click at [556, 244] on p "Name NIKITA HEASLIP" at bounding box center [515, 241] width 491 height 12
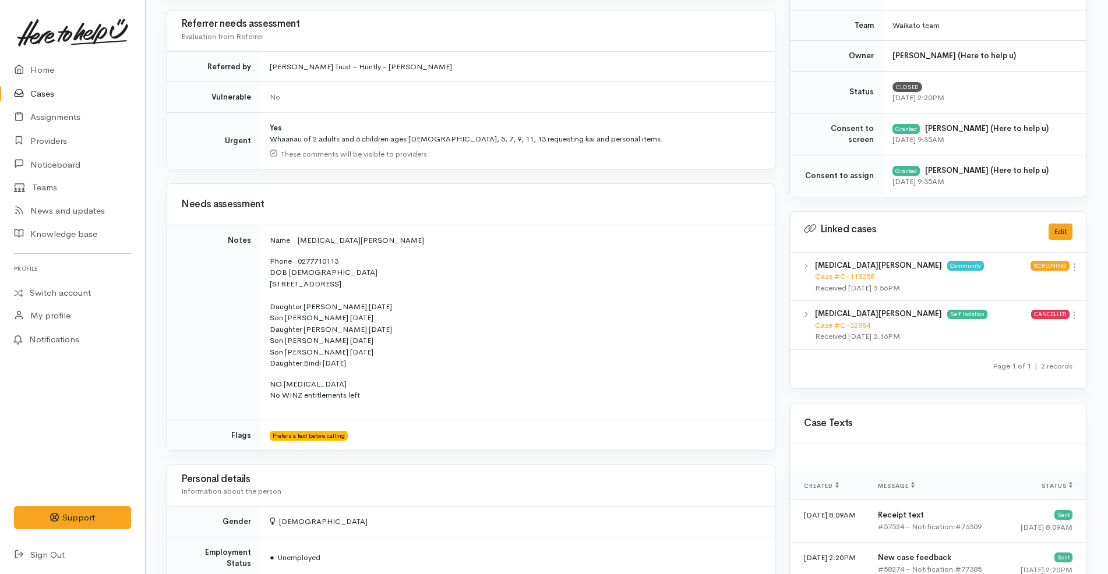
click at [50, 86] on link "Cases" at bounding box center [72, 94] width 145 height 24
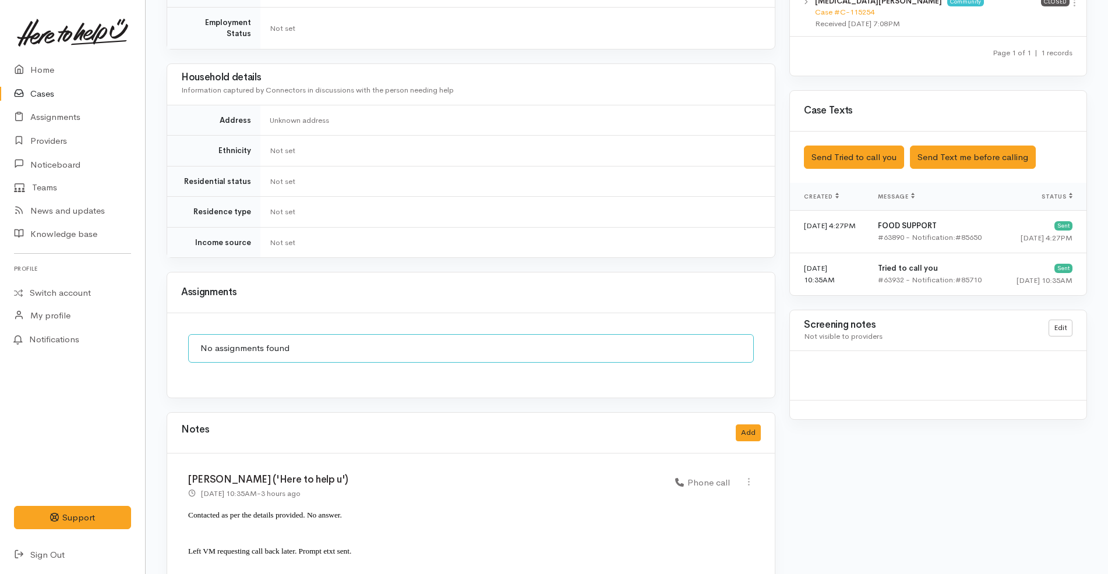
scroll to position [649, 0]
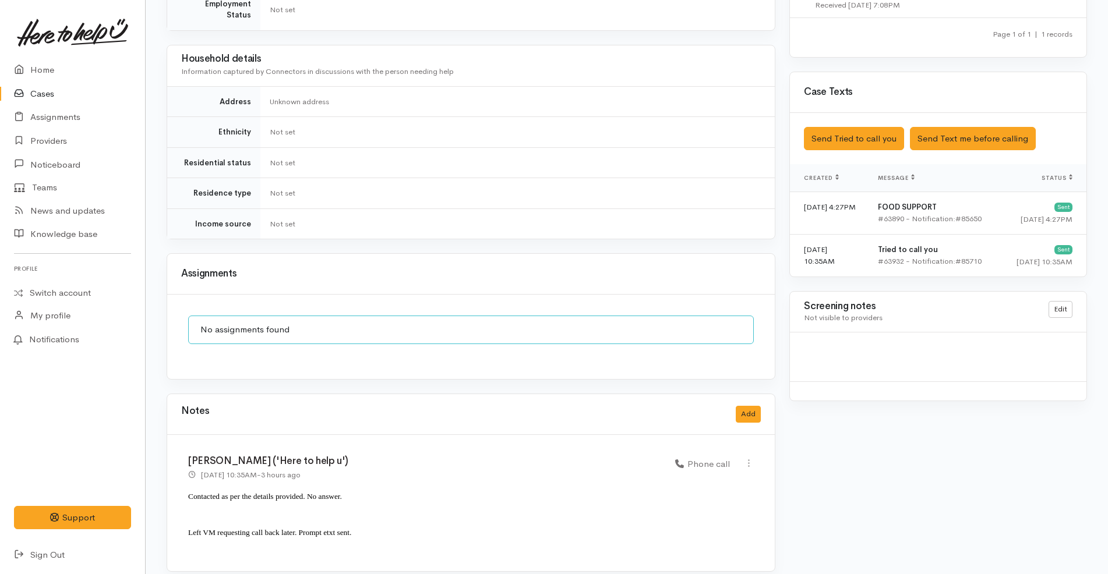
click at [383, 525] on p "Left VM requesting call back later. Prompt etxt sent." at bounding box center [471, 532] width 566 height 17
click at [754, 406] on button "Add" at bounding box center [748, 414] width 25 height 17
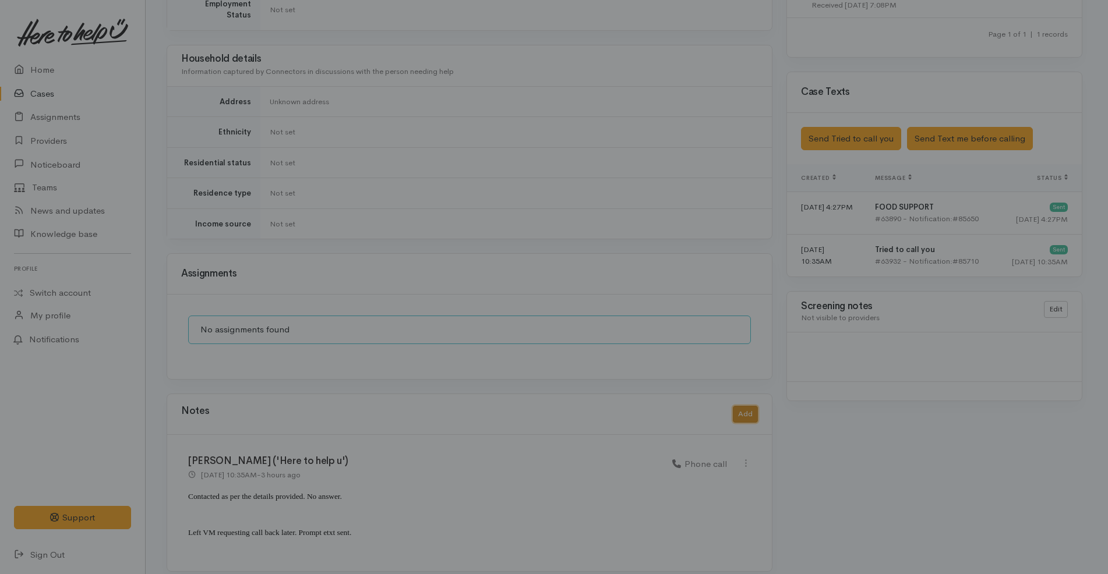
scroll to position [638, 0]
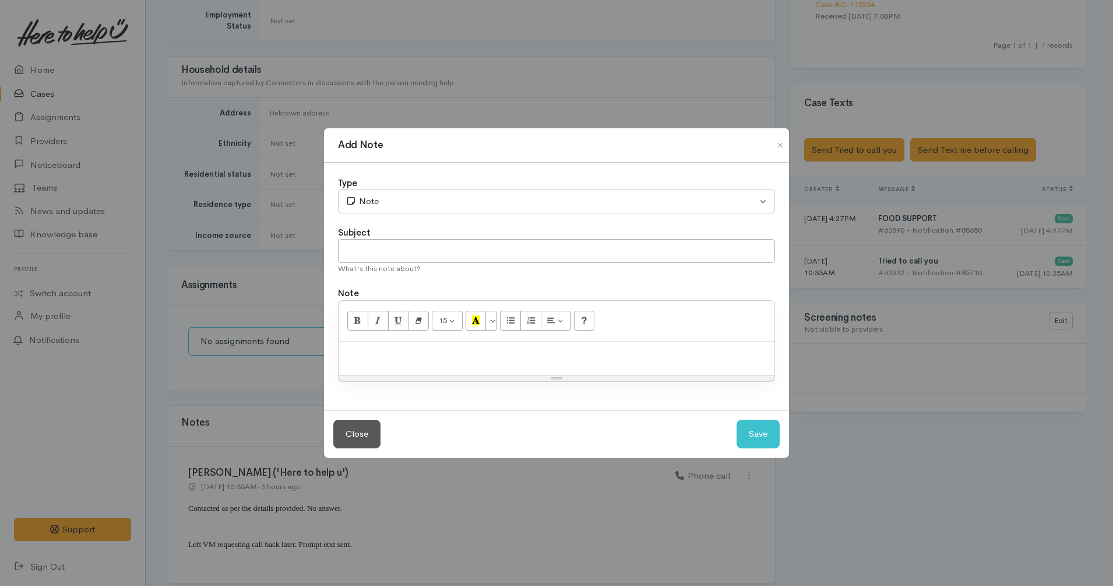
click at [526, 359] on p at bounding box center [556, 353] width 424 height 13
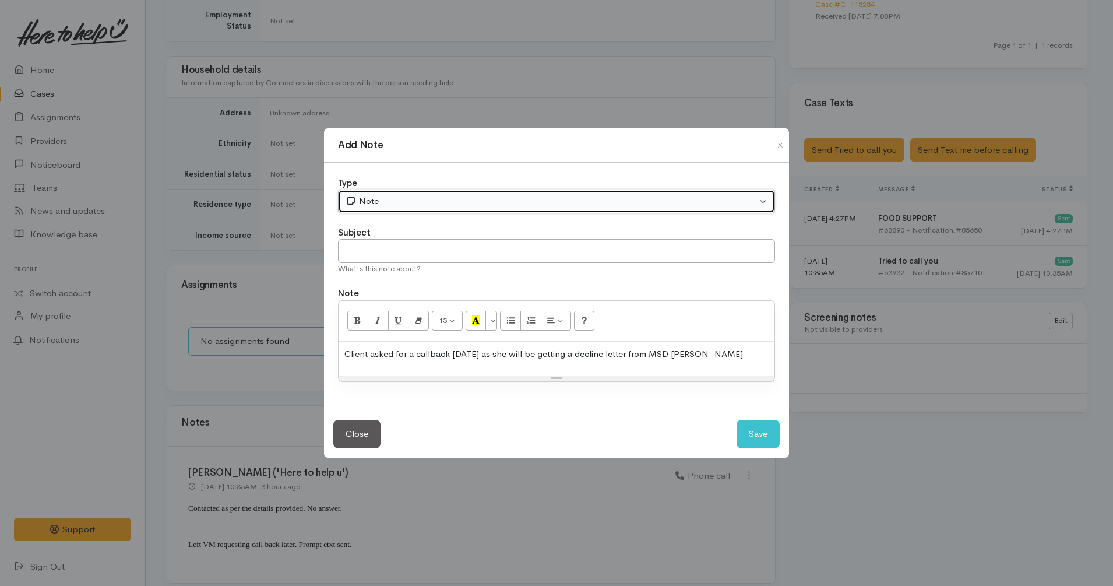
click at [410, 206] on div "Note" at bounding box center [550, 201] width 411 height 13
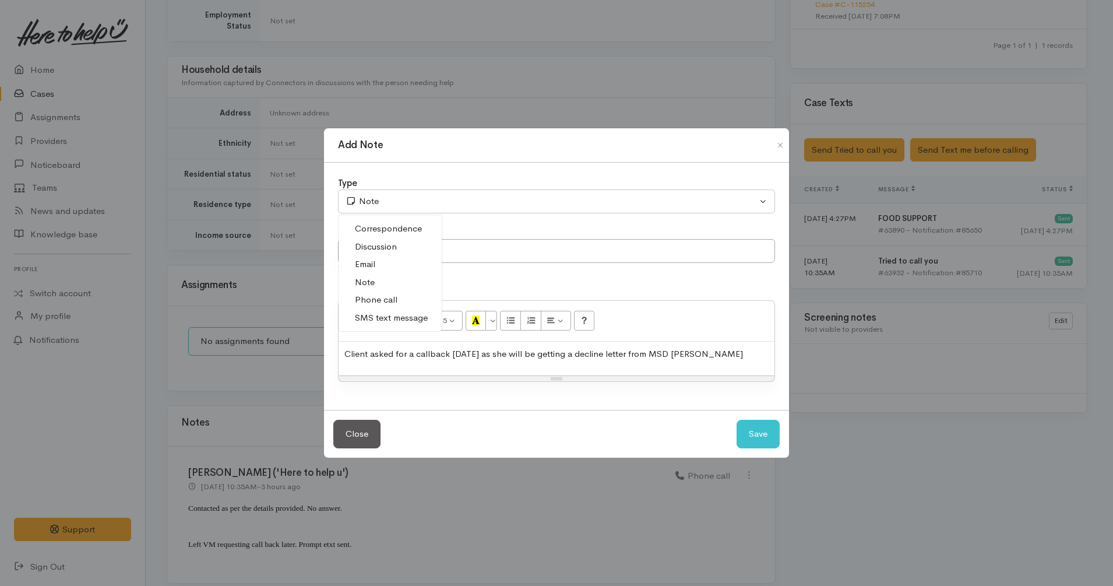
click at [374, 249] on span "Discussion" at bounding box center [376, 246] width 42 height 13
click at [750, 429] on button "Save" at bounding box center [757, 433] width 43 height 29
select select "1"
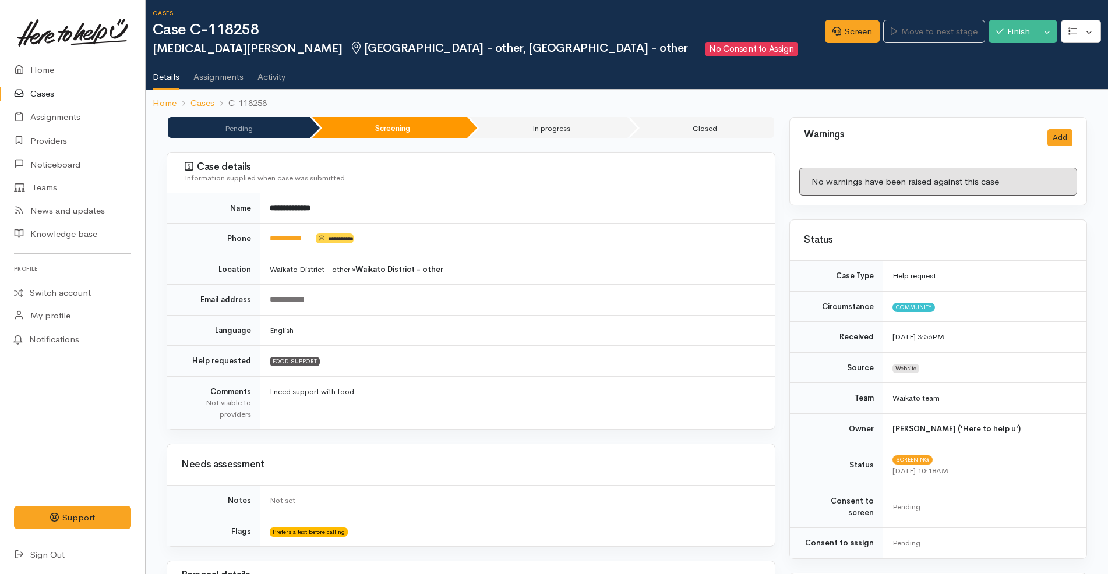
scroll to position [0, 0]
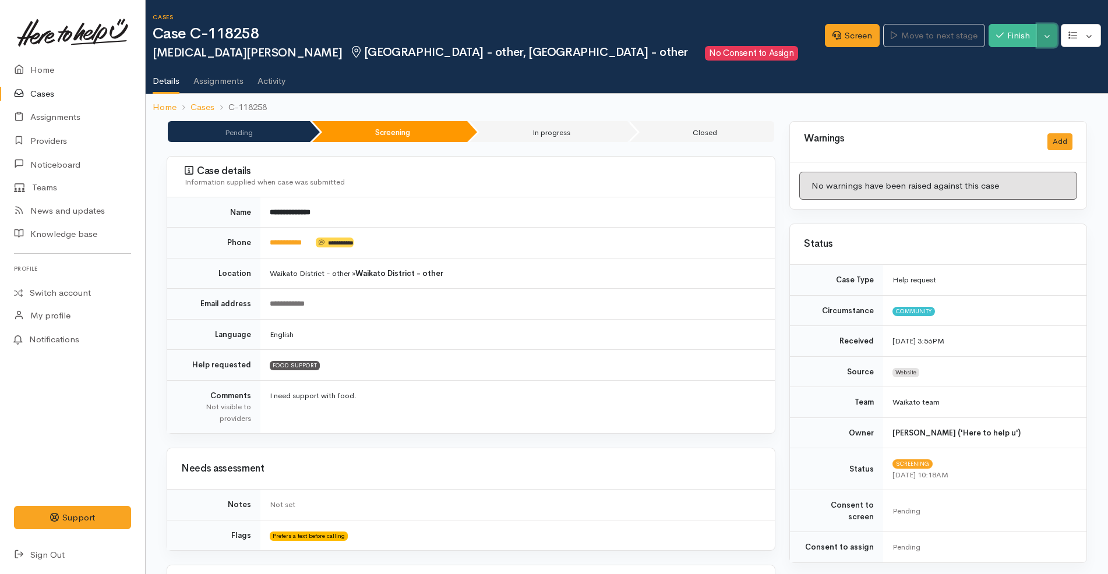
click at [1054, 40] on button "Toggle Dropdown" at bounding box center [1047, 36] width 20 height 24
click at [1039, 61] on link "Pause" at bounding box center [1011, 63] width 92 height 18
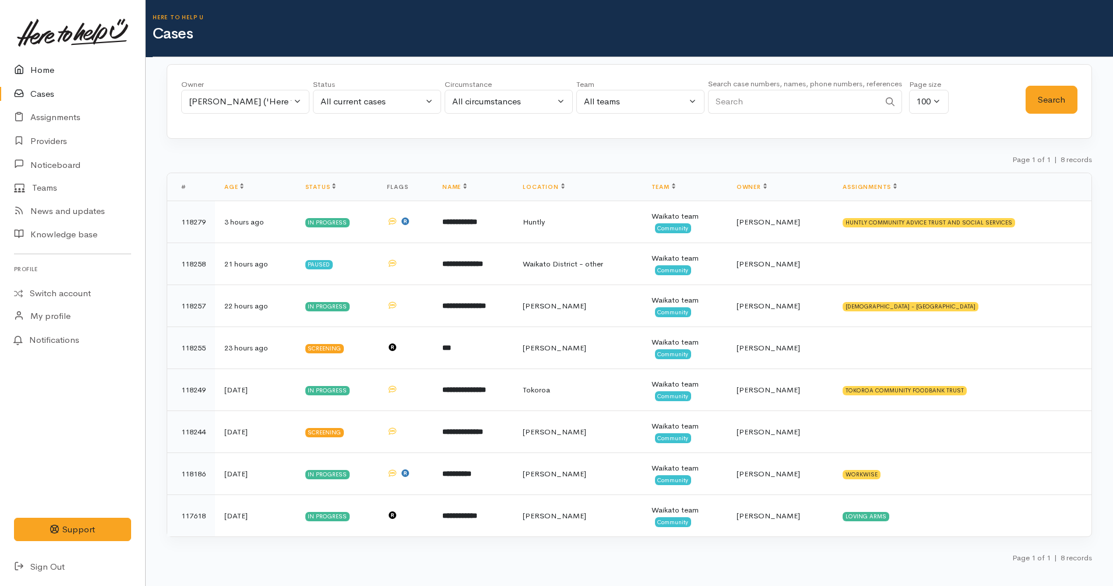
click at [50, 72] on link "Home" at bounding box center [72, 70] width 145 height 24
